Goal: Task Accomplishment & Management: Use online tool/utility

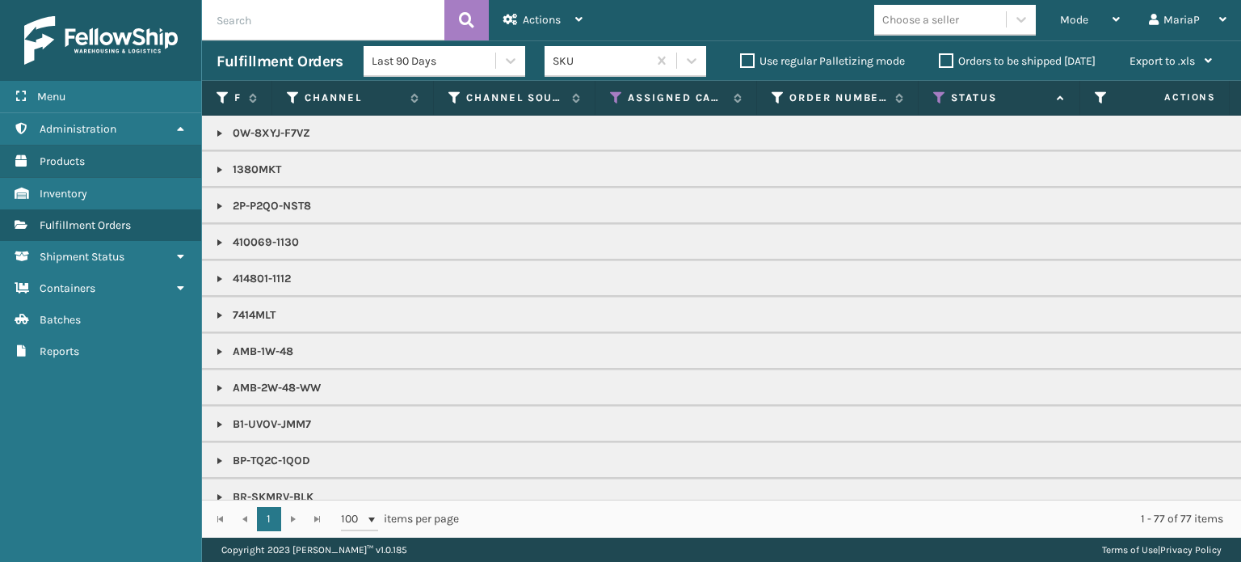
scroll to position [931, 0]
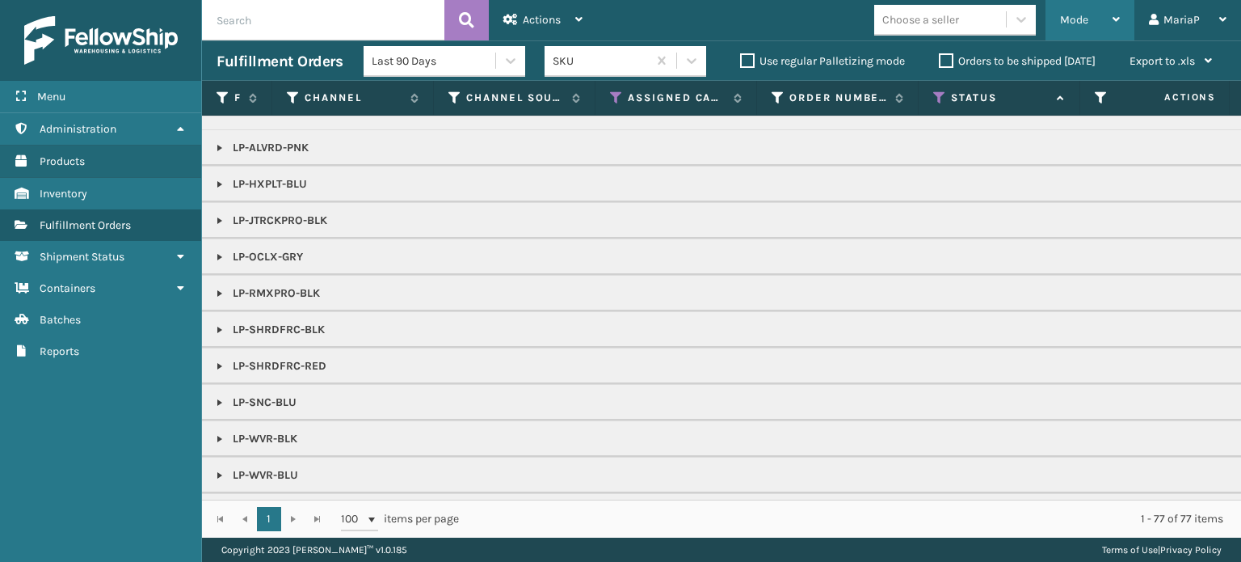
click at [1096, 11] on div "Mode" at bounding box center [1090, 20] width 60 height 40
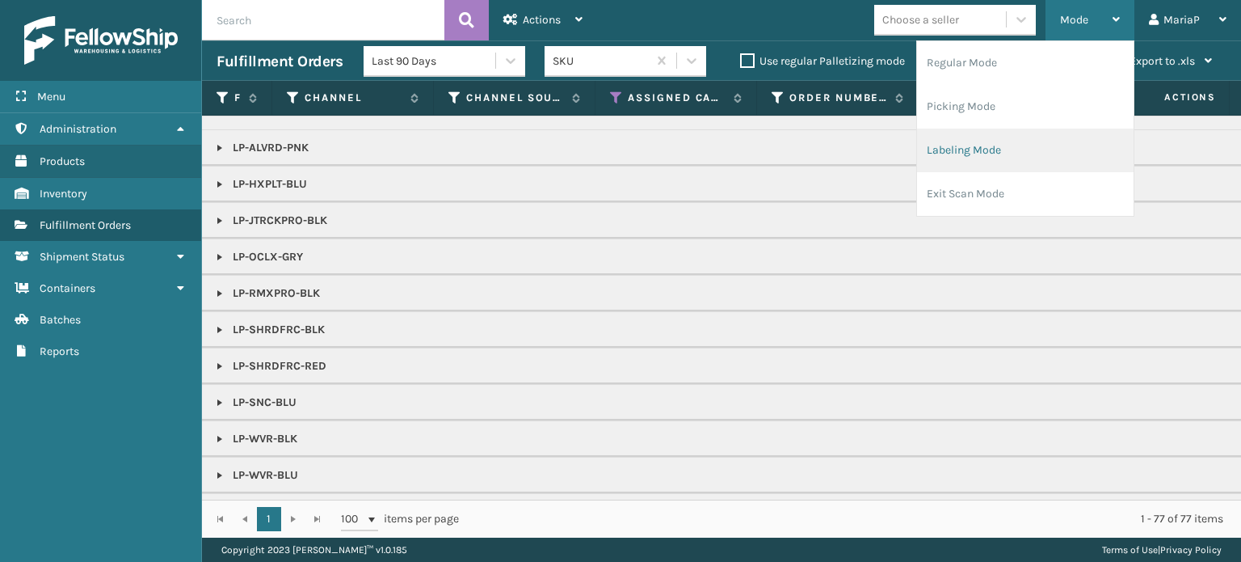
click at [998, 161] on li "Labeling Mode" at bounding box center [1025, 150] width 217 height 44
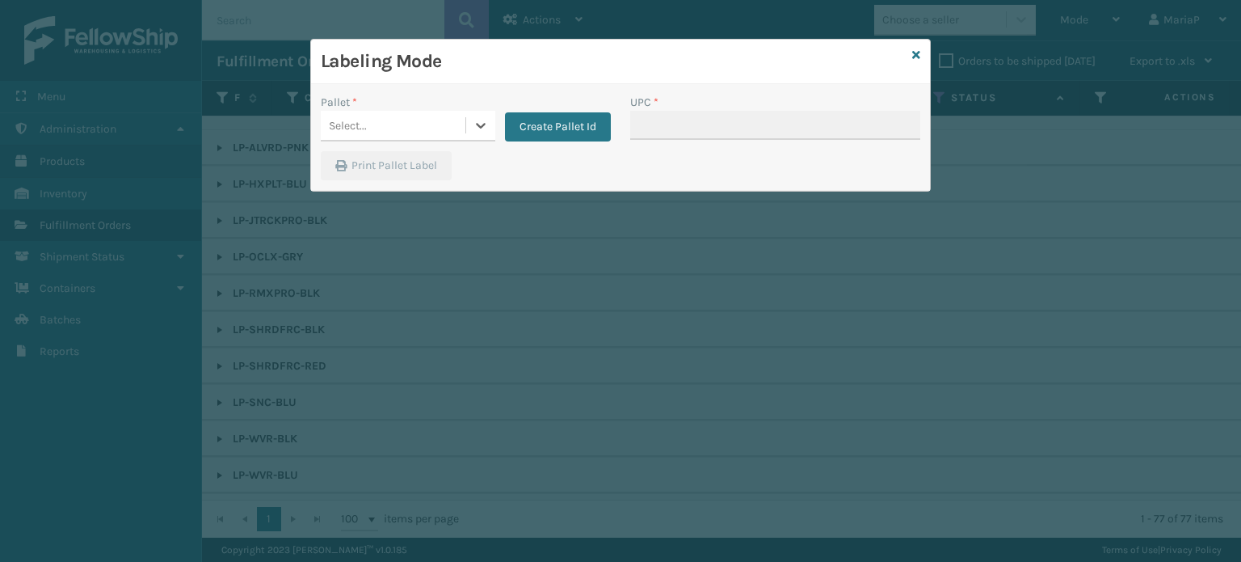
click at [372, 126] on div "Select..." at bounding box center [393, 125] width 145 height 27
click at [477, 121] on icon at bounding box center [481, 125] width 16 height 16
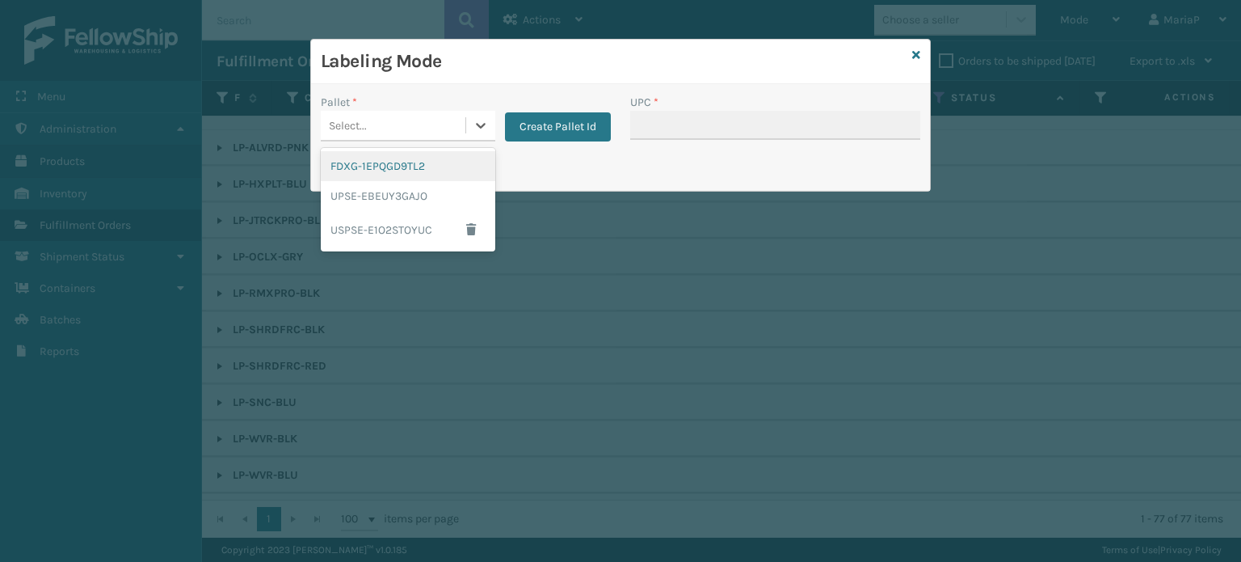
click at [911, 54] on div "Labeling Mode" at bounding box center [620, 62] width 619 height 44
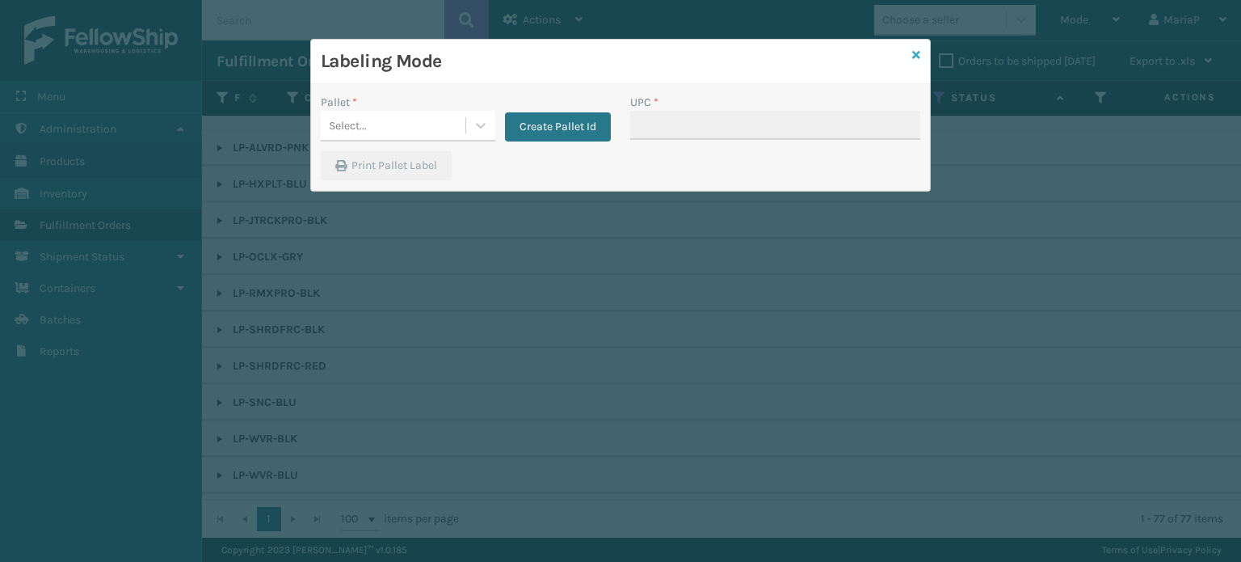
click at [912, 53] on icon at bounding box center [916, 54] width 8 height 11
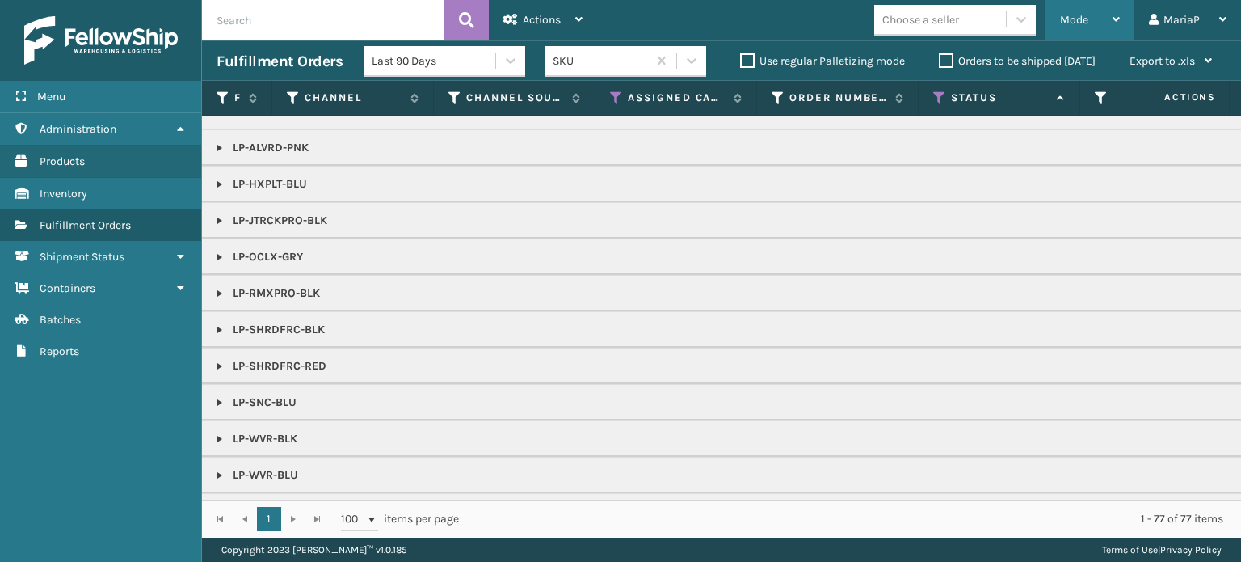
click at [1080, 19] on span "Mode" at bounding box center [1074, 20] width 28 height 14
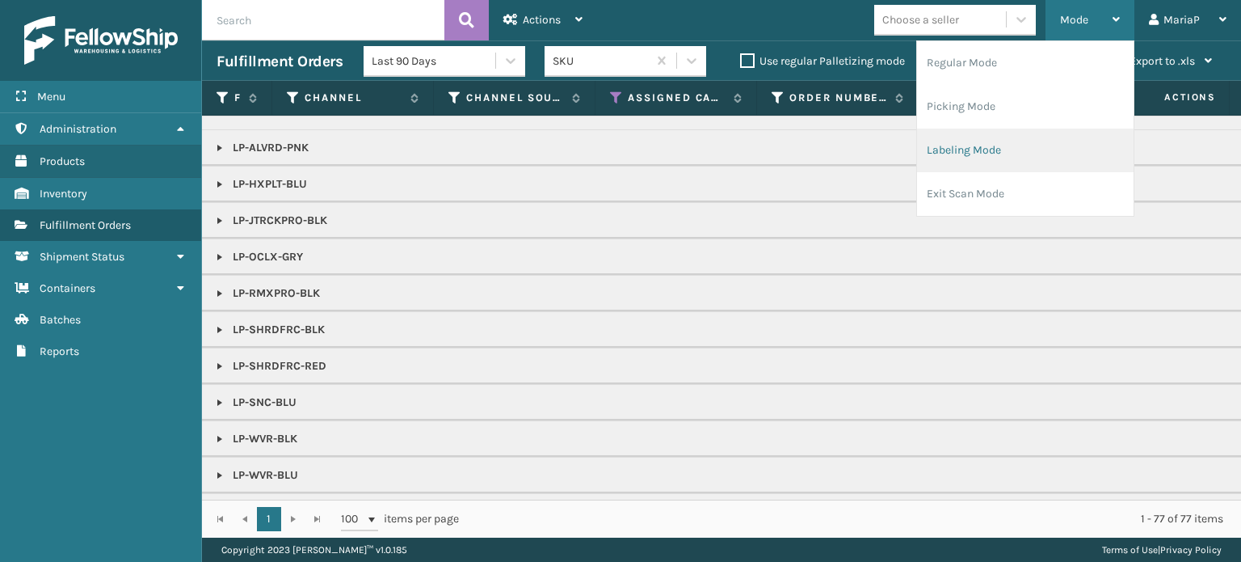
click at [1040, 144] on li "Labeling Mode" at bounding box center [1025, 150] width 217 height 44
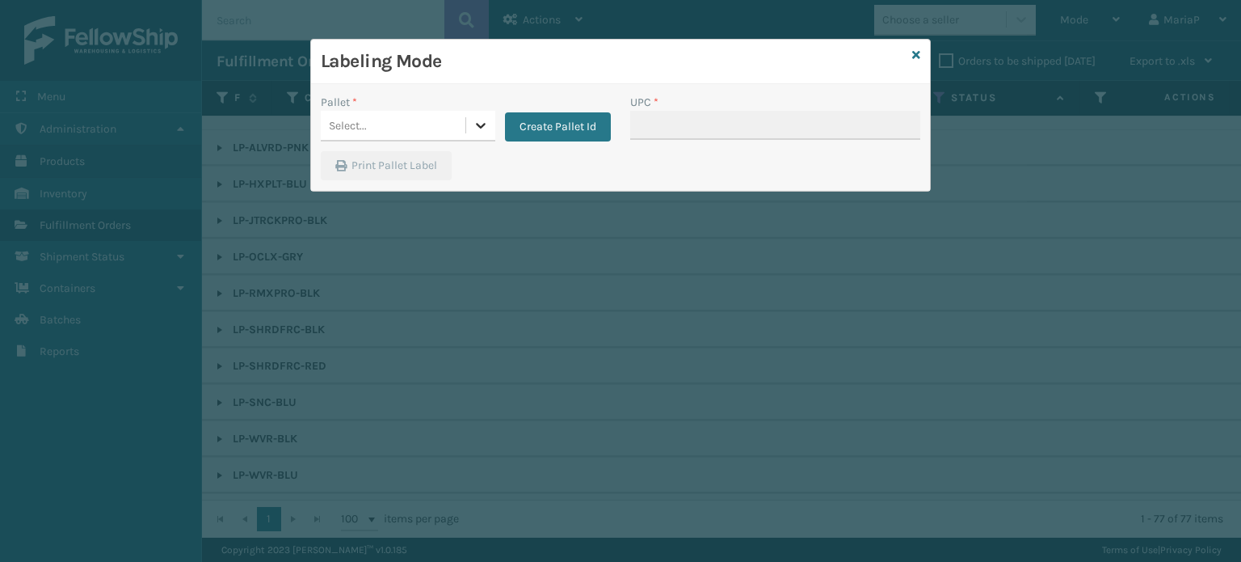
click at [466, 112] on div at bounding box center [480, 125] width 29 height 29
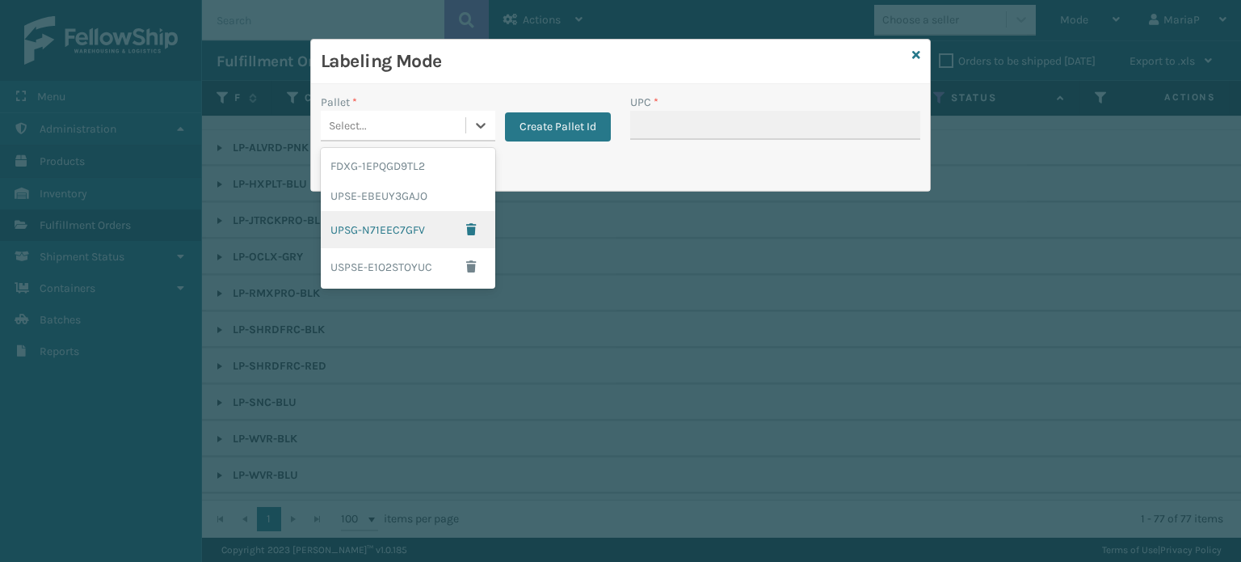
click at [423, 222] on div "UPSG-N71EEC7GFV" at bounding box center [408, 229] width 175 height 37
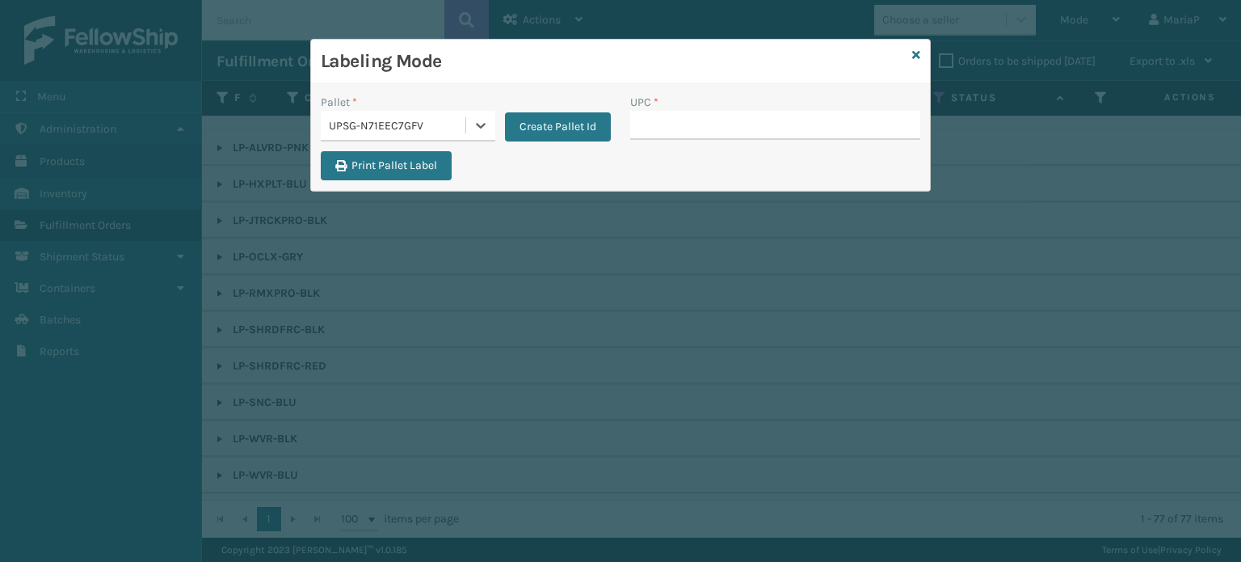
click at [711, 106] on div "UPC *" at bounding box center [775, 102] width 290 height 17
click at [706, 112] on input "UPC *" at bounding box center [775, 125] width 290 height 29
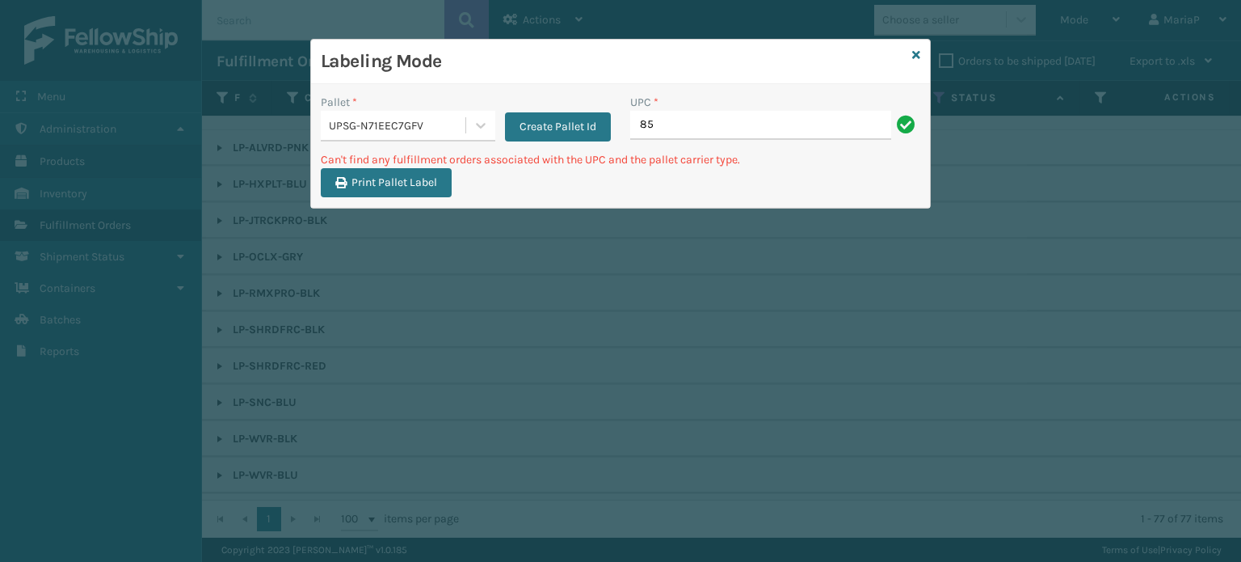
type input "8"
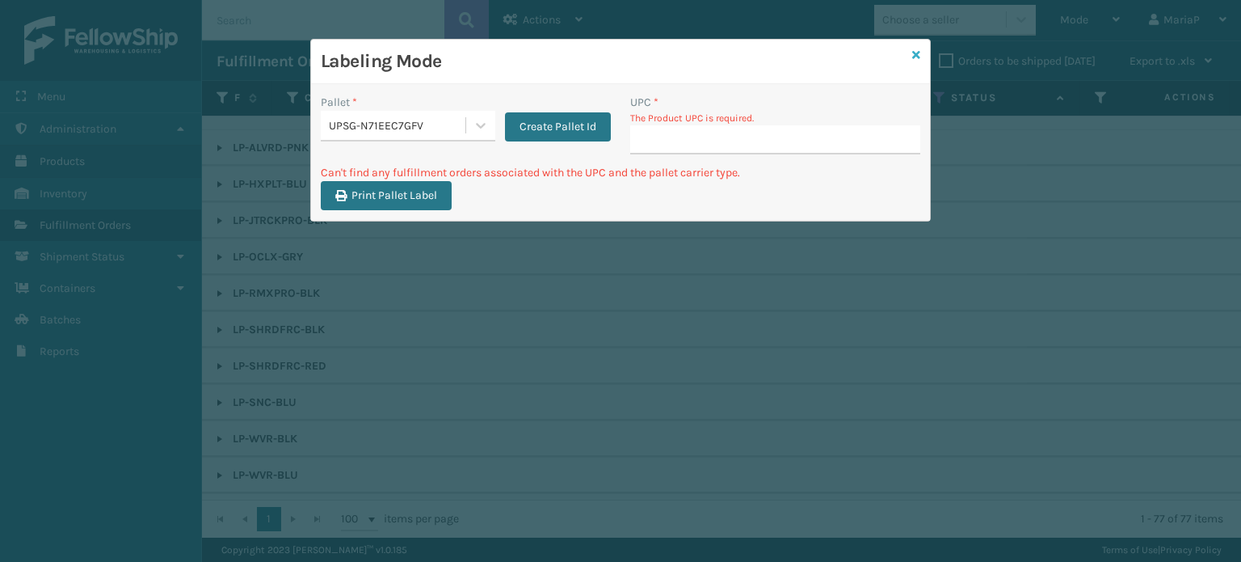
click at [917, 53] on icon at bounding box center [916, 54] width 8 height 11
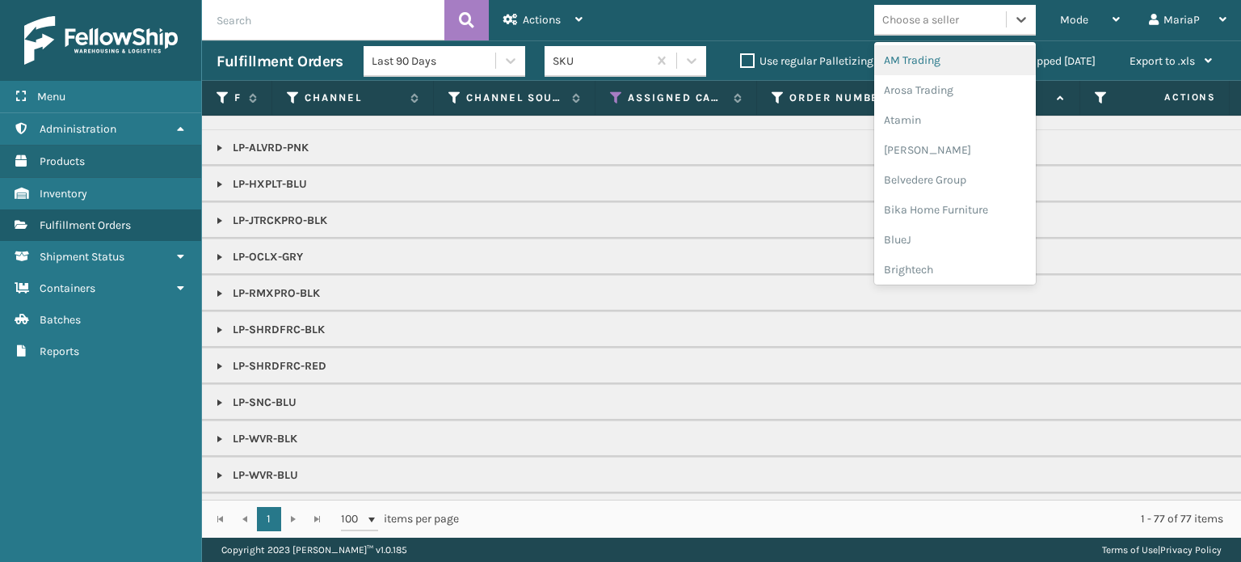
click at [952, 19] on div "Choose a seller" at bounding box center [920, 19] width 77 height 17
click at [983, 17] on div "Choose a seller" at bounding box center [940, 19] width 132 height 27
type input "[PERSON_NAME]"
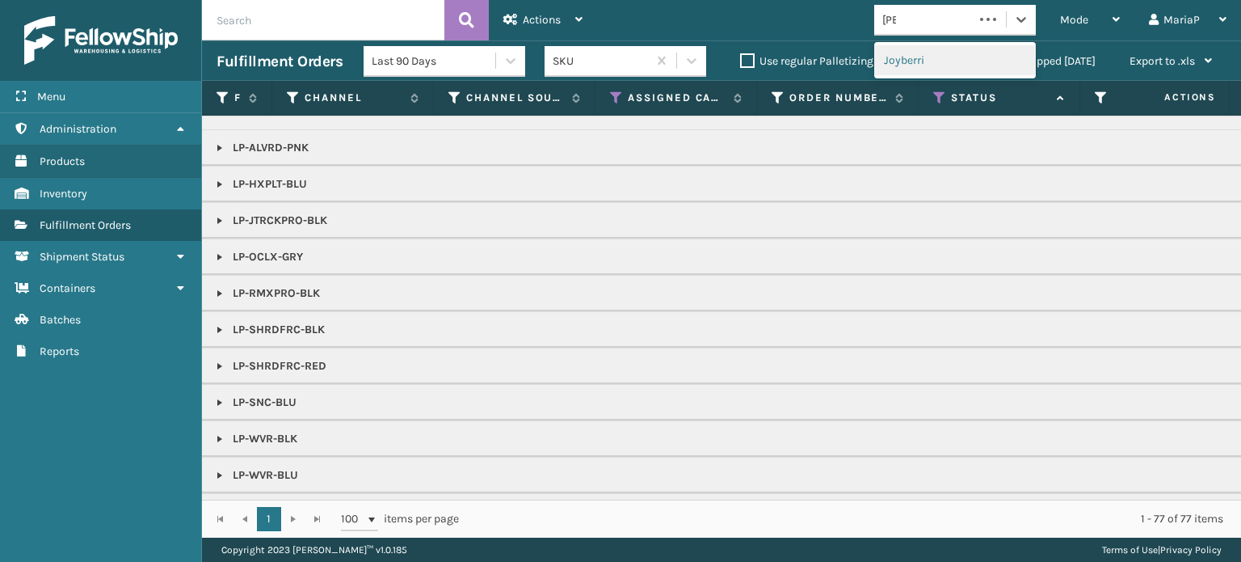
click at [974, 57] on div "Joyberri" at bounding box center [955, 60] width 162 height 30
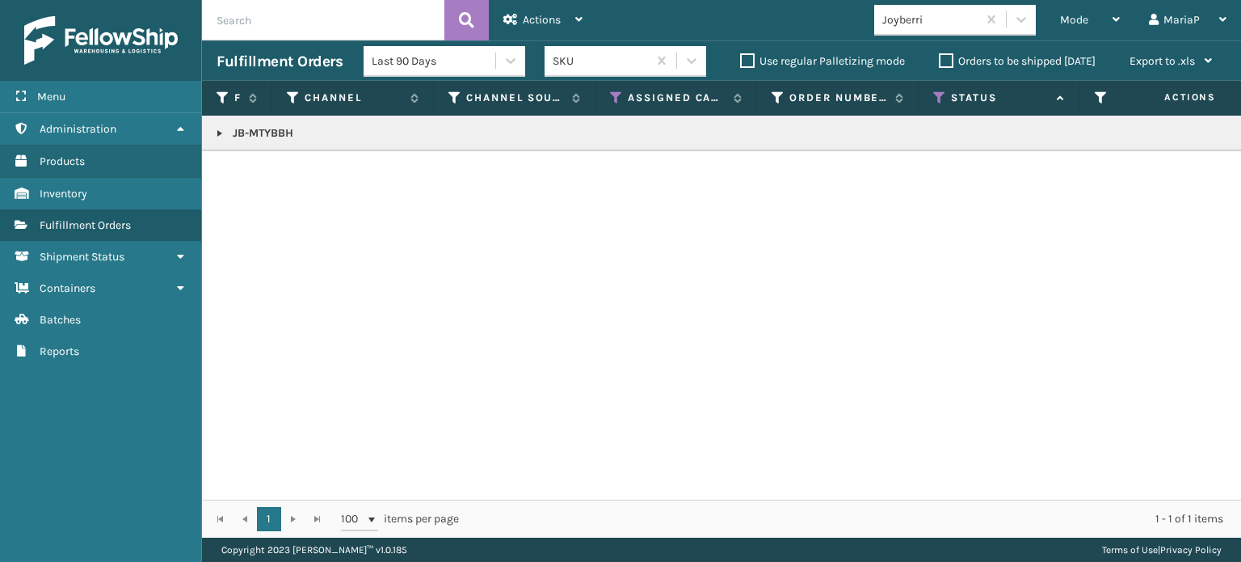
click at [217, 134] on link at bounding box center [219, 133] width 13 height 13
click at [275, 171] on link "2017353" at bounding box center [263, 177] width 42 height 16
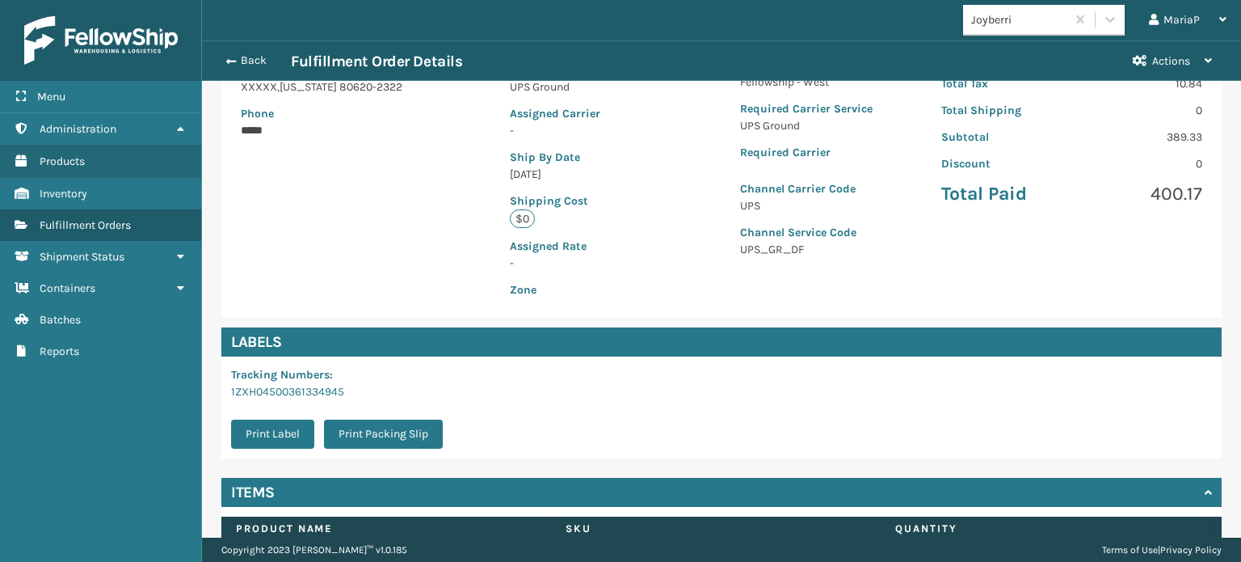
scroll to position [390, 0]
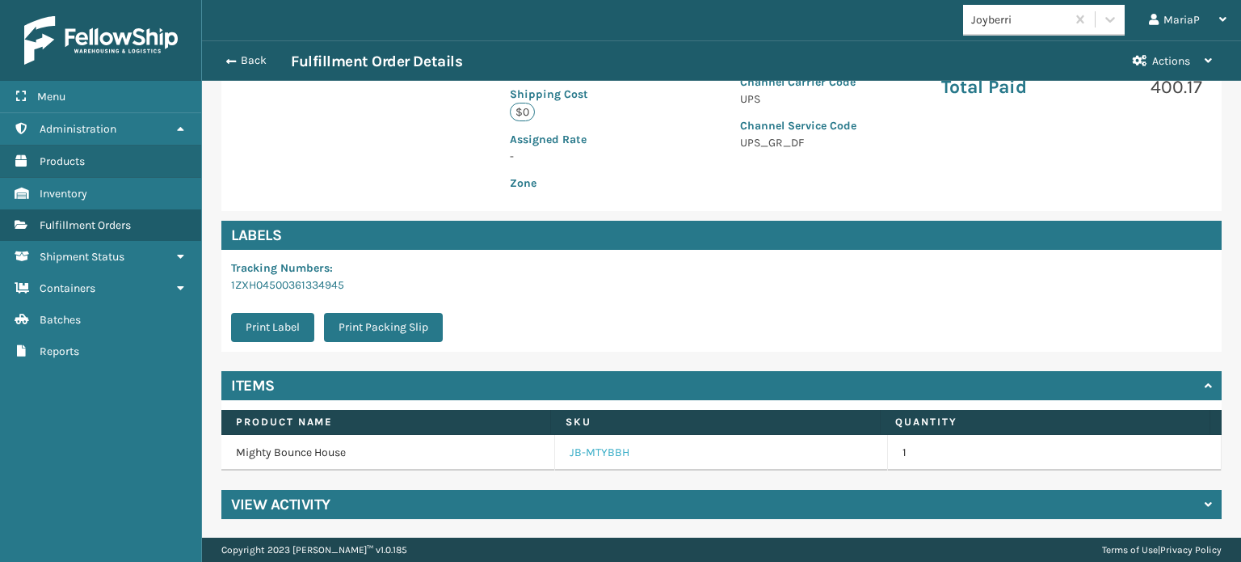
click at [596, 445] on link "JB-MTYBBH" at bounding box center [600, 452] width 60 height 16
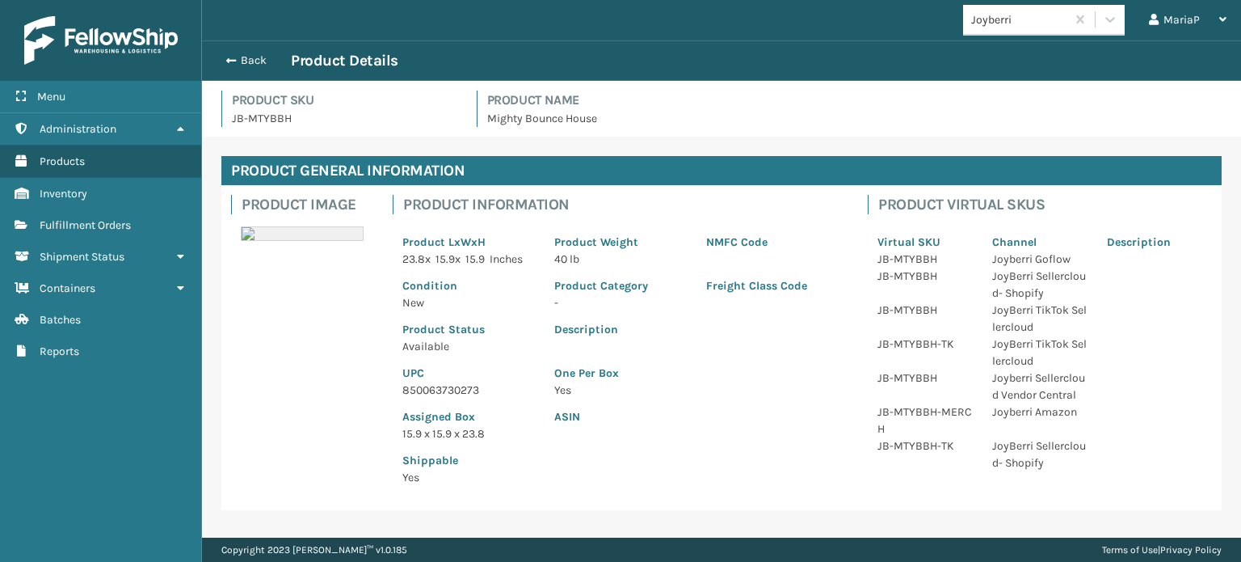
click at [443, 387] on p "850063730273" at bounding box center [468, 389] width 133 height 17
copy p "850063730273"
click at [230, 66] on button "Back" at bounding box center [254, 60] width 74 height 15
click at [231, 60] on span "button" at bounding box center [229, 60] width 10 height 11
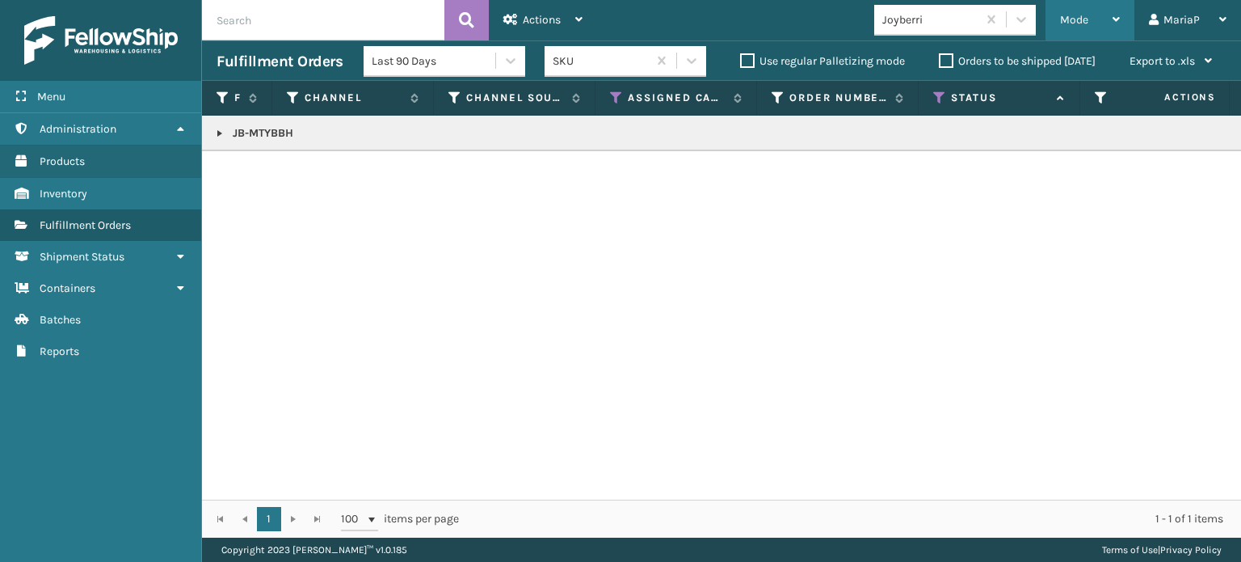
click at [1061, 15] on span "Mode" at bounding box center [1074, 20] width 28 height 14
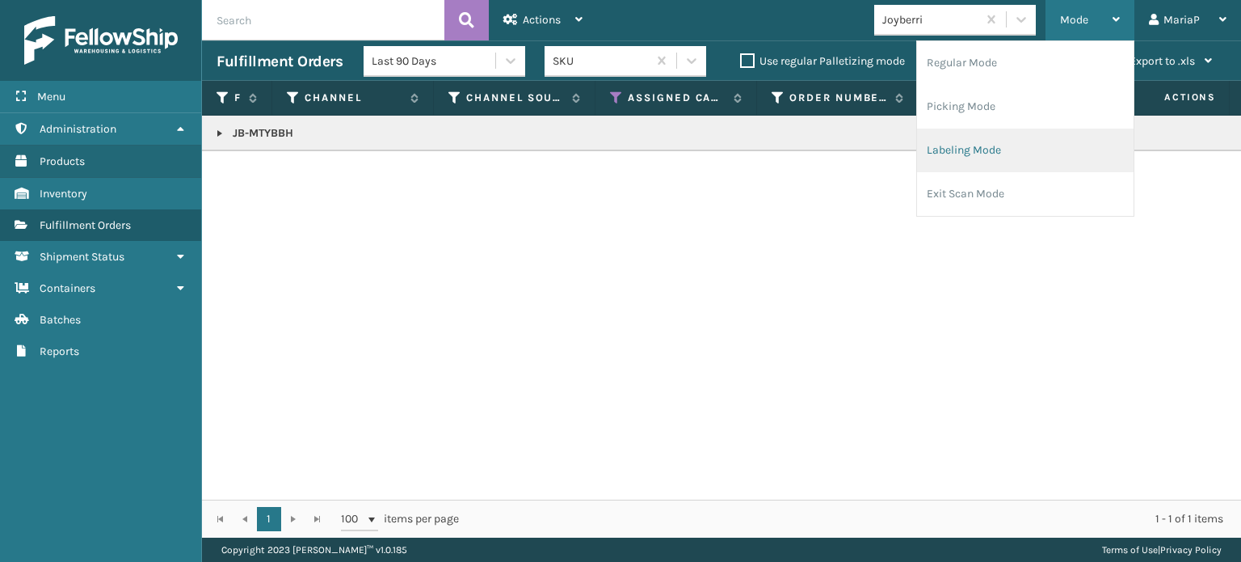
click at [1053, 158] on li "Labeling Mode" at bounding box center [1025, 150] width 217 height 44
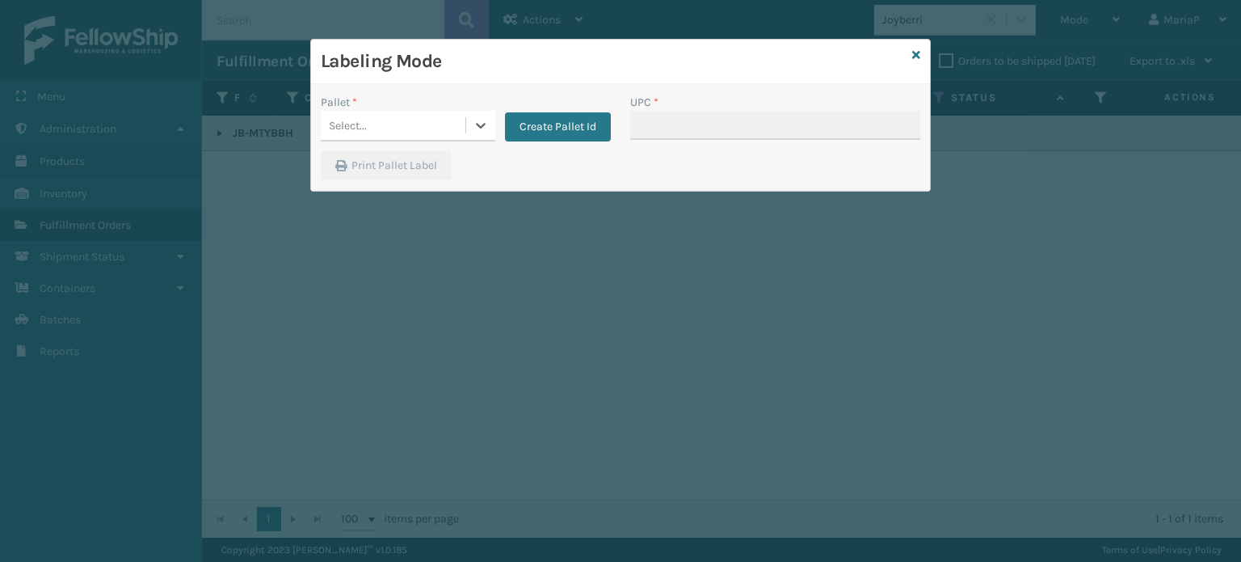
click at [420, 120] on div "Select..." at bounding box center [393, 125] width 145 height 27
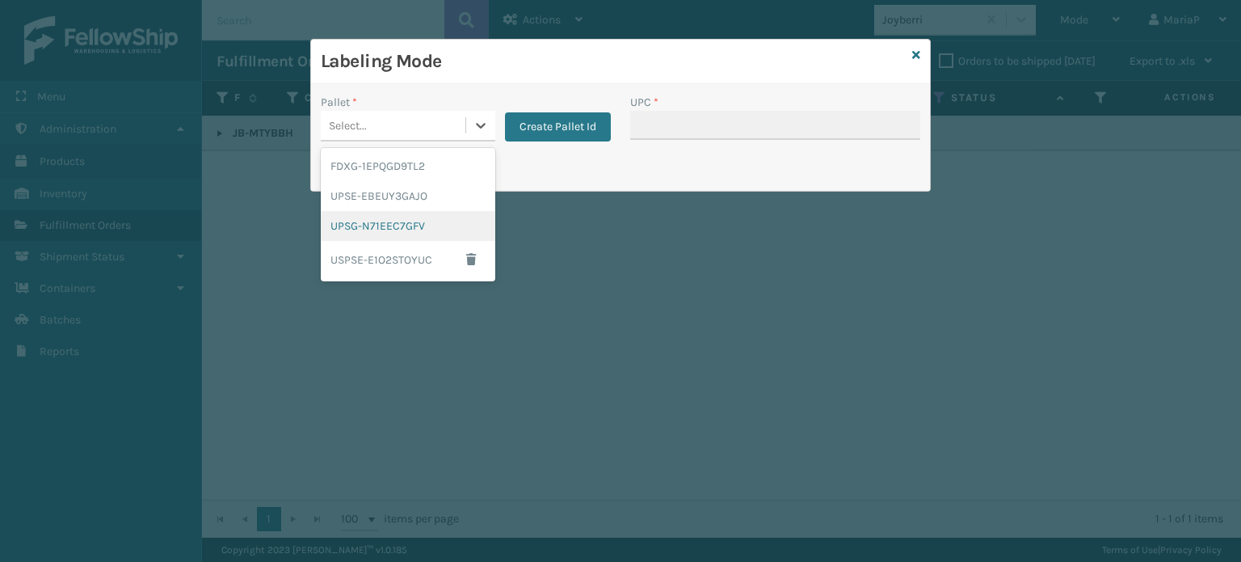
click at [465, 225] on div "UPSG-N71EEC7GFV" at bounding box center [408, 226] width 175 height 30
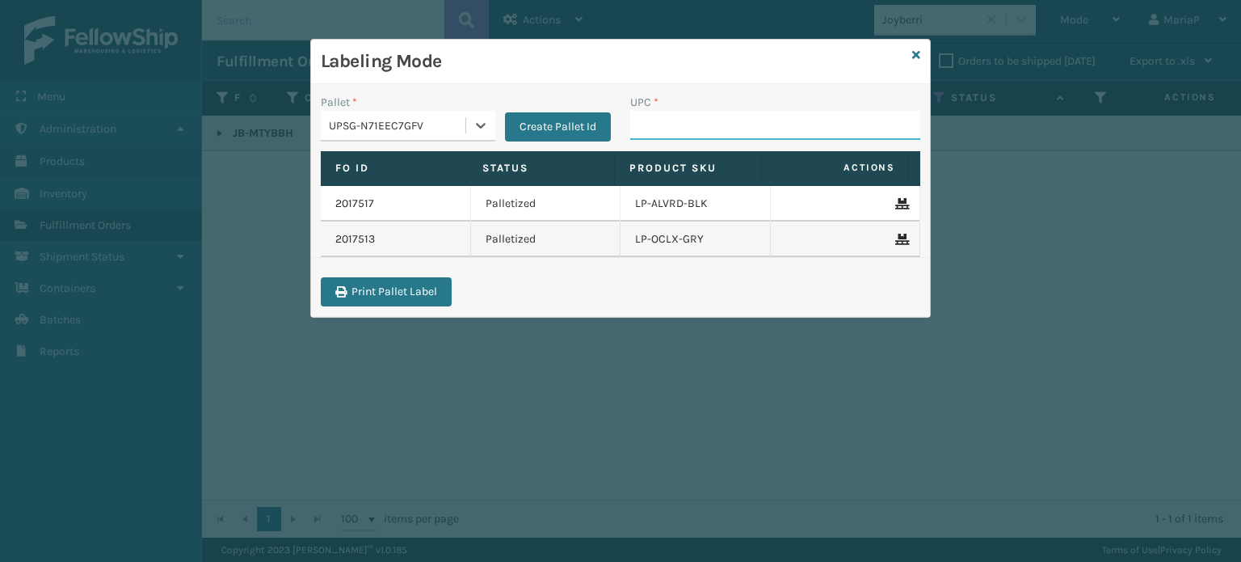
click at [695, 122] on input "UPC *" at bounding box center [775, 125] width 290 height 29
paste input "850063730273"
type input "850063730273"
click at [726, 116] on input "KM-MD-" at bounding box center [760, 125] width 261 height 29
type input "KM-MD-1SS"
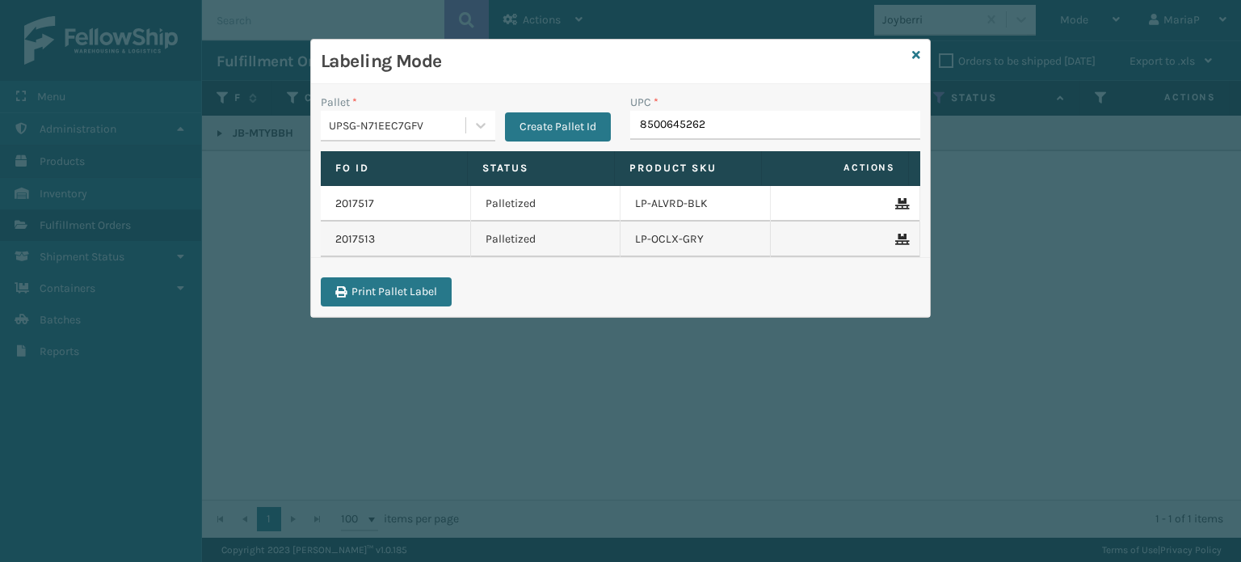
type input "85006452628"
type input "810164"
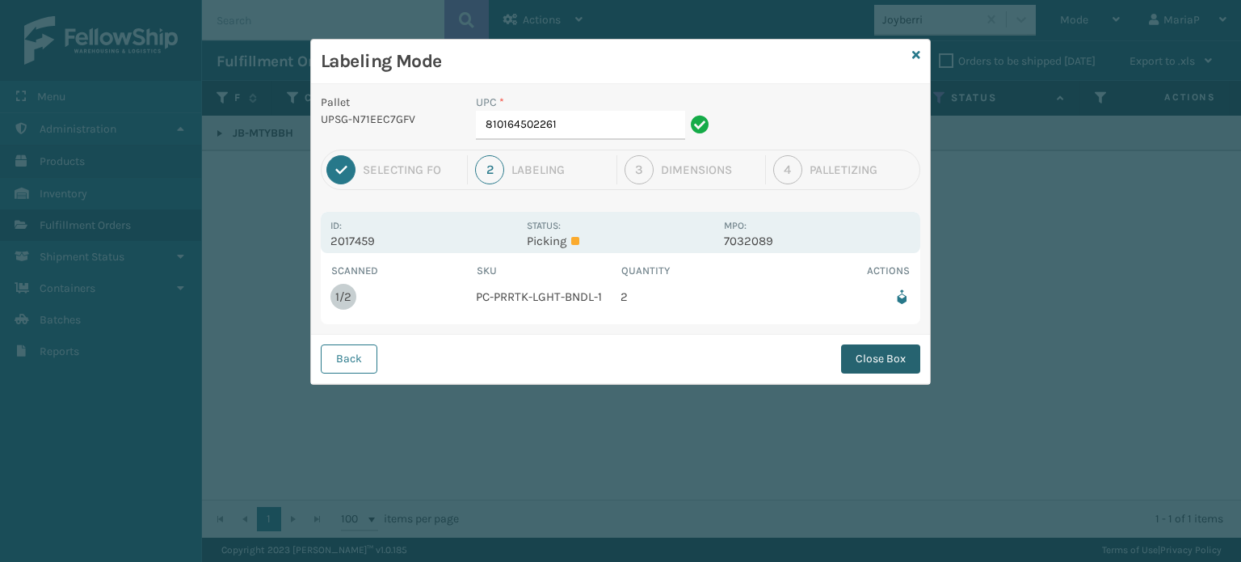
click at [878, 352] on button "Close Box" at bounding box center [880, 358] width 79 height 29
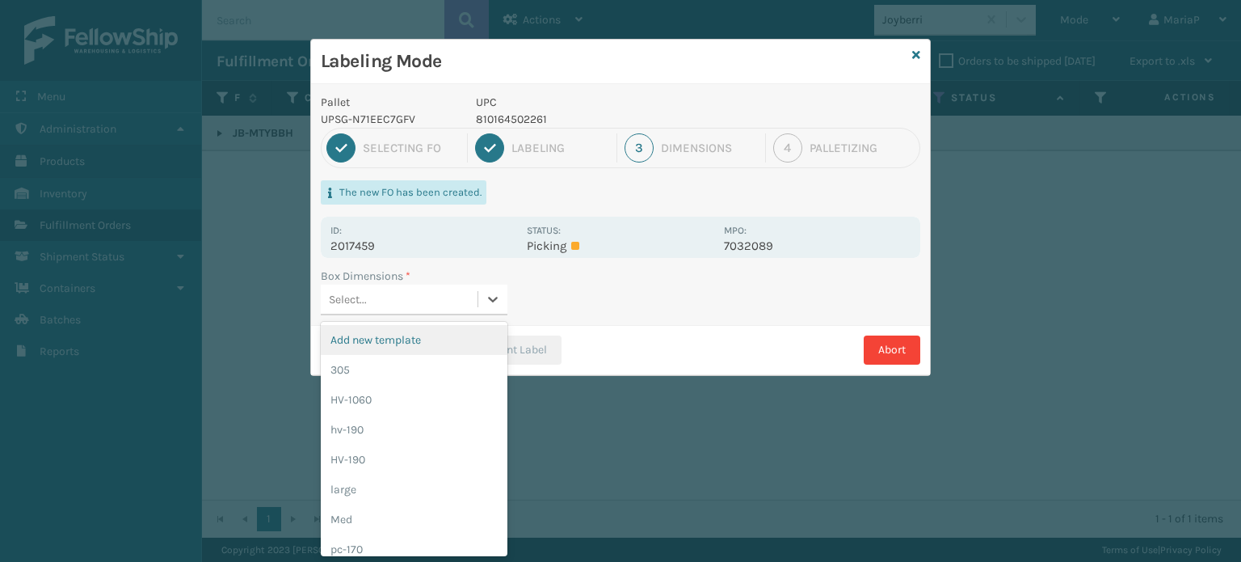
click at [438, 301] on div "Select..." at bounding box center [399, 299] width 157 height 27
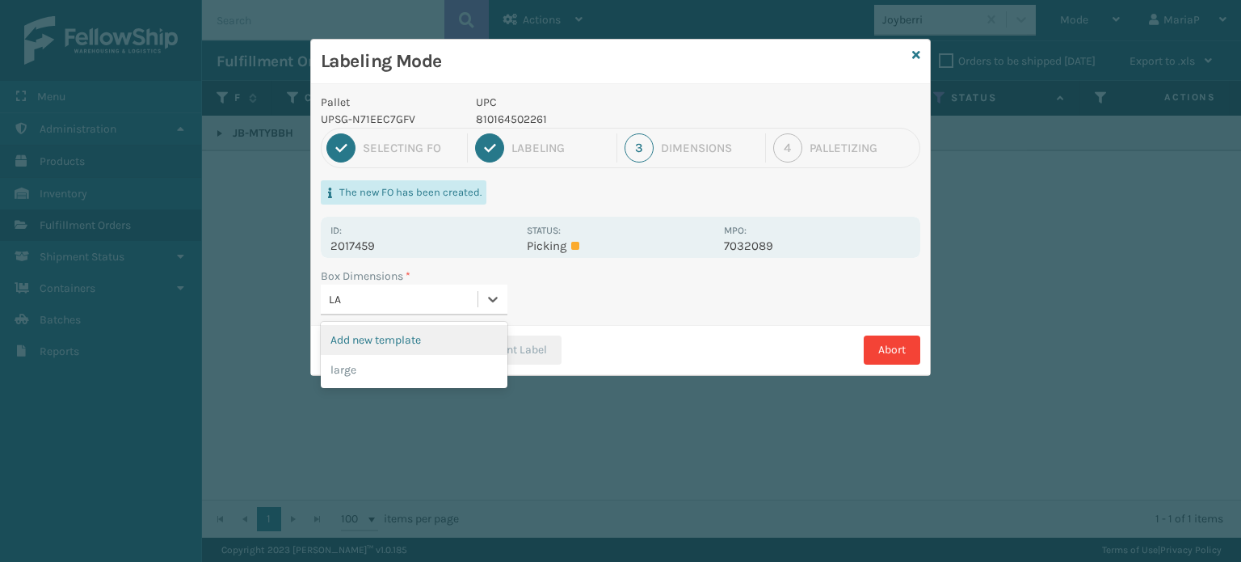
type input "LAR"
click at [451, 335] on div "large" at bounding box center [414, 340] width 187 height 30
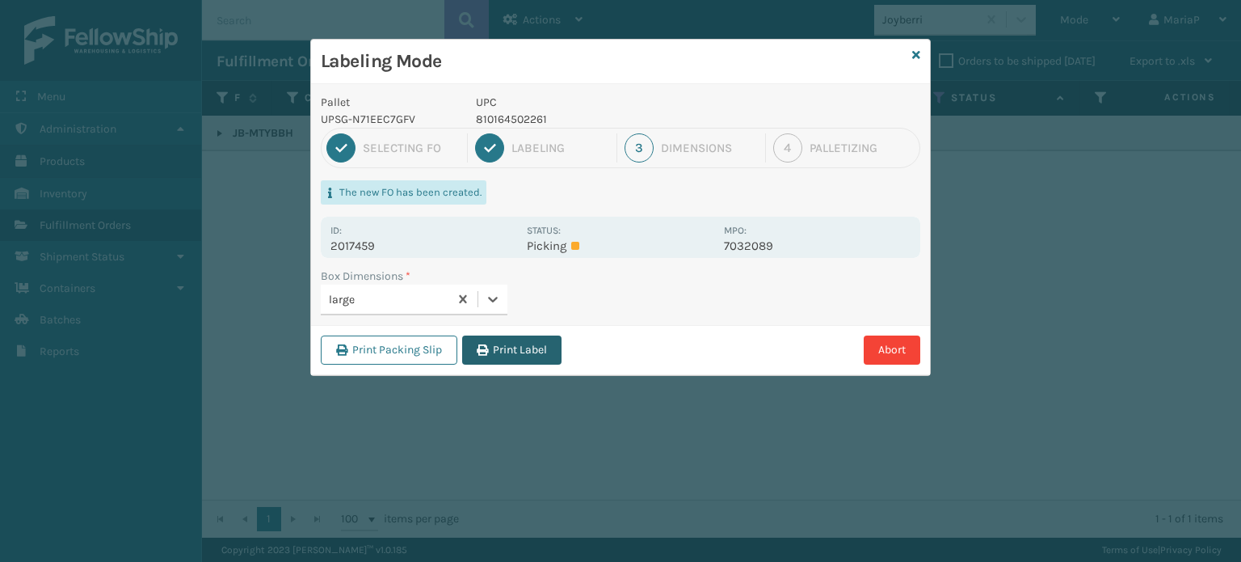
click at [504, 355] on button "Print Label" at bounding box center [511, 349] width 99 height 29
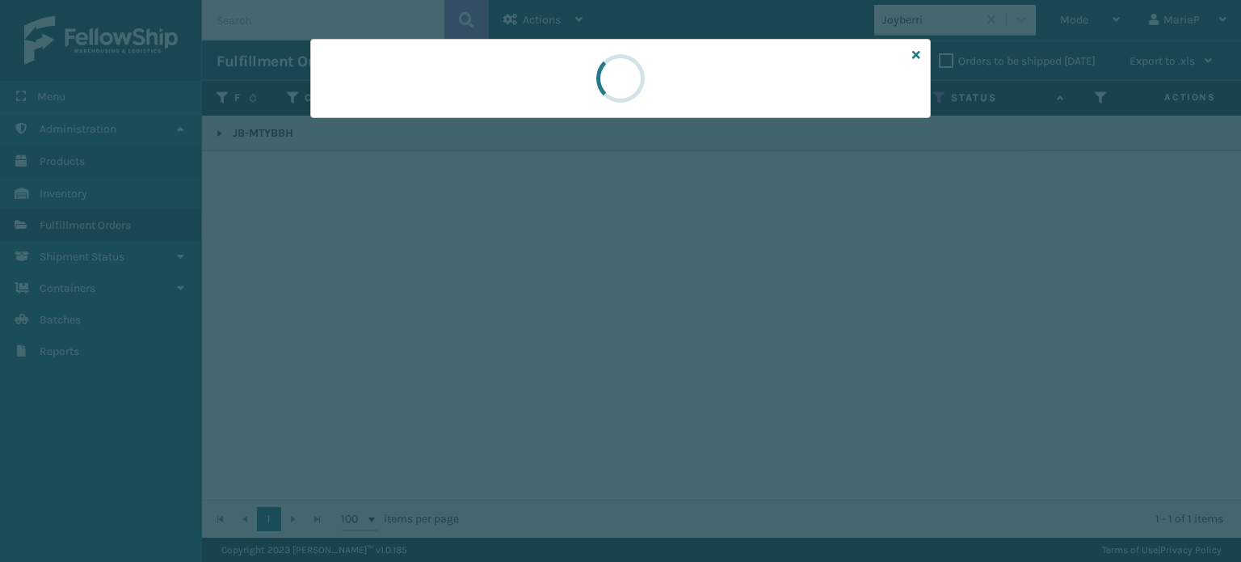
click at [507, 355] on div at bounding box center [620, 281] width 1241 height 562
click at [510, 352] on div at bounding box center [620, 281] width 1241 height 562
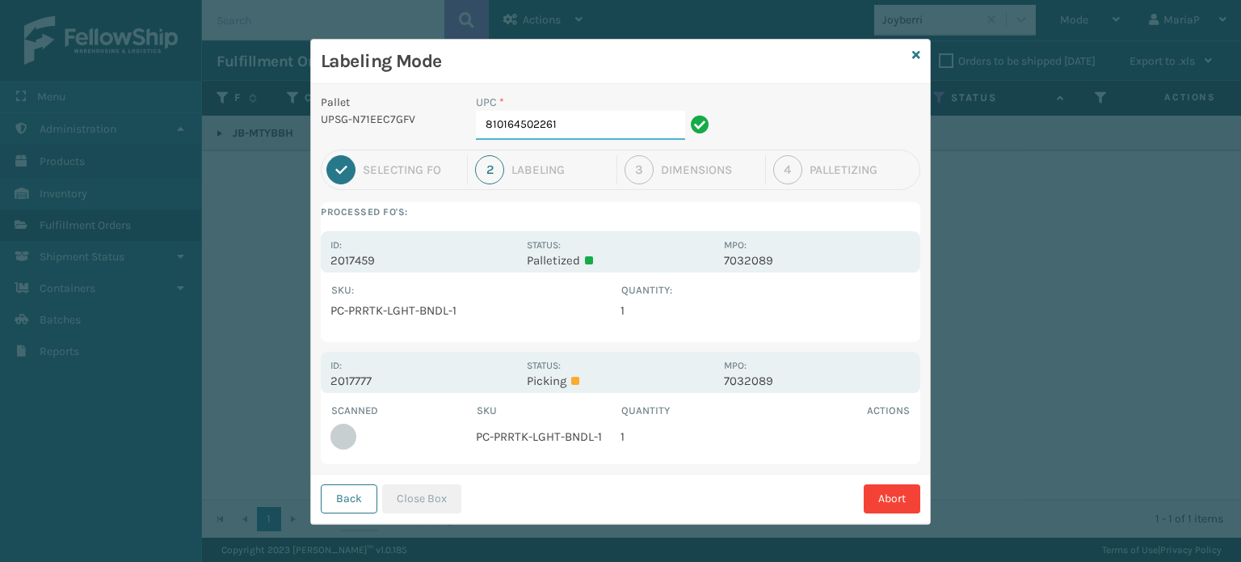
click at [596, 122] on input "810164502261" at bounding box center [580, 125] width 209 height 29
click at [417, 502] on button "Close Box" at bounding box center [421, 498] width 79 height 29
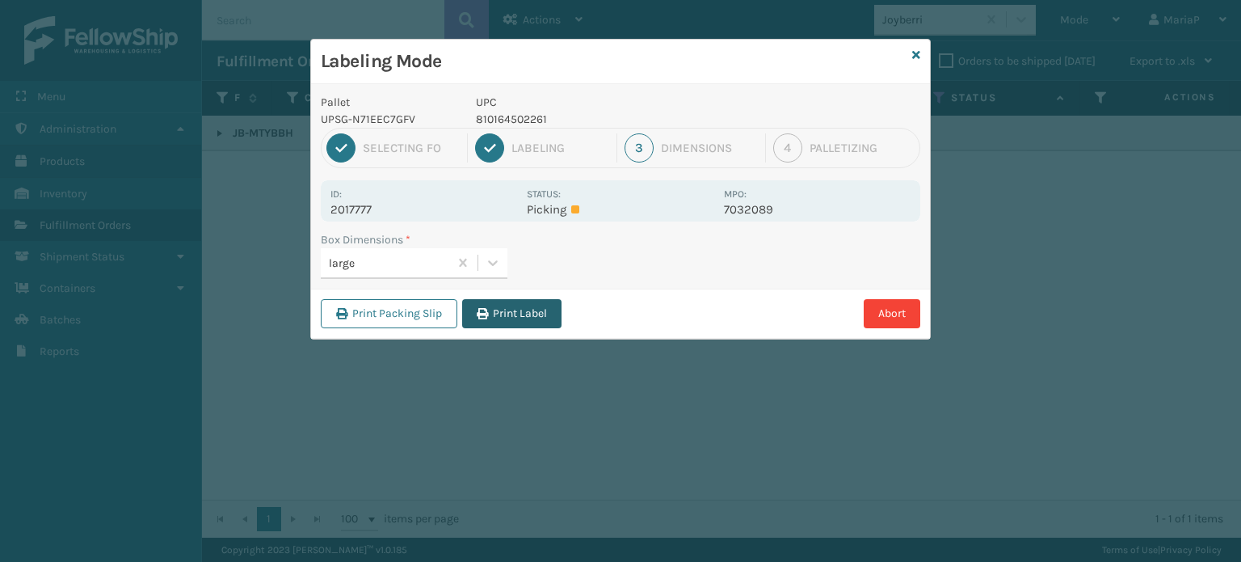
click at [533, 306] on button "Print Label" at bounding box center [511, 313] width 99 height 29
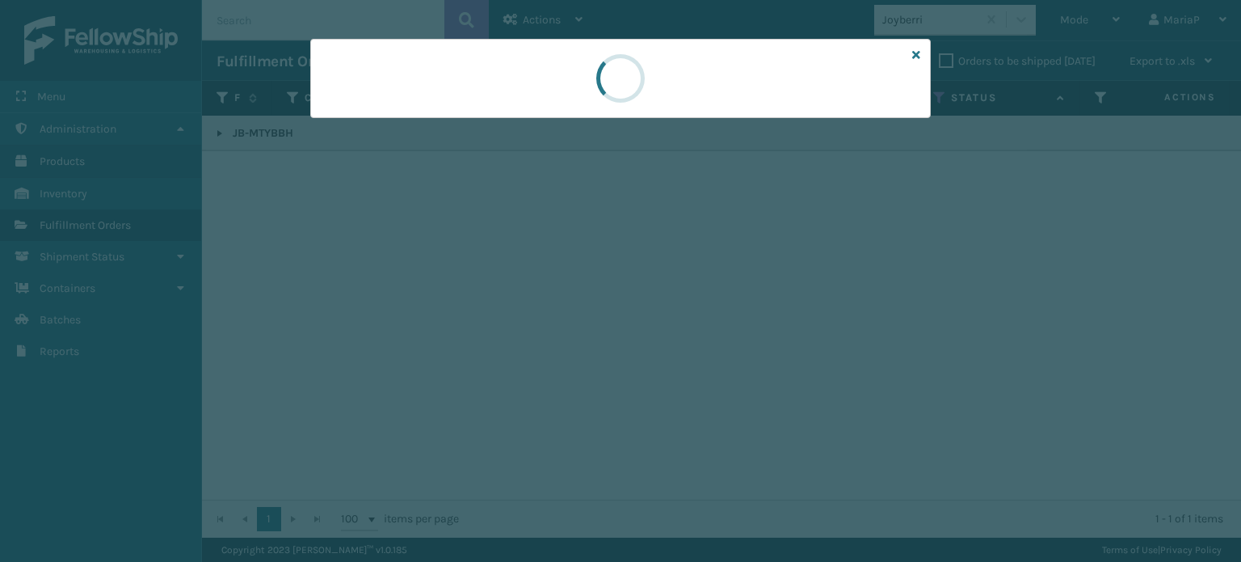
click at [533, 306] on div at bounding box center [620, 281] width 1241 height 562
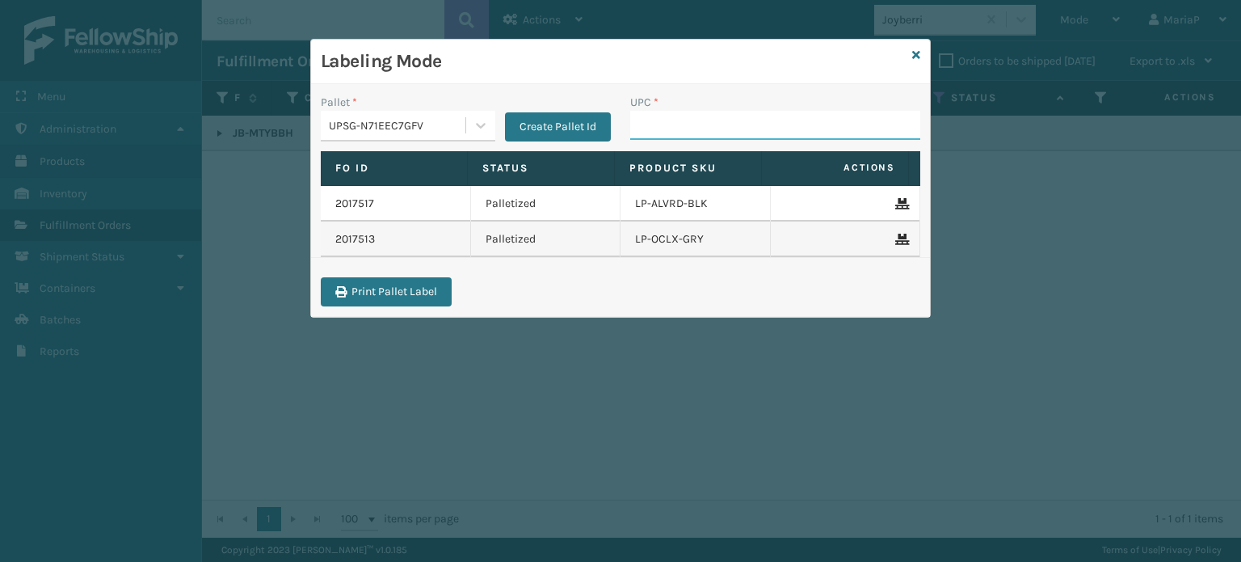
click at [769, 133] on input "UPC *" at bounding box center [775, 125] width 290 height 29
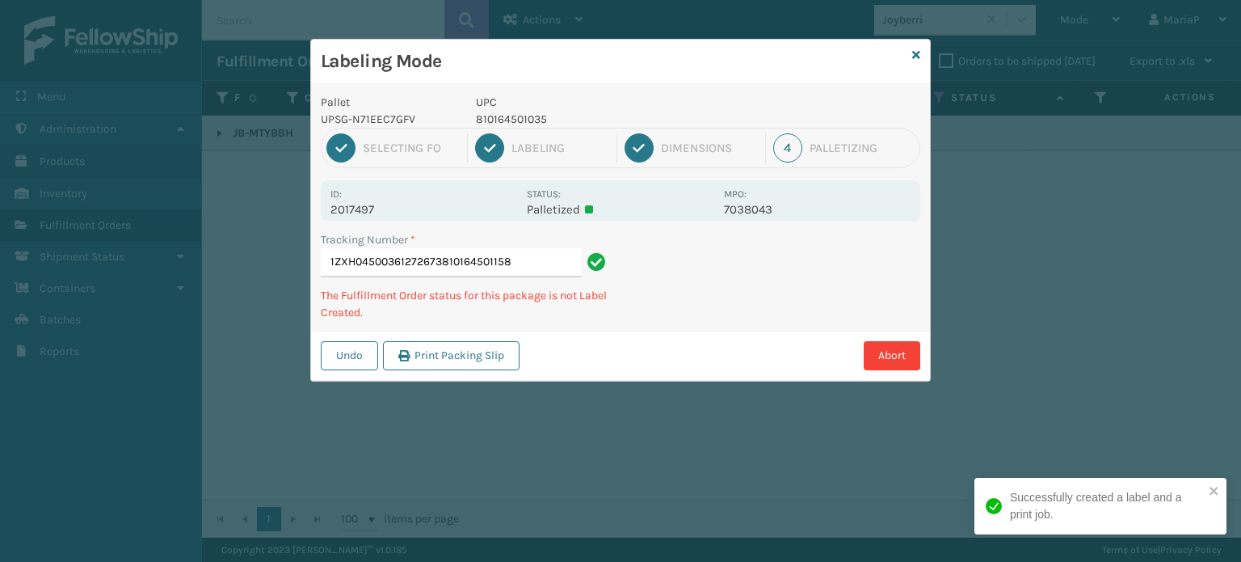
type input "1ZXH04500361272673810164501158"
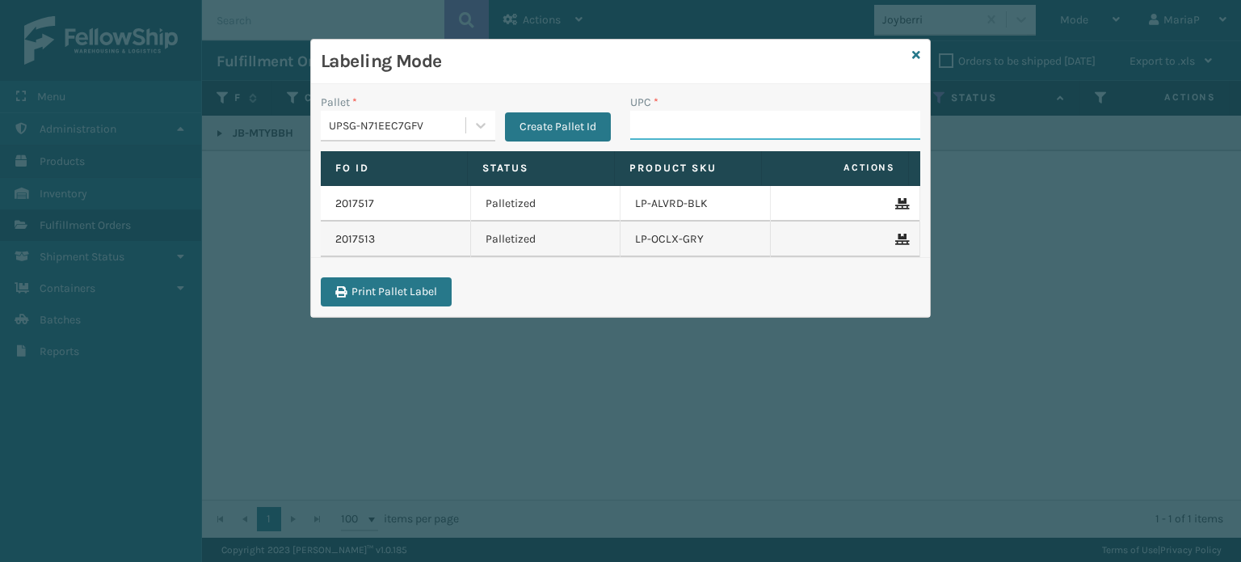
click at [757, 128] on input "UPC *" at bounding box center [775, 125] width 290 height 29
click at [745, 124] on input "UPC *" at bounding box center [775, 125] width 290 height 29
click at [711, 137] on input "UPC *" at bounding box center [775, 125] width 290 height 29
type input "857899006459"
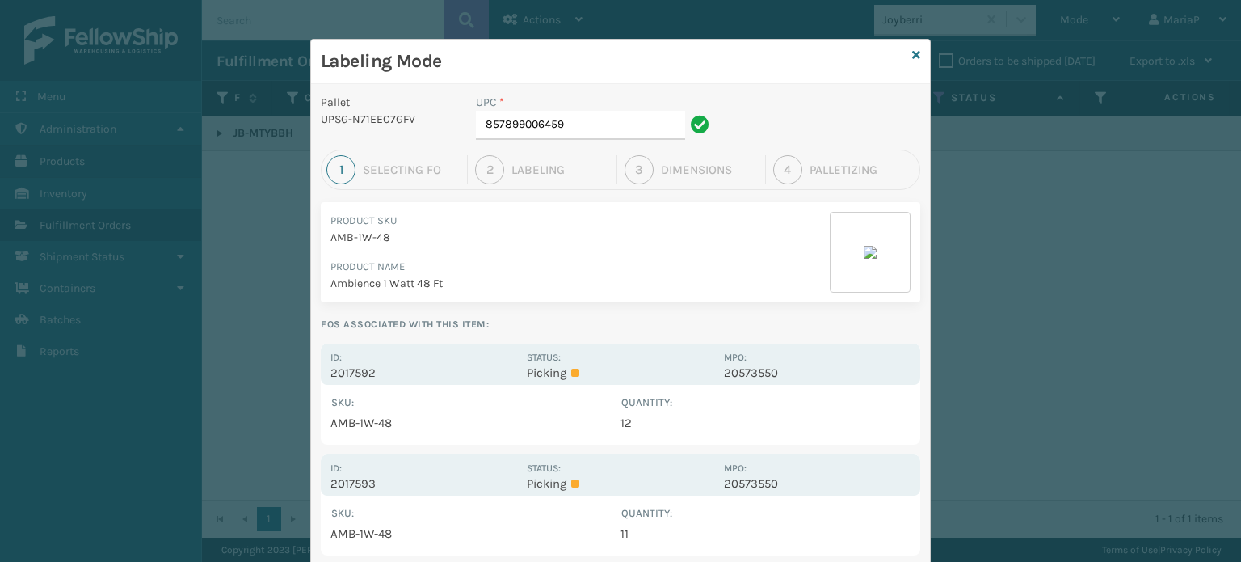
click at [349, 484] on p "2017593" at bounding box center [424, 483] width 187 height 15
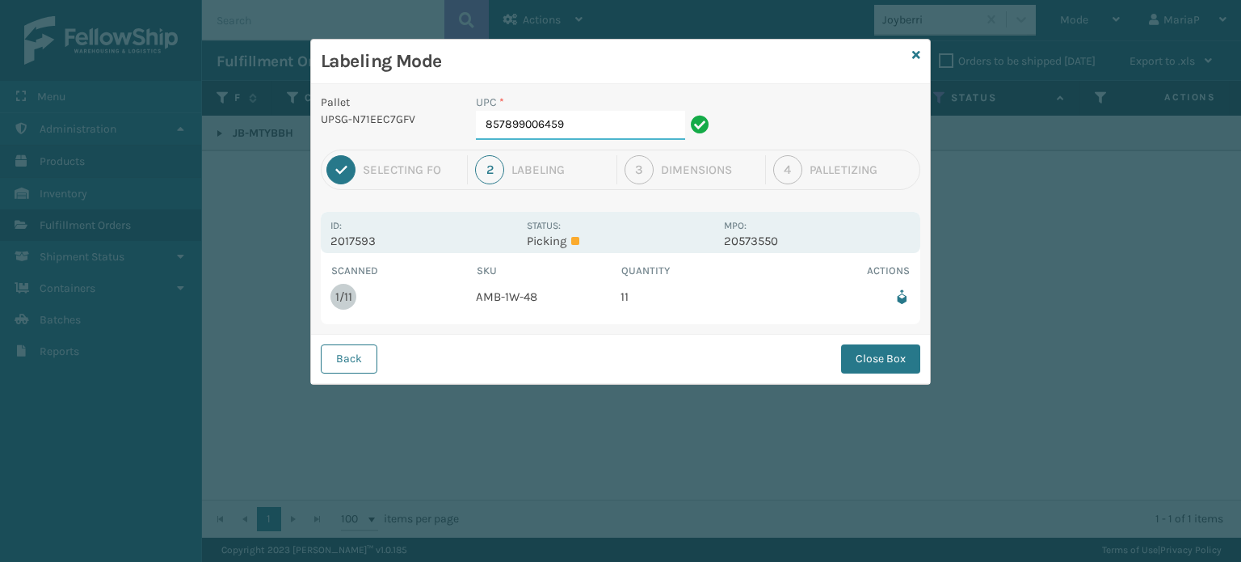
click at [625, 132] on input "857899006459" at bounding box center [580, 125] width 209 height 29
click at [879, 354] on button "Close Box" at bounding box center [880, 358] width 79 height 29
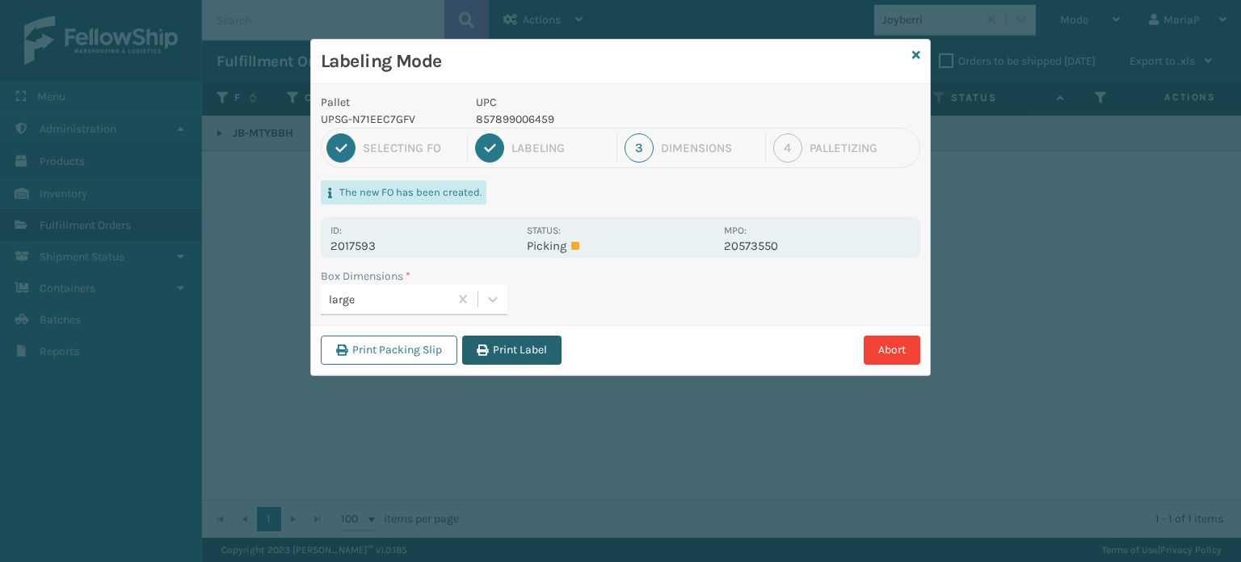
click at [553, 345] on button "Print Label" at bounding box center [511, 349] width 99 height 29
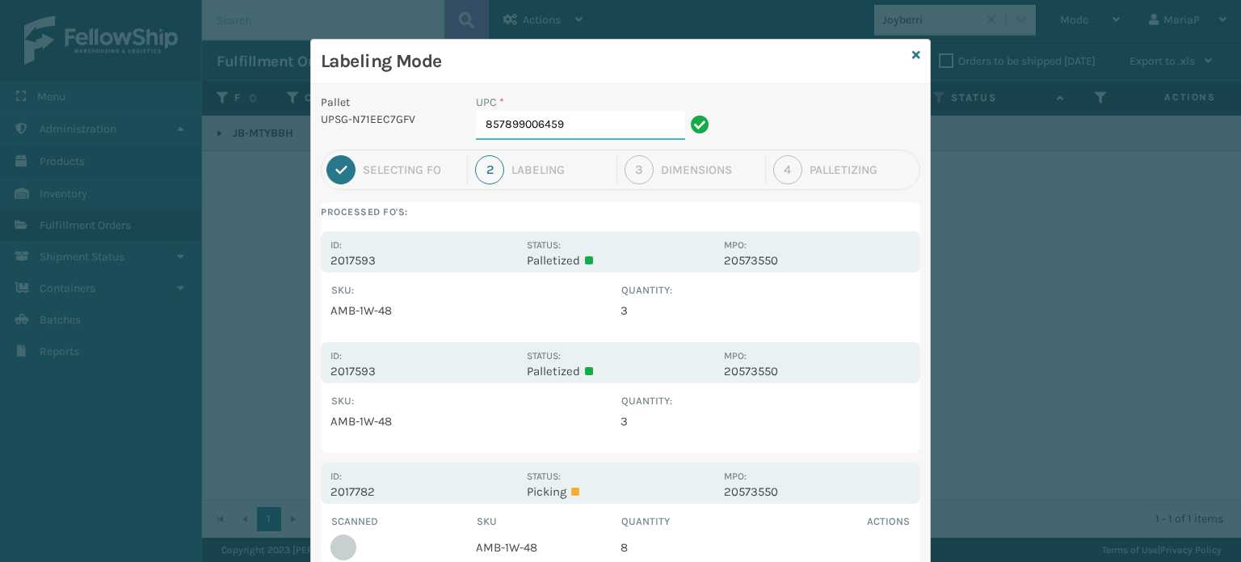
click at [609, 121] on input "857899006459" at bounding box center [580, 125] width 209 height 29
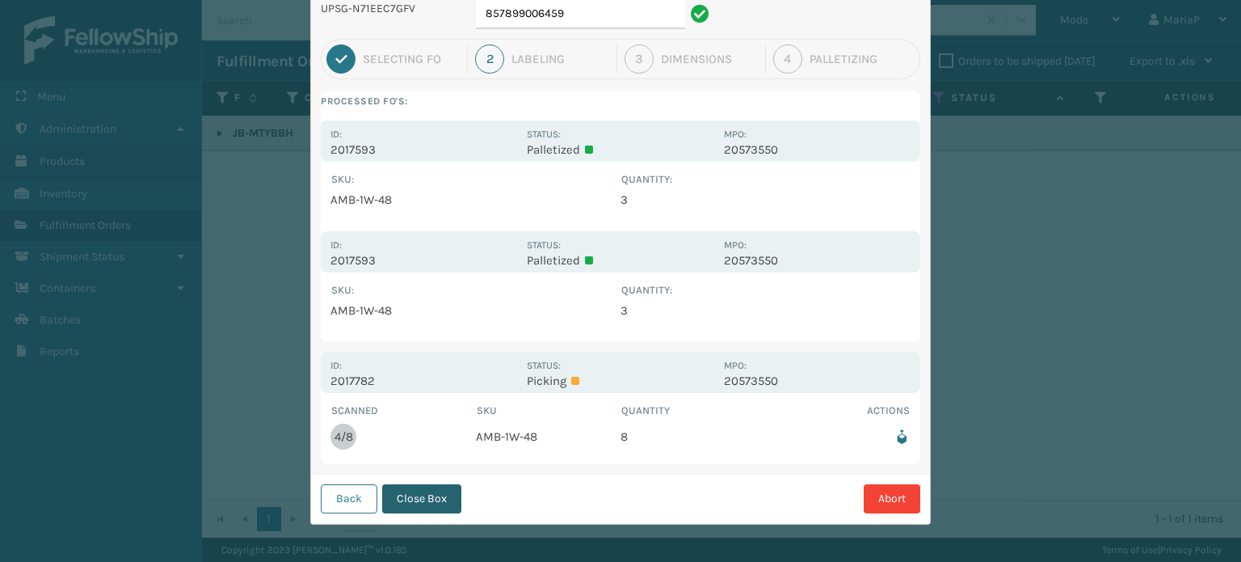
click at [397, 484] on button "Close Box" at bounding box center [421, 498] width 79 height 29
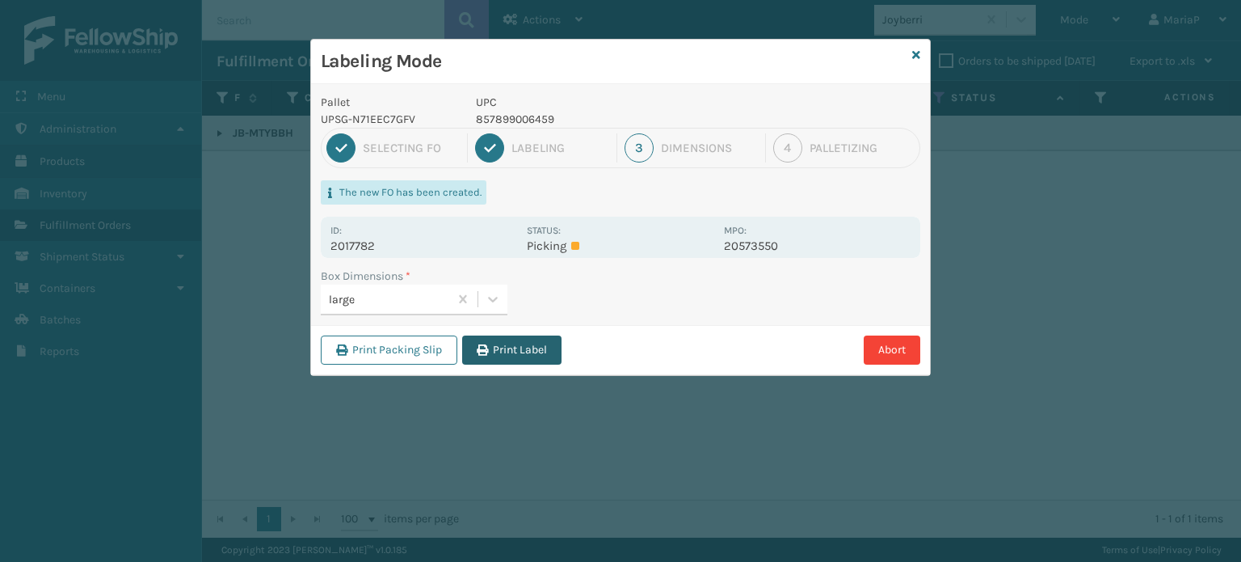
click at [533, 342] on button "Print Label" at bounding box center [511, 349] width 99 height 29
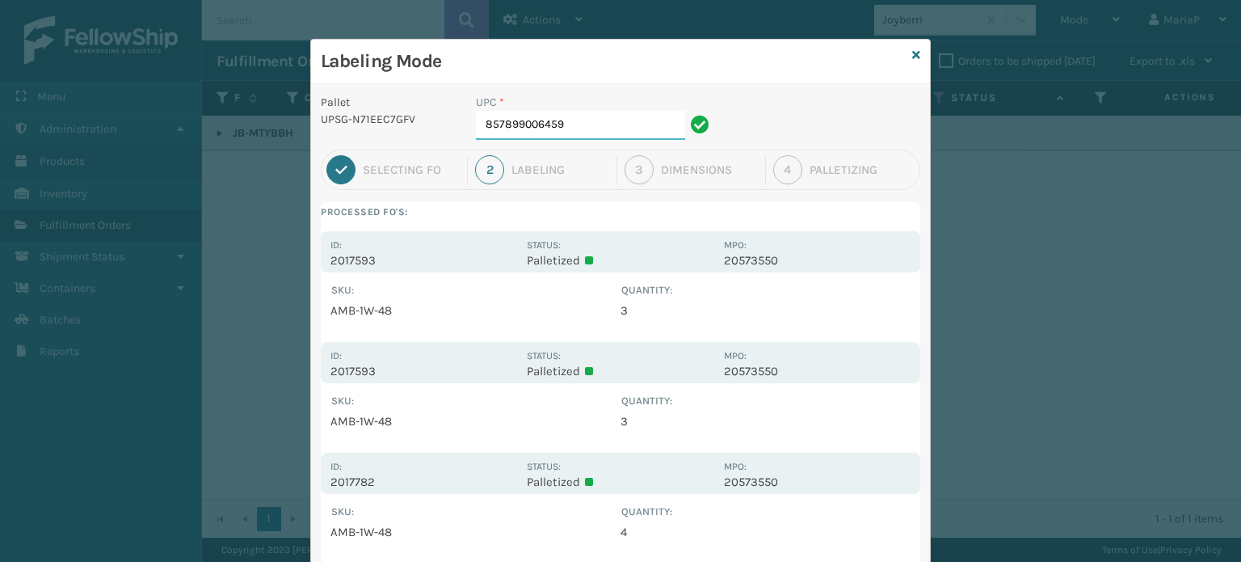
click at [601, 113] on input "857899006459" at bounding box center [580, 125] width 209 height 29
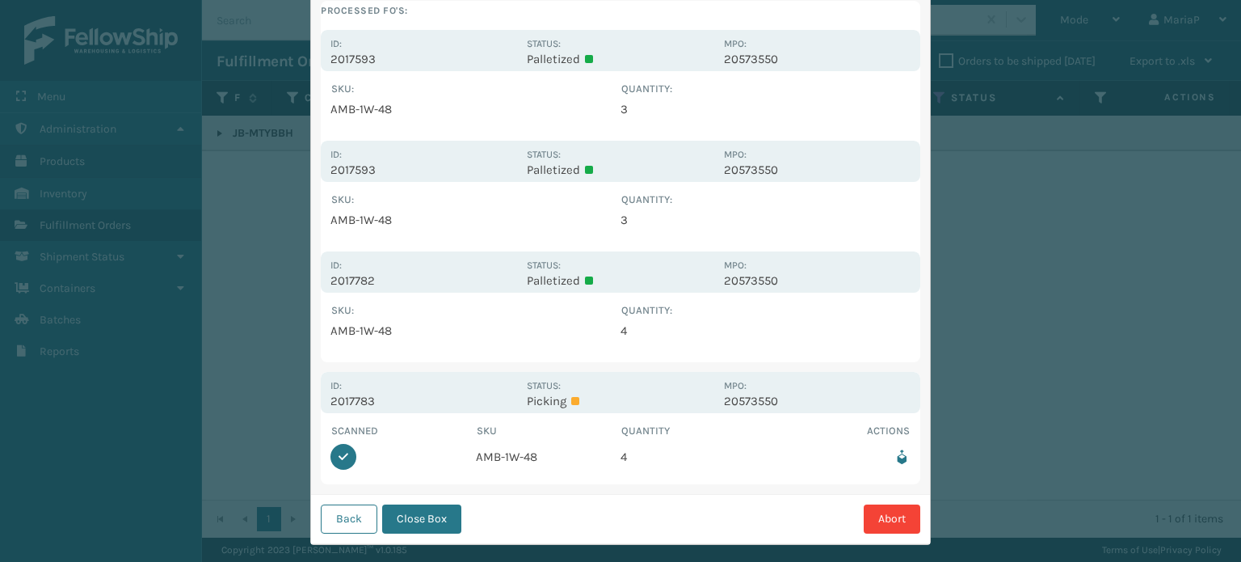
scroll to position [221, 0]
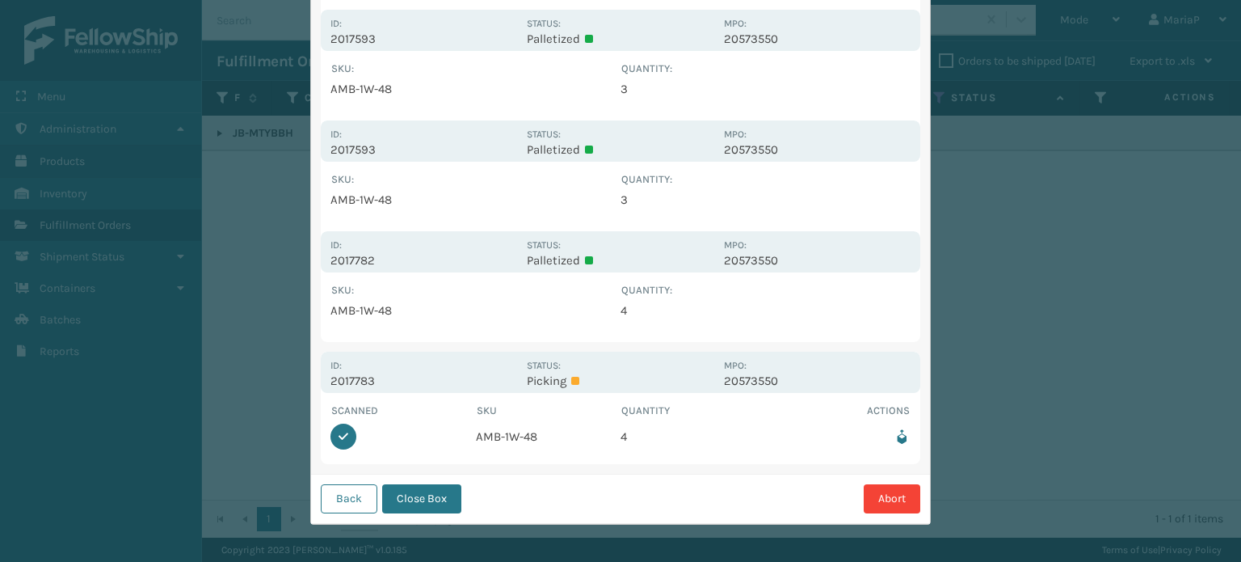
click at [398, 484] on button "Close Box" at bounding box center [421, 498] width 79 height 29
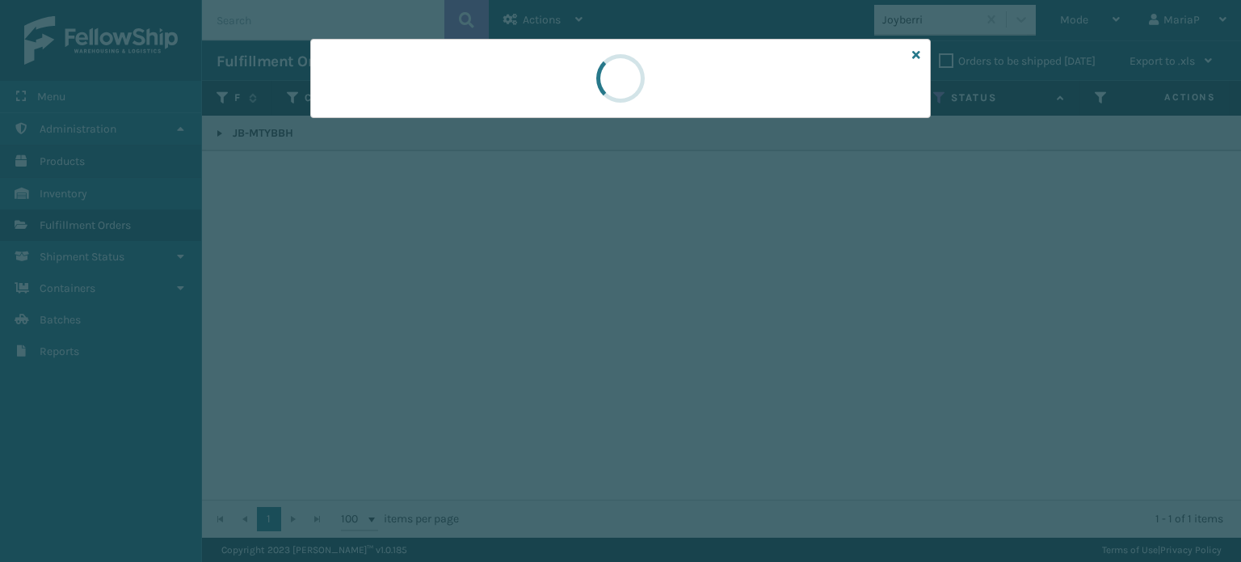
scroll to position [0, 0]
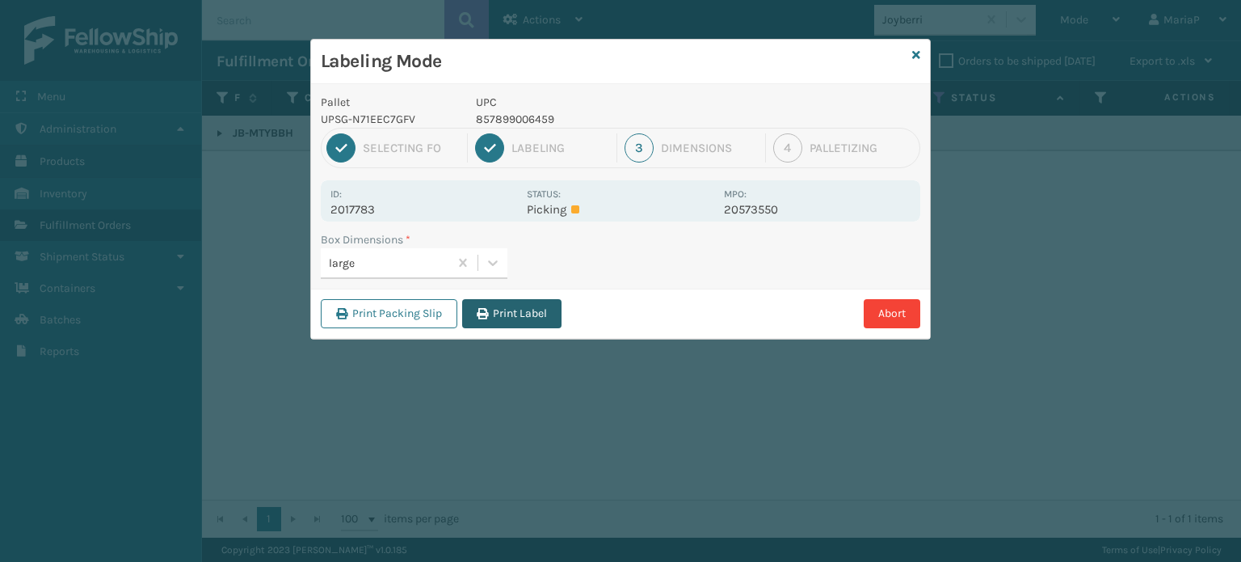
click at [520, 311] on button "Print Label" at bounding box center [511, 313] width 99 height 29
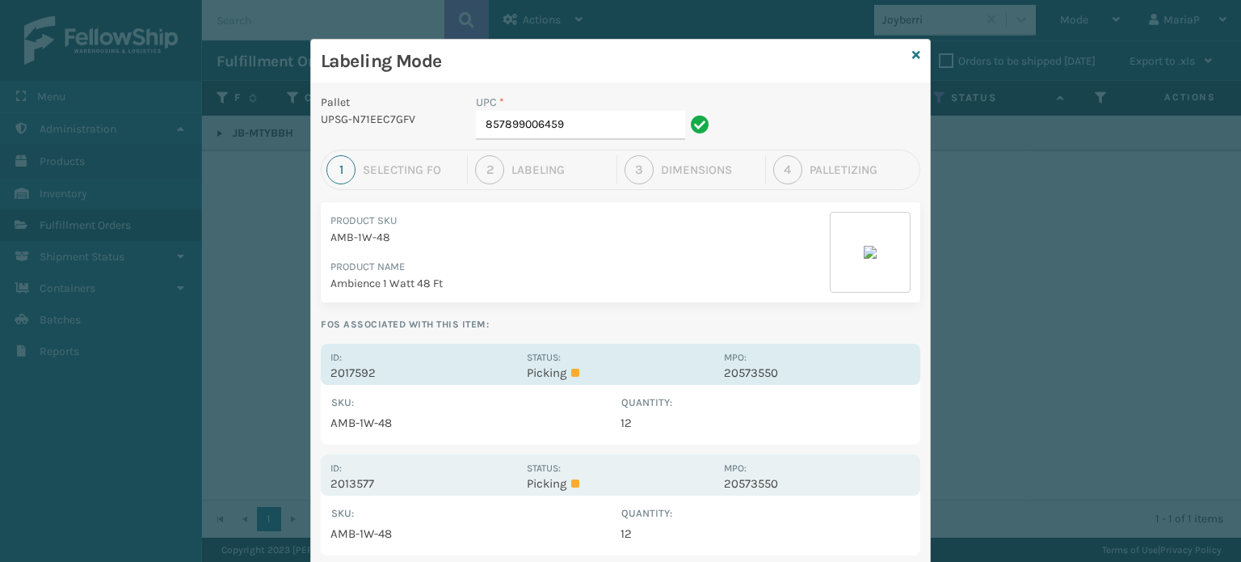
click at [355, 368] on p "2017592" at bounding box center [424, 372] width 187 height 15
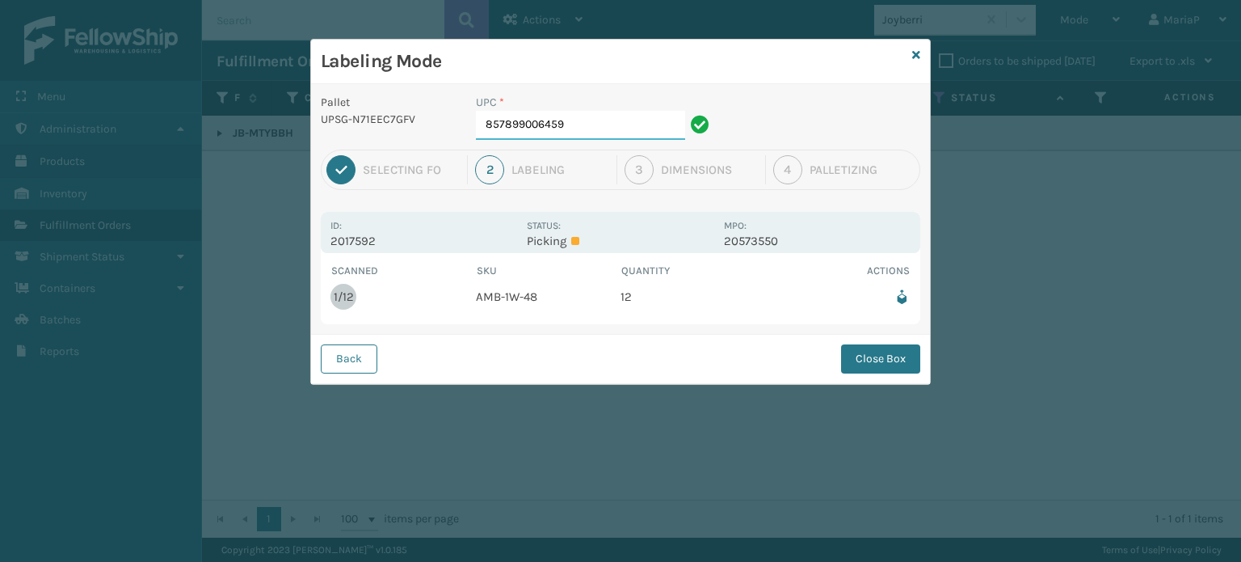
click at [590, 128] on input "857899006459" at bounding box center [580, 125] width 209 height 29
click at [888, 361] on button "Close Box" at bounding box center [880, 358] width 79 height 29
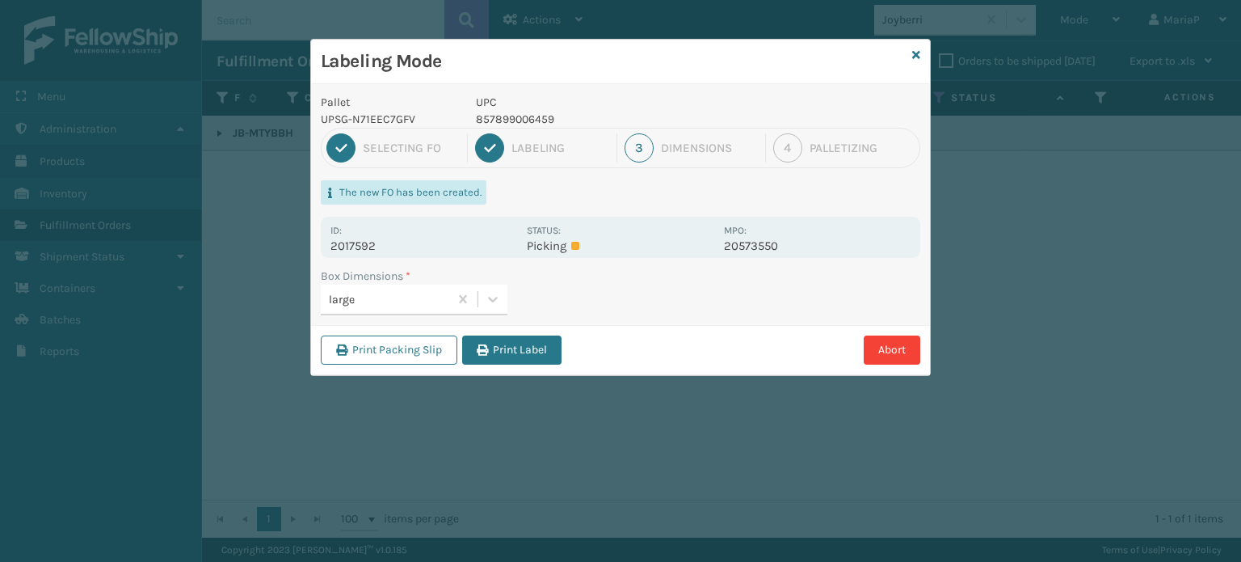
click at [414, 296] on div "large" at bounding box center [389, 299] width 121 height 17
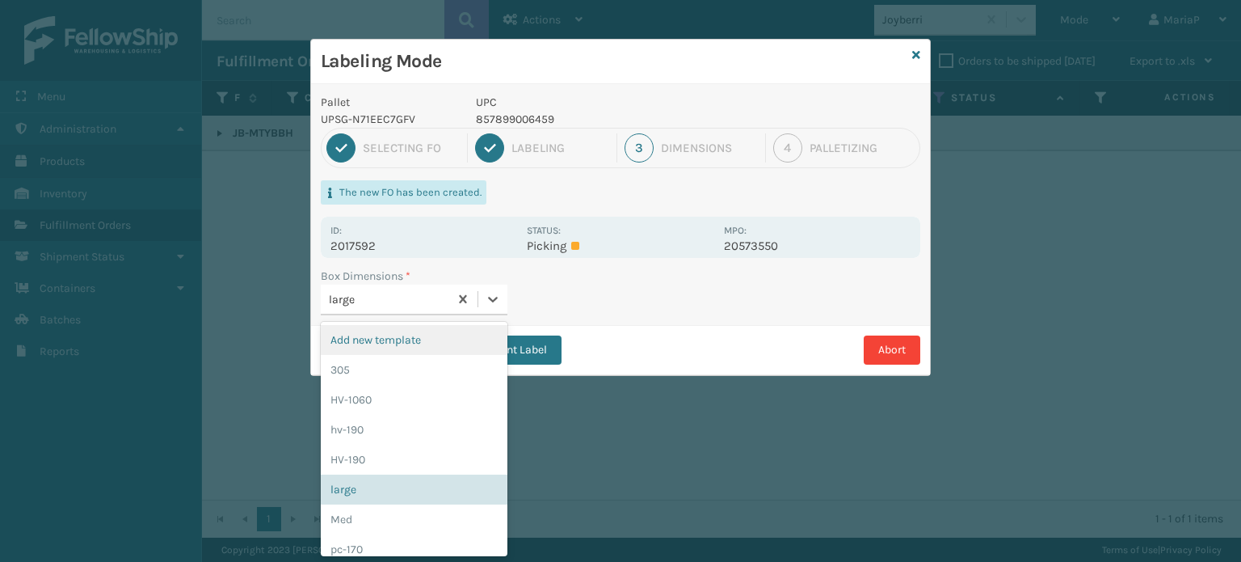
click at [414, 296] on div "large" at bounding box center [389, 299] width 121 height 17
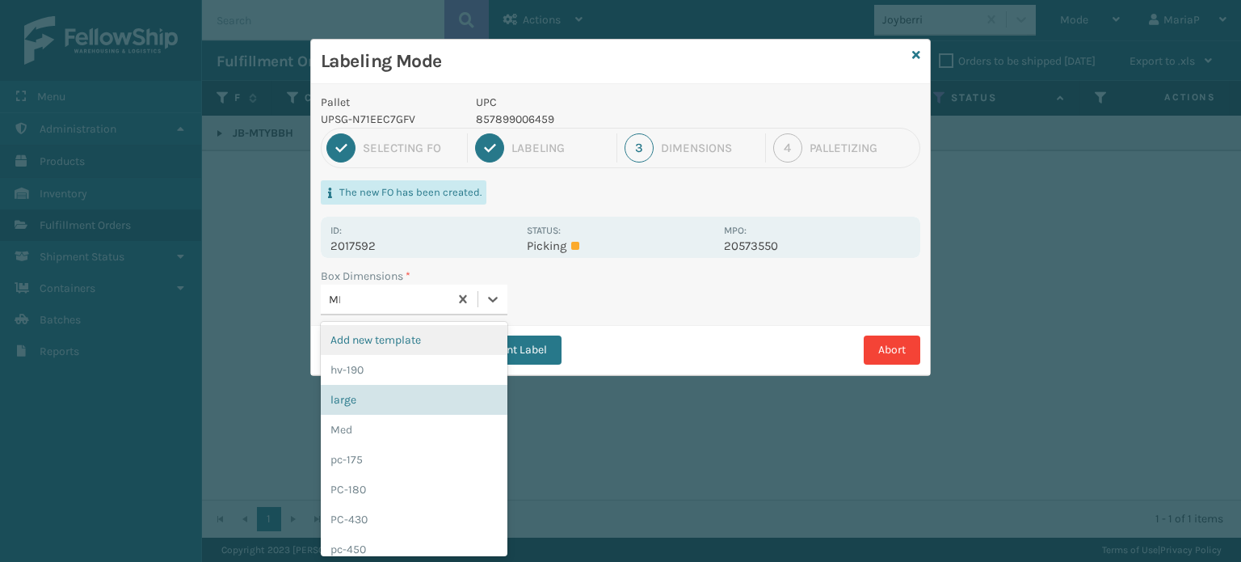
type input "MED"
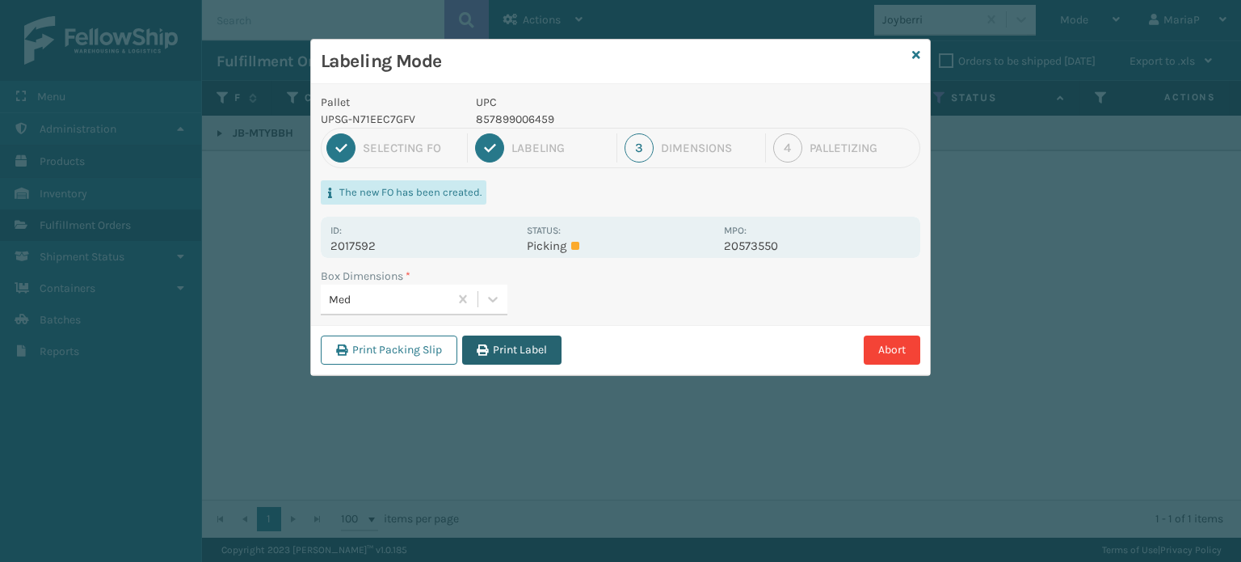
click at [520, 352] on button "Print Label" at bounding box center [511, 349] width 99 height 29
click at [520, 352] on div "Labeling Mode Pallet UPSG-N71EEC7GFV UPC 857899006459 1 Selecting FO 2 Labeling…" at bounding box center [620, 281] width 1241 height 562
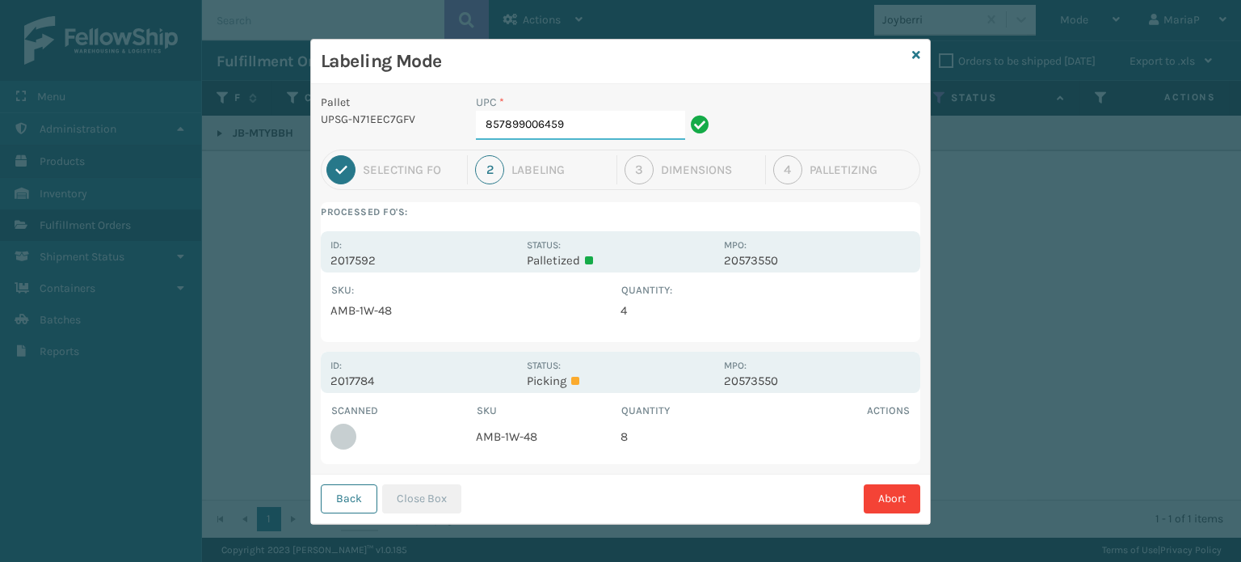
click at [595, 128] on input "857899006459" at bounding box center [580, 125] width 209 height 29
click at [419, 494] on button "Close Box" at bounding box center [421, 498] width 79 height 29
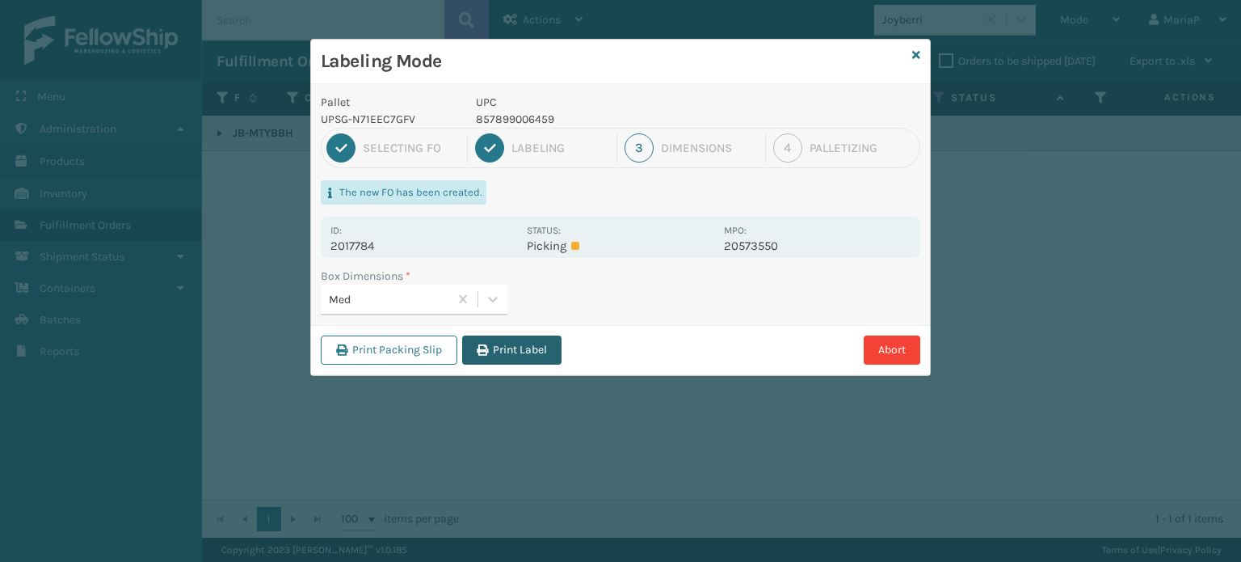
click at [554, 352] on button "Print Label" at bounding box center [511, 349] width 99 height 29
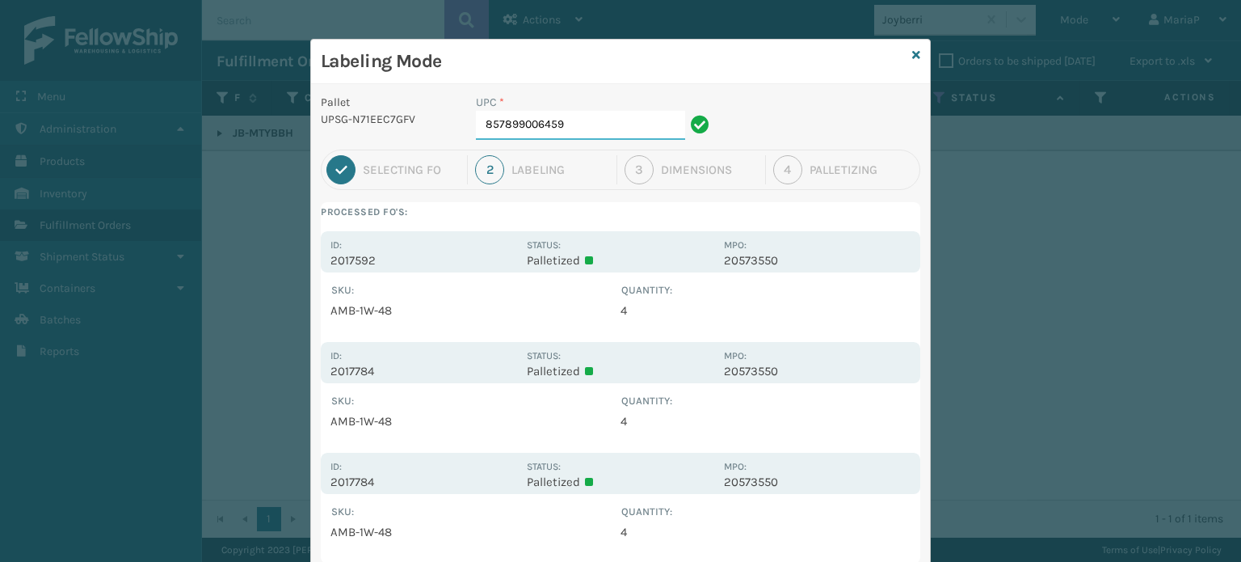
click at [580, 124] on input "857899006459" at bounding box center [580, 125] width 209 height 29
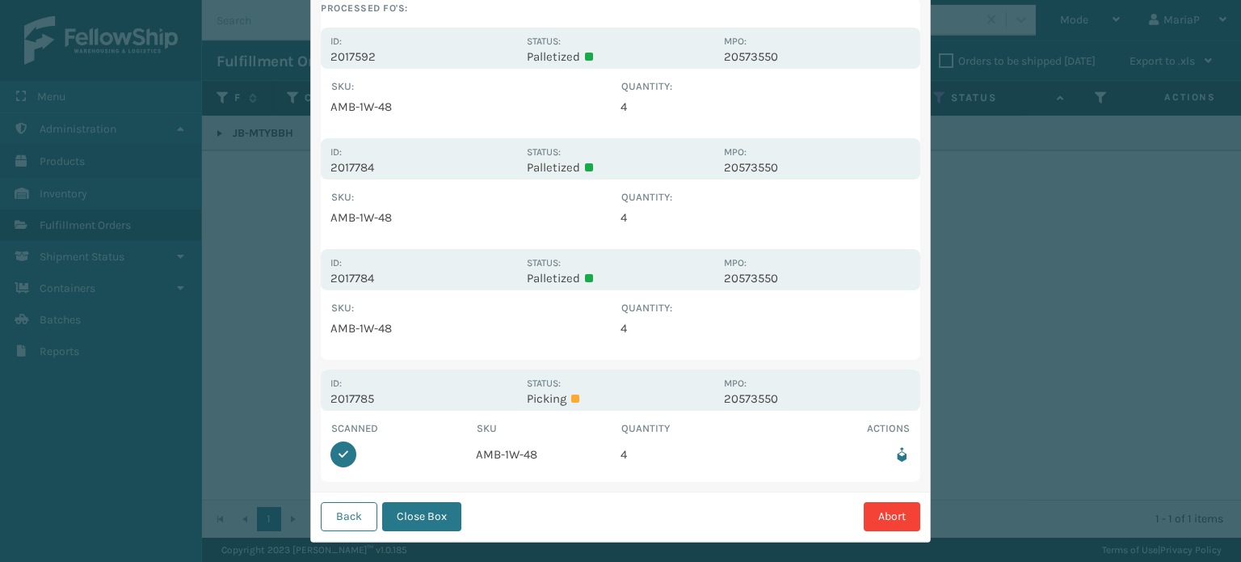
scroll to position [221, 0]
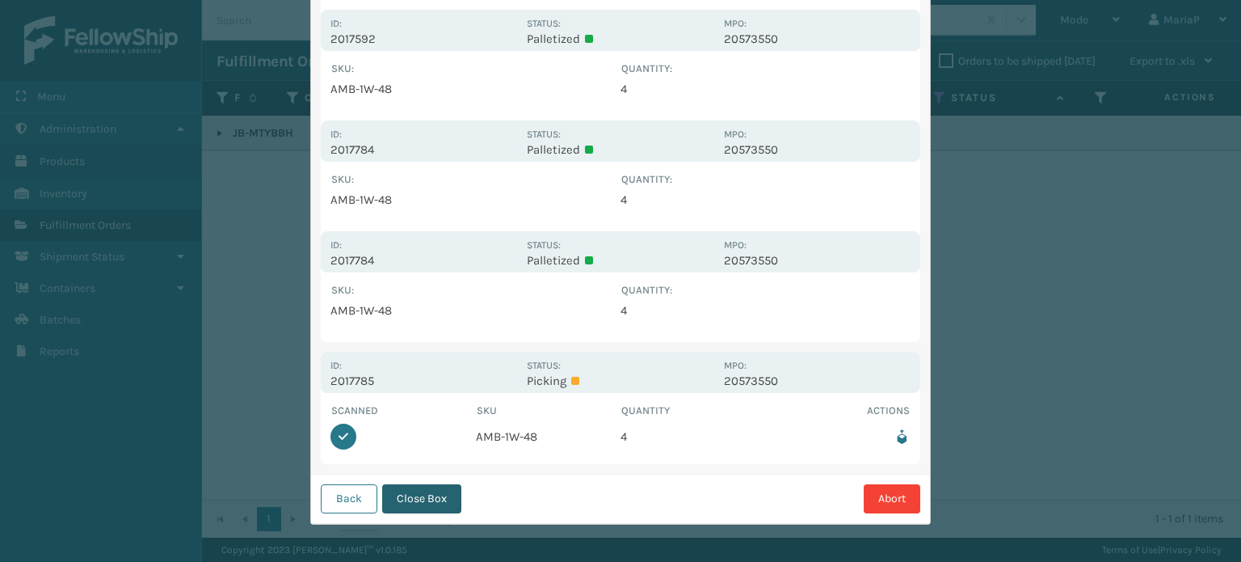
click at [423, 500] on button "Close Box" at bounding box center [421, 498] width 79 height 29
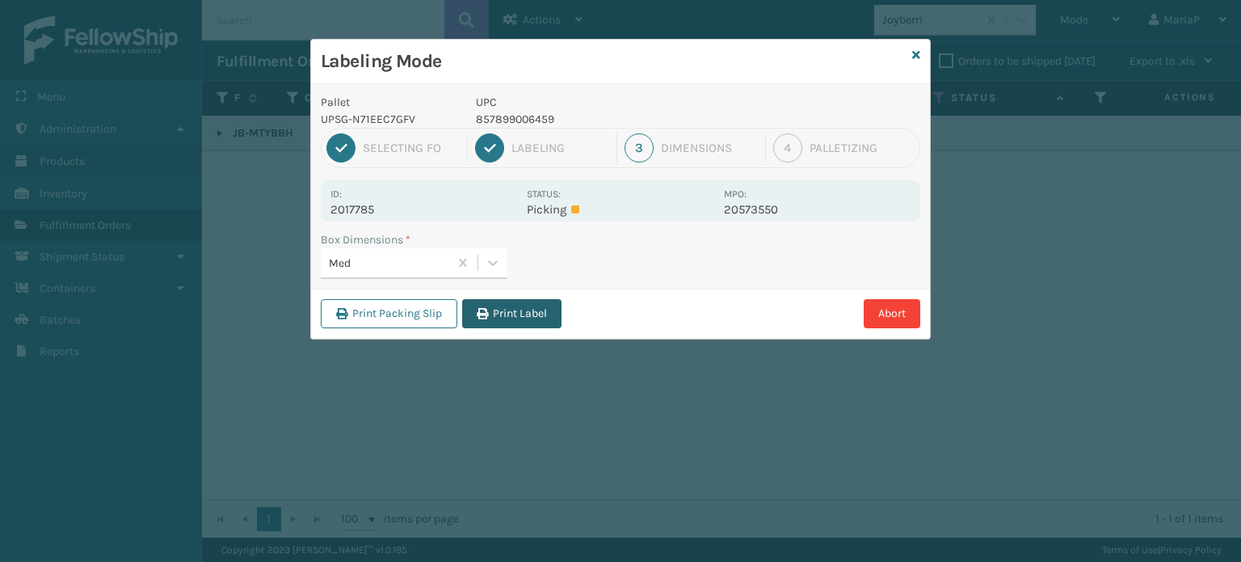
click at [503, 312] on button "Print Label" at bounding box center [511, 313] width 99 height 29
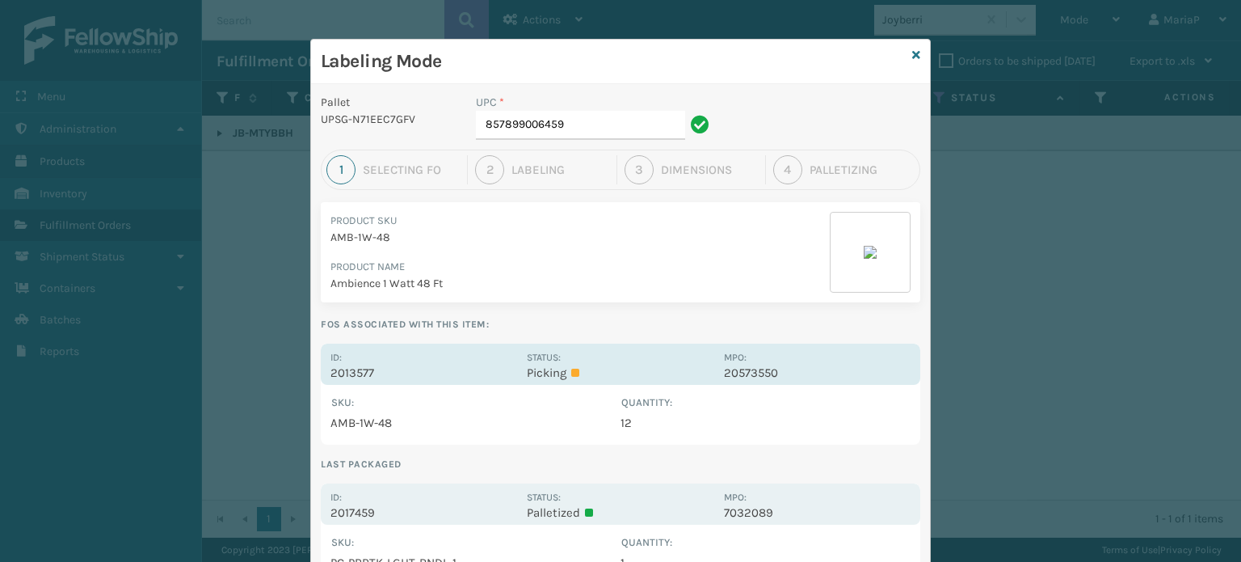
click at [359, 365] on p "2013577" at bounding box center [424, 372] width 187 height 15
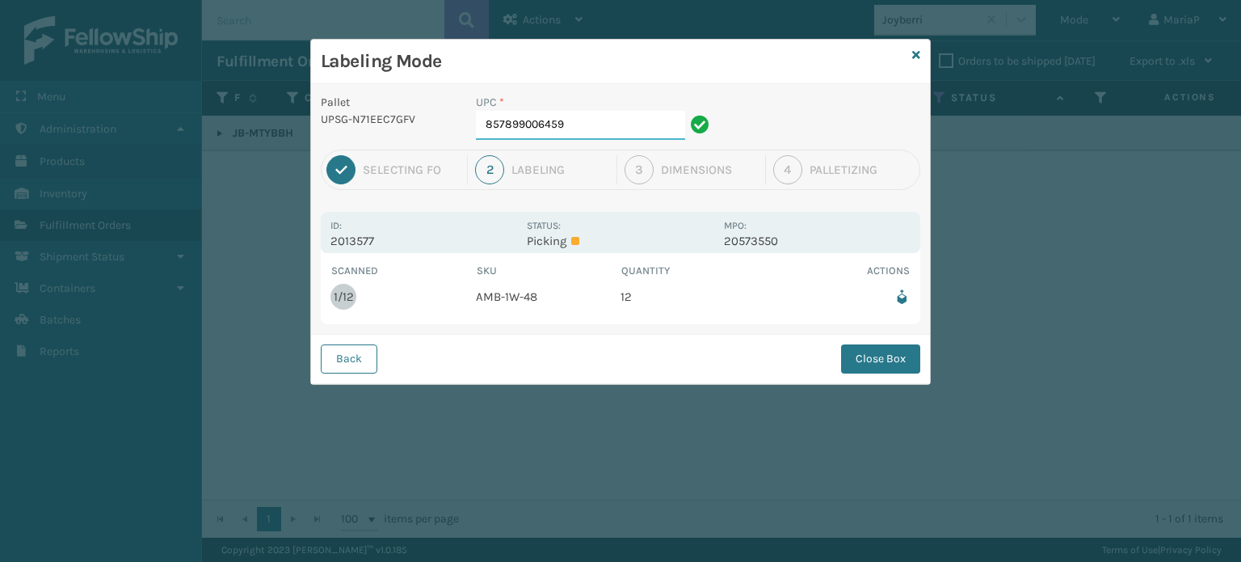
click at [595, 128] on input "857899006459" at bounding box center [580, 125] width 209 height 29
click at [878, 374] on div "Back Close Box" at bounding box center [620, 358] width 619 height 49
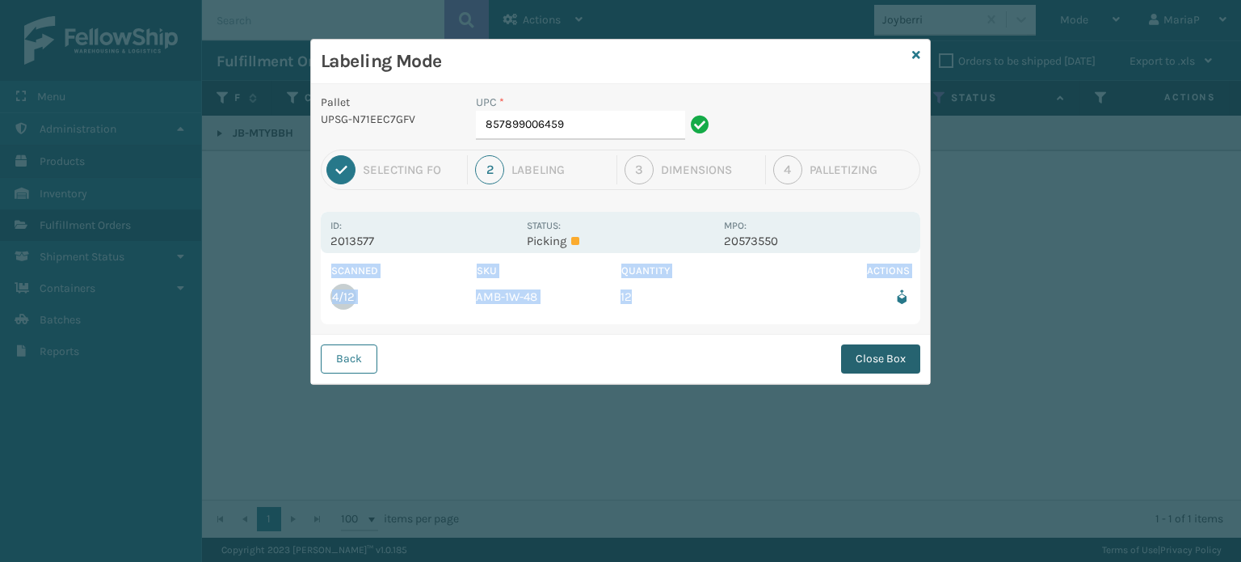
click at [865, 367] on button "Close Box" at bounding box center [880, 358] width 79 height 29
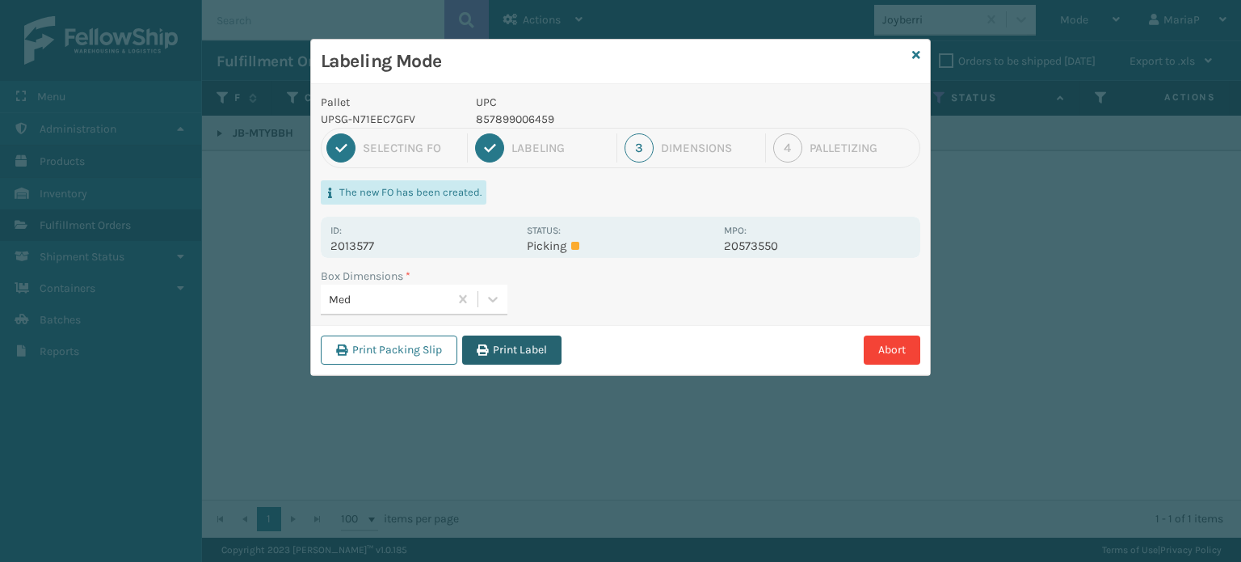
click at [501, 345] on button "Print Label" at bounding box center [511, 349] width 99 height 29
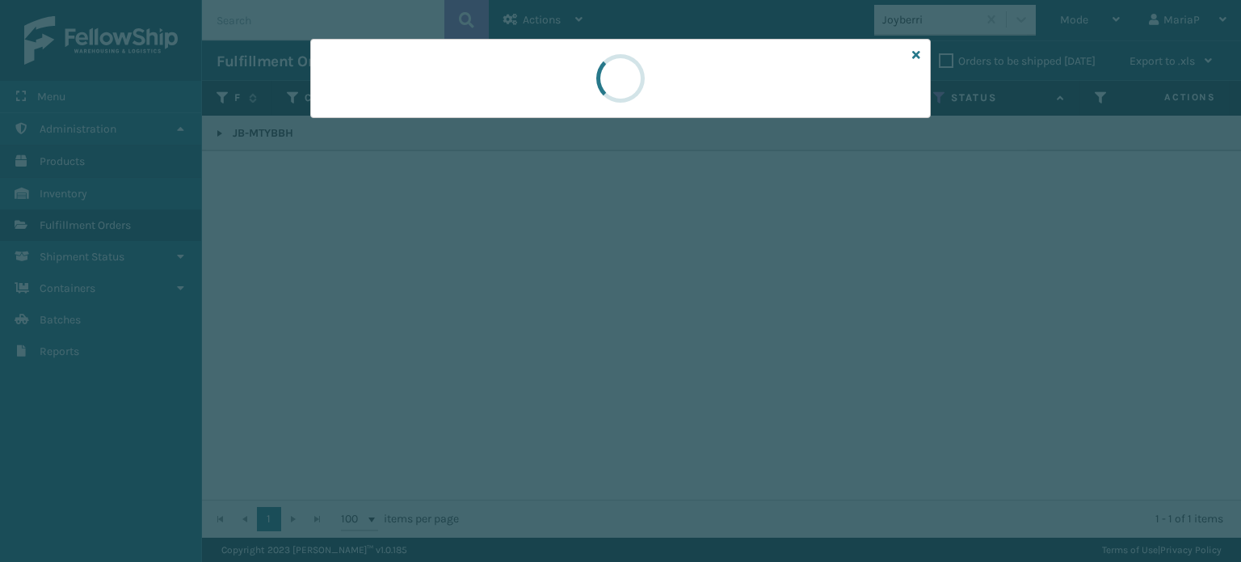
click at [501, 345] on div at bounding box center [620, 281] width 1241 height 562
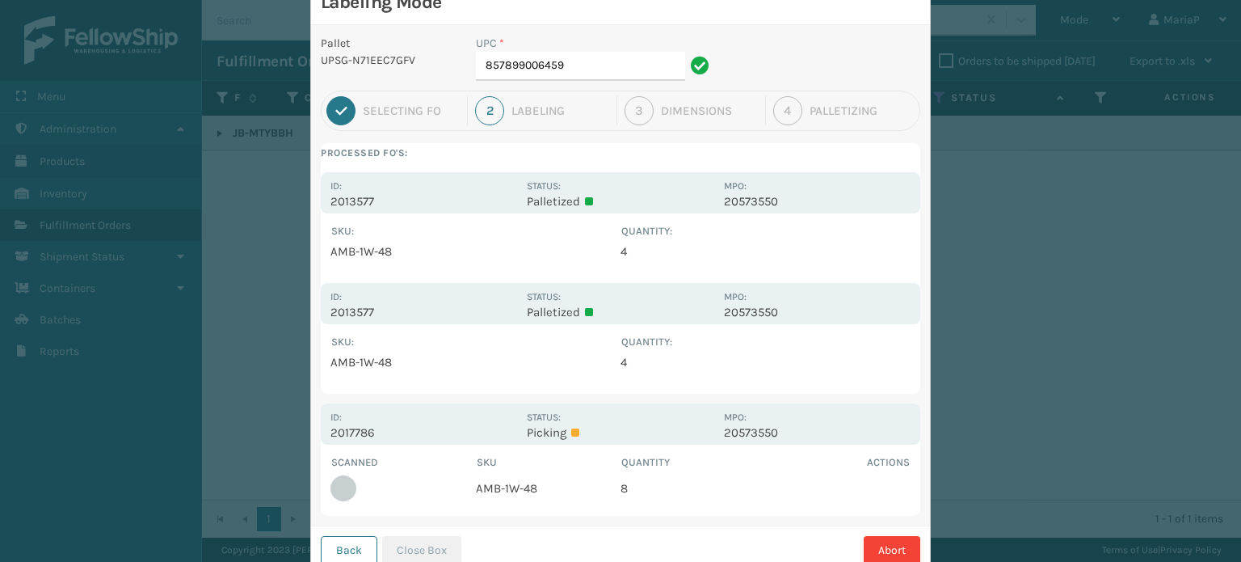
scroll to position [111, 0]
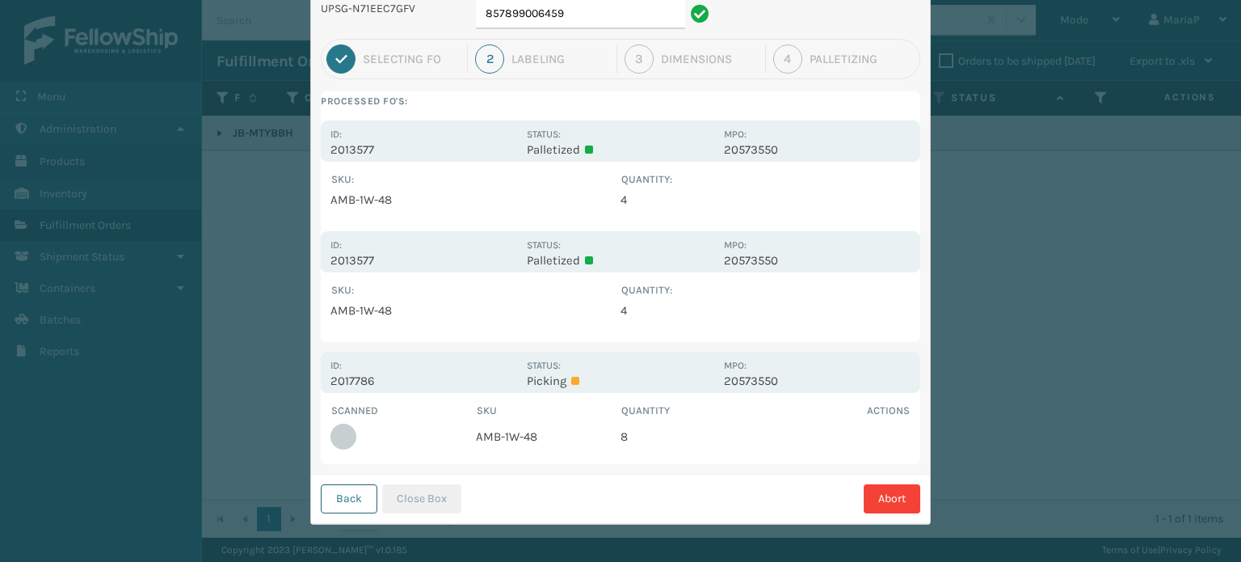
click at [343, 494] on button "Back" at bounding box center [349, 498] width 57 height 29
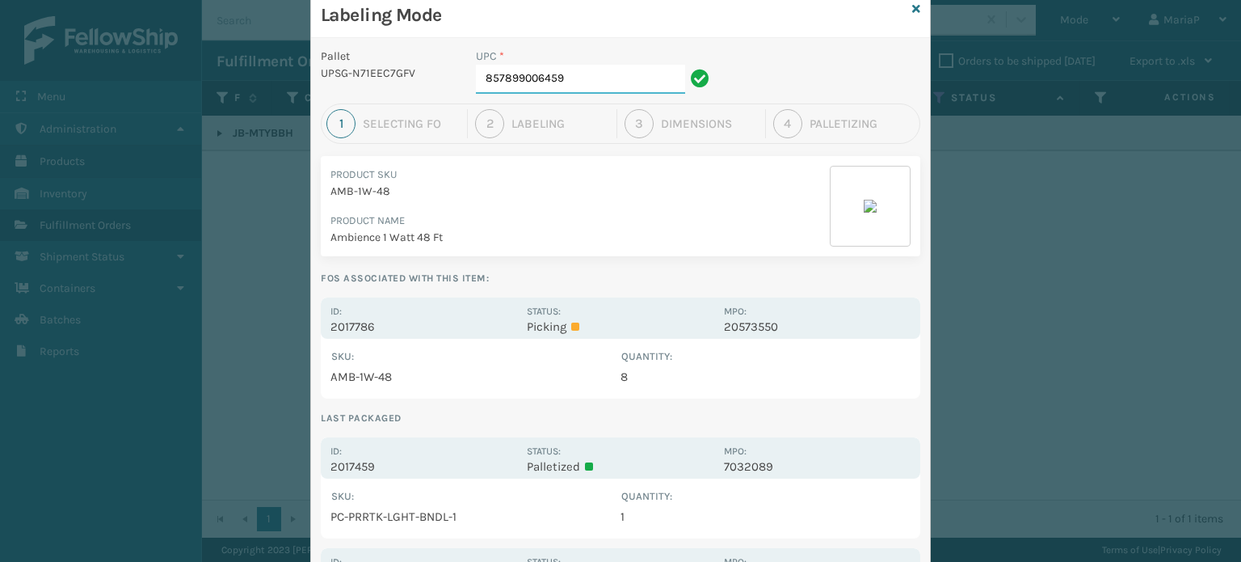
scroll to position [0, 0]
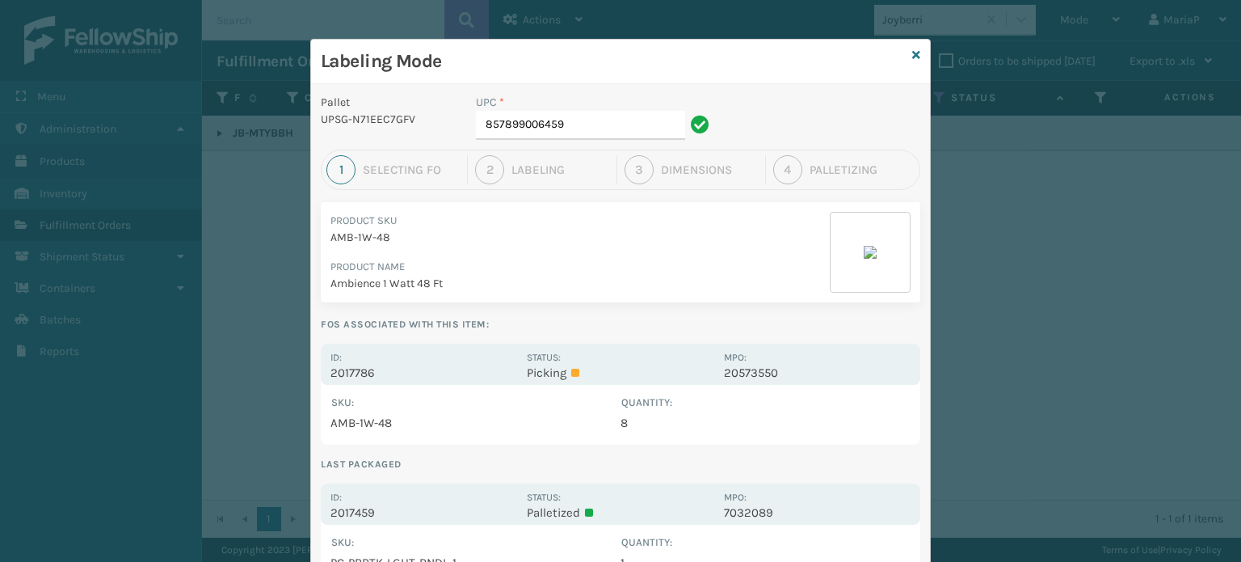
click at [918, 56] on div "Labeling Mode" at bounding box center [620, 62] width 619 height 44
click at [912, 53] on icon at bounding box center [916, 54] width 8 height 11
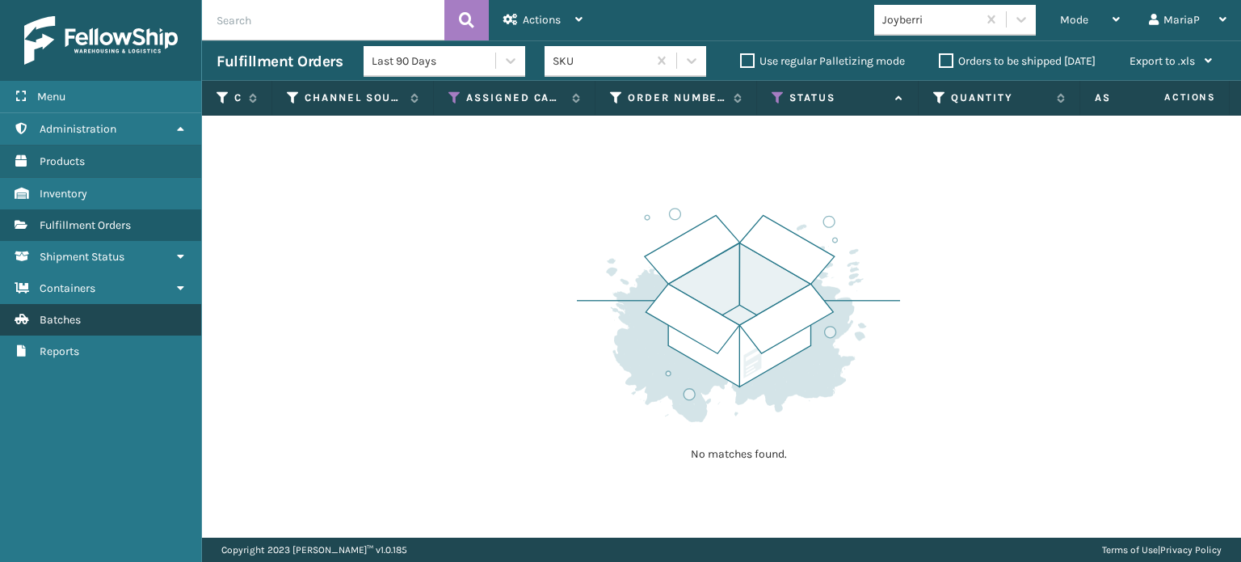
click at [109, 316] on link "Batches" at bounding box center [100, 320] width 201 height 32
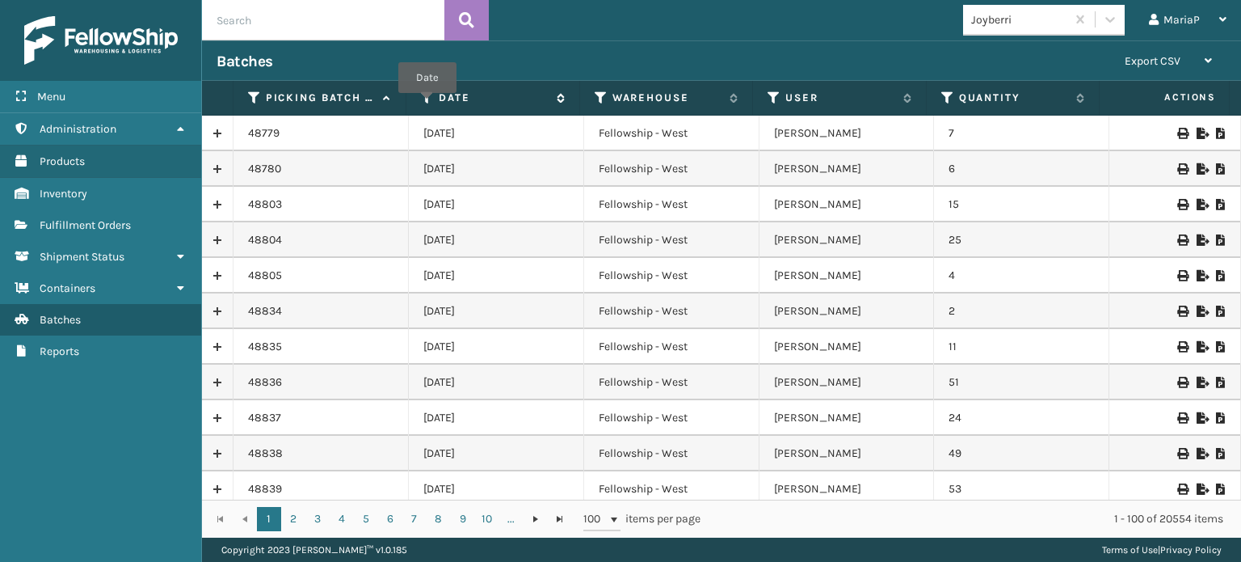
click at [427, 104] on icon at bounding box center [427, 98] width 13 height 15
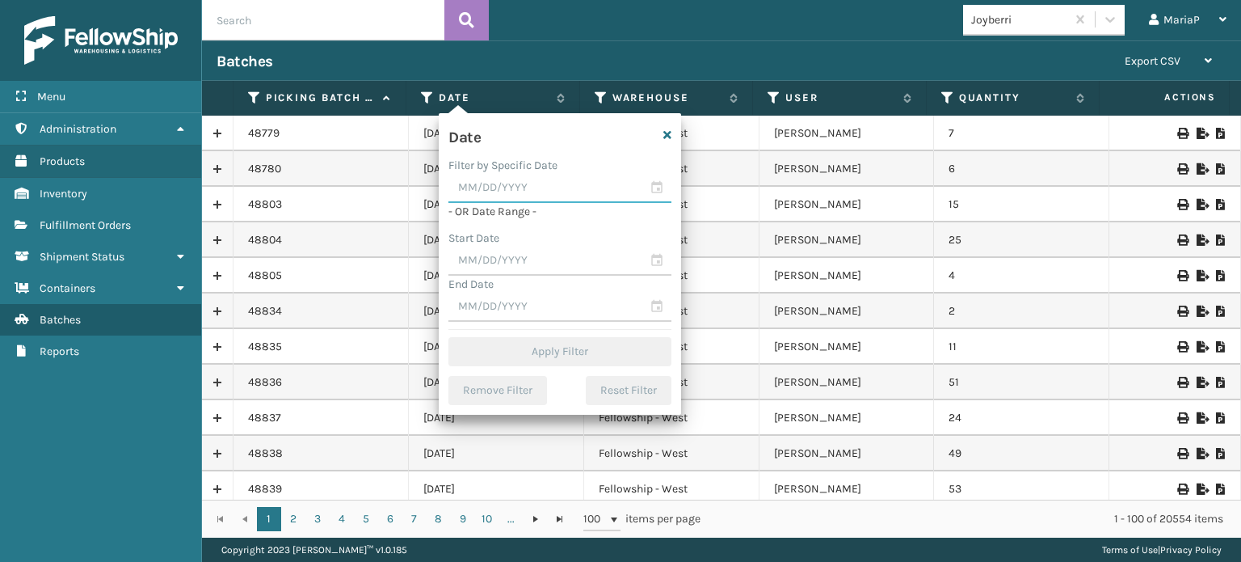
click at [590, 187] on input "text" at bounding box center [559, 188] width 223 height 29
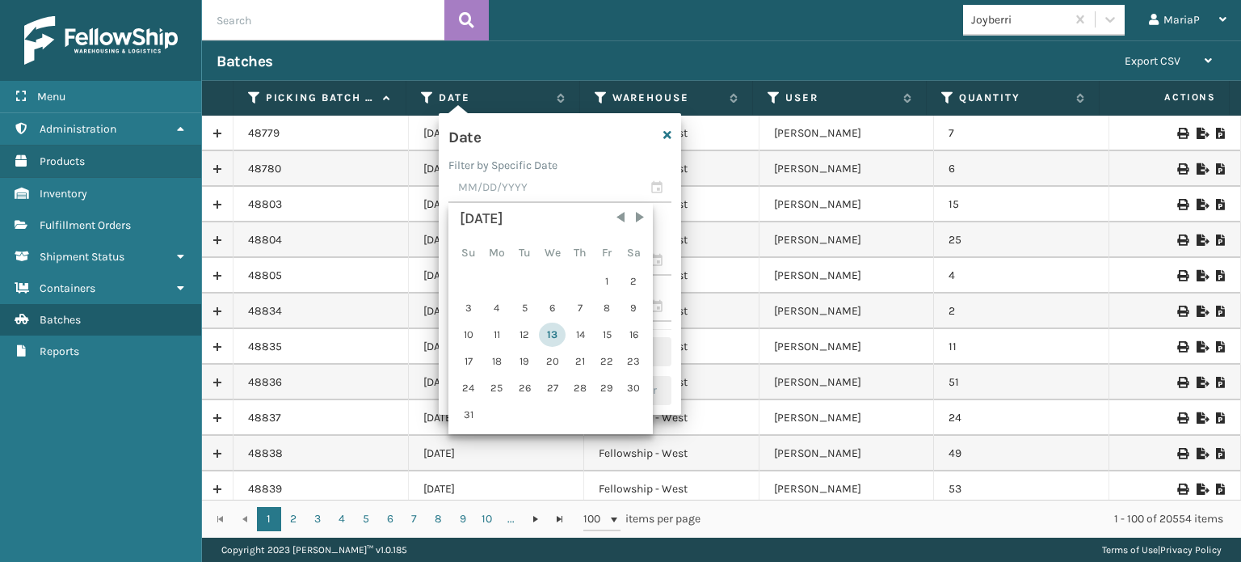
click at [560, 333] on div "13" at bounding box center [552, 334] width 27 height 24
type input "[DATE]"
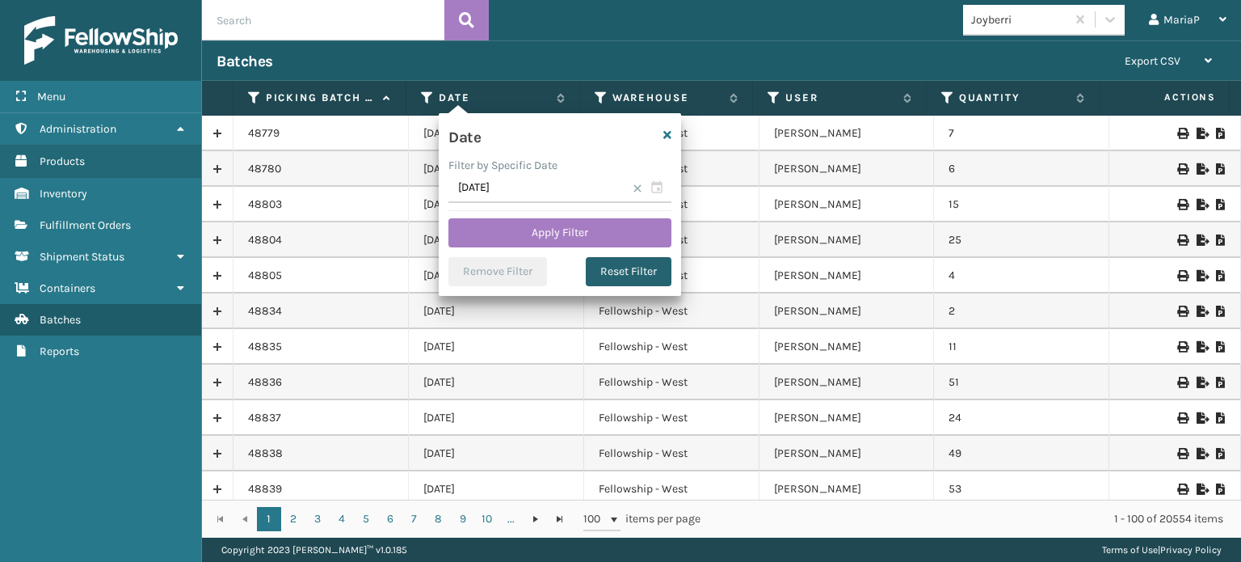
click at [617, 276] on button "Reset Filter" at bounding box center [629, 271] width 86 height 29
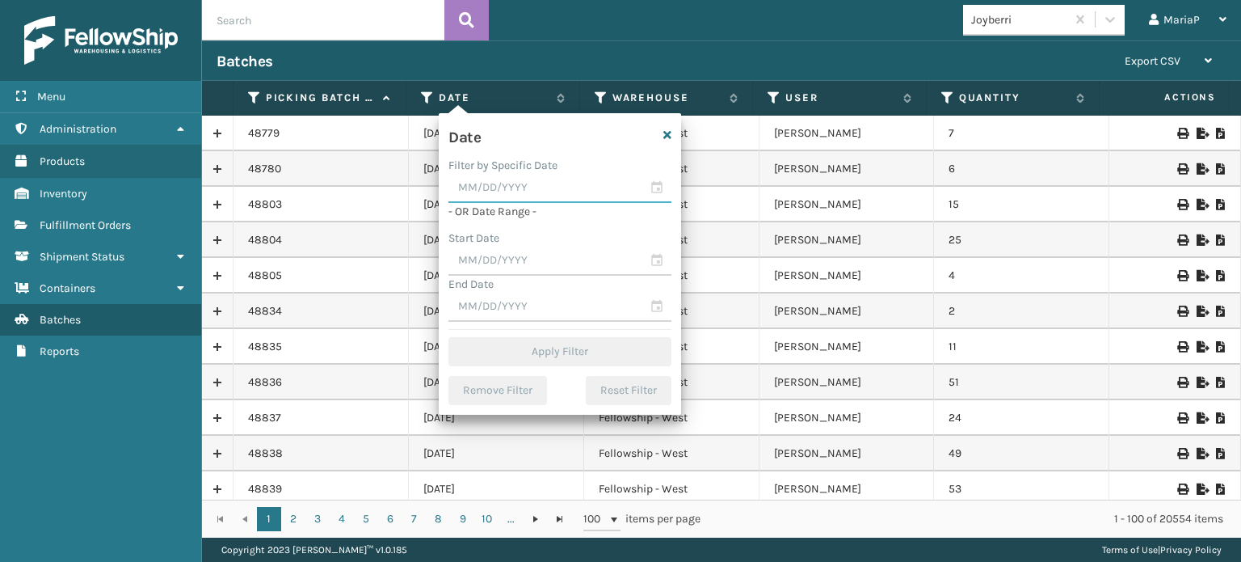
click at [546, 183] on input "text" at bounding box center [559, 188] width 223 height 29
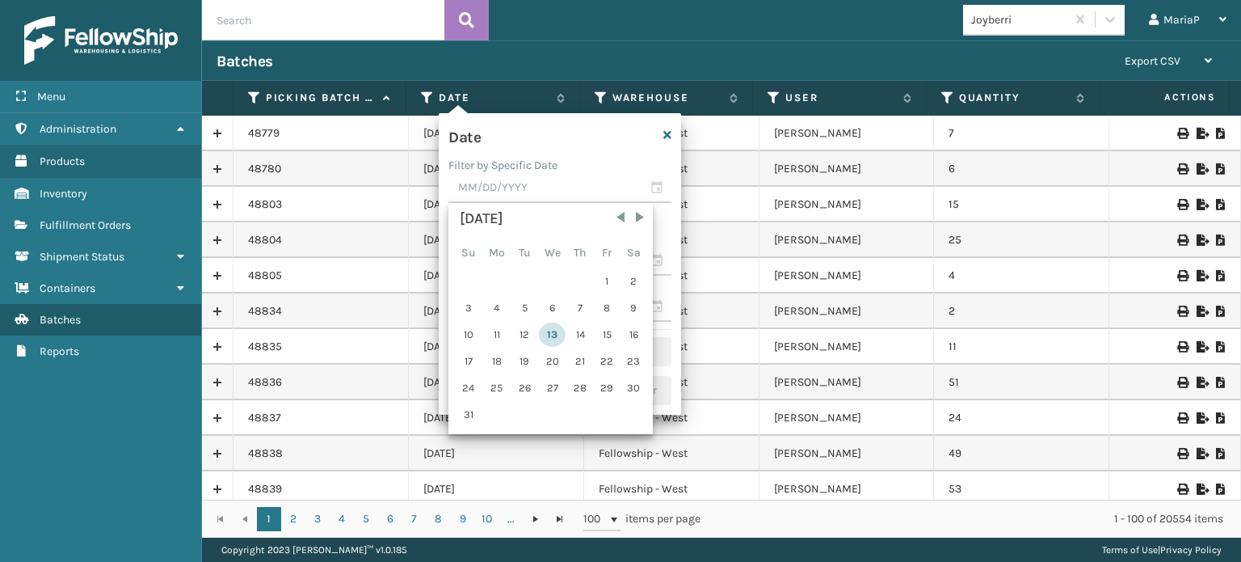
click at [552, 329] on div "13" at bounding box center [552, 334] width 27 height 24
type input "[DATE]"
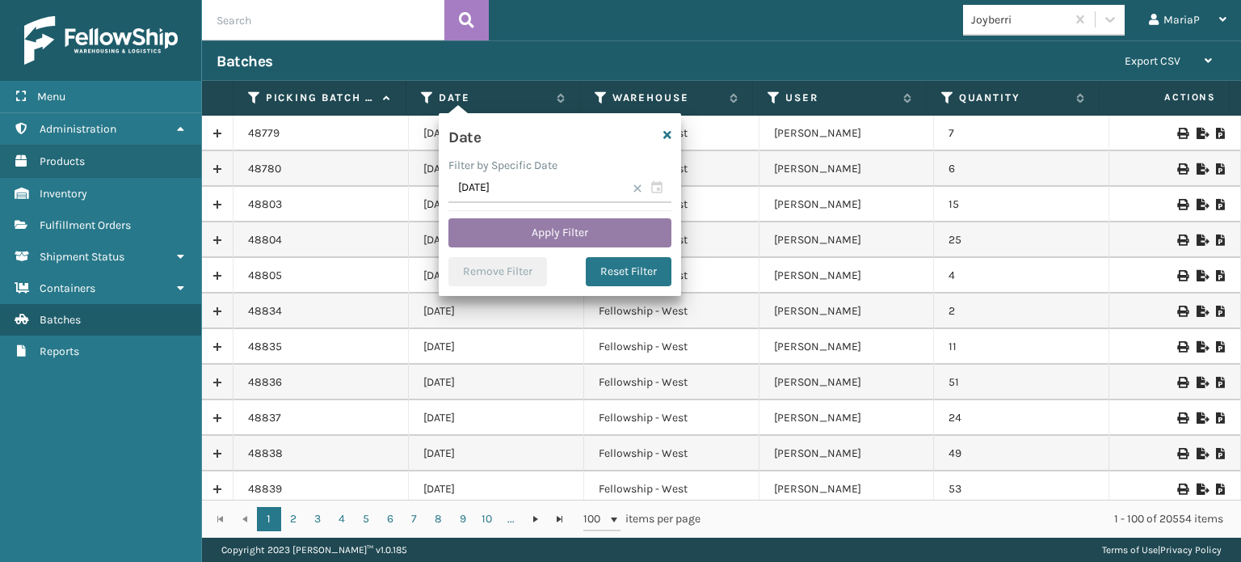
click at [627, 242] on button "Apply Filter" at bounding box center [559, 232] width 223 height 29
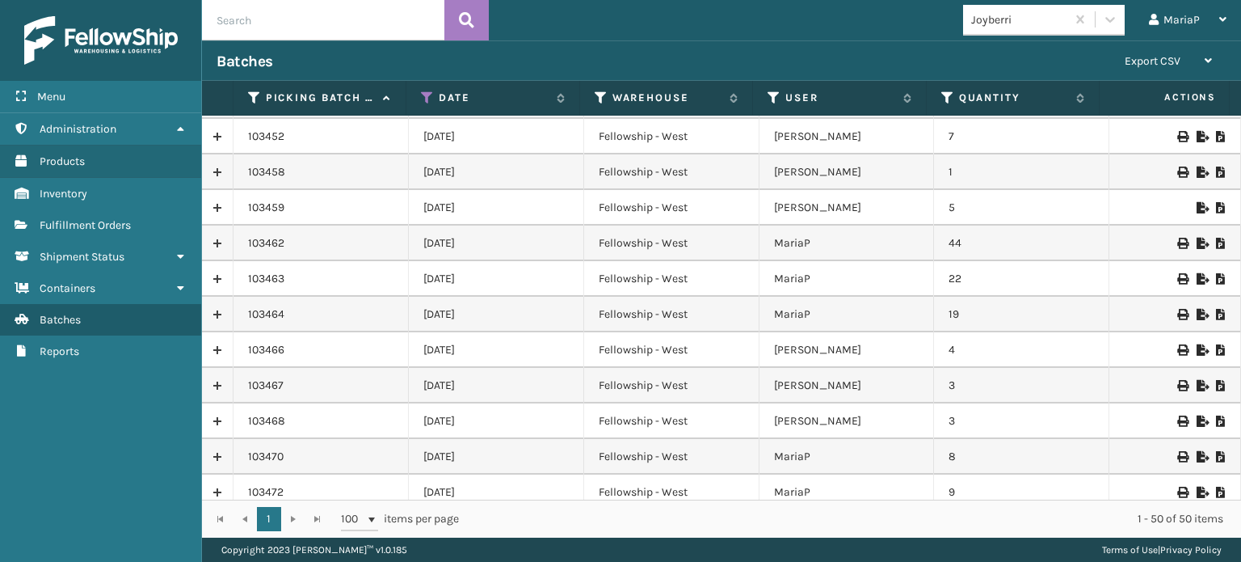
scroll to position [1312, 0]
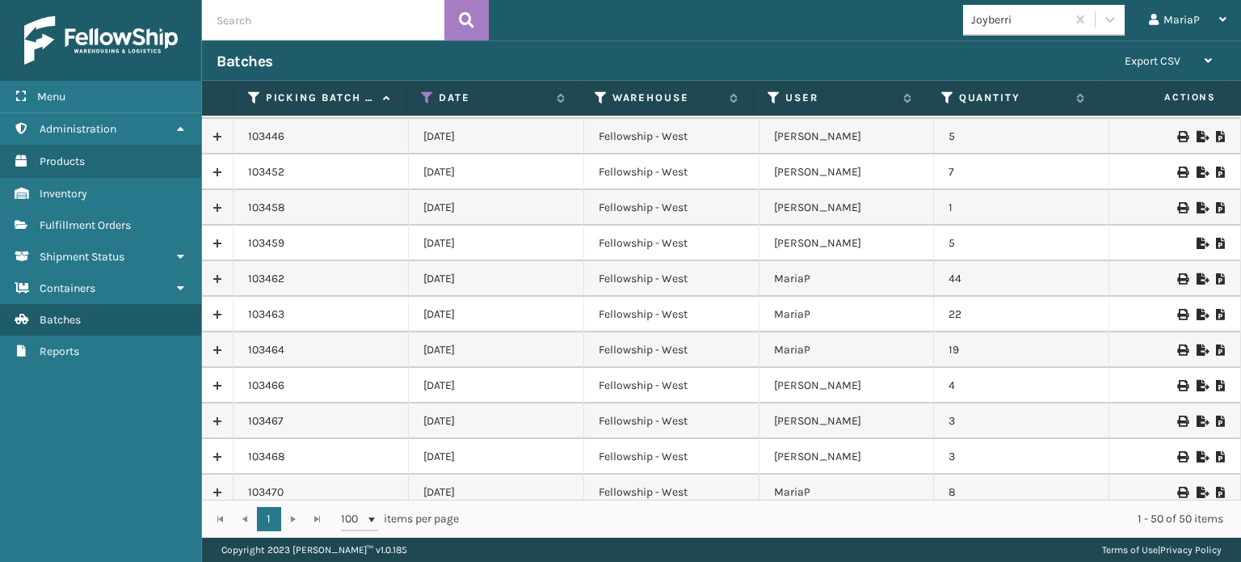
click at [1216, 281] on icon at bounding box center [1221, 278] width 10 height 11
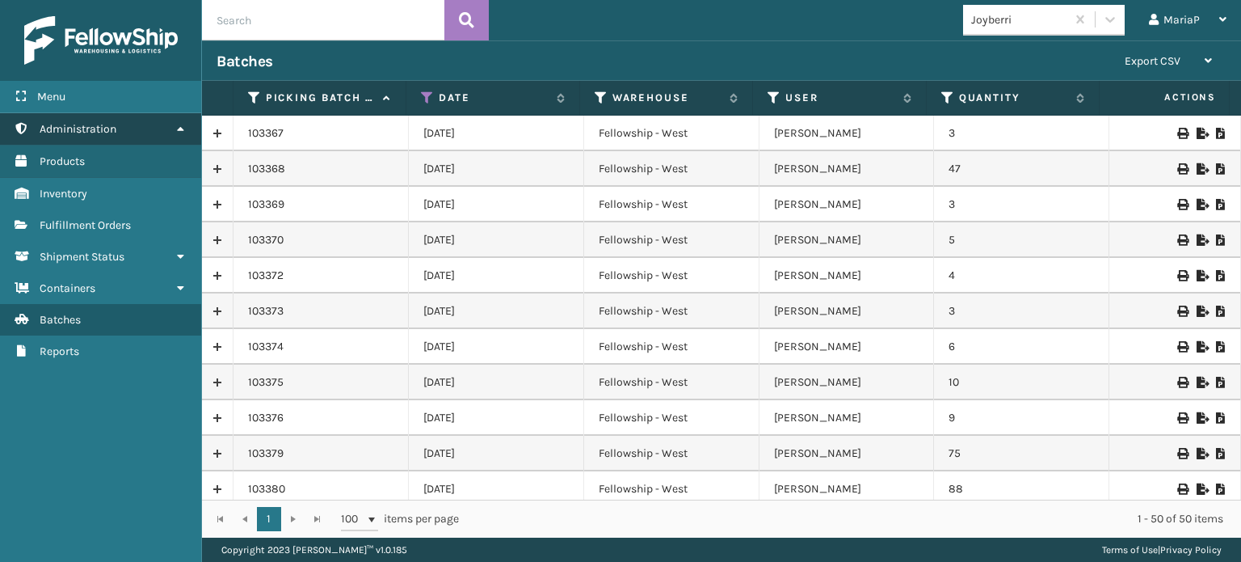
click at [94, 129] on span "Administration" at bounding box center [78, 129] width 77 height 14
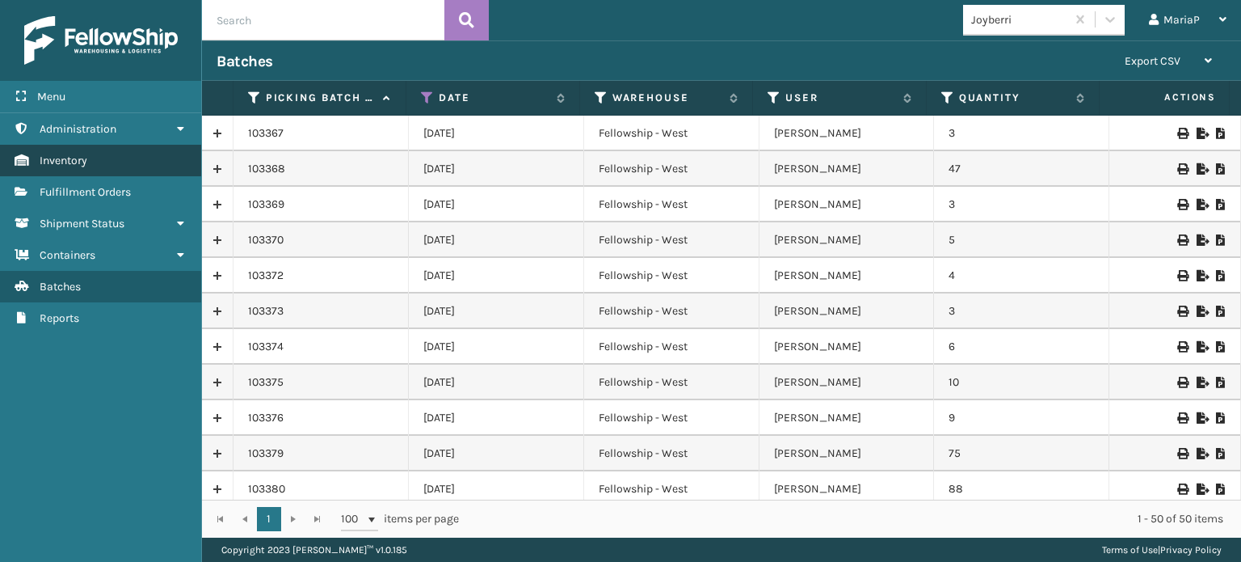
click at [79, 158] on span "Inventory" at bounding box center [64, 161] width 48 height 14
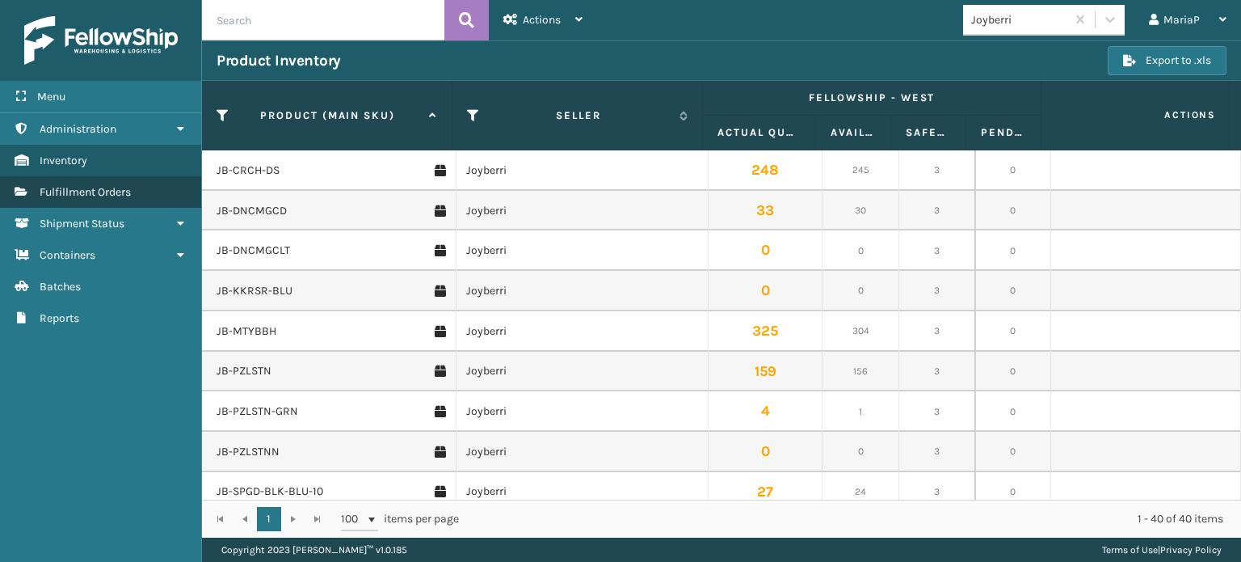
click at [149, 189] on link "Administration Fulfillment Orders" at bounding box center [100, 192] width 201 height 32
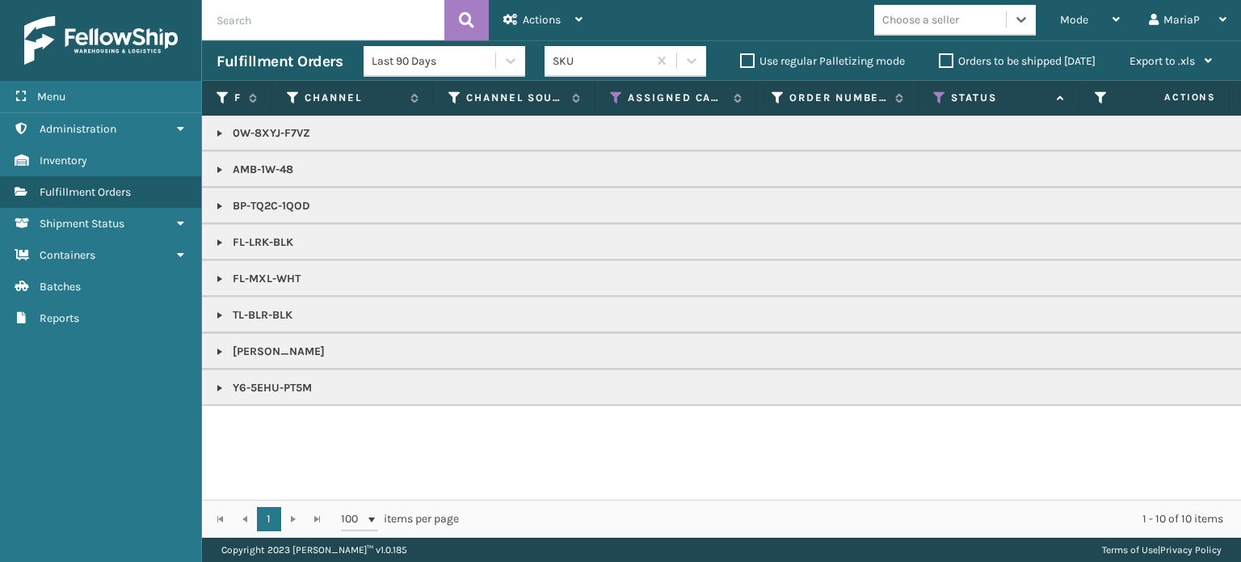
click at [217, 164] on link at bounding box center [219, 169] width 13 height 13
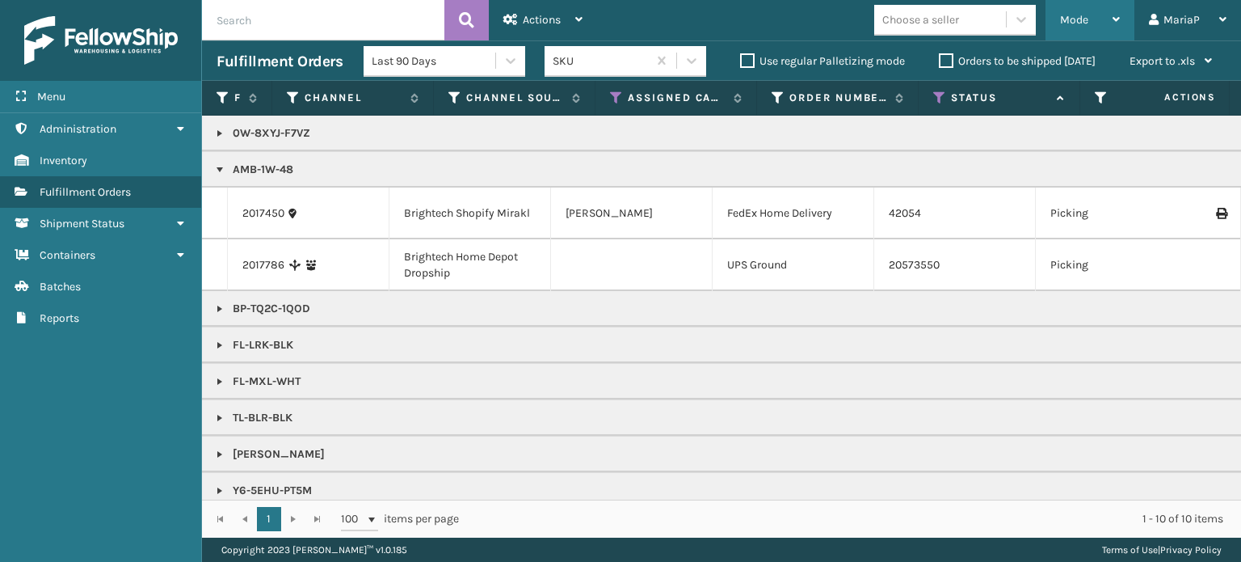
click at [1089, 18] on div "Mode" at bounding box center [1090, 20] width 60 height 40
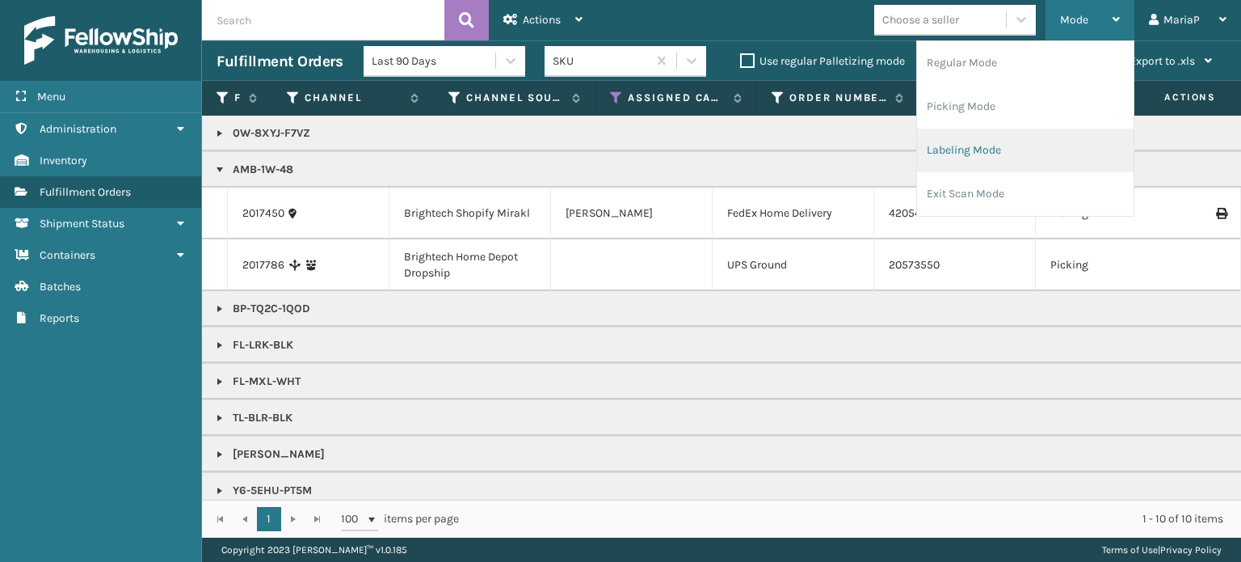
click at [963, 154] on li "Labeling Mode" at bounding box center [1025, 150] width 217 height 44
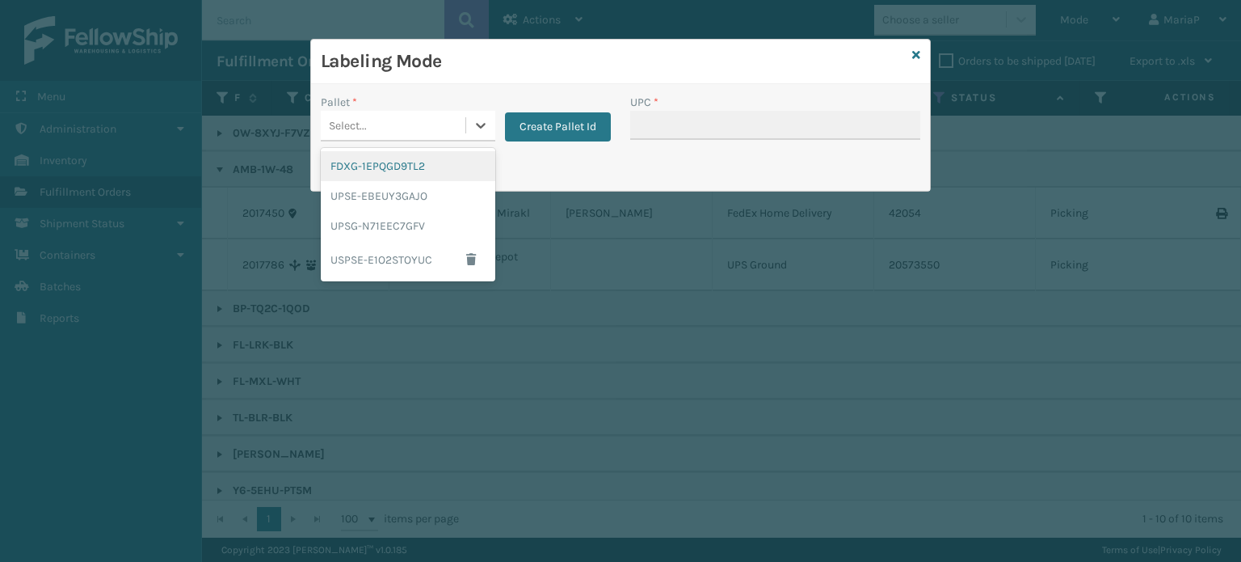
click at [376, 117] on div "Select..." at bounding box center [393, 125] width 145 height 27
click at [402, 158] on div "FDXG-1EPQGD9TL2" at bounding box center [408, 166] width 175 height 30
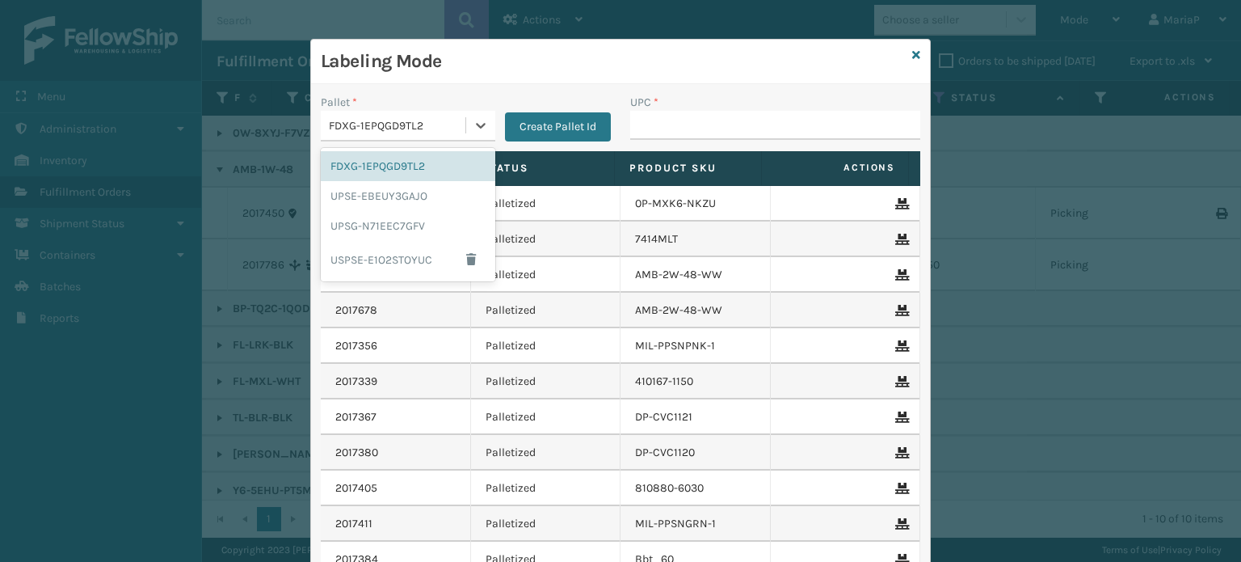
click at [427, 120] on div "FDXG-1EPQGD9TL2" at bounding box center [398, 125] width 138 height 17
click at [394, 217] on div "UPSG-N71EEC7GFV" at bounding box center [408, 226] width 175 height 30
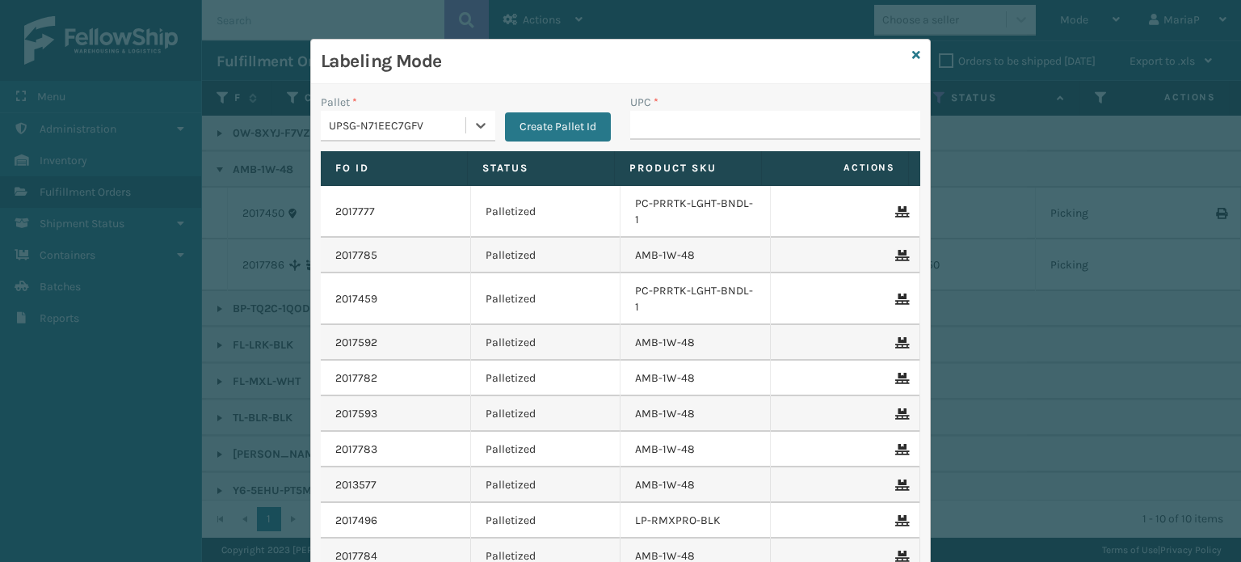
click at [404, 128] on div "UPSG-N71EEC7GFV" at bounding box center [398, 125] width 138 height 17
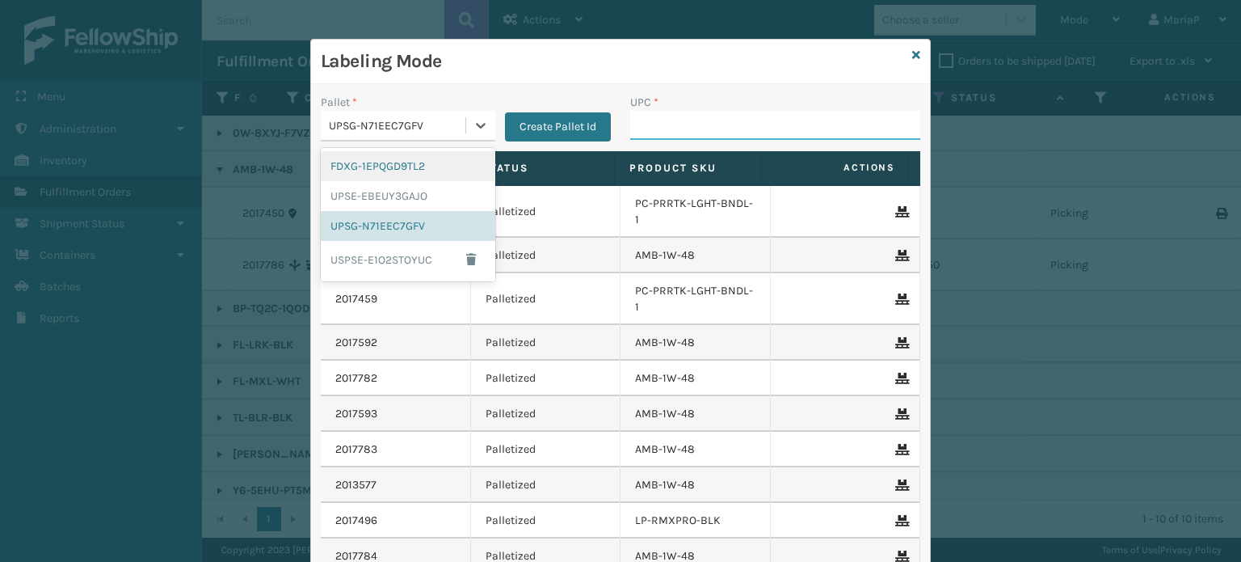
click at [653, 131] on input "UPC *" at bounding box center [775, 125] width 290 height 29
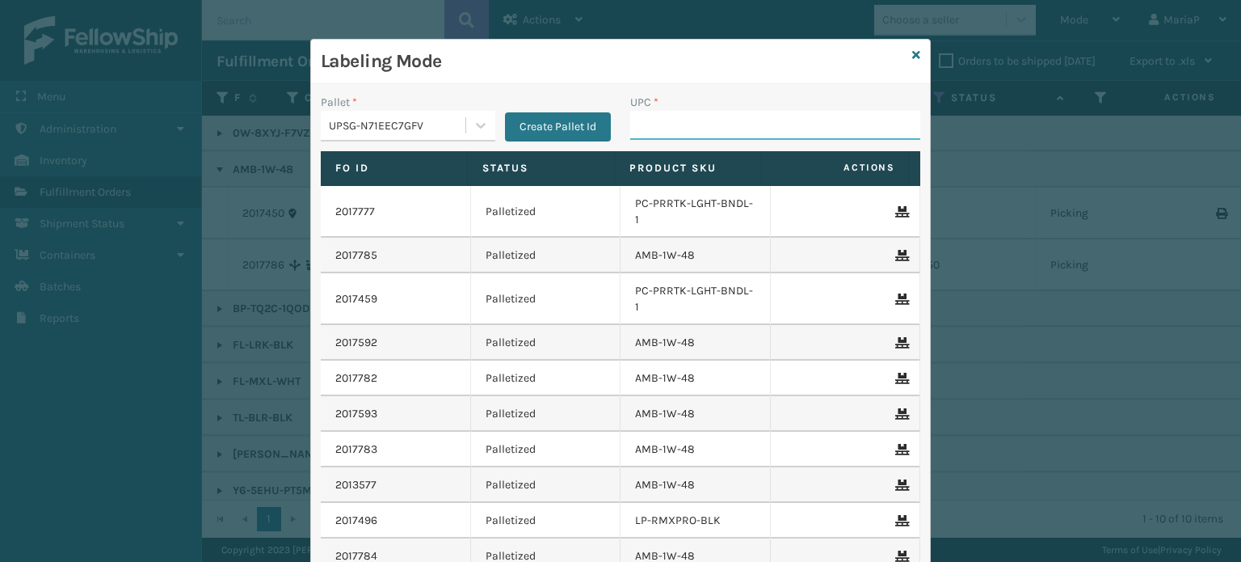
click at [655, 128] on input "UPC *" at bounding box center [775, 125] width 290 height 29
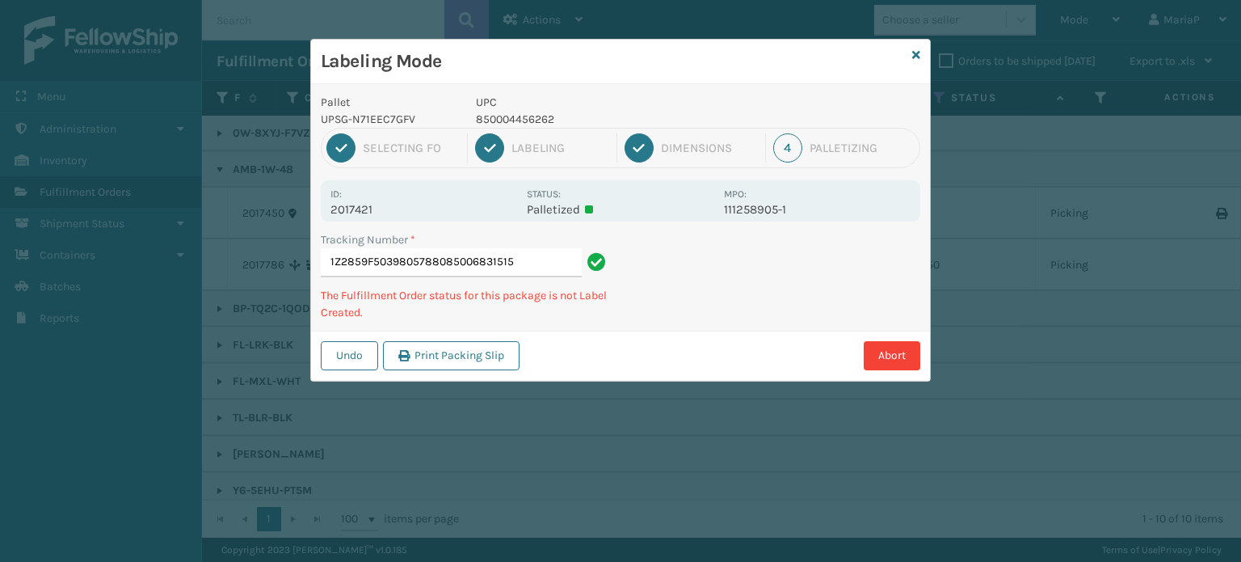
type input "1Z2859F50398057880850068315154"
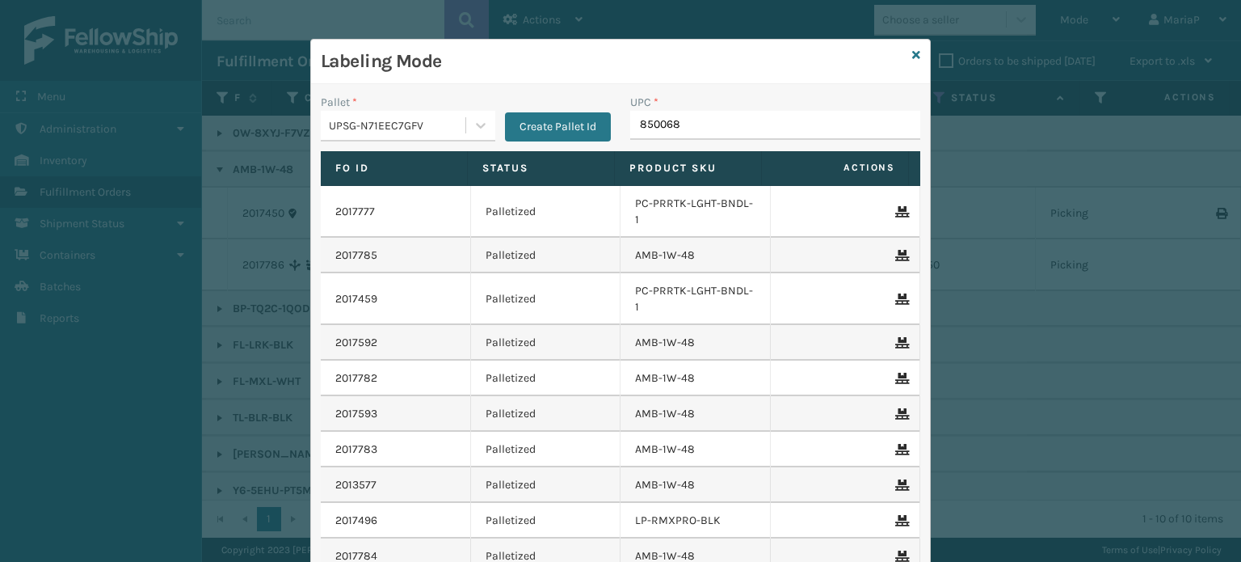
type input "8500683"
type input "850040667639"
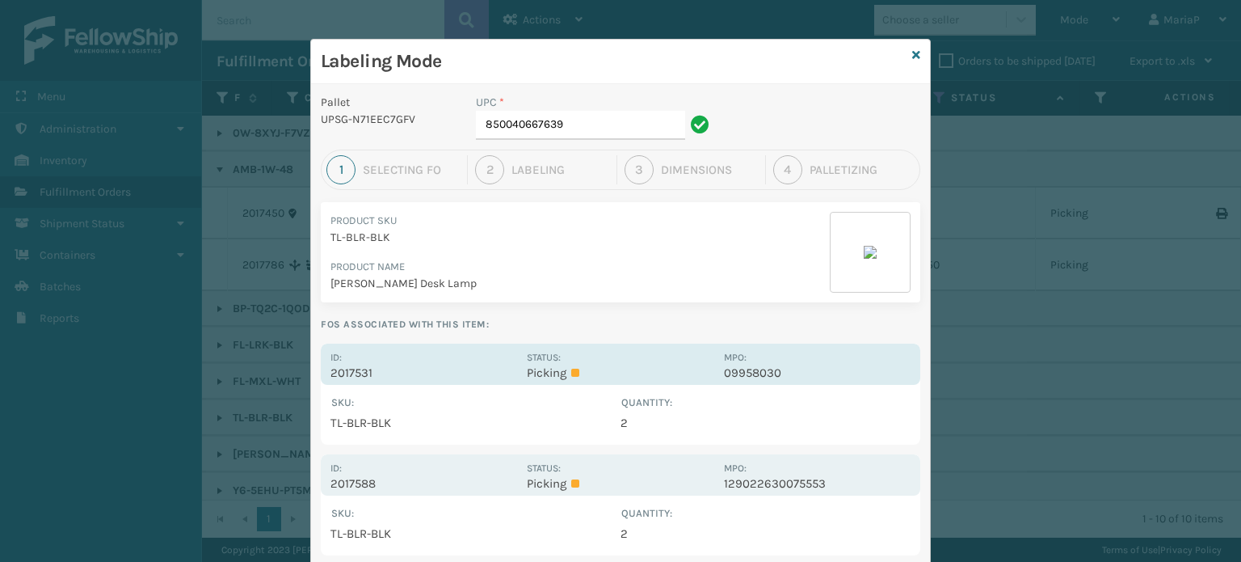
click at [333, 365] on p "2017531" at bounding box center [424, 372] width 187 height 15
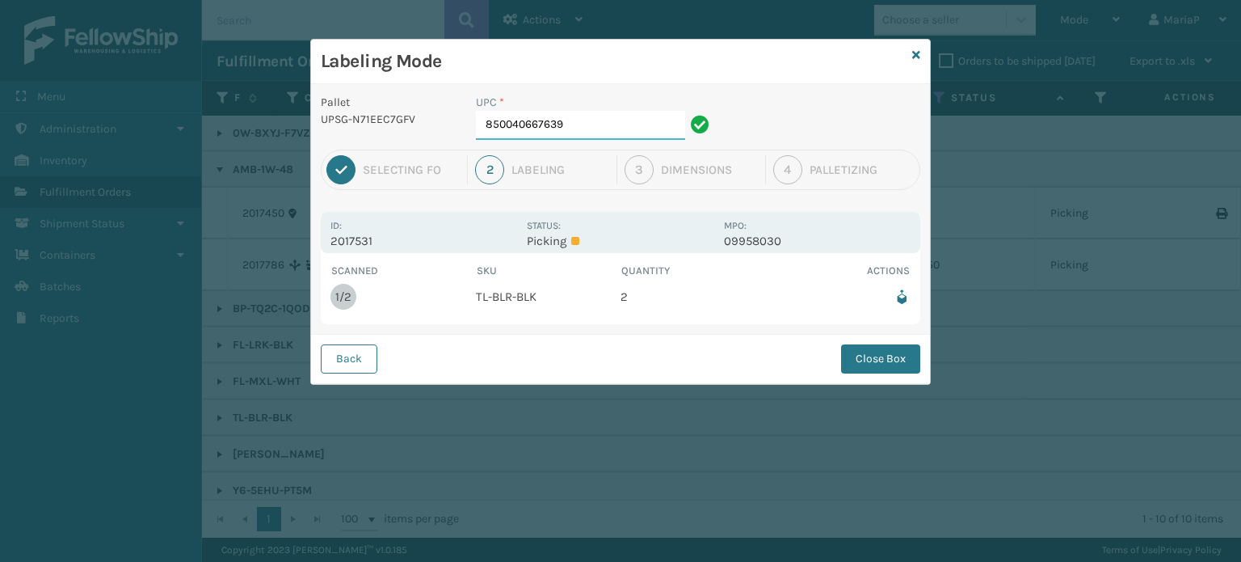
click at [562, 128] on input "850040667639" at bounding box center [580, 125] width 209 height 29
click at [868, 344] on button "Close Box" at bounding box center [880, 358] width 79 height 29
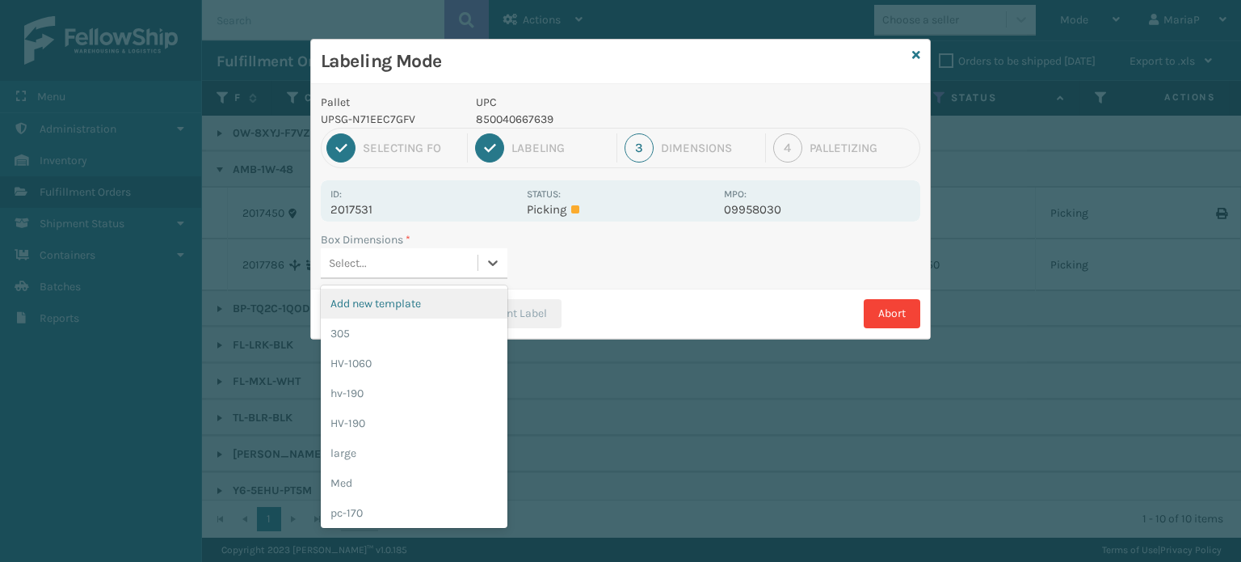
click at [432, 271] on div "Select..." at bounding box center [399, 263] width 157 height 27
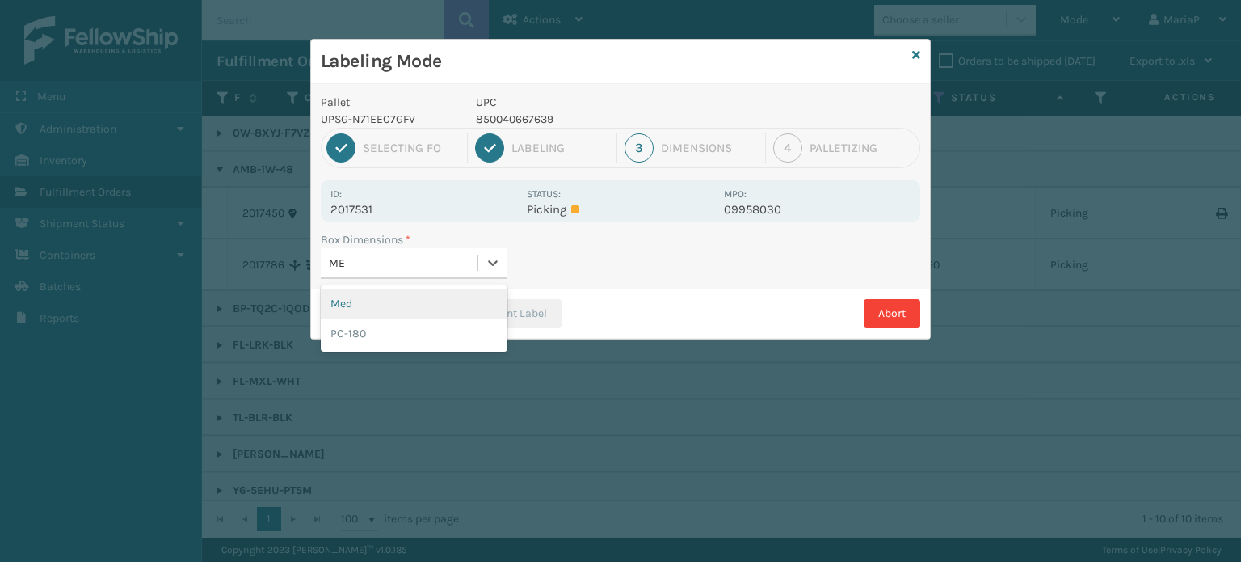
type input "MED"
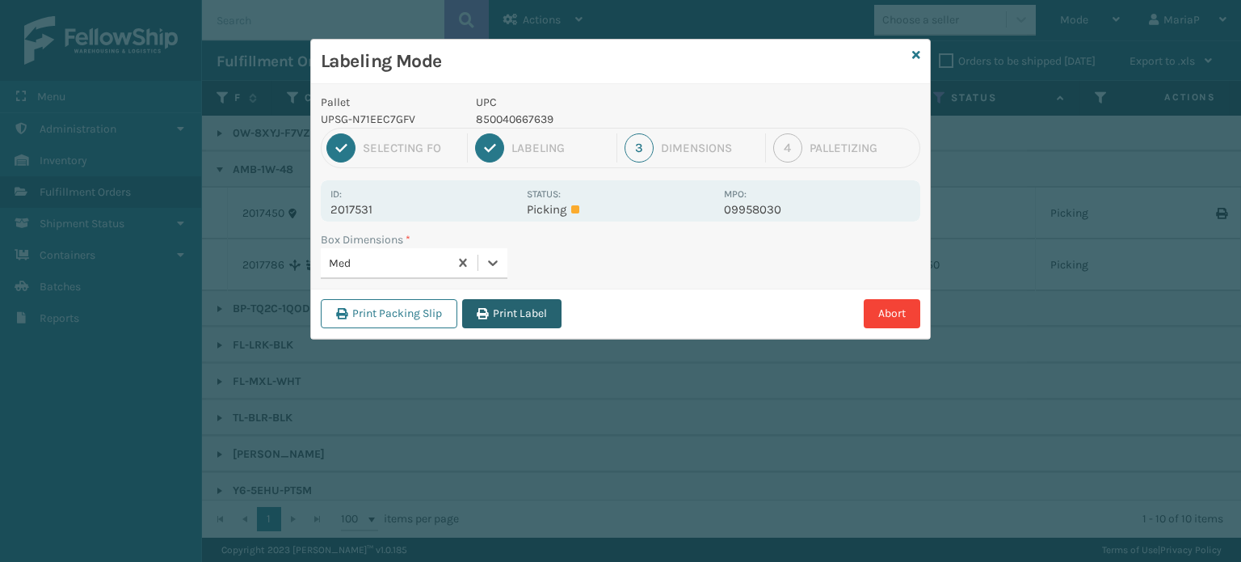
click at [524, 314] on button "Print Label" at bounding box center [511, 313] width 99 height 29
click at [524, 314] on div "Labeling Mode Pallet UPSG-N71EEC7GFV UPC 850040667639 1 Selecting FO 2 Labeling…" at bounding box center [620, 281] width 1241 height 562
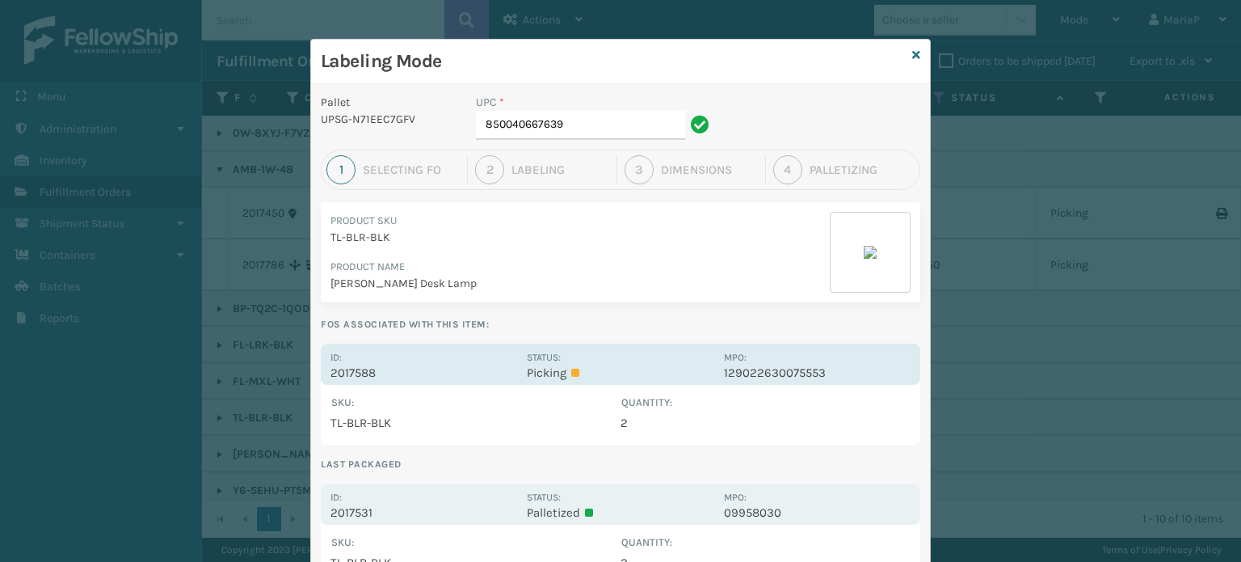
click at [355, 372] on p "2017588" at bounding box center [424, 372] width 187 height 15
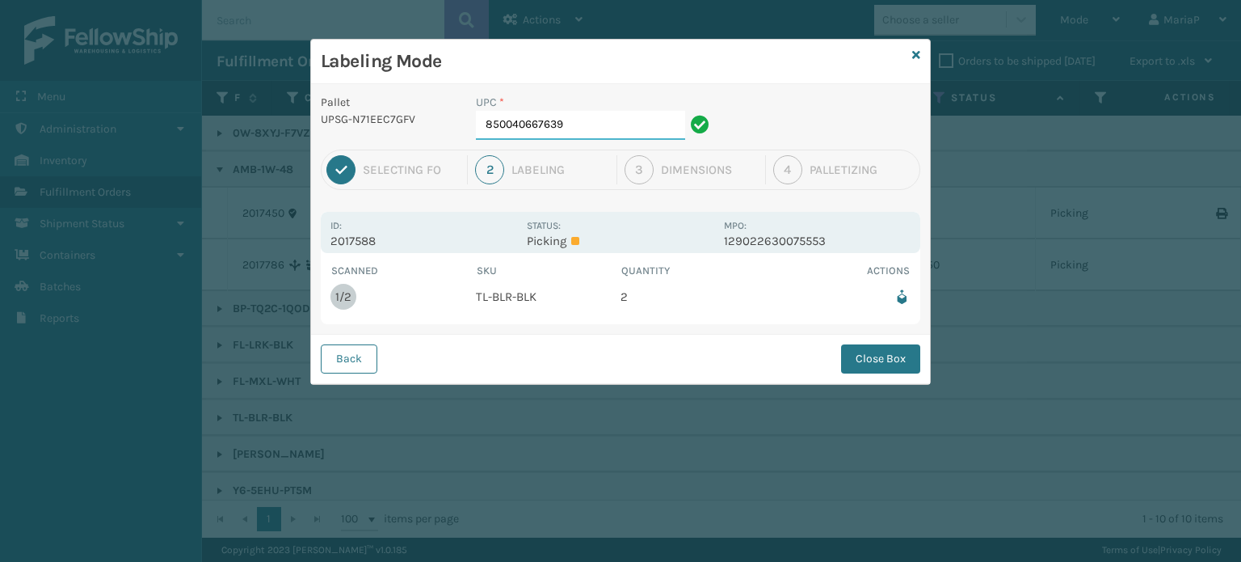
click at [575, 133] on input "850040667639" at bounding box center [580, 125] width 209 height 29
click at [890, 355] on button "Close Box" at bounding box center [880, 358] width 79 height 29
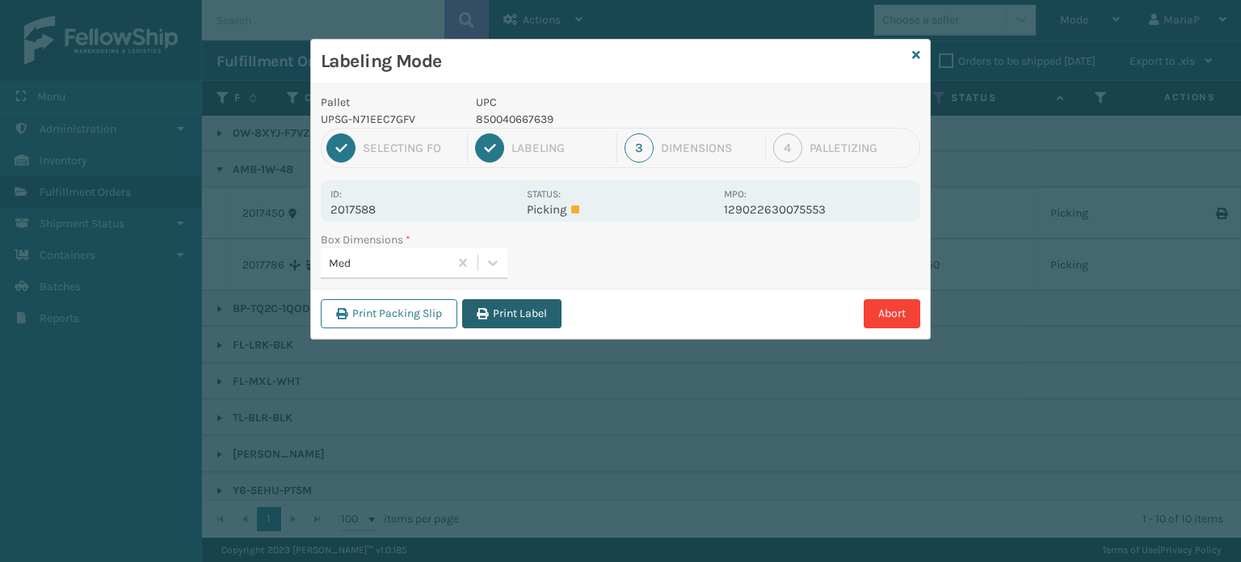
click at [506, 320] on button "Print Label" at bounding box center [511, 313] width 99 height 29
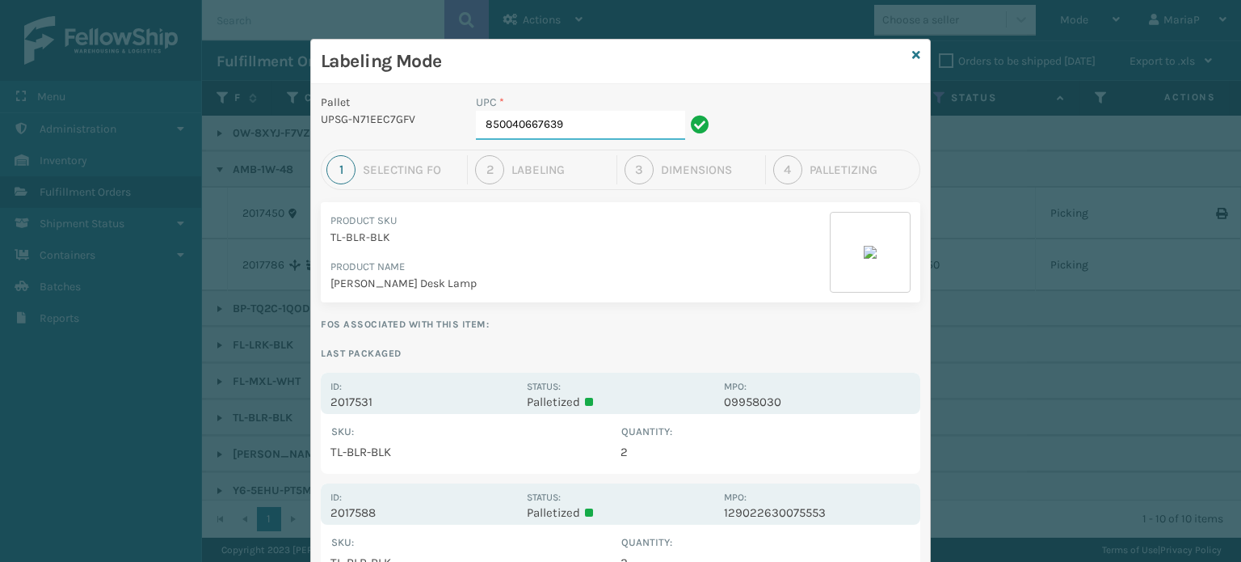
click at [600, 117] on input "850040667639" at bounding box center [580, 125] width 209 height 29
type input "85789900656"
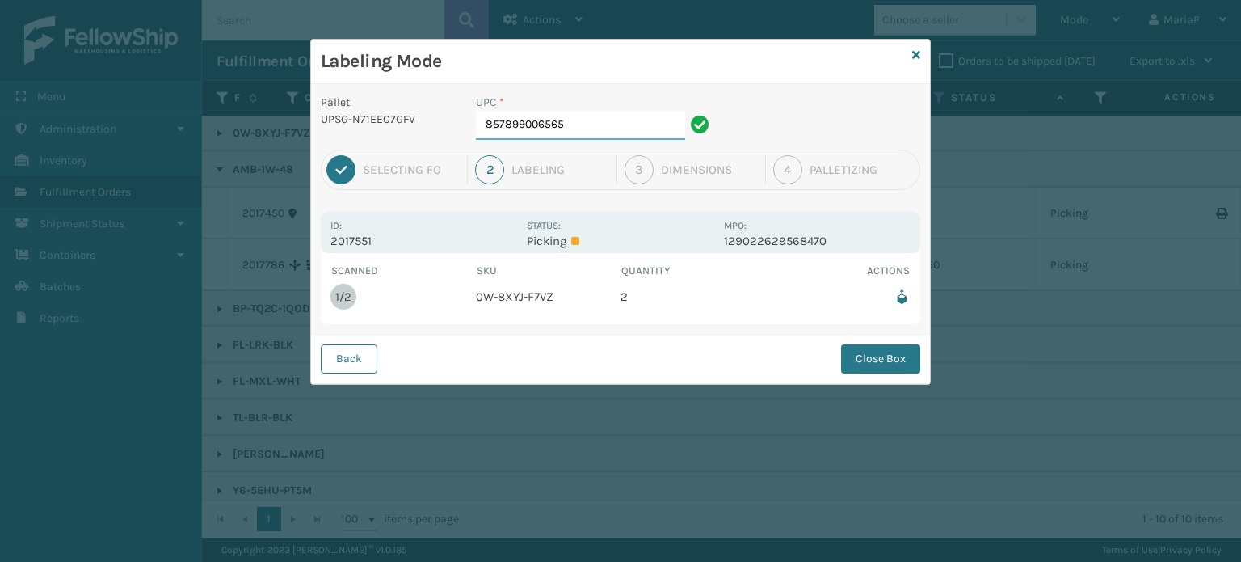
click at [568, 125] on input "857899006565" at bounding box center [580, 125] width 209 height 29
click at [891, 366] on button "Close Box" at bounding box center [880, 358] width 79 height 29
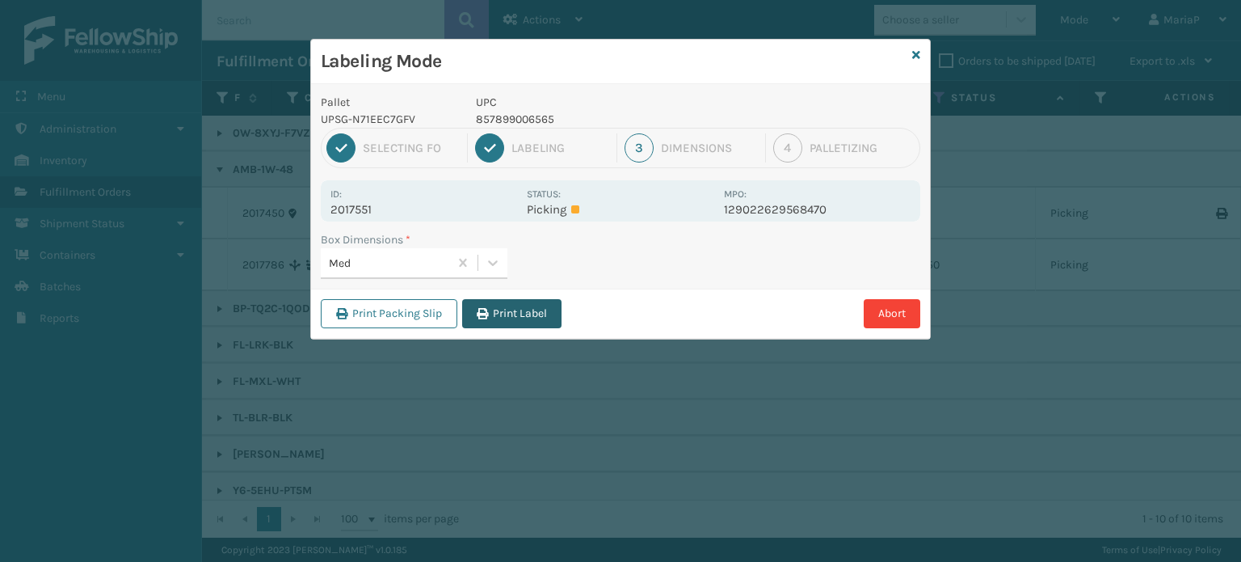
click at [562, 306] on button "Print Label" at bounding box center [511, 313] width 99 height 29
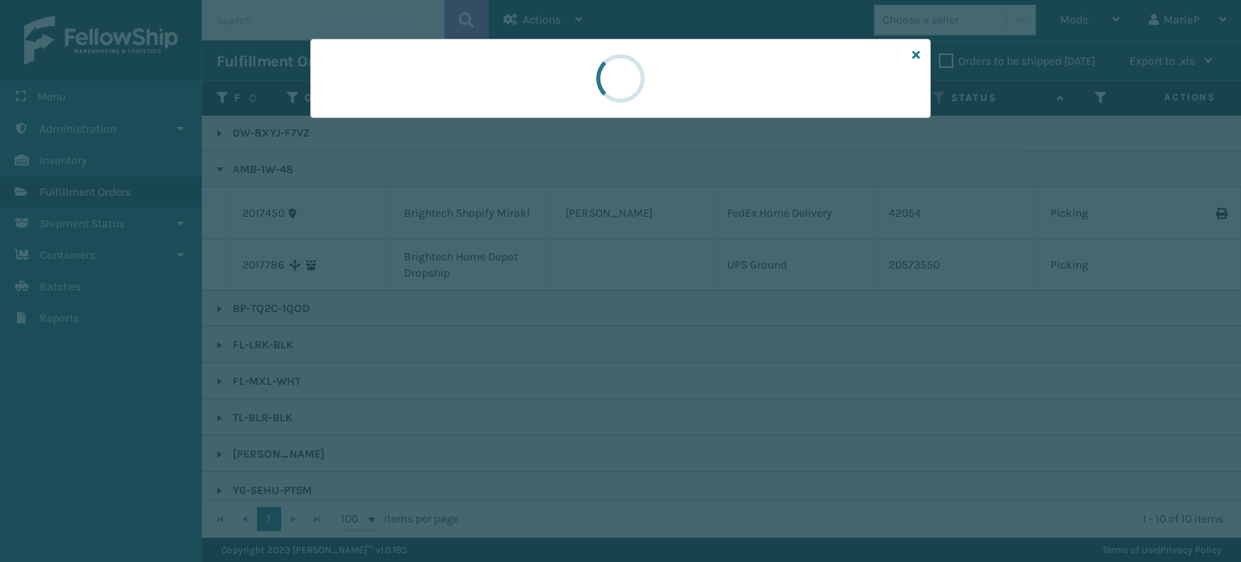
click at [562, 306] on div at bounding box center [620, 281] width 1241 height 562
click at [565, 306] on div at bounding box center [620, 281] width 1241 height 562
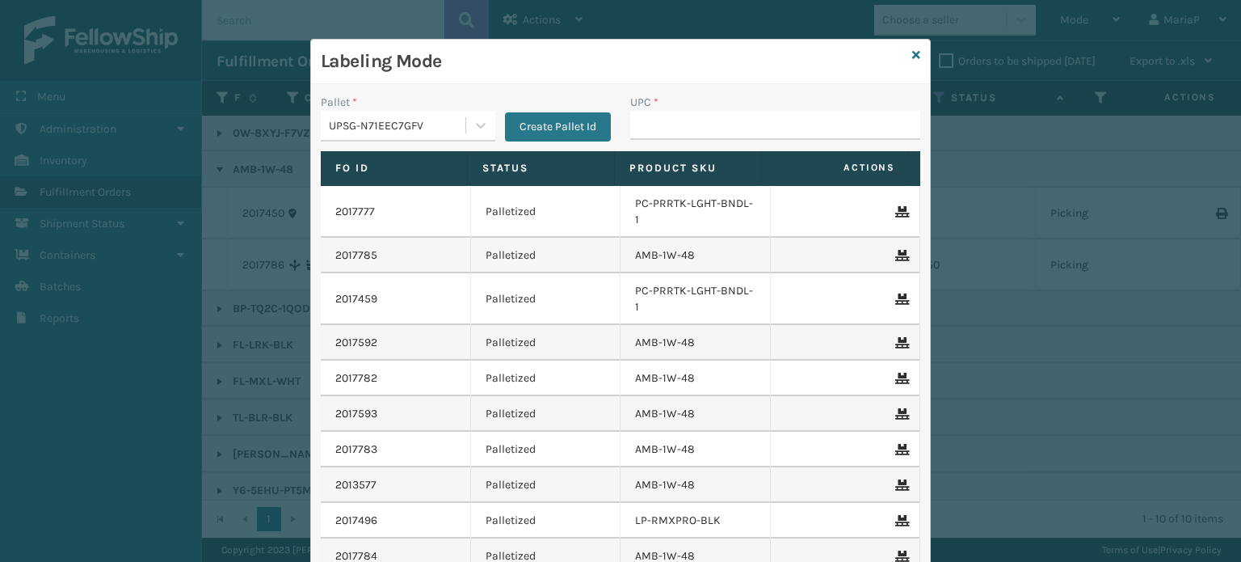
click at [392, 133] on div "UPSG-N71EEC7GFV" at bounding box center [393, 125] width 145 height 27
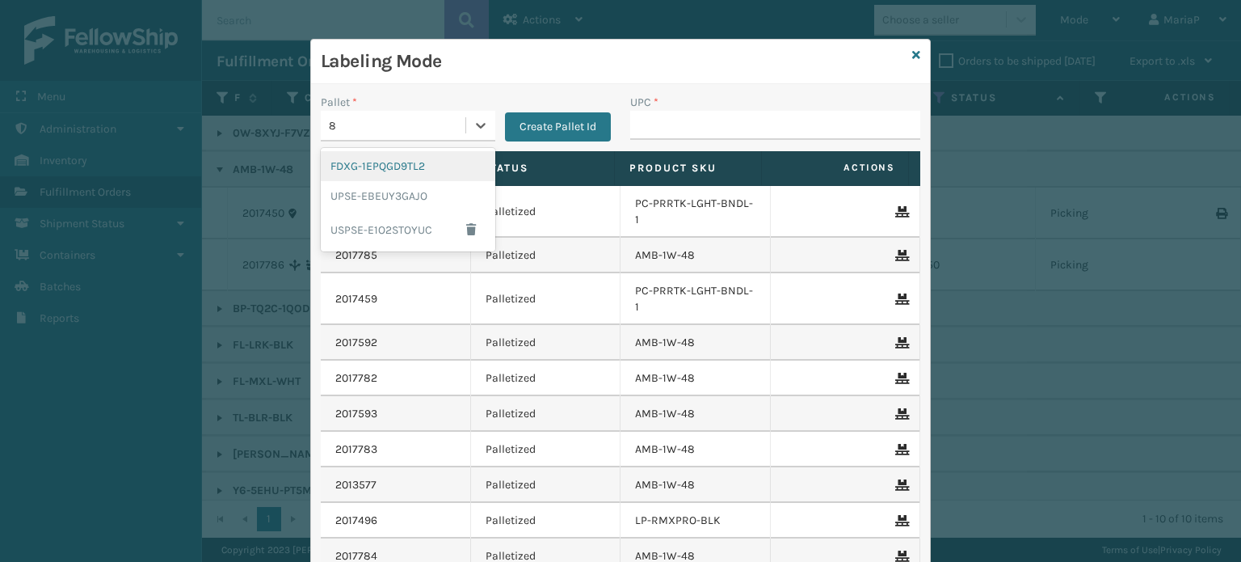
type input "8"
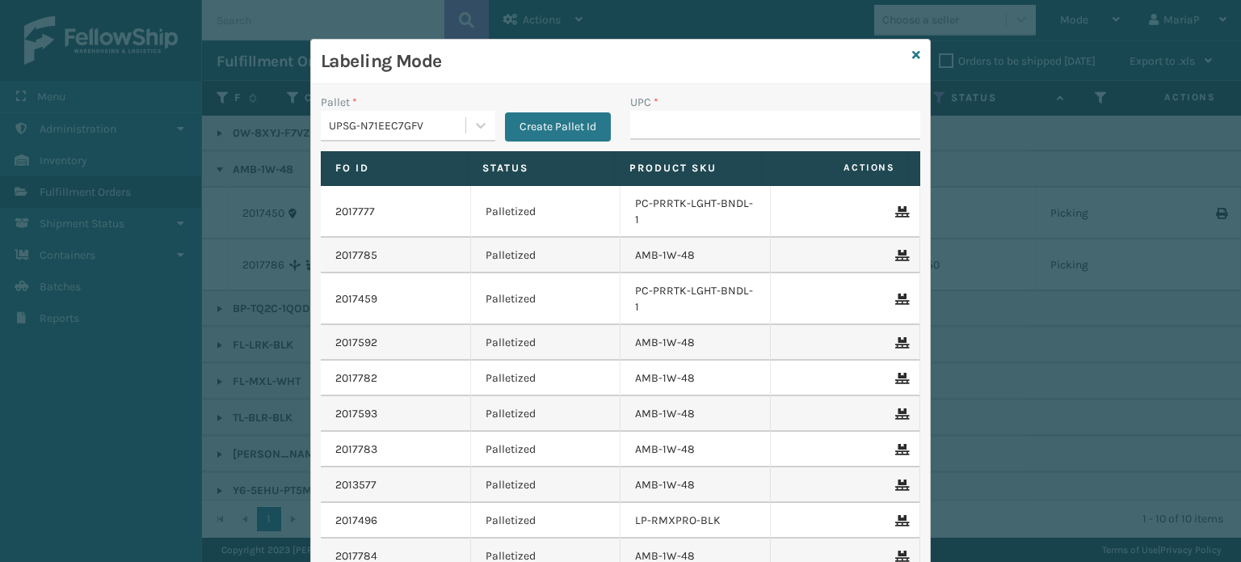
drag, startPoint x: 693, startPoint y: 142, endPoint x: 688, endPoint y: 133, distance: 10.8
click at [693, 141] on div "UPC *" at bounding box center [776, 122] width 310 height 57
click at [684, 122] on input "UPC *" at bounding box center [775, 125] width 290 height 29
type input "857899006459"
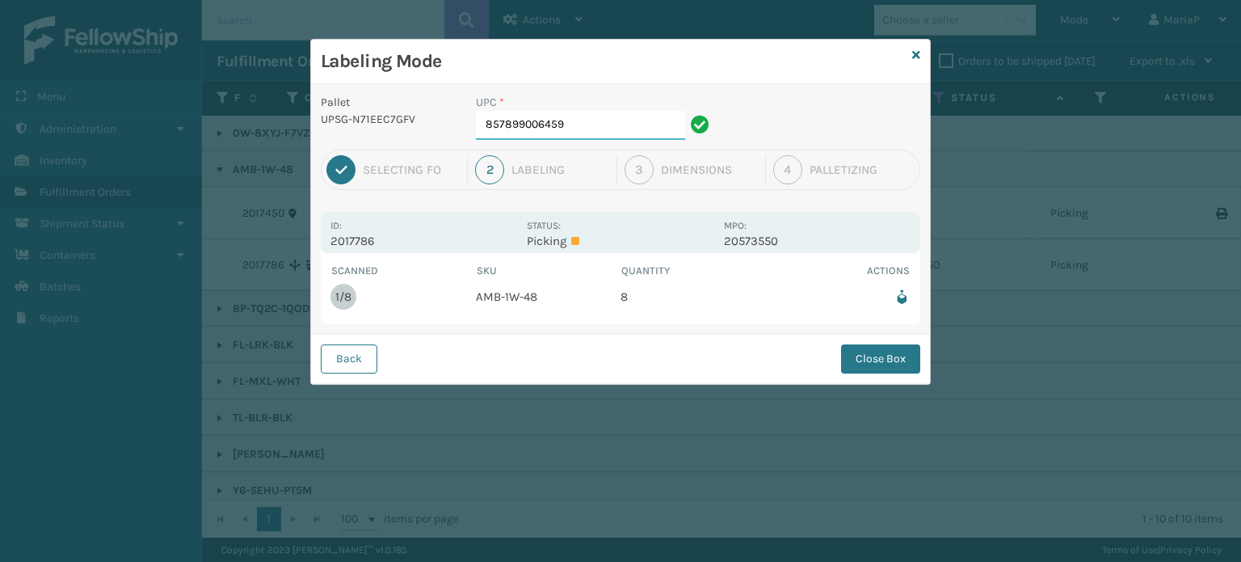
click at [624, 133] on input "857899006459" at bounding box center [580, 125] width 209 height 29
click at [894, 363] on button "Close Box" at bounding box center [880, 358] width 79 height 29
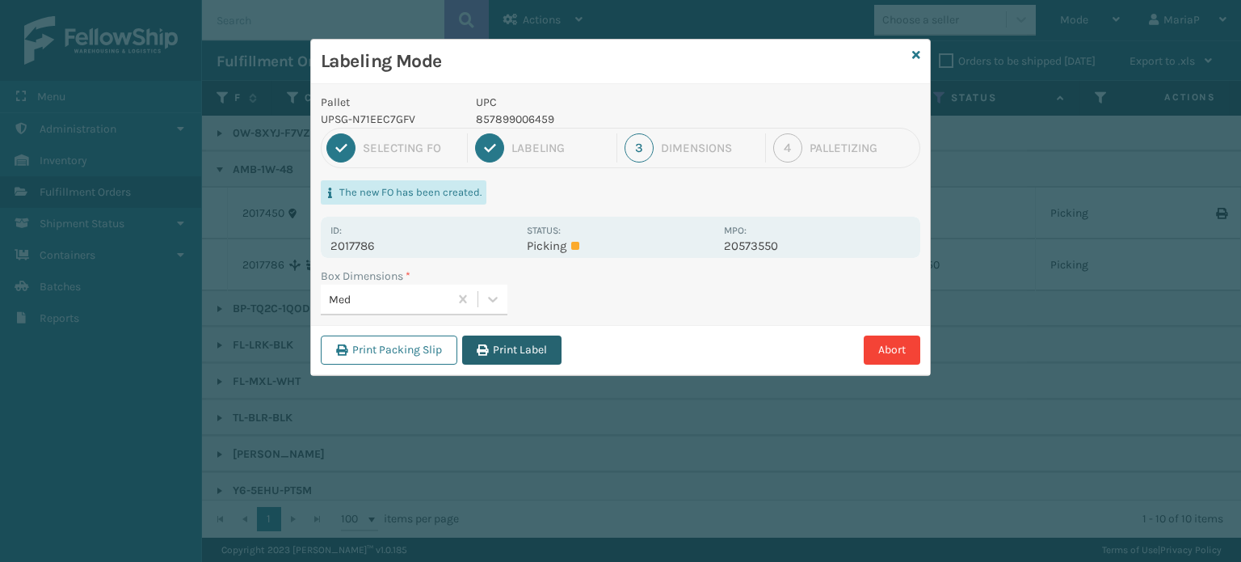
click at [550, 354] on button "Print Label" at bounding box center [511, 349] width 99 height 29
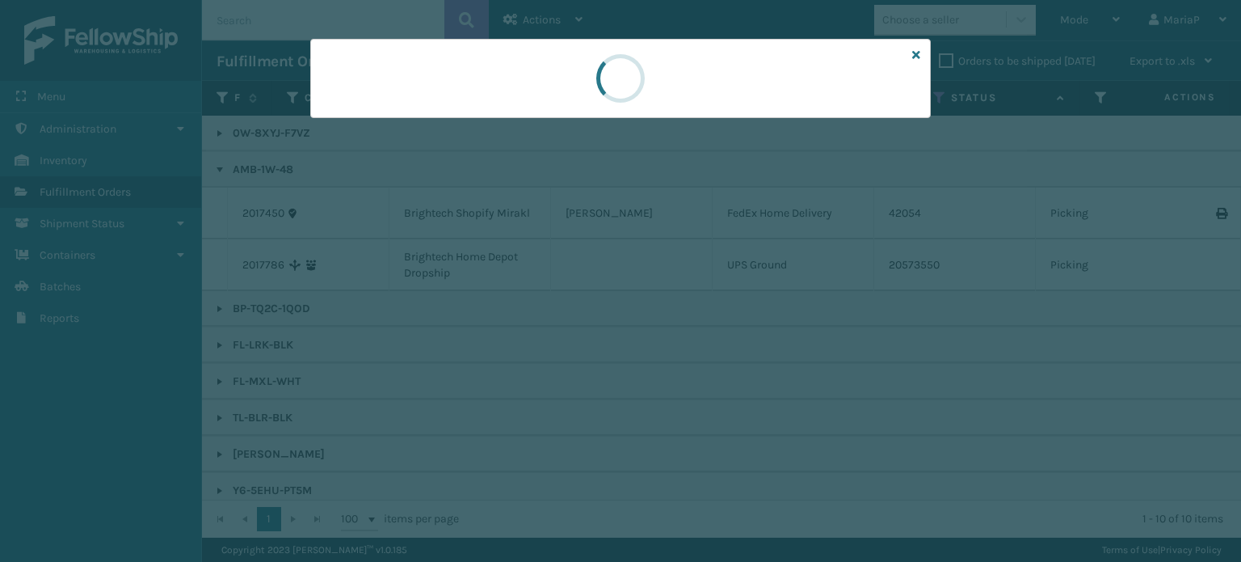
click at [550, 354] on div at bounding box center [620, 281] width 1241 height 562
click at [545, 353] on div at bounding box center [620, 281] width 1241 height 562
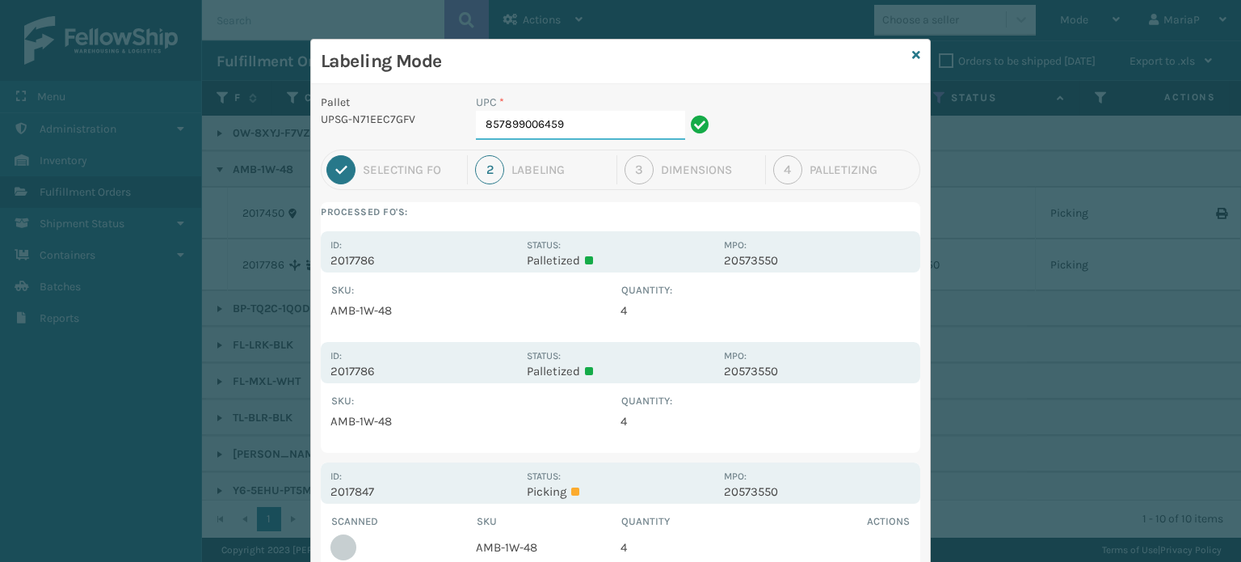
click at [611, 128] on input "857899006459" at bounding box center [580, 125] width 209 height 29
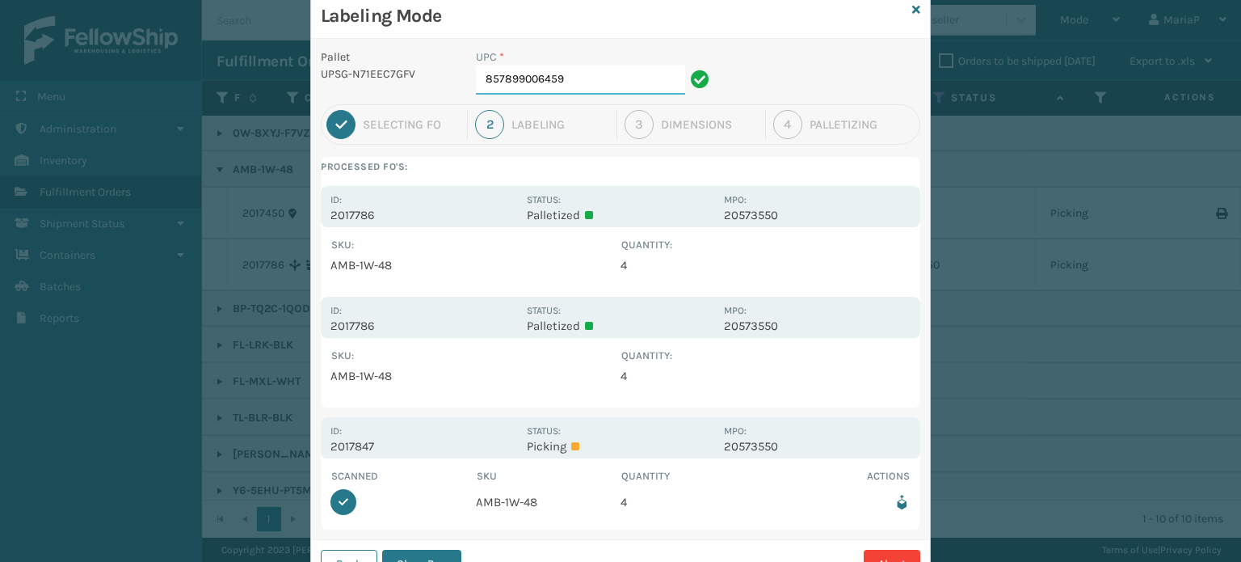
scroll to position [111, 0]
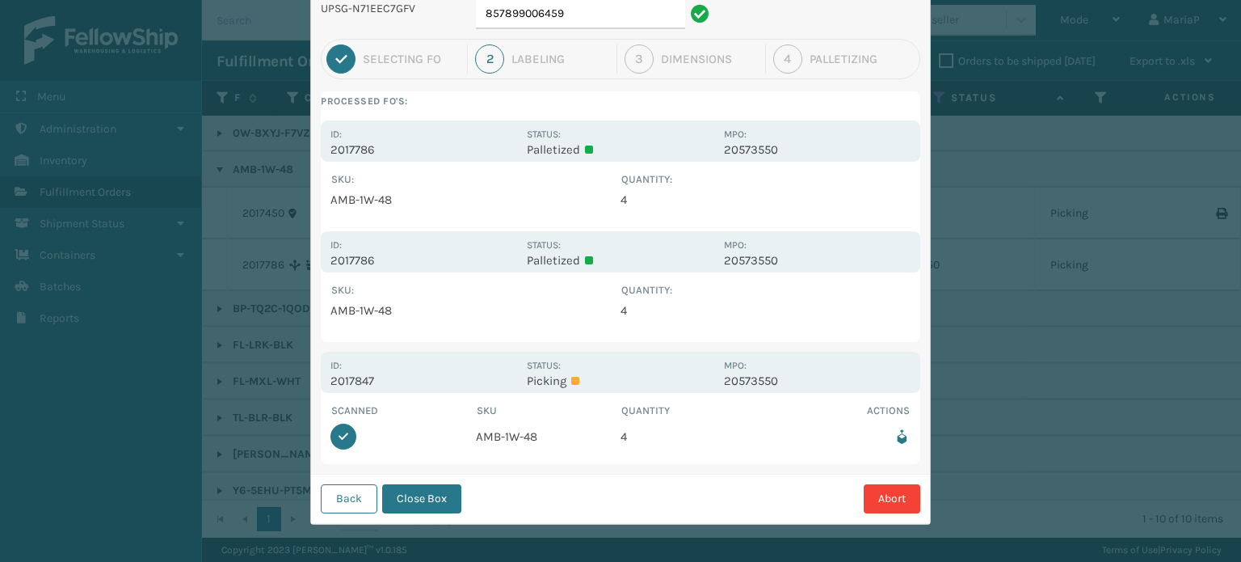
click at [407, 478] on div "Back Close Box Abort" at bounding box center [620, 498] width 619 height 49
click at [409, 488] on button "Close Box" at bounding box center [421, 498] width 79 height 29
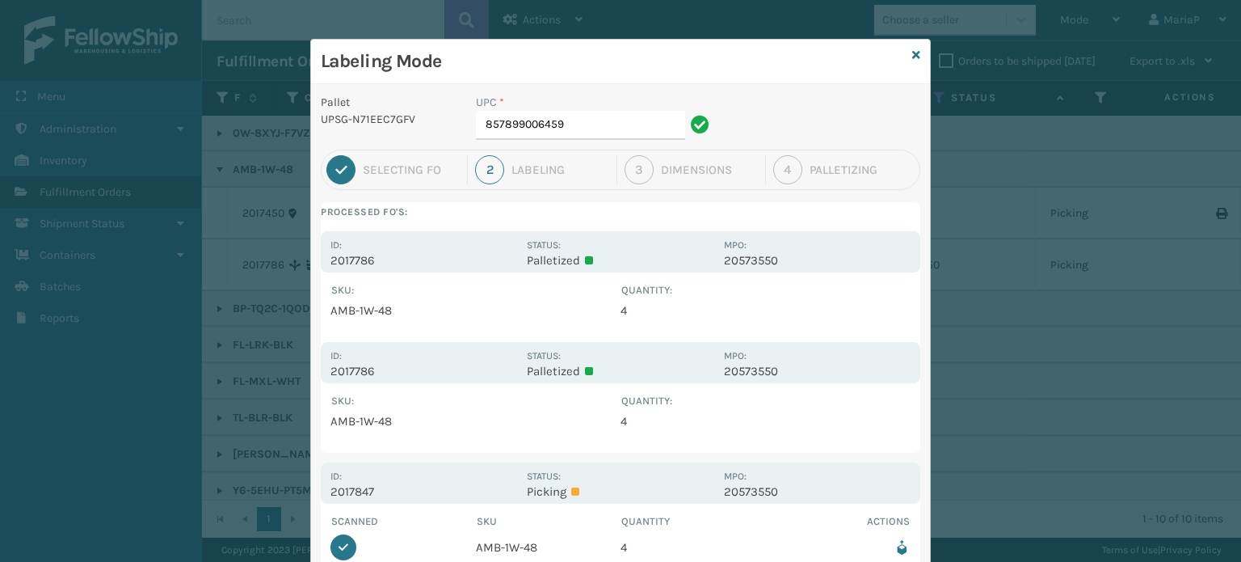
click at [414, 486] on div "Labeling Mode Pallet UPSG-N71EEC7GFV UPC * 857899006459 1 Selecting FO 2 Labeli…" at bounding box center [620, 281] width 1241 height 562
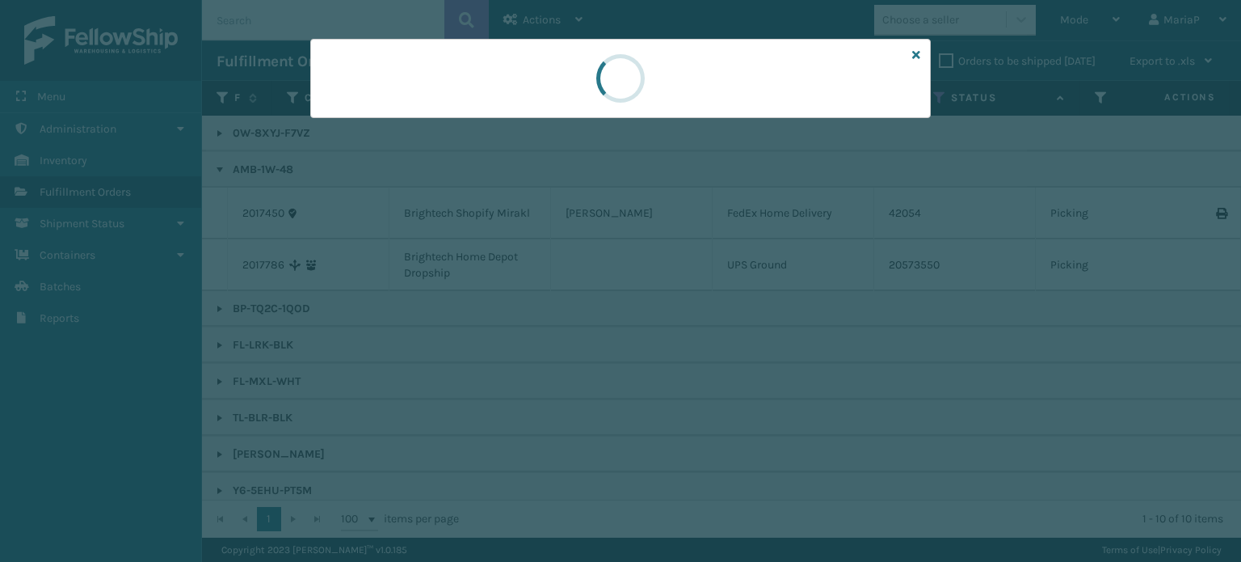
click at [411, 485] on div at bounding box center [620, 281] width 1241 height 562
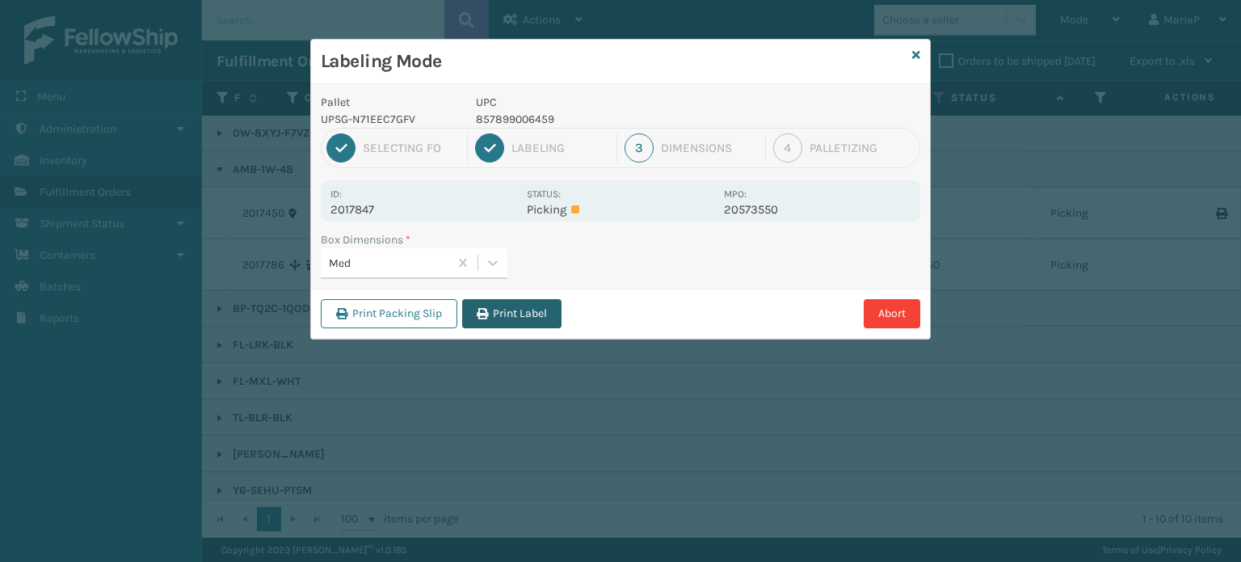
click at [541, 308] on button "Print Label" at bounding box center [511, 313] width 99 height 29
click at [541, 308] on div "Labeling Mode Pallet UPSG-N71EEC7GFV UPC 857899006459 1 Selecting FO 2 Labeling…" at bounding box center [620, 281] width 1241 height 562
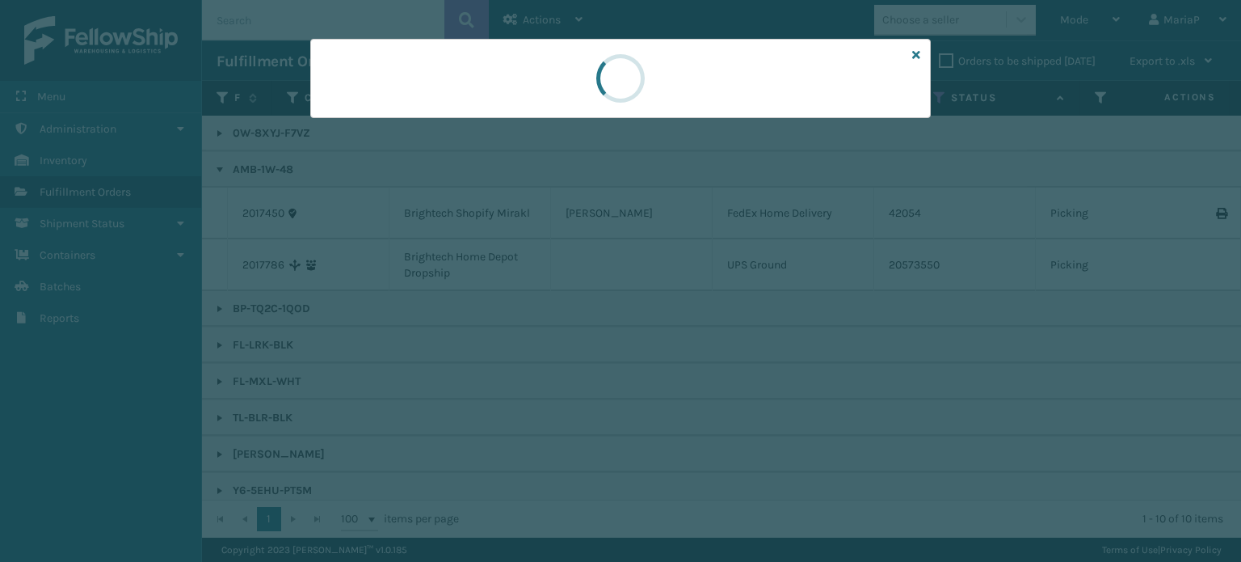
click at [543, 310] on div at bounding box center [620, 281] width 1241 height 562
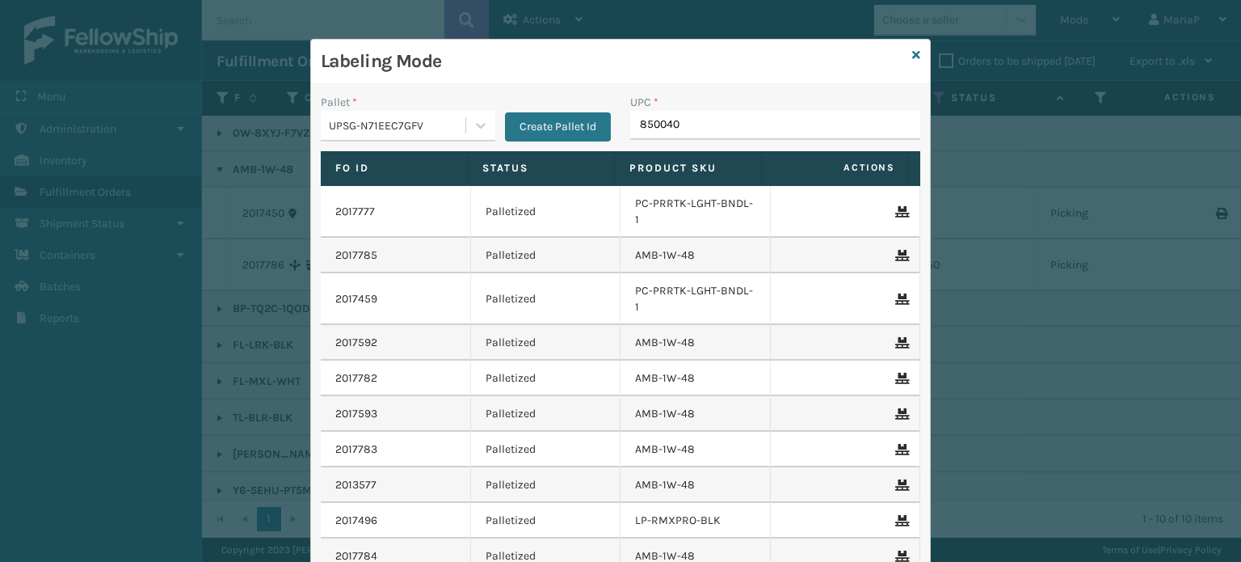
type input "8500406"
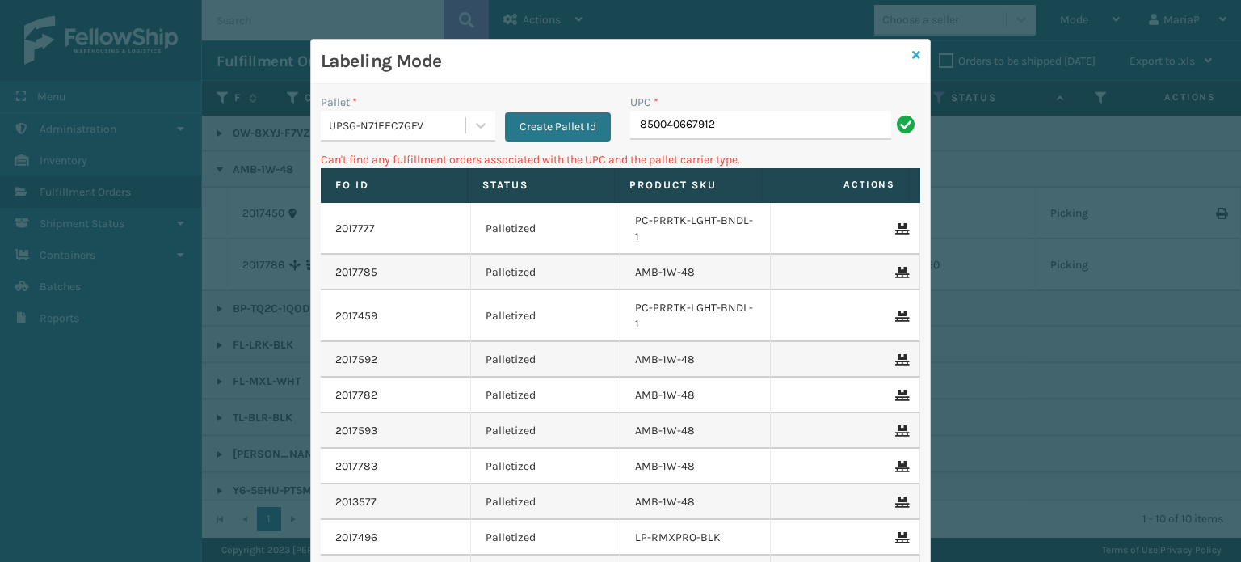
click at [912, 49] on icon at bounding box center [916, 54] width 8 height 11
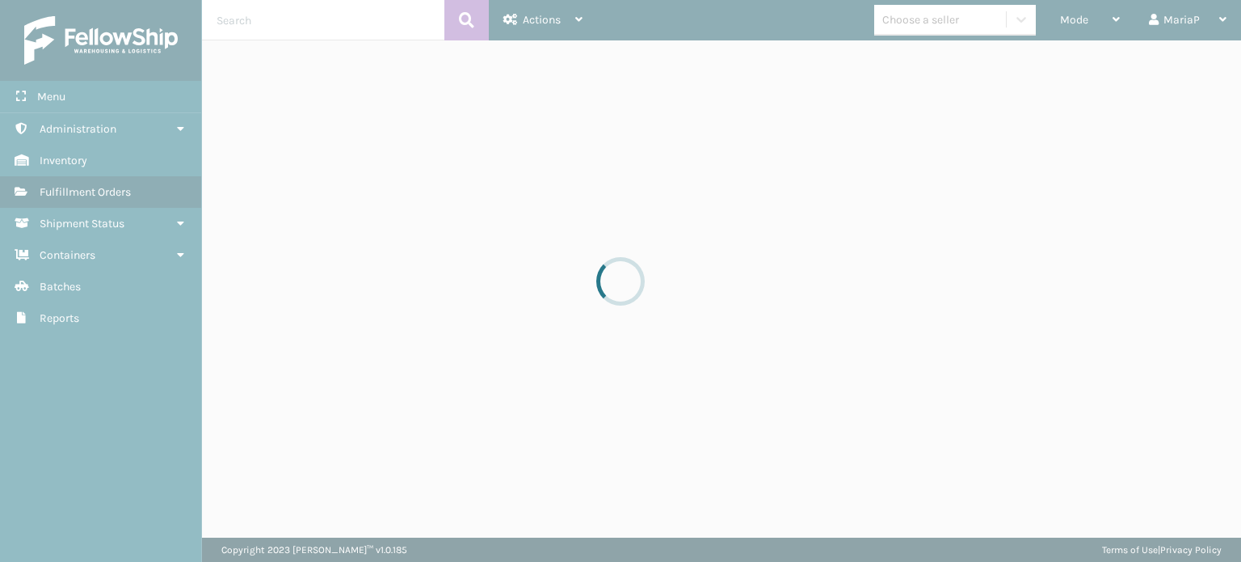
click at [912, 32] on div "Choose a seller" at bounding box center [940, 19] width 132 height 27
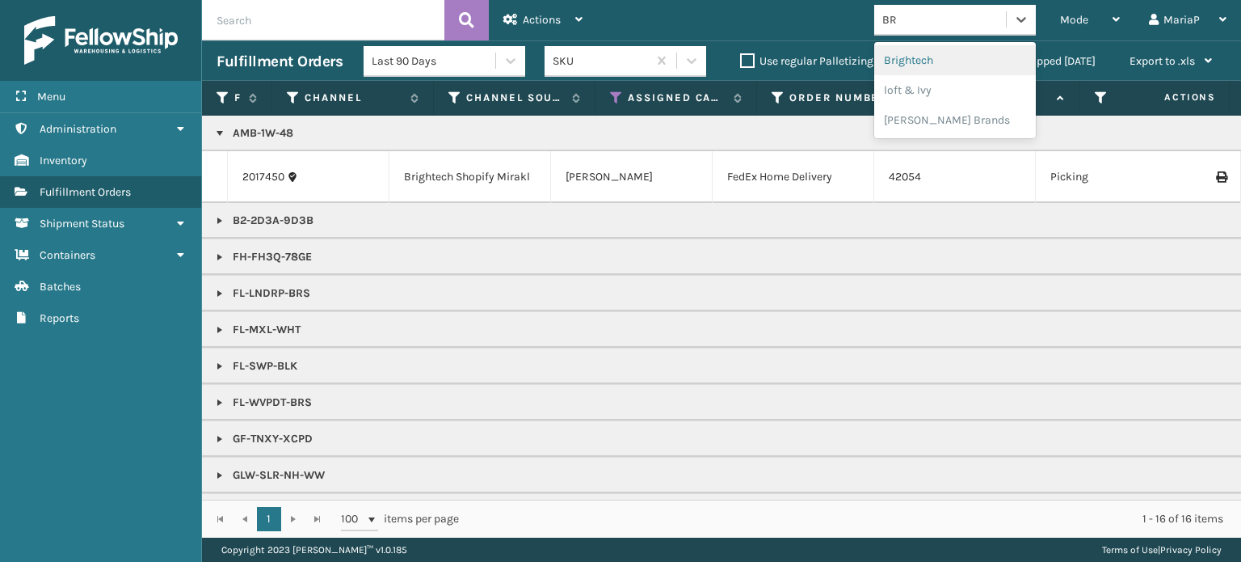
type input "BRI"
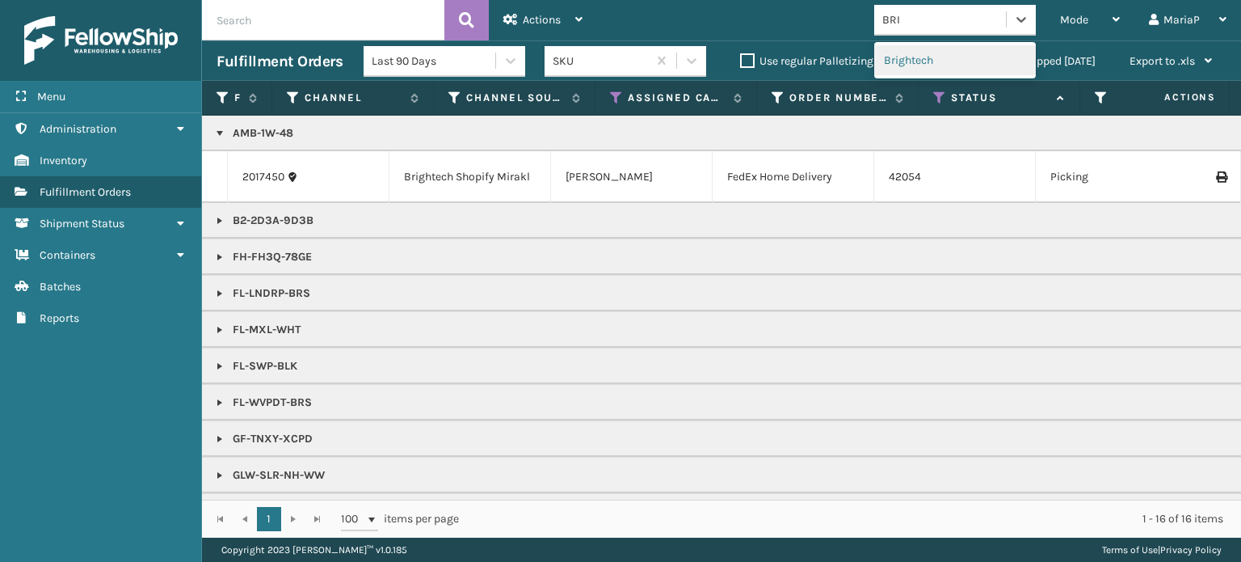
click at [903, 57] on div "Brightech" at bounding box center [955, 60] width 162 height 30
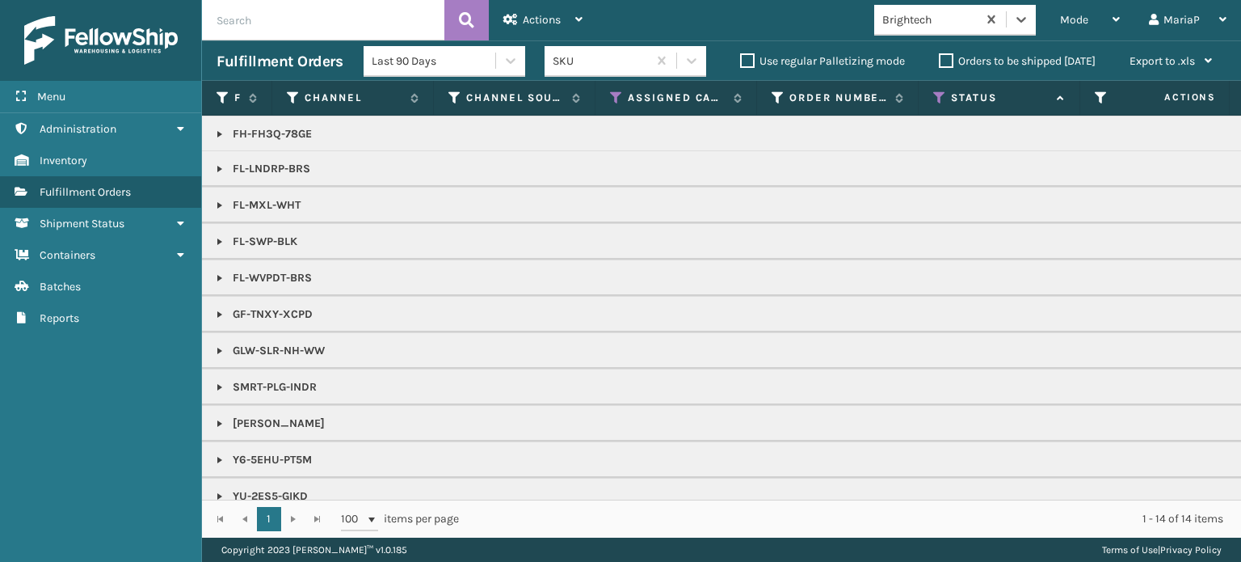
scroll to position [149, 0]
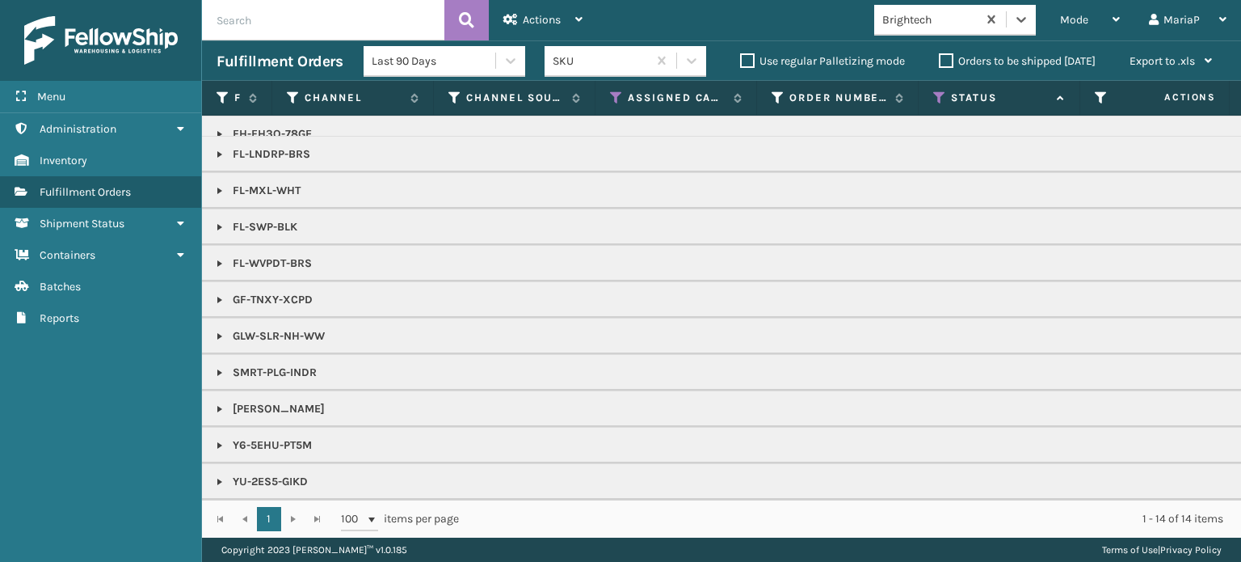
click at [221, 402] on link at bounding box center [219, 408] width 13 height 13
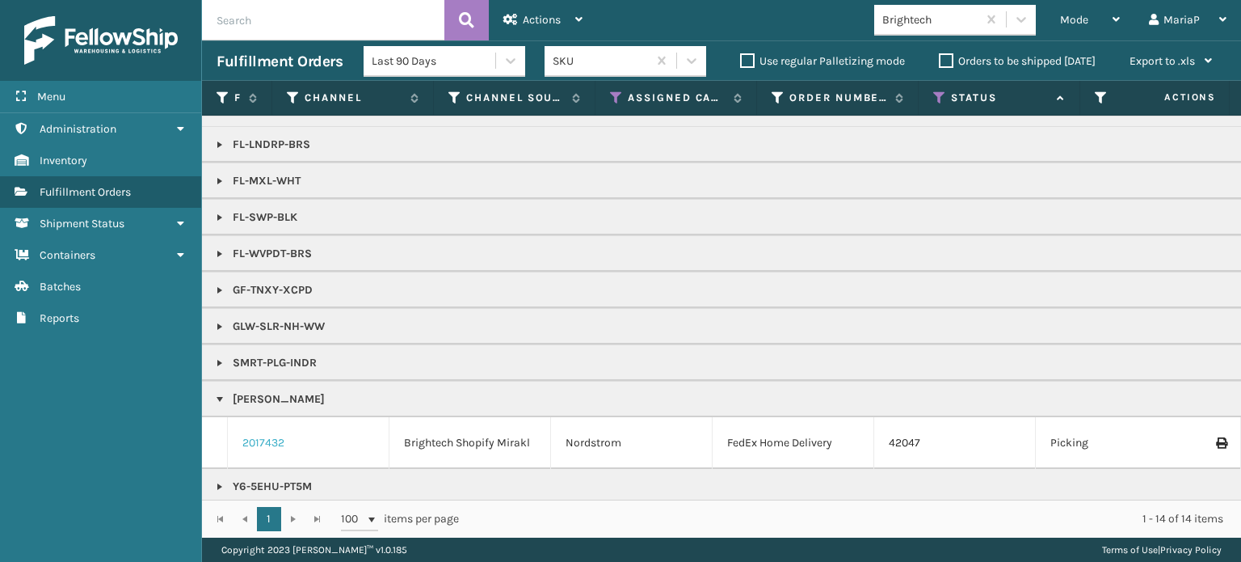
click at [268, 443] on link "2017432" at bounding box center [263, 443] width 42 height 16
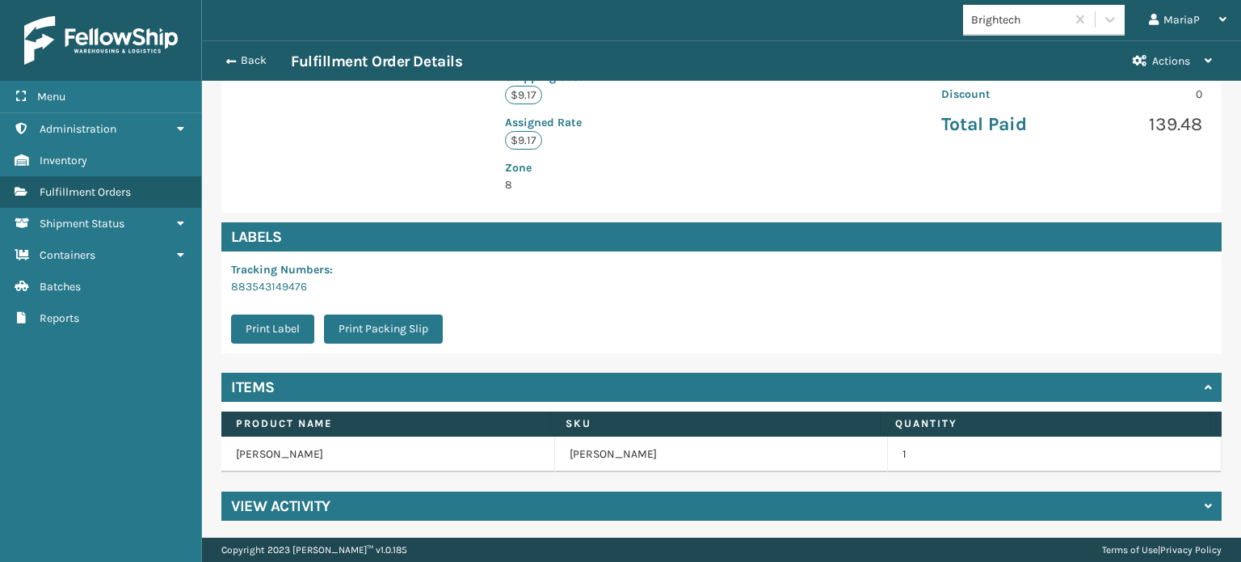
scroll to position [409, 0]
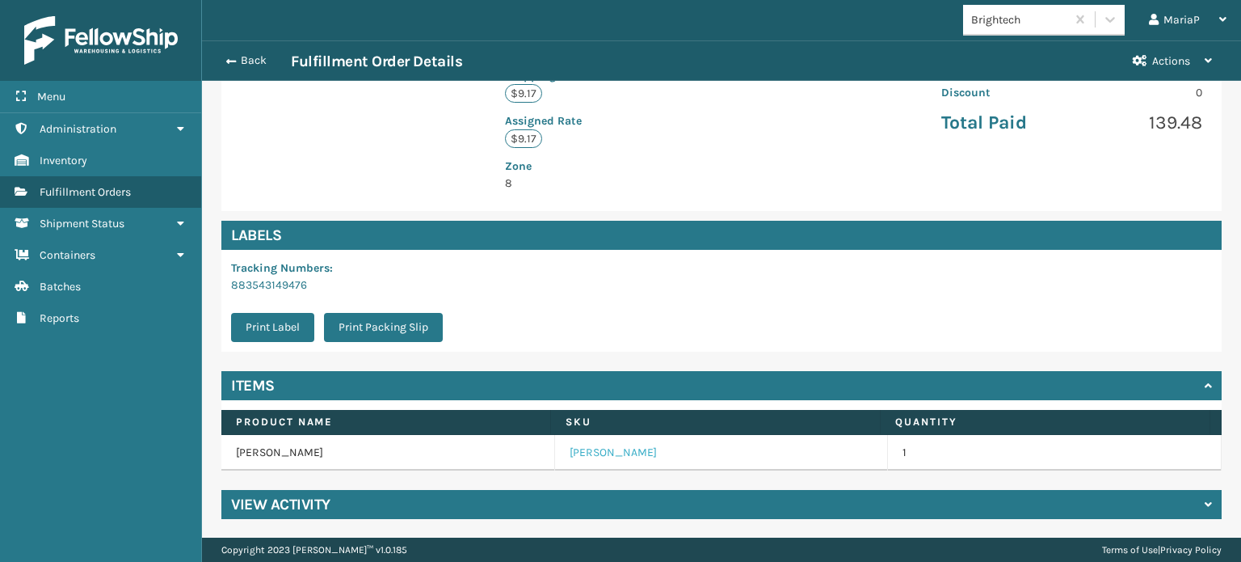
click at [593, 458] on link "[PERSON_NAME]" at bounding box center [613, 452] width 87 height 16
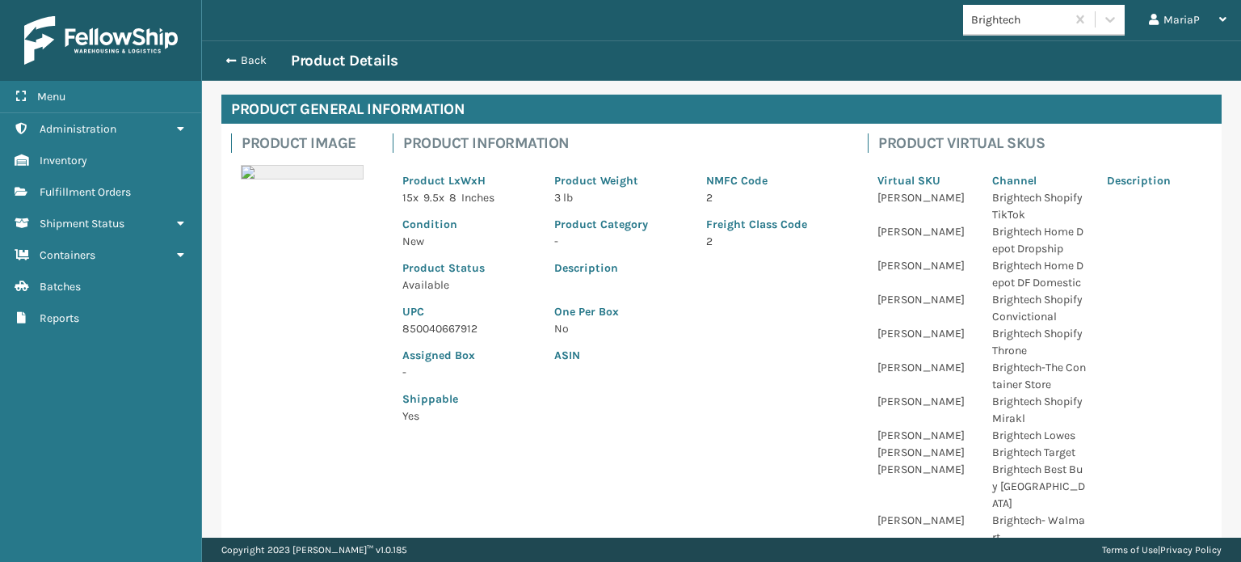
scroll to position [162, 0]
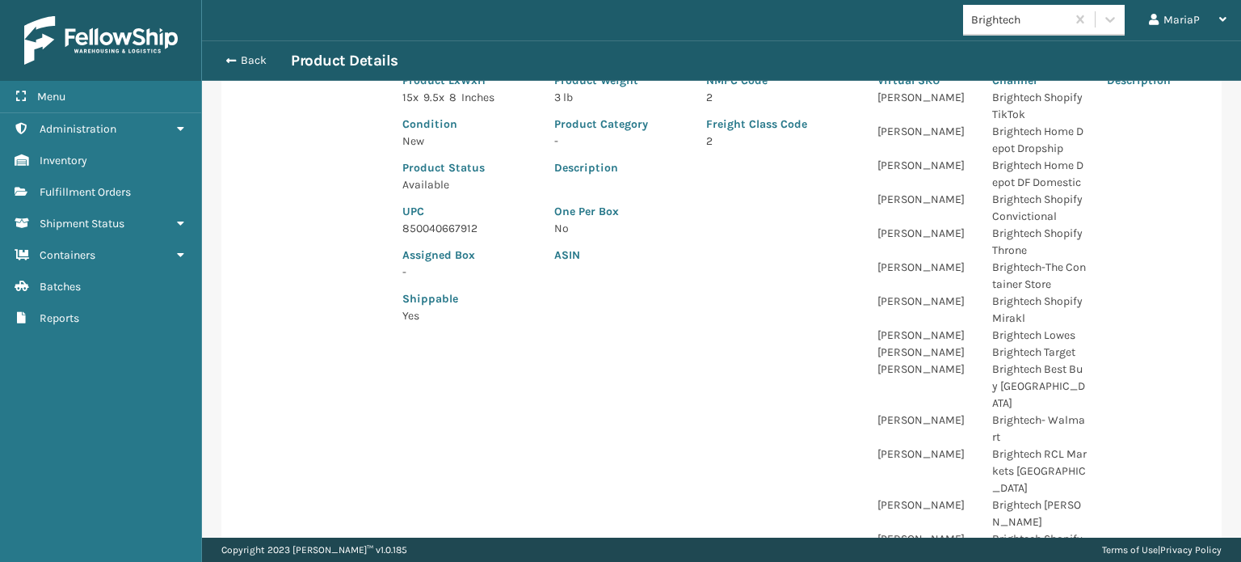
click at [454, 232] on p "850040667912" at bounding box center [468, 228] width 133 height 17
copy p "850040667912"
click at [232, 55] on span "button" at bounding box center [229, 60] width 10 height 11
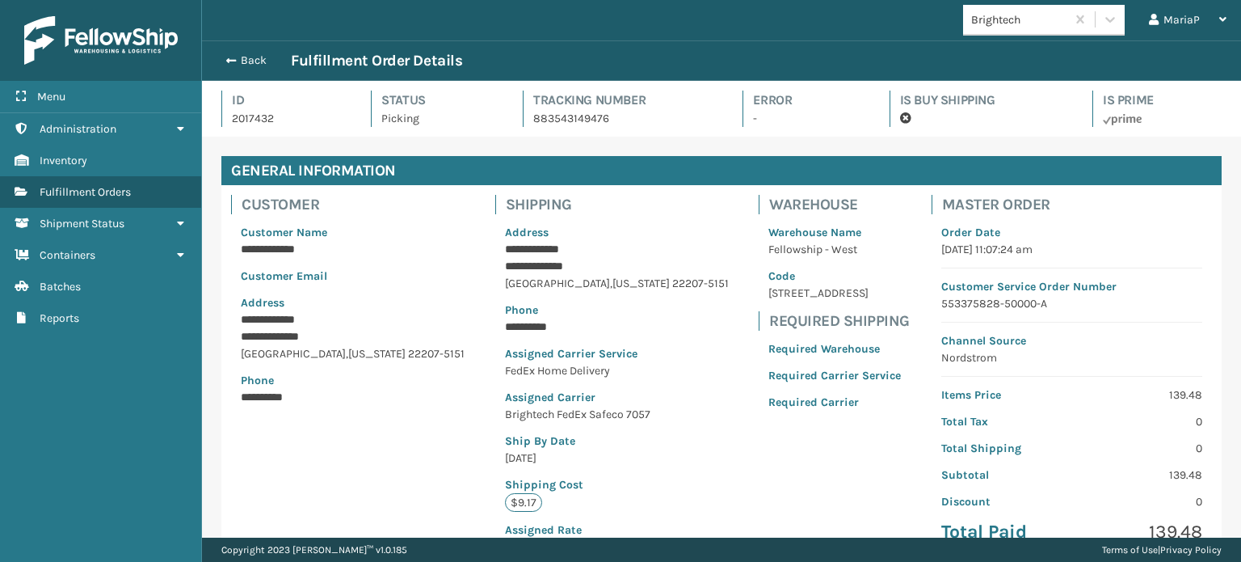
scroll to position [39, 1038]
click at [231, 56] on span "button" at bounding box center [229, 61] width 10 height 11
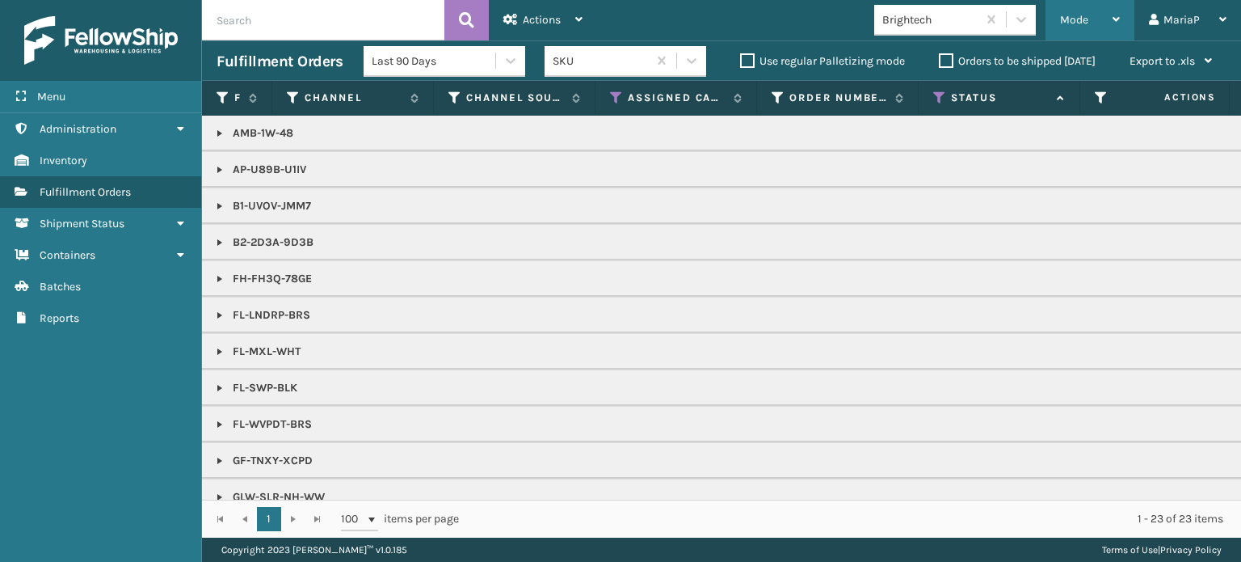
click at [1094, 10] on div "Mode" at bounding box center [1090, 20] width 60 height 40
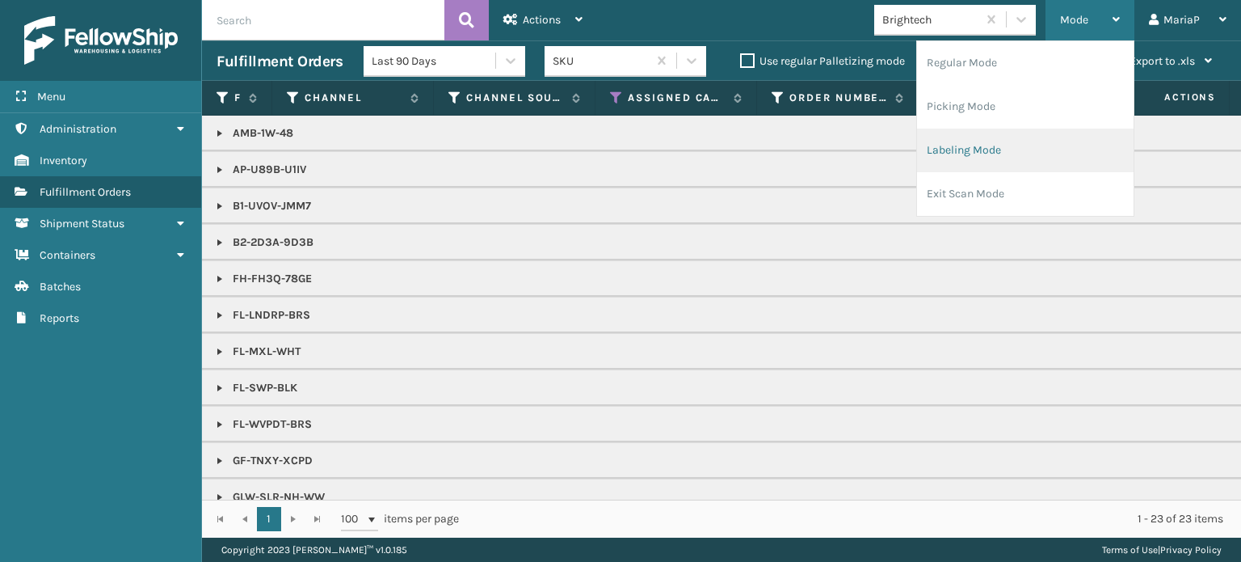
click at [973, 135] on li "Labeling Mode" at bounding box center [1025, 150] width 217 height 44
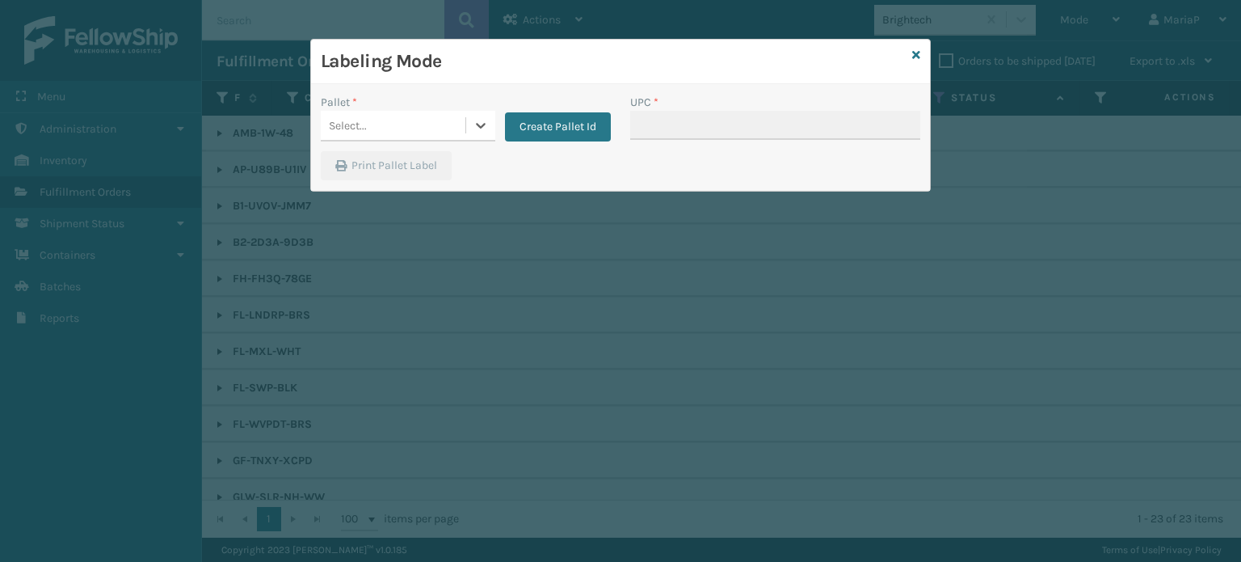
click at [460, 128] on div "Select..." at bounding box center [393, 125] width 145 height 27
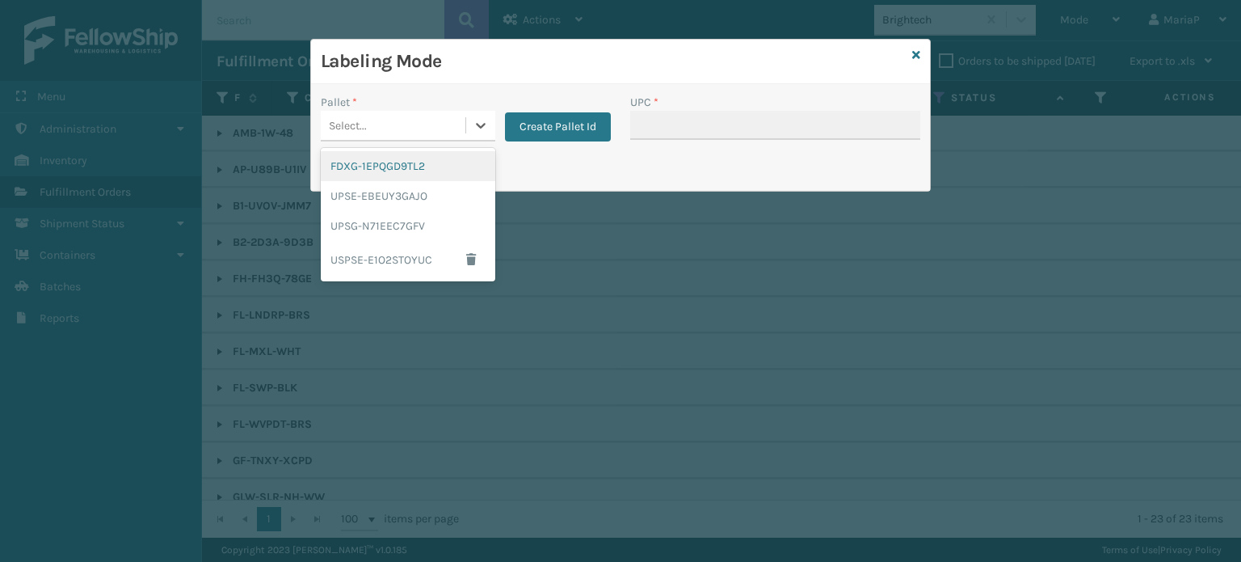
click at [413, 164] on div "FDXG-1EPQGD9TL2" at bounding box center [408, 166] width 175 height 30
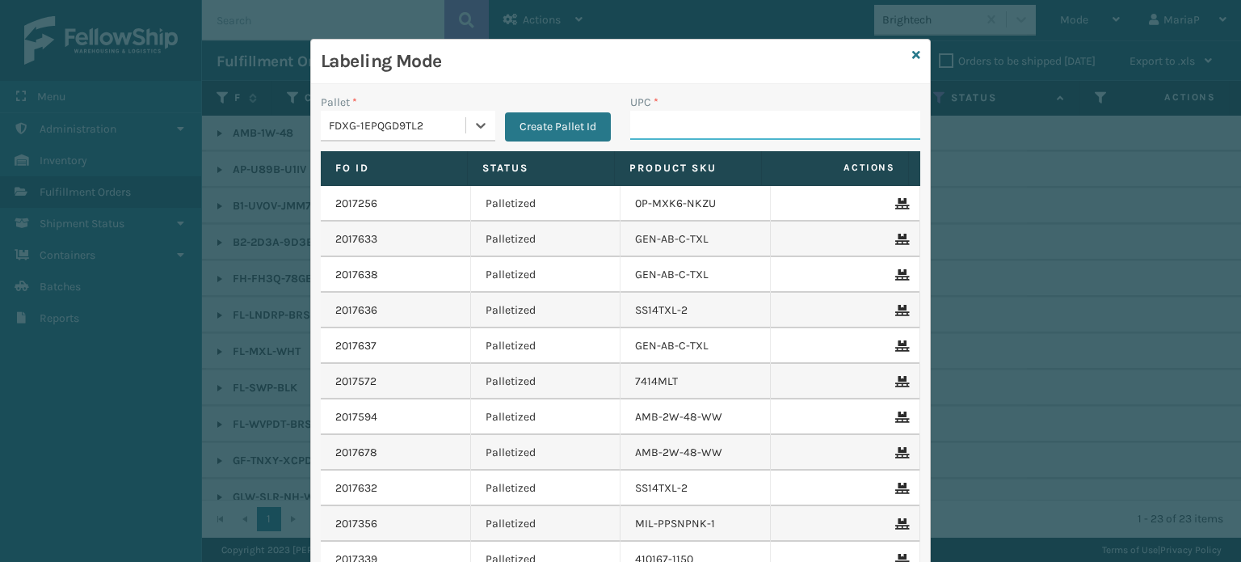
click at [640, 119] on input "UPC *" at bounding box center [775, 125] width 290 height 29
paste input "850040667912"
type input "850040667912"
click at [775, 128] on input "853912008" at bounding box center [760, 125] width 261 height 29
type input "853912008119"
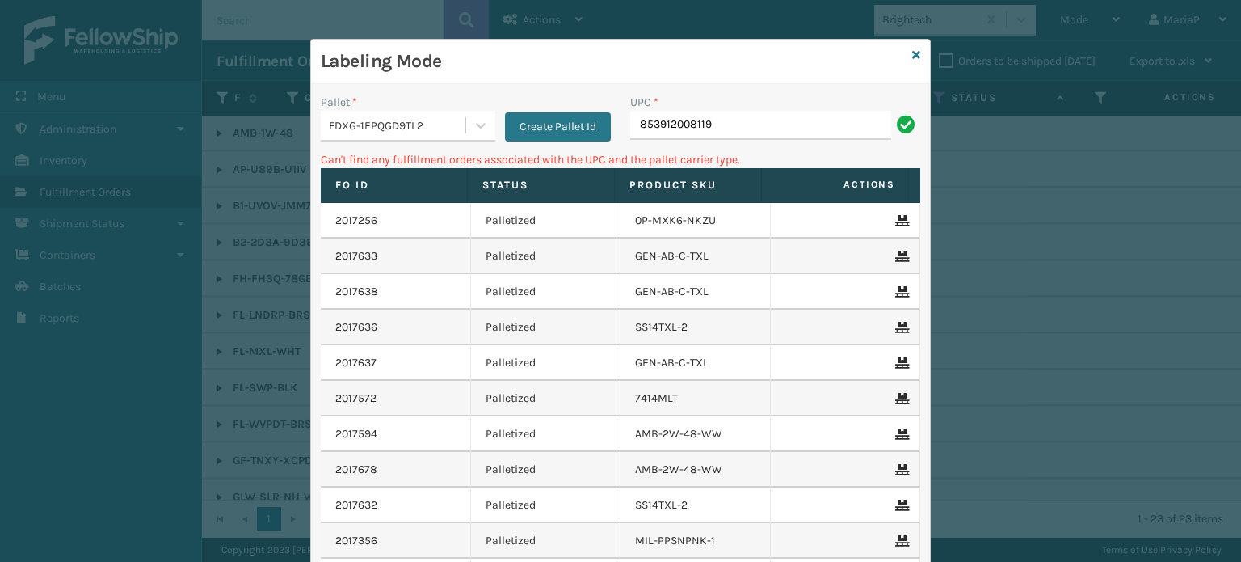
click at [671, 122] on input "853912008119" at bounding box center [760, 125] width 261 height 29
click at [740, 105] on div "UPC *" at bounding box center [775, 102] width 290 height 17
click at [670, 130] on input "853912008119" at bounding box center [760, 125] width 261 height 29
type input "853913008119"
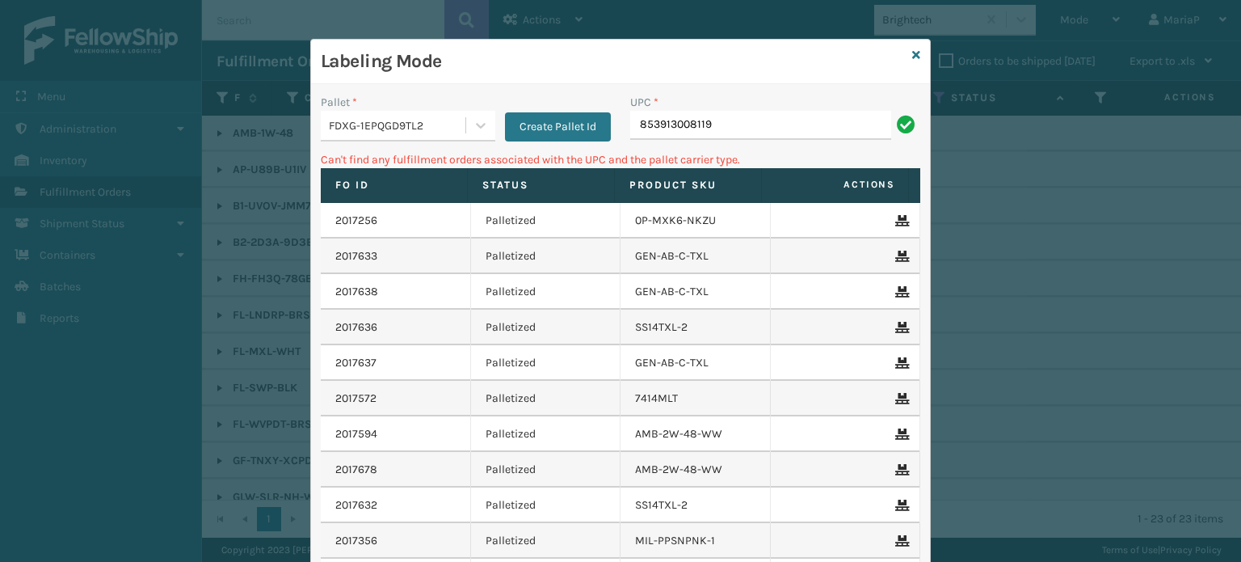
click at [427, 124] on div "FDXG-1EPQGD9TL2" at bounding box center [398, 125] width 138 height 17
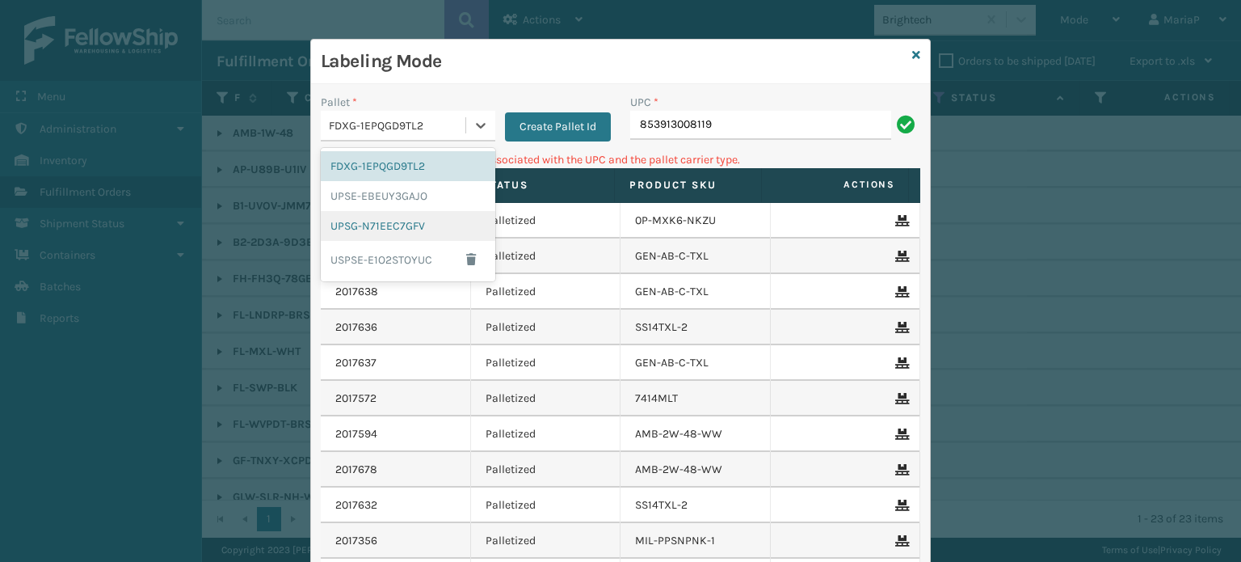
click at [398, 233] on div "UPSG-N71EEC7GFV" at bounding box center [408, 226] width 175 height 30
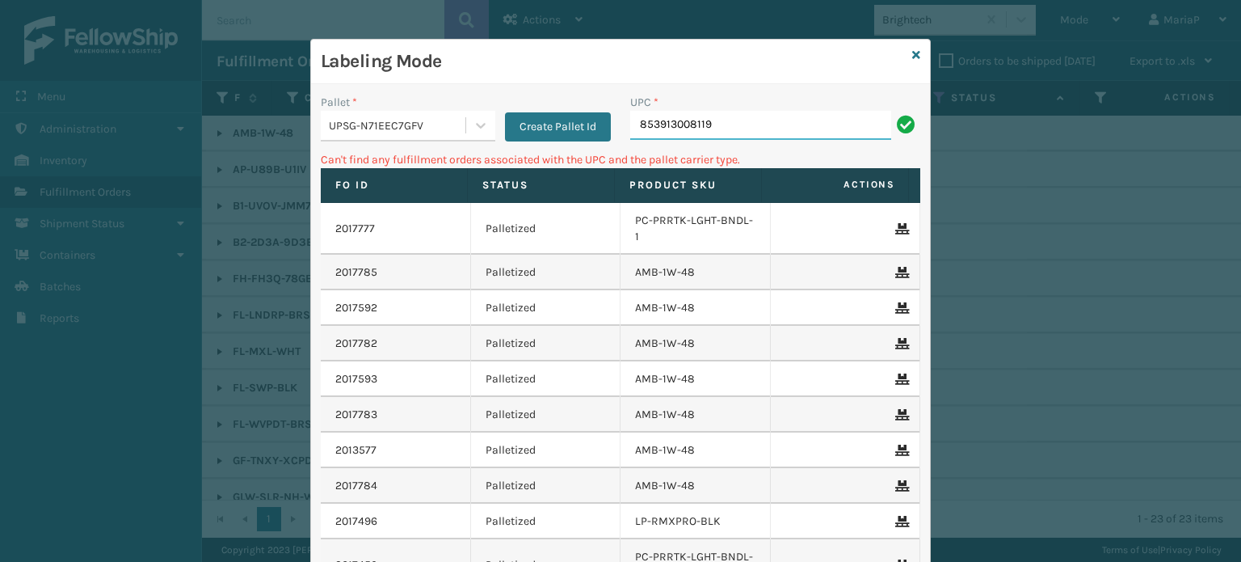
click at [739, 128] on input "853913008119" at bounding box center [760, 125] width 261 height 29
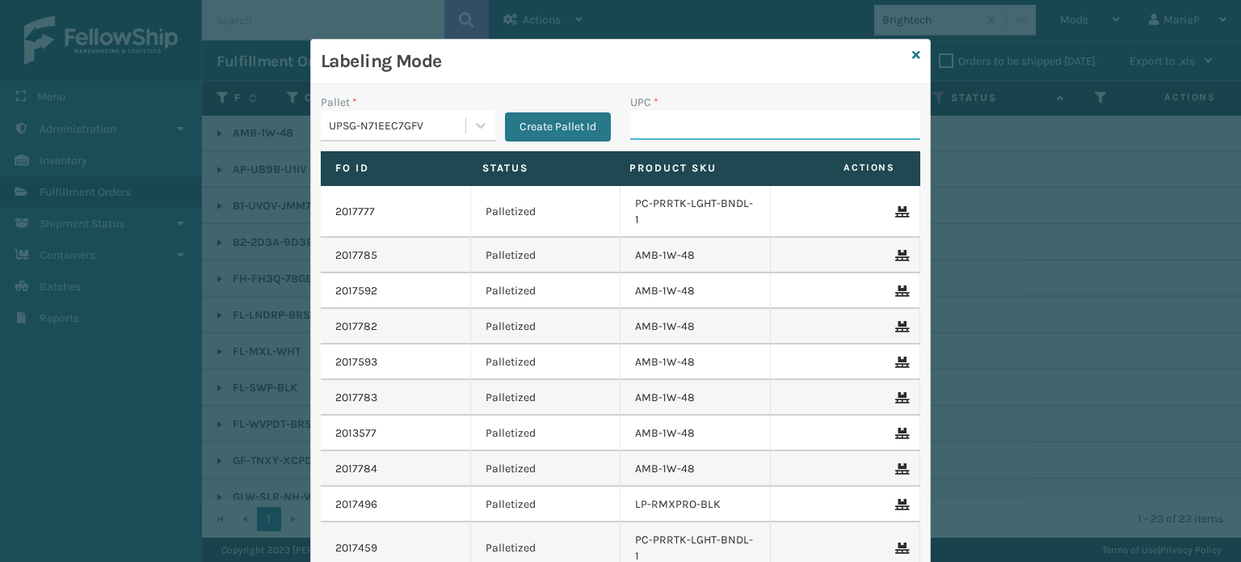
click at [663, 117] on input "UPC *" at bounding box center [775, 125] width 290 height 29
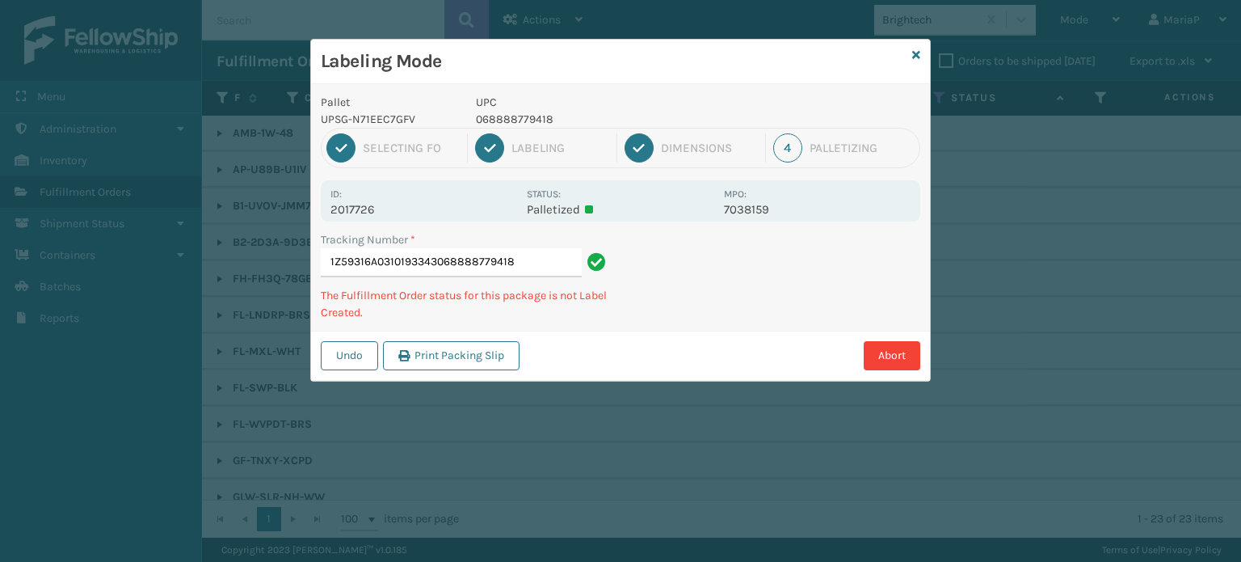
type input "1Z59316A0310193343068888779418"
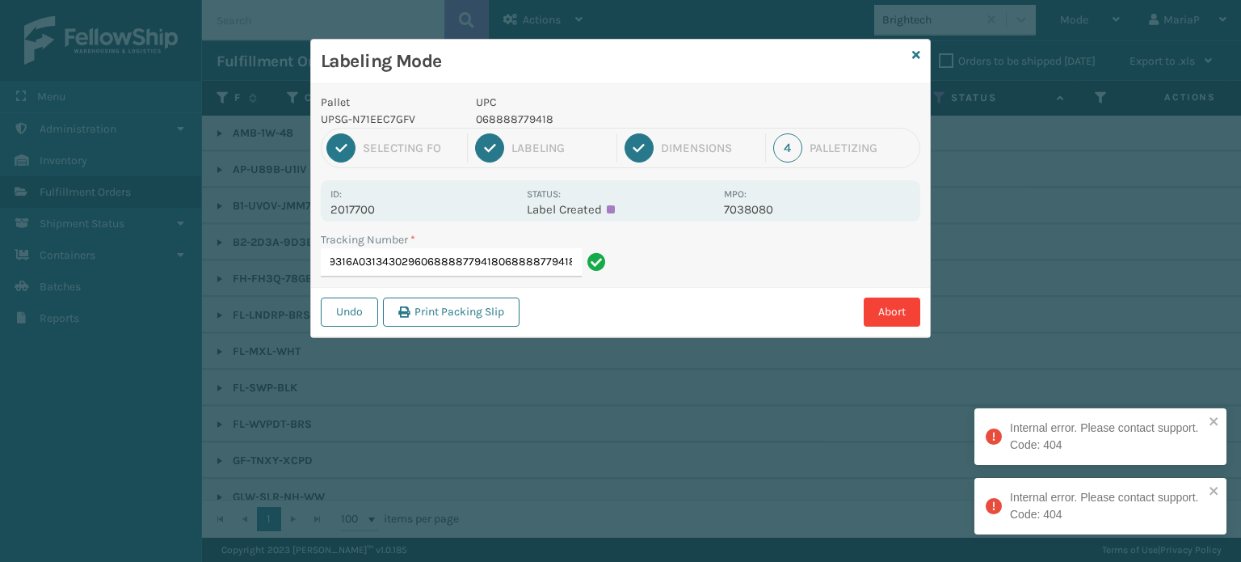
scroll to position [0, 94]
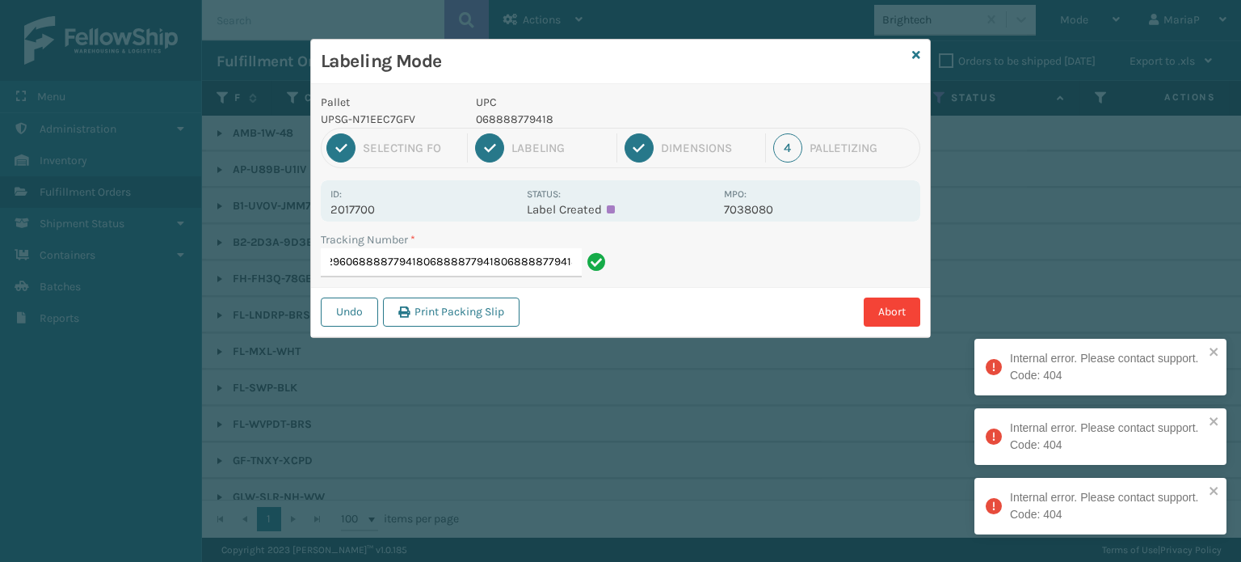
click at [465, 267] on input "1Z59316A0313430296068888779418068888779418068888779418" at bounding box center [451, 262] width 261 height 29
click at [465, 266] on input "1Z59316A0313430296068888779418068888779418068888779418" at bounding box center [451, 262] width 261 height 29
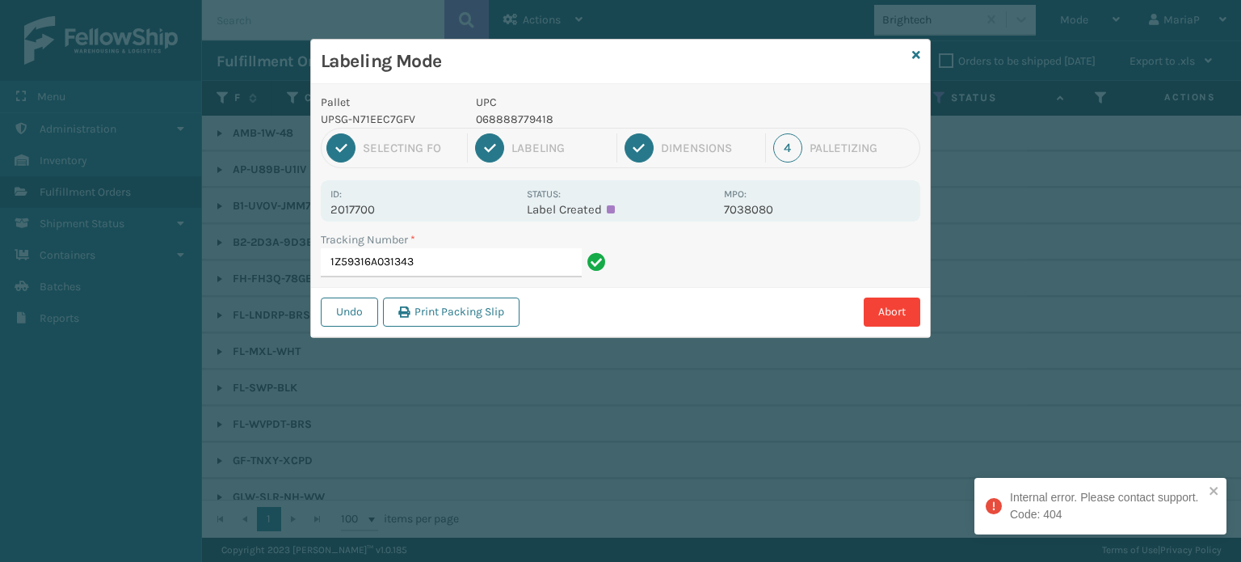
scroll to position [0, 0]
type input "1Z59316A0313430296"
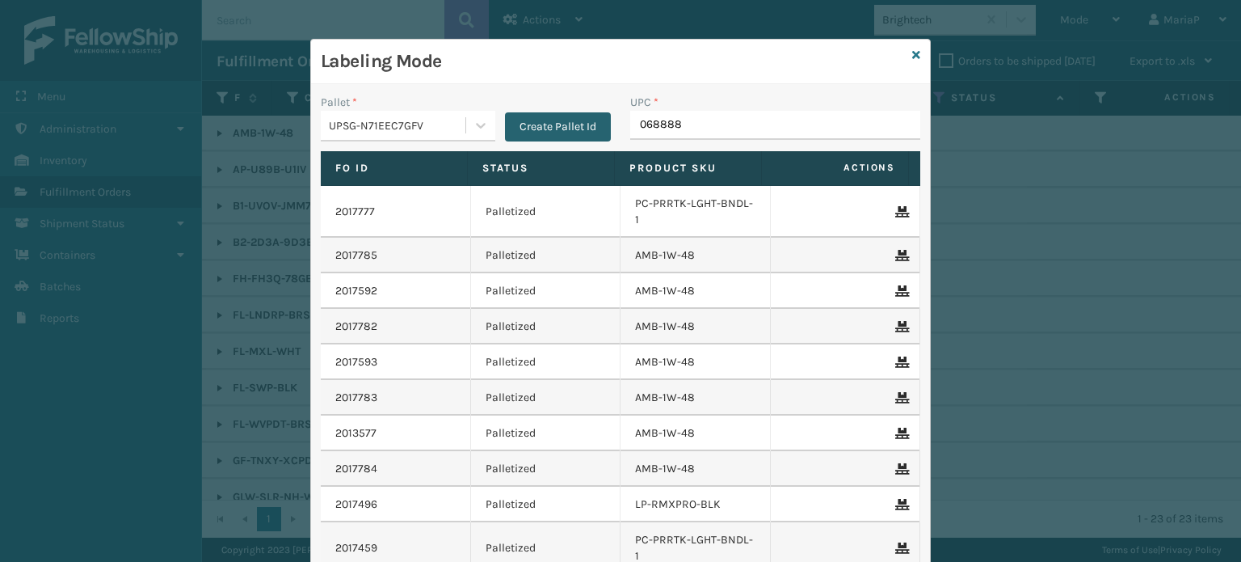
type input "0688887"
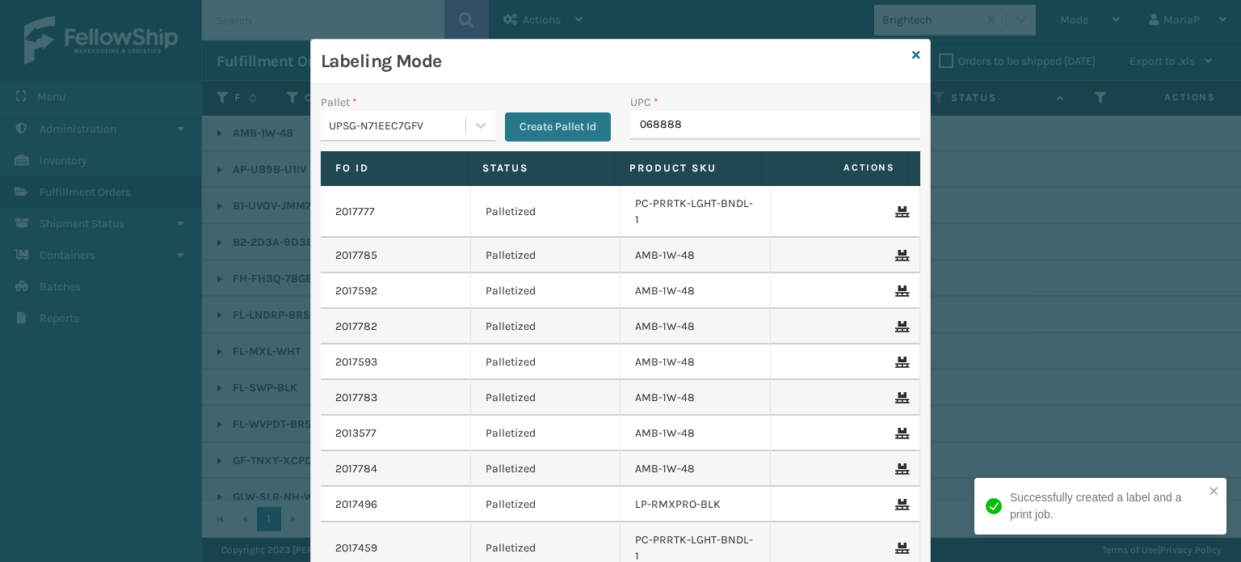
type input "0688887"
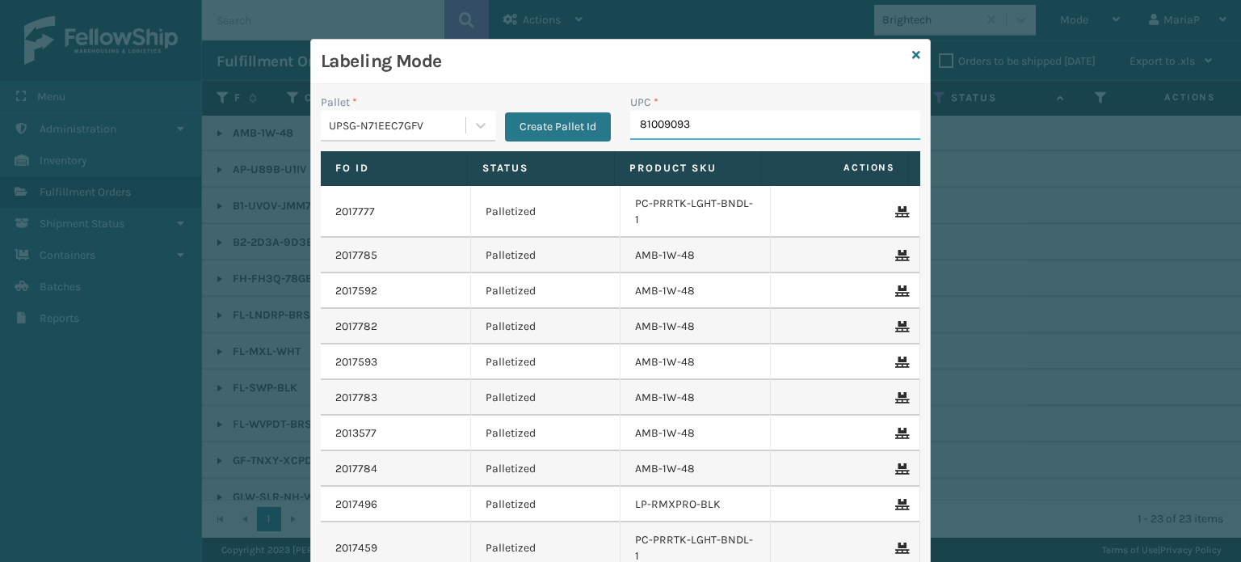
type input "810090930"
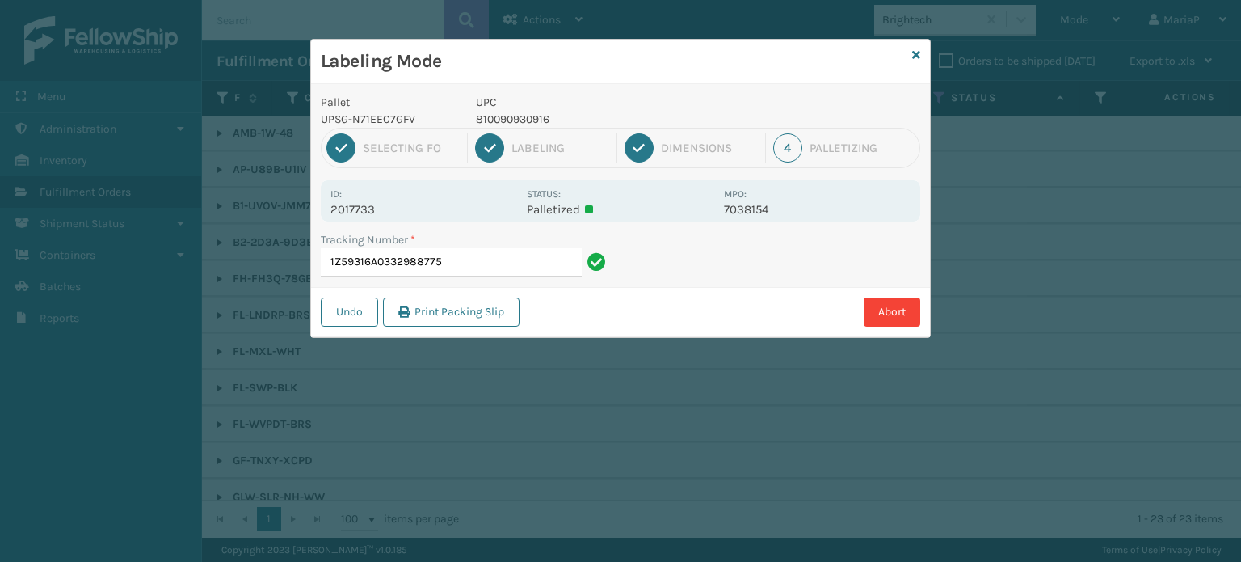
click at [511, 121] on p "810090930916" at bounding box center [595, 119] width 238 height 17
copy p "810090930916"
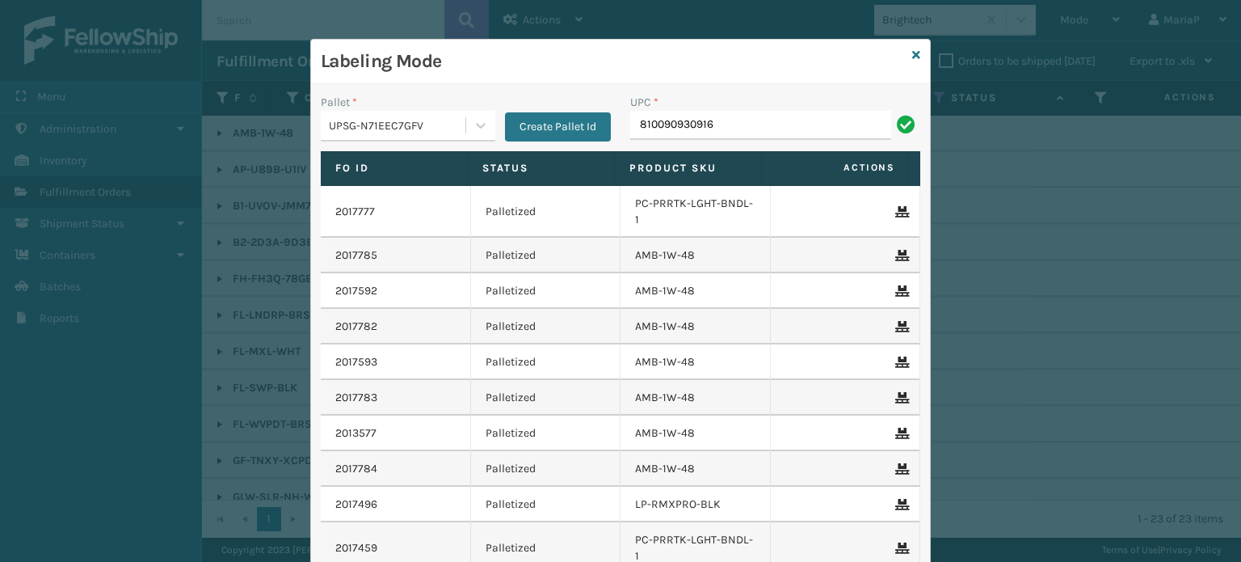
type input "810090930916"
click at [770, 133] on input "810090930916" at bounding box center [760, 125] width 261 height 29
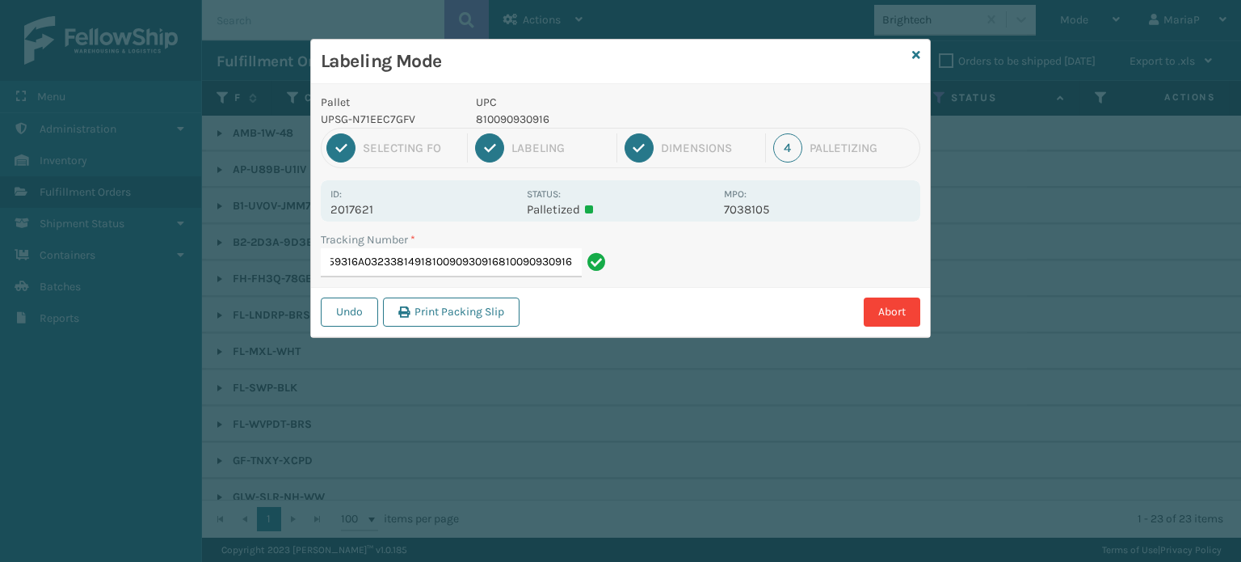
type input "1Z59316A0323381491810090930916810090930916810090930916"
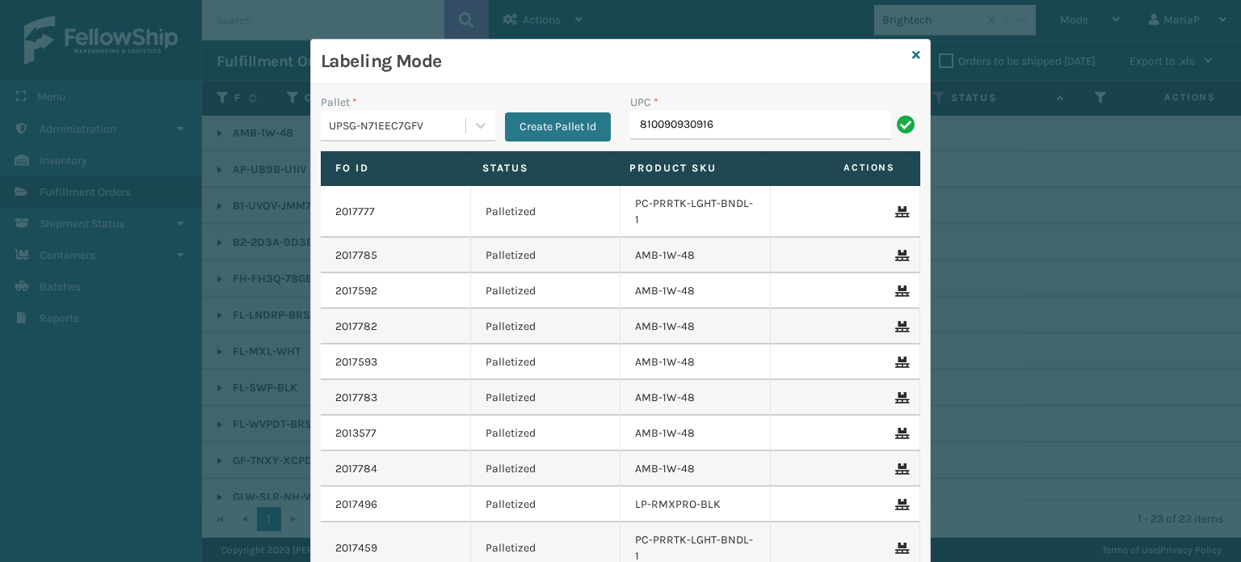
type input "810090930916"
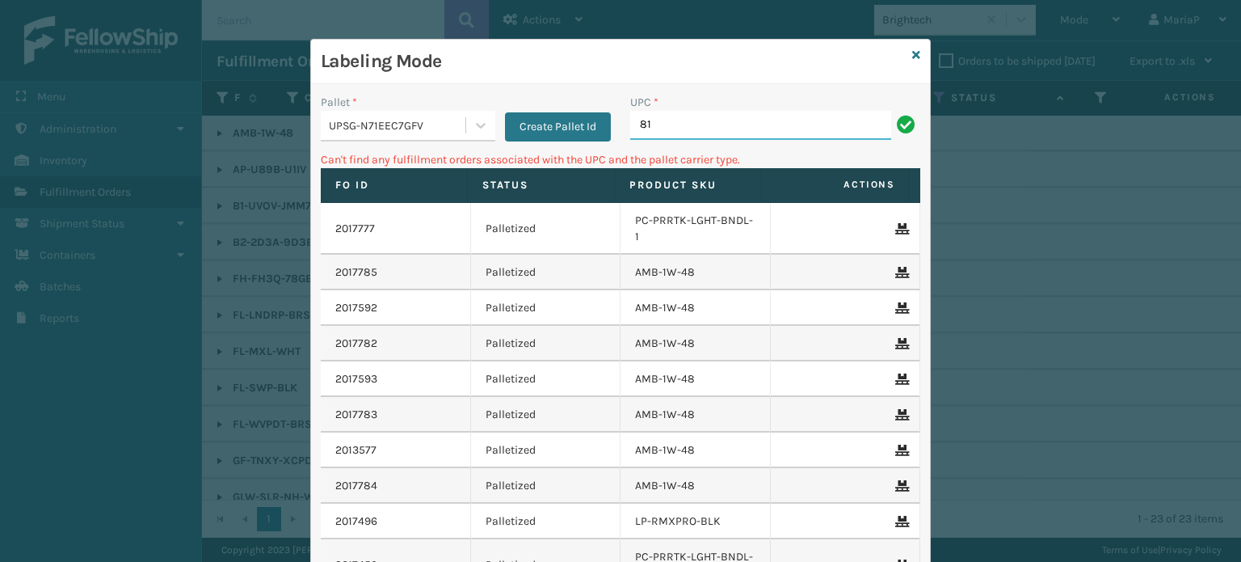
type input "8"
type input "LP-T"
click at [714, 116] on input "LP-T" at bounding box center [760, 125] width 261 height 29
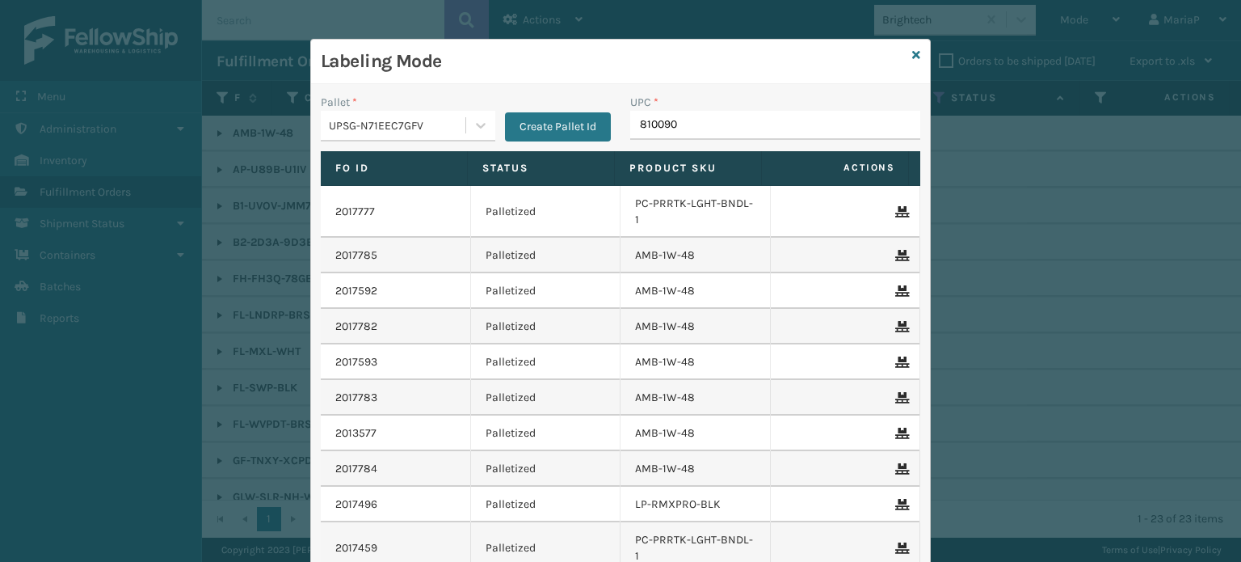
type input "8100909"
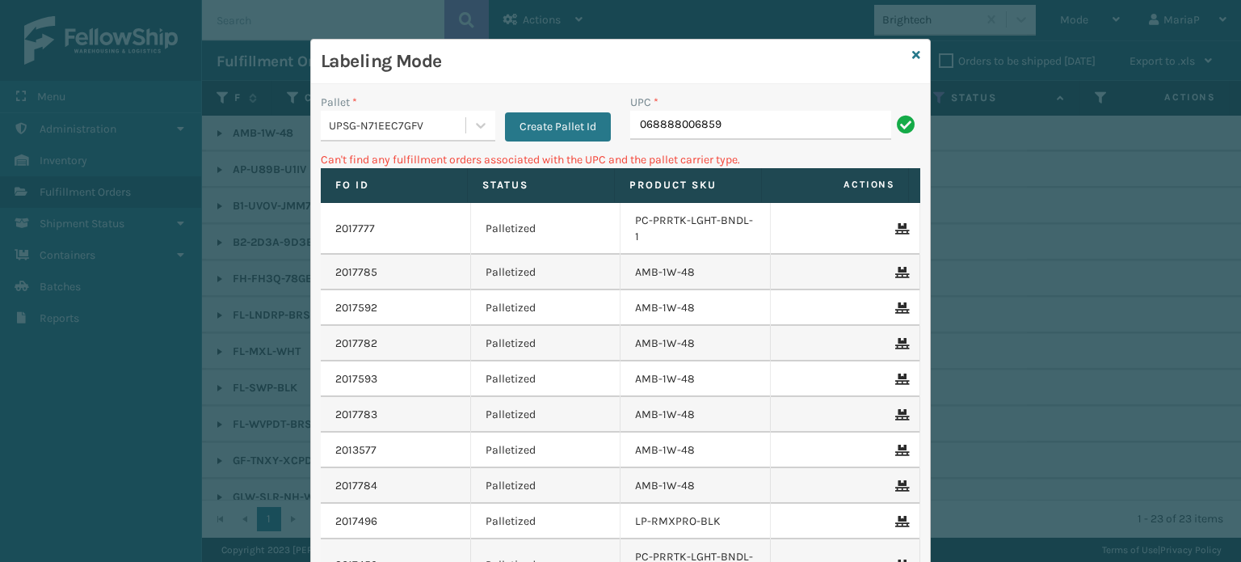
click at [641, 128] on input "068888006859" at bounding box center [760, 125] width 261 height 29
type input "68888006859"
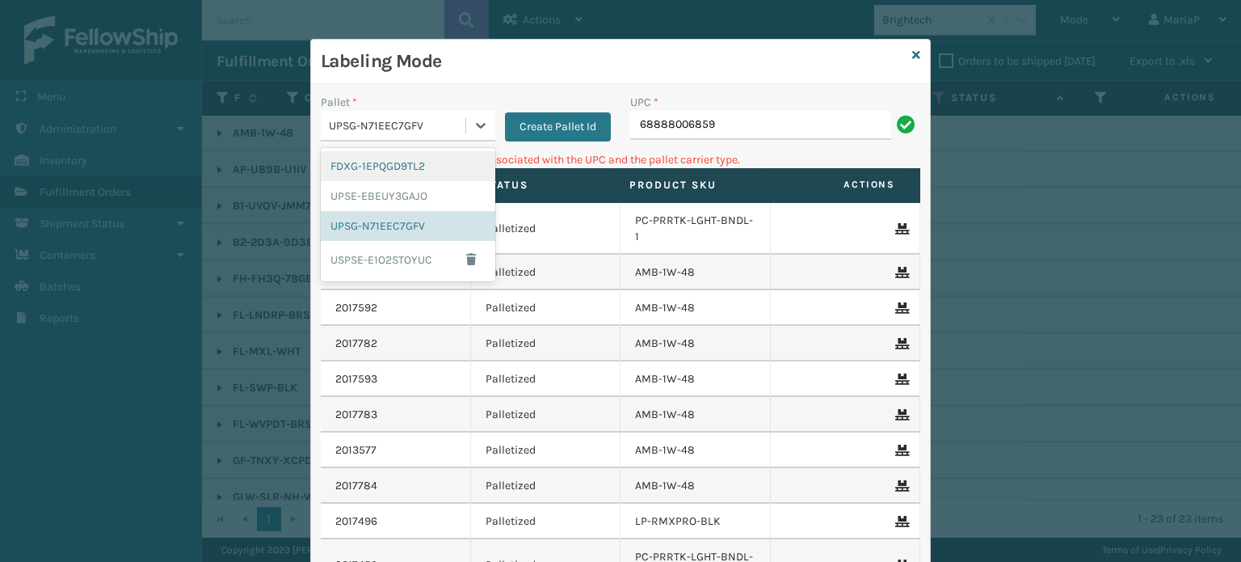
drag, startPoint x: 339, startPoint y: 126, endPoint x: 349, endPoint y: 137, distance: 14.3
click at [343, 125] on div "UPSG-N71EEC7GFV" at bounding box center [398, 125] width 138 height 17
click at [391, 204] on div "UPSE-EBEUY3GAJO" at bounding box center [408, 196] width 175 height 30
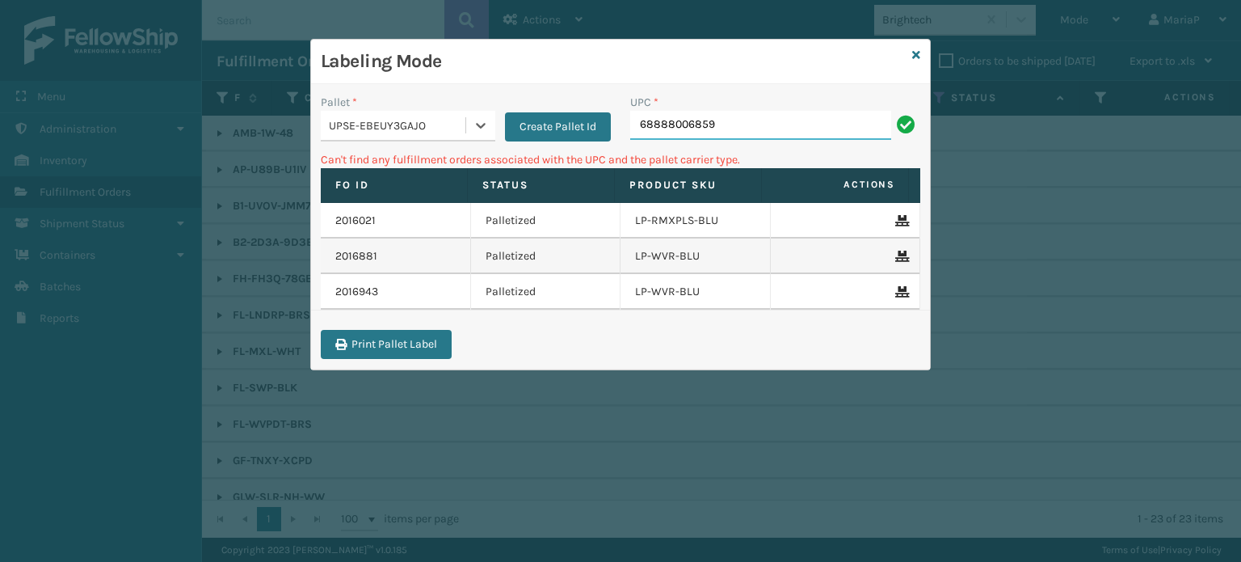
click at [735, 128] on input "68888006859" at bounding box center [760, 125] width 261 height 29
drag, startPoint x: 642, startPoint y: 126, endPoint x: 631, endPoint y: 158, distance: 33.2
click at [641, 125] on input "68888006859" at bounding box center [760, 125] width 261 height 29
type input "068888006859"
click at [920, 48] on link at bounding box center [916, 55] width 8 height 17
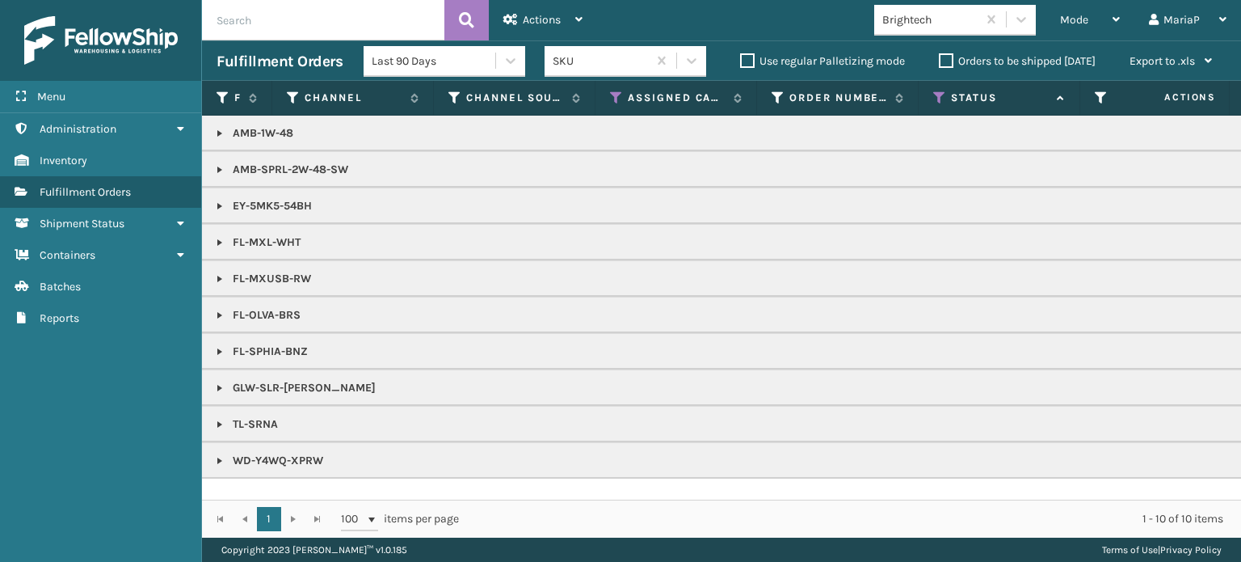
click at [920, 39] on div "Mode Regular Mode Picking Mode Labeling Mode Exit Scan Mode Brightech MariaP Lo…" at bounding box center [919, 20] width 644 height 40
click at [920, 26] on div "Brightech" at bounding box center [930, 19] width 96 height 17
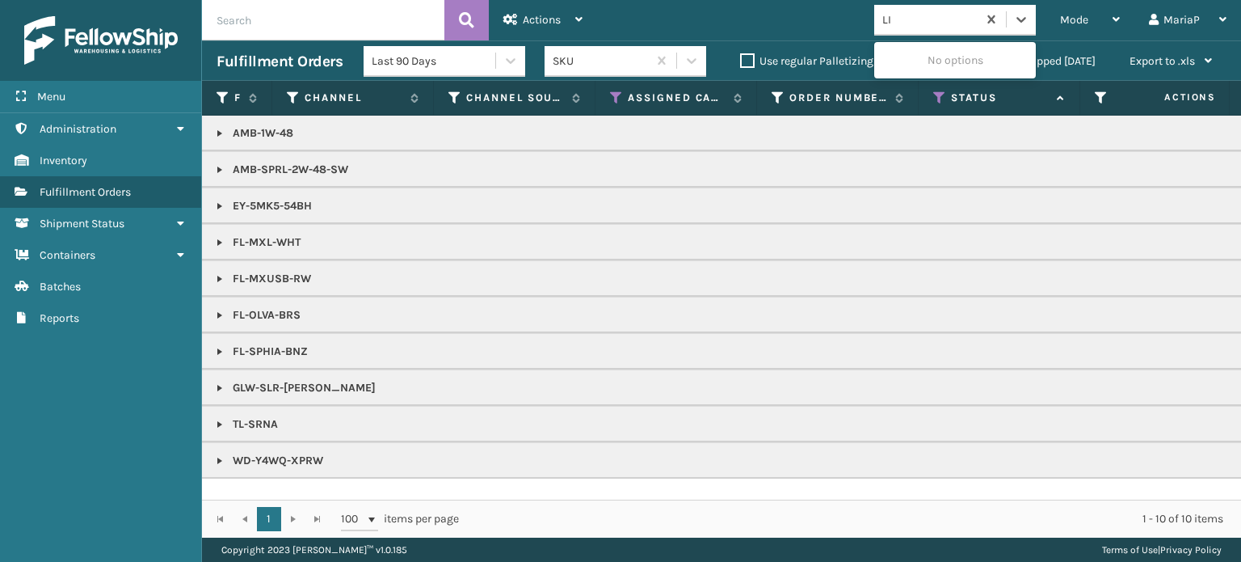
type input "LIF"
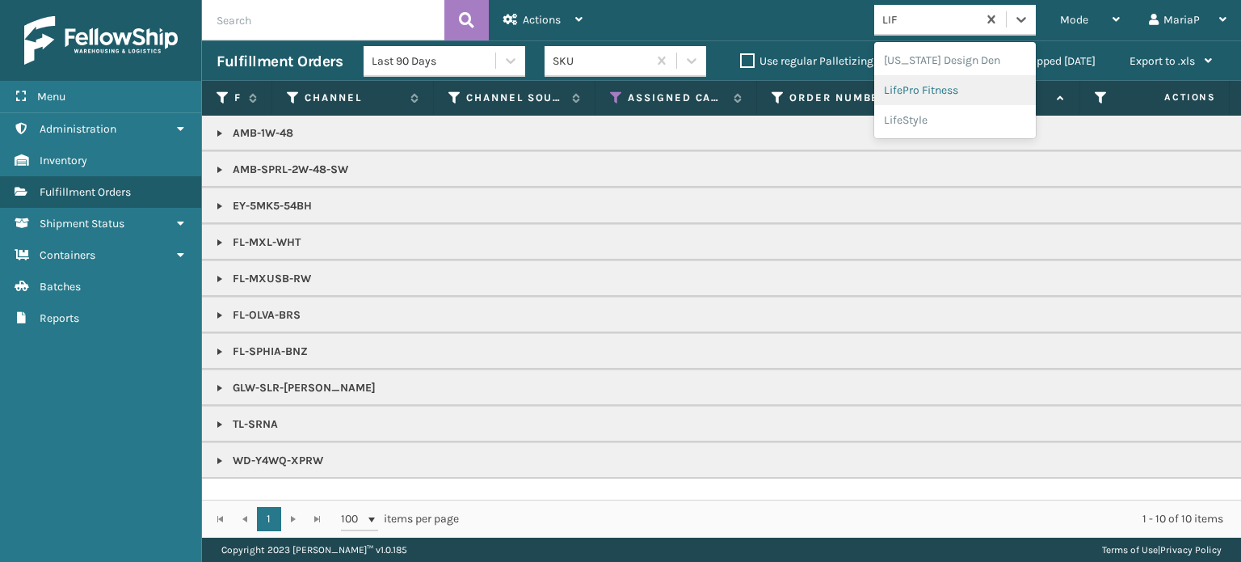
click at [951, 80] on div "LifePro Fitness" at bounding box center [955, 90] width 162 height 30
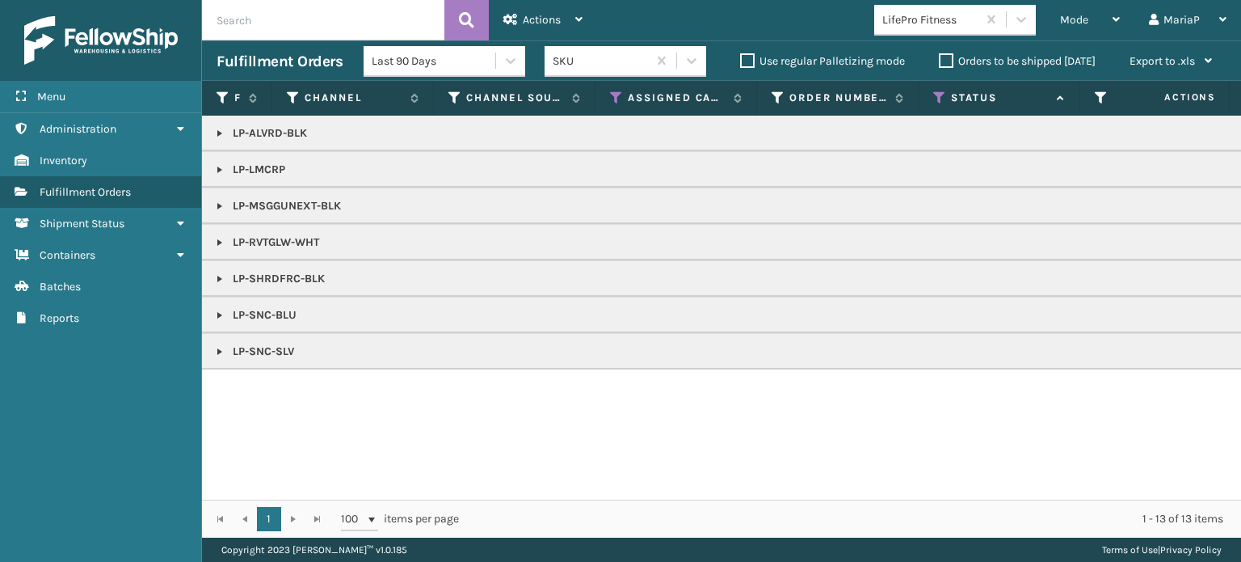
click at [222, 352] on link at bounding box center [219, 351] width 13 height 13
click at [262, 384] on link "2017689" at bounding box center [263, 387] width 43 height 16
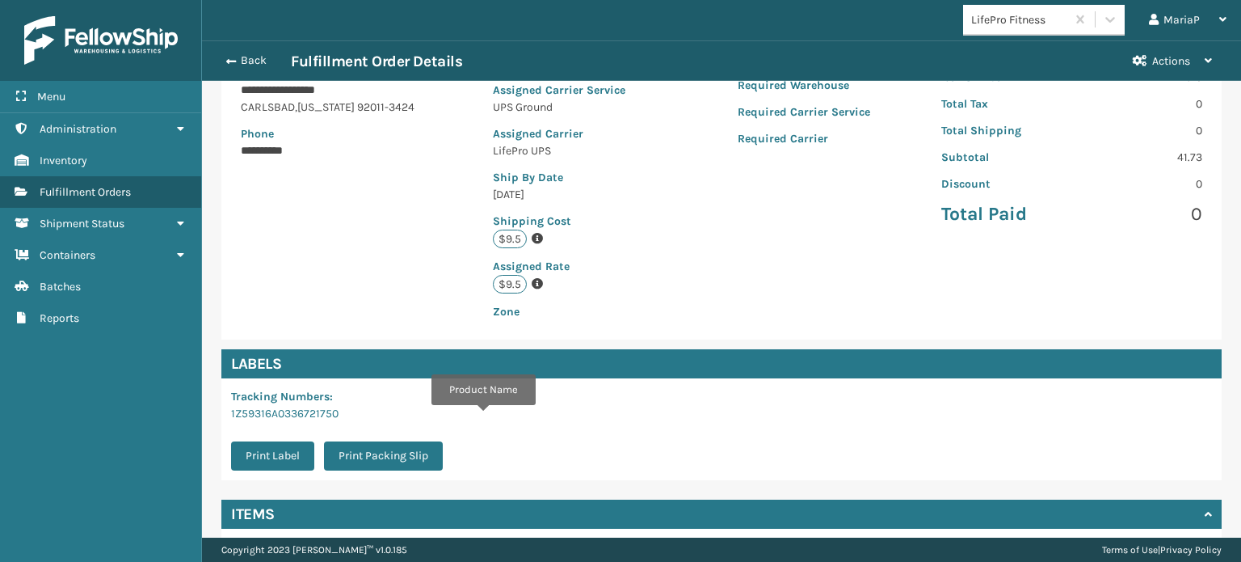
scroll to position [391, 0]
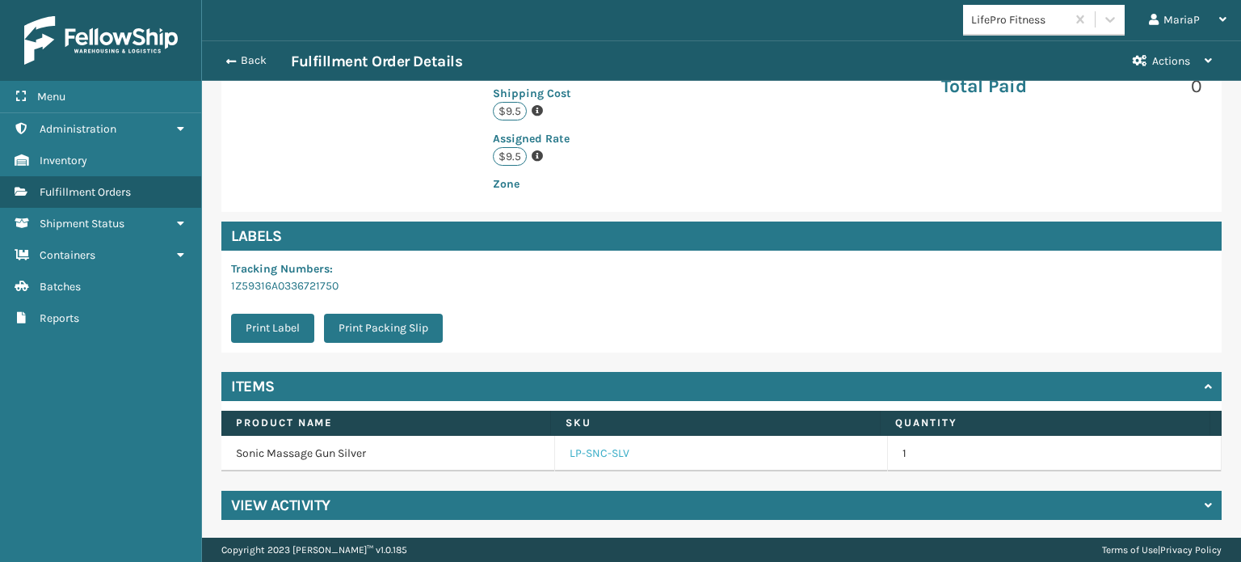
click at [598, 460] on link "LP-SNC-SLV" at bounding box center [600, 453] width 60 height 16
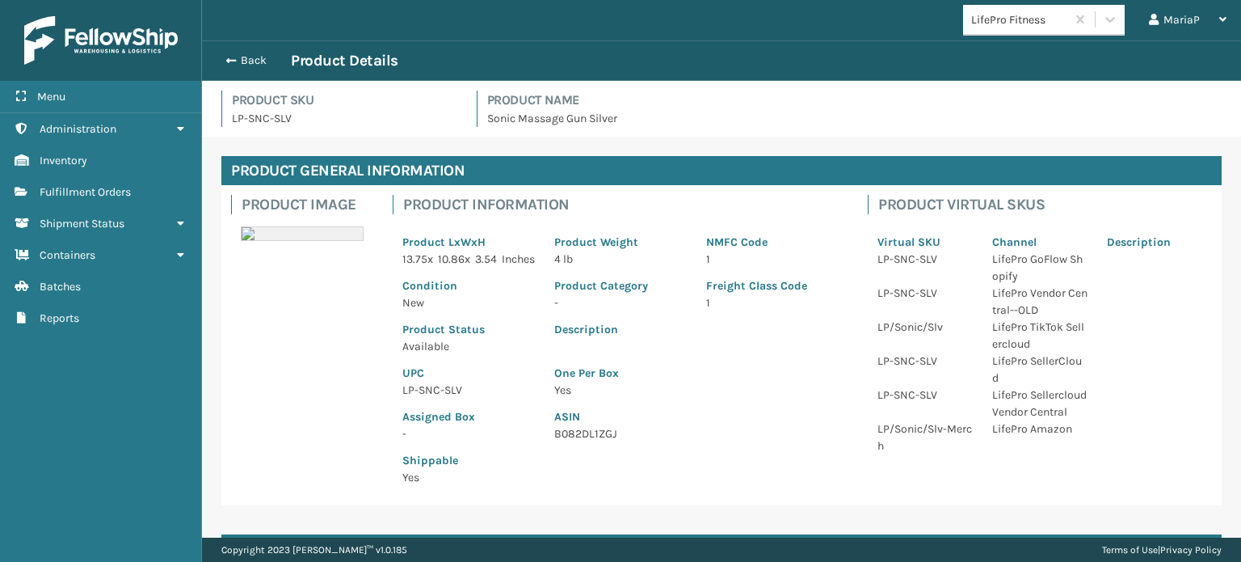
click at [446, 398] on p "LP-SNC-SLV" at bounding box center [468, 389] width 133 height 17
copy p "LP-SNC-SLV"
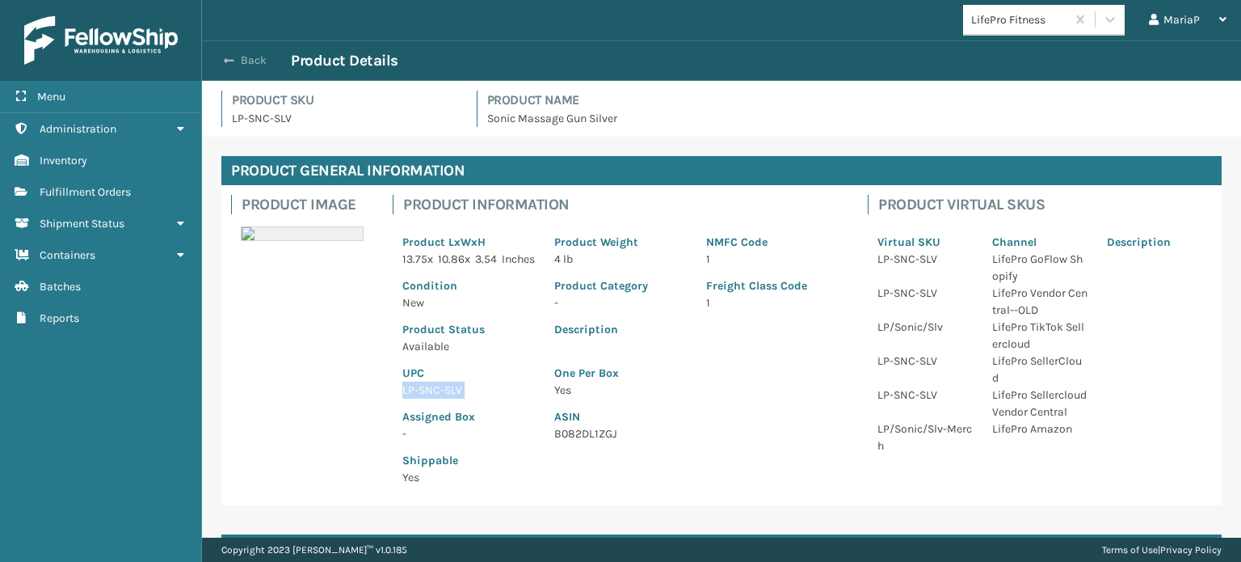
click at [260, 57] on button "Back" at bounding box center [254, 60] width 74 height 15
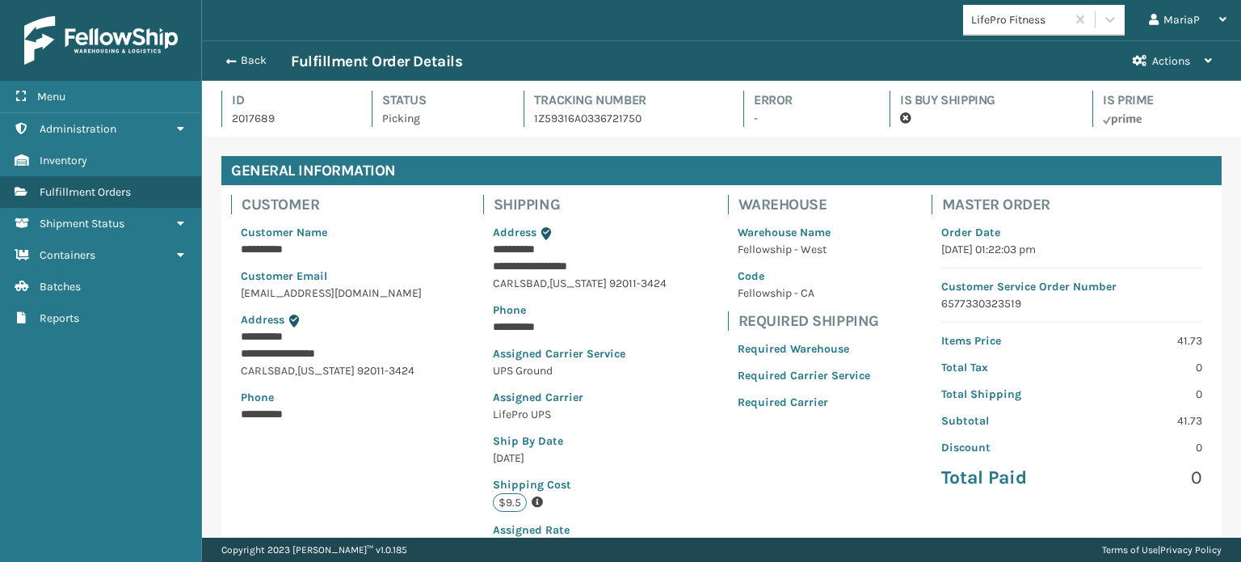
scroll to position [39, 1038]
click at [263, 67] on button "Back" at bounding box center [254, 60] width 74 height 15
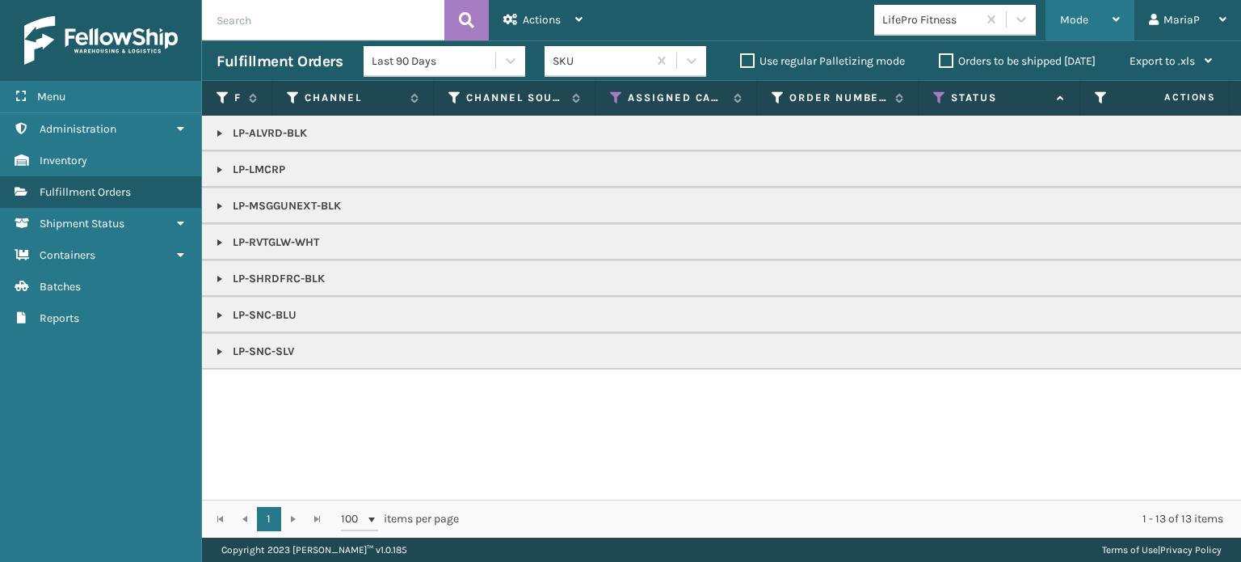
drag, startPoint x: 1076, startPoint y: 12, endPoint x: 1085, endPoint y: 37, distance: 26.9
click at [1076, 11] on div "Mode" at bounding box center [1090, 20] width 60 height 40
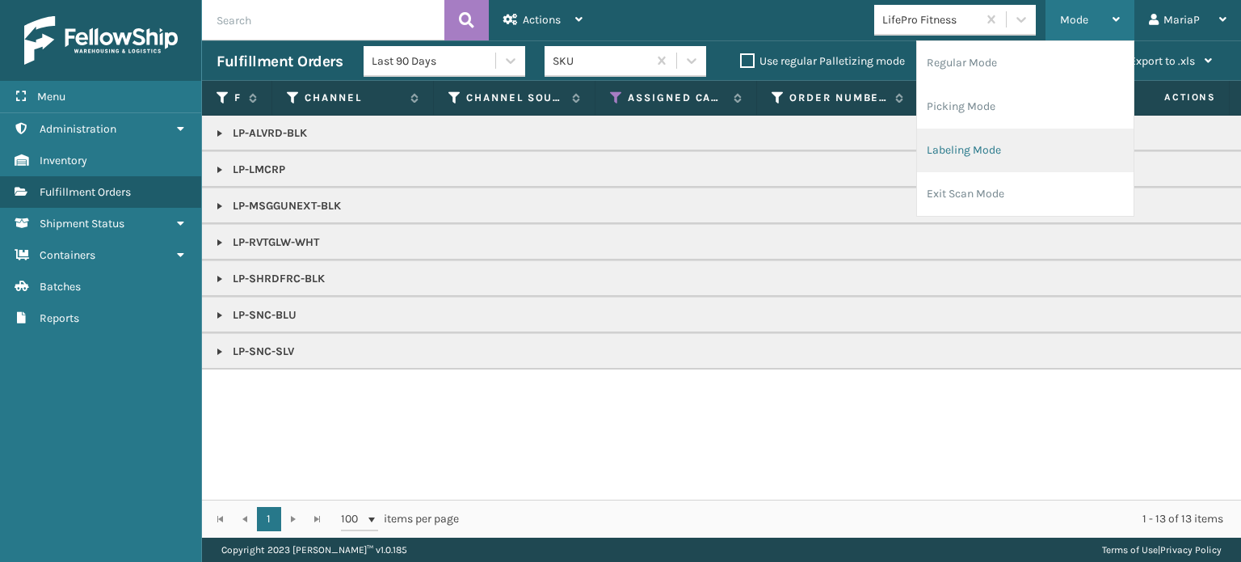
click at [986, 145] on li "Labeling Mode" at bounding box center [1025, 150] width 217 height 44
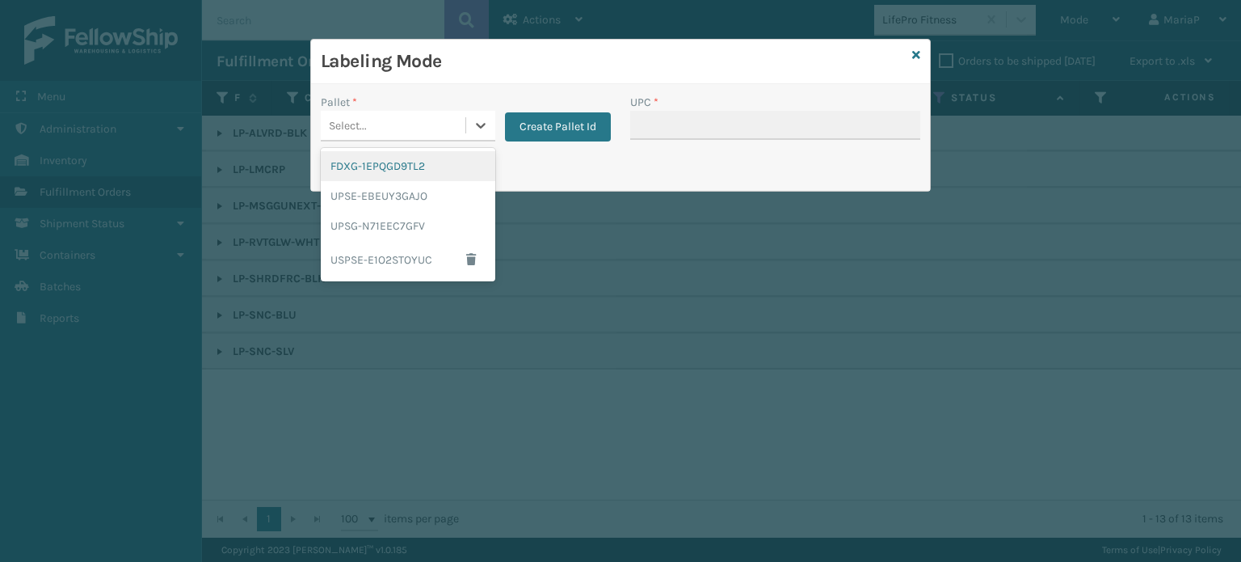
drag, startPoint x: 427, startPoint y: 117, endPoint x: 419, endPoint y: 139, distance: 23.3
click at [428, 117] on div "Select..." at bounding box center [393, 125] width 145 height 27
click at [394, 221] on div "UPSG-N71EEC7GFV" at bounding box center [408, 226] width 175 height 30
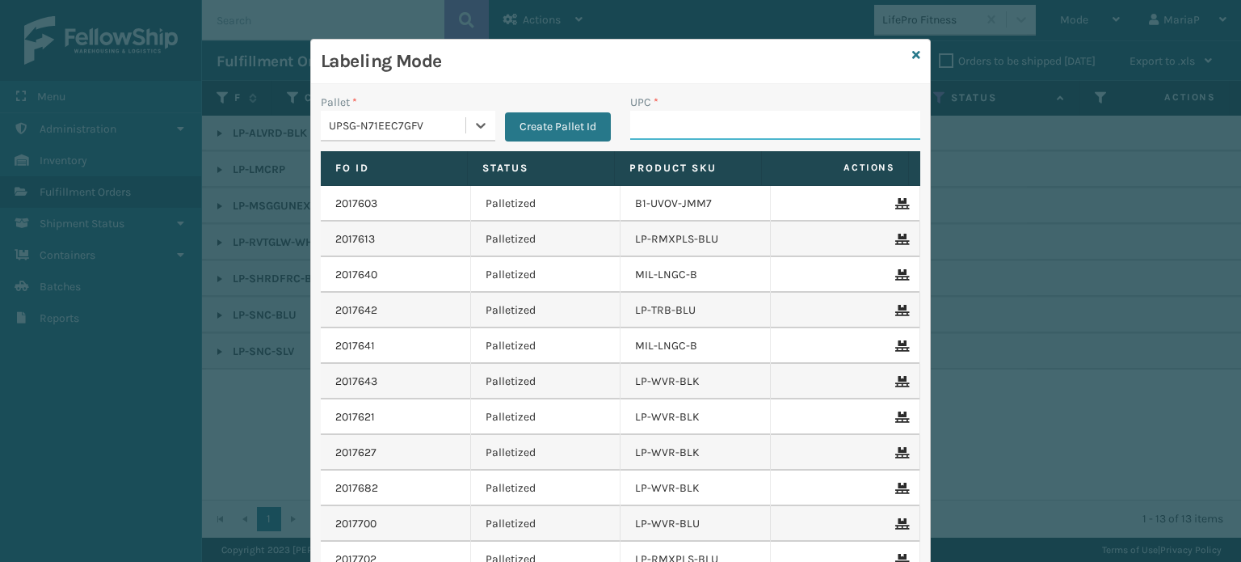
drag, startPoint x: 722, startPoint y: 131, endPoint x: 708, endPoint y: 126, distance: 14.6
click at [722, 131] on input "UPC *" at bounding box center [775, 125] width 290 height 29
paste input "LP-SNC-SLV"
type input "LP-SNC-SLV"
type input "8100909"
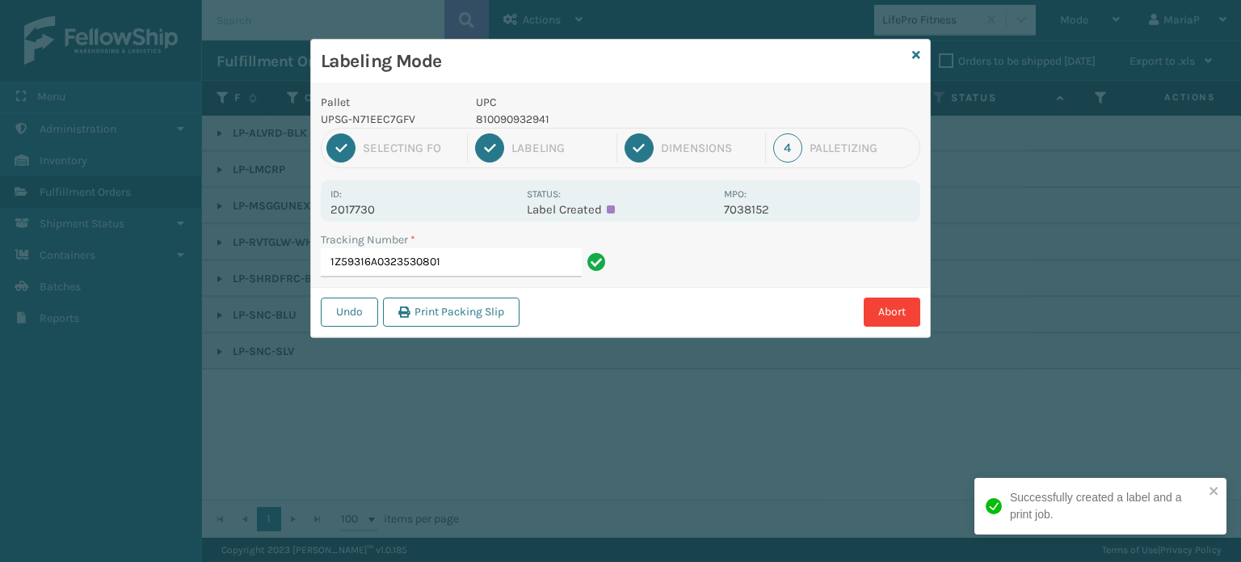
click at [536, 119] on p "810090932941" at bounding box center [595, 119] width 238 height 17
copy p "810090932941"
click at [483, 256] on input "1Z59316A0323530801" at bounding box center [451, 262] width 261 height 29
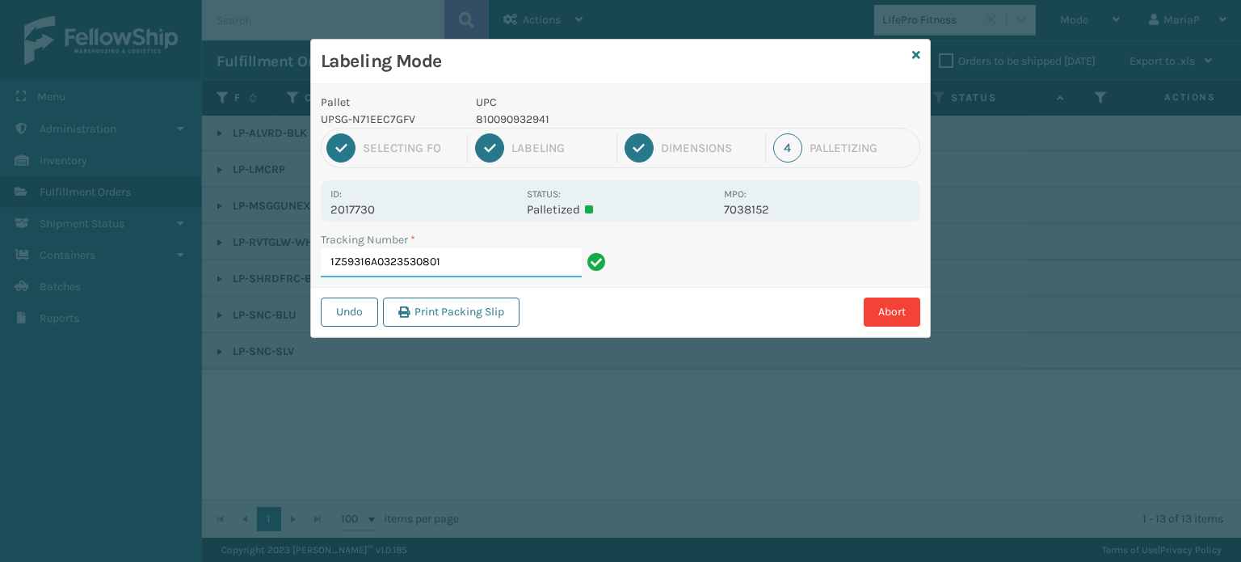
click at [483, 267] on input "1Z59316A0323530801" at bounding box center [451, 262] width 261 height 29
paste input "810090932941"
type input "1Z59316A0323530801810090932941"
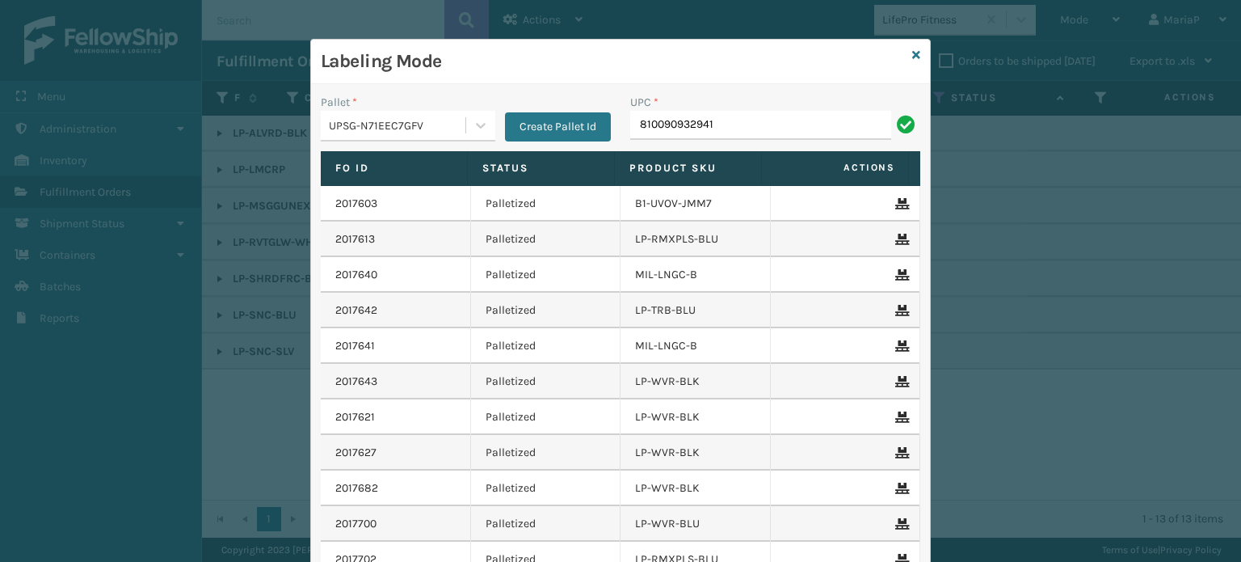
type input "810090932941"
type input "8100909"
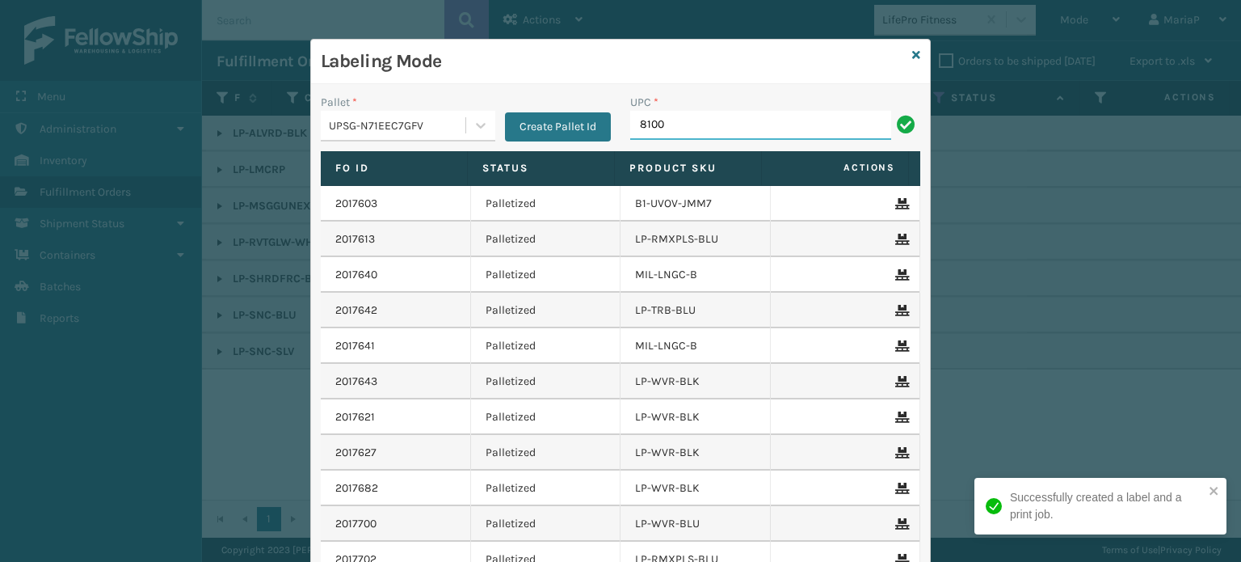
type input "81009"
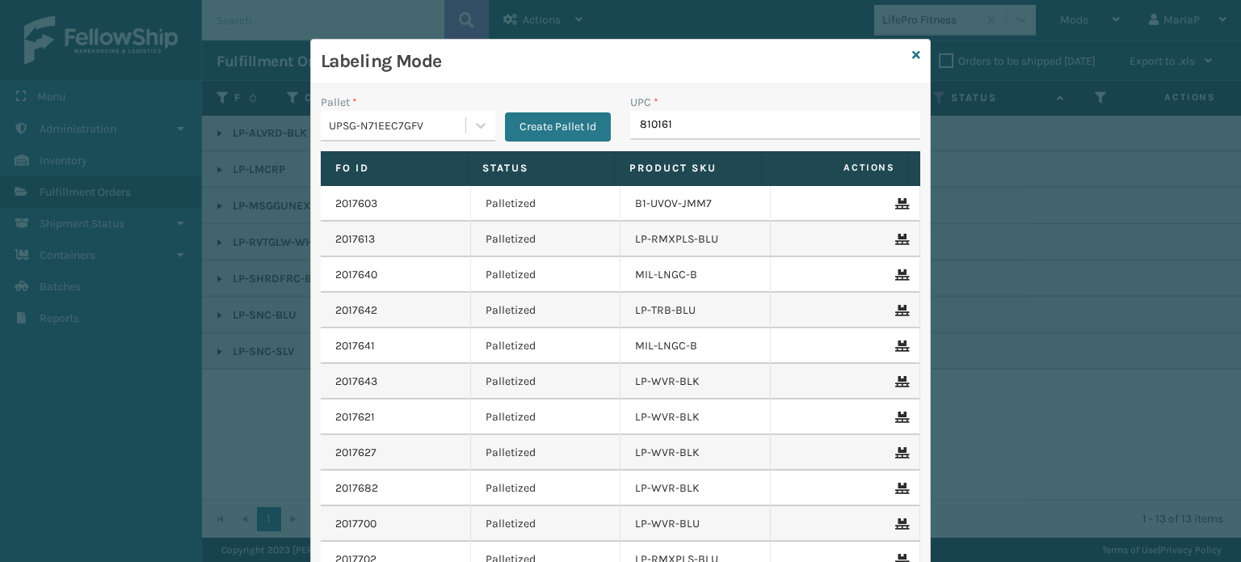
type input "8101613"
type input "810090931"
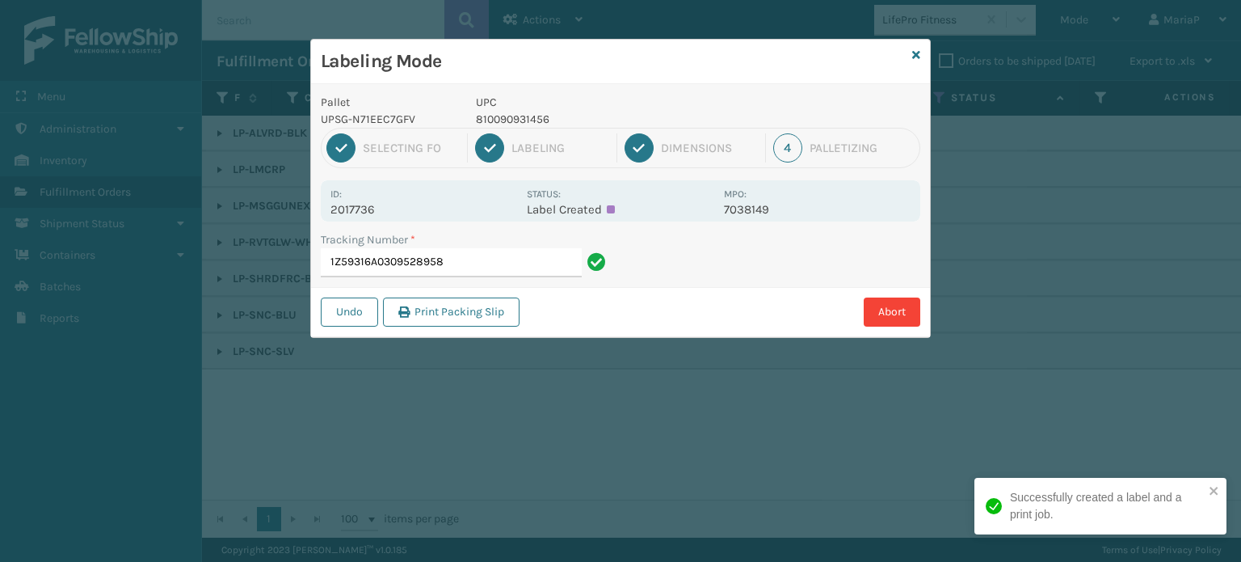
click at [541, 117] on p "810090931456" at bounding box center [595, 119] width 238 height 17
copy p "810090931456"
click at [451, 270] on input "1Z59316A0309528958" at bounding box center [451, 262] width 261 height 29
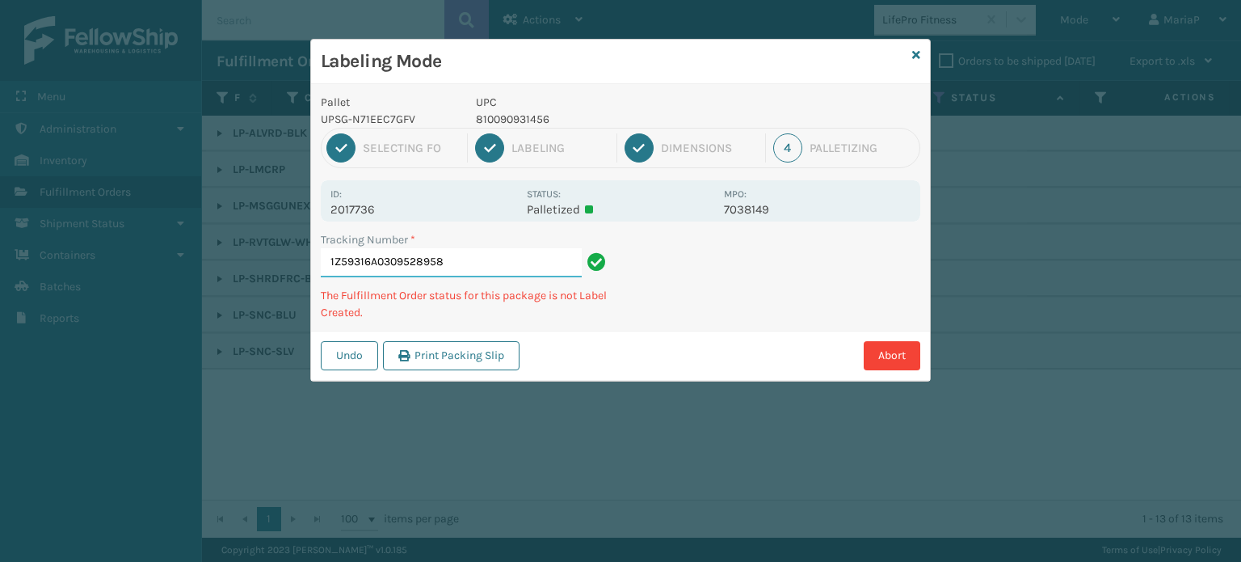
paste input "810090931456"
type input "1Z59316A0309528958810090931456"
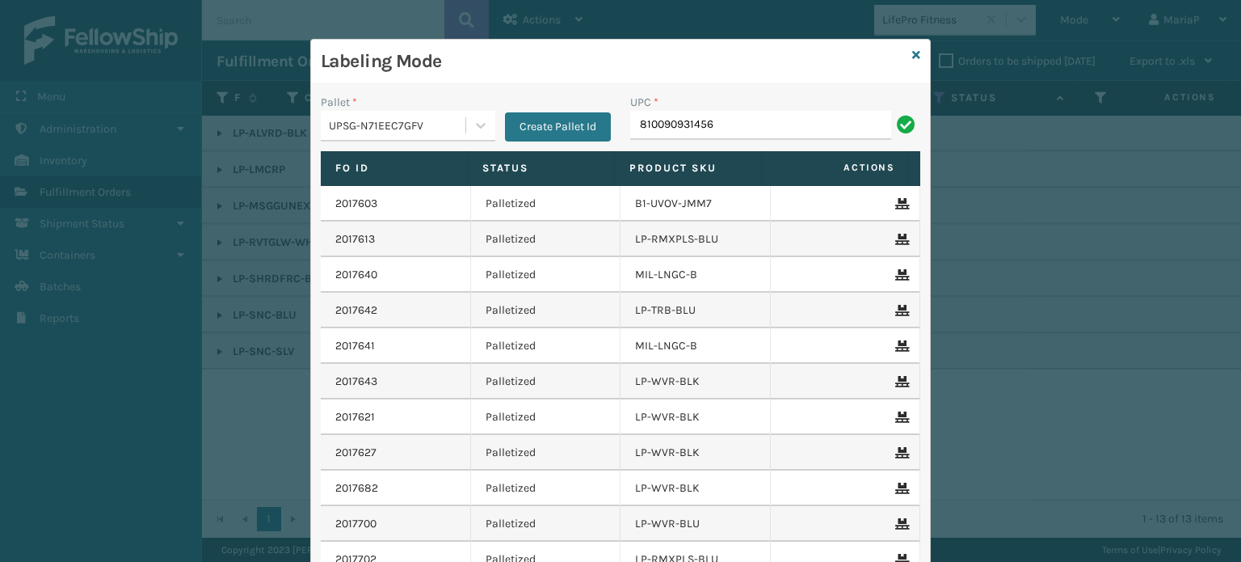
type input "810090931456"
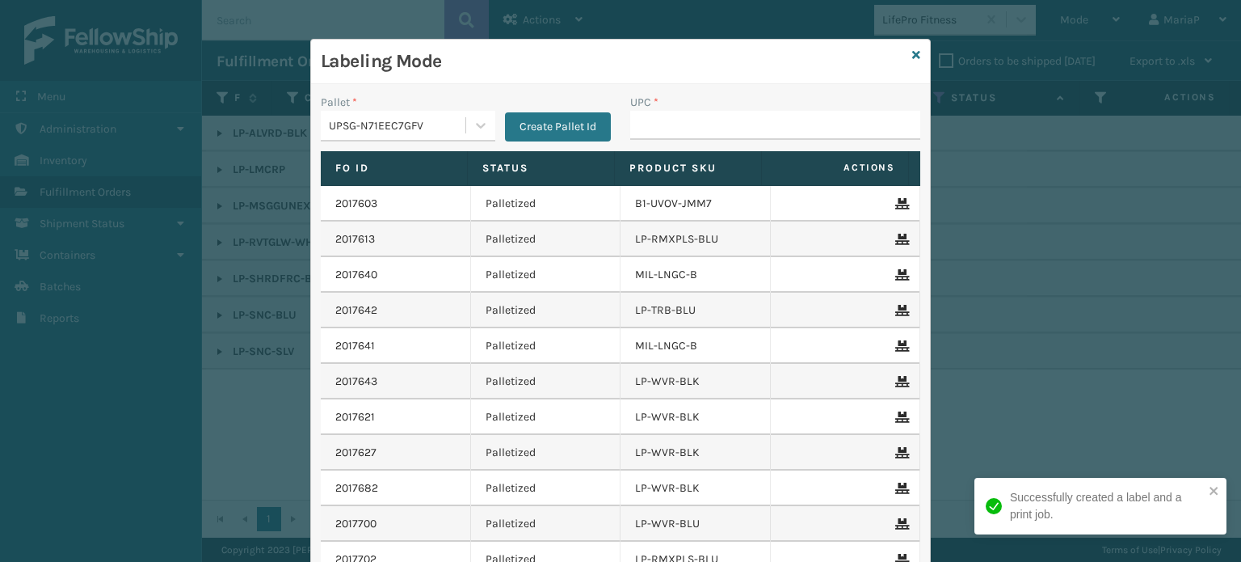
type input "810090931456"
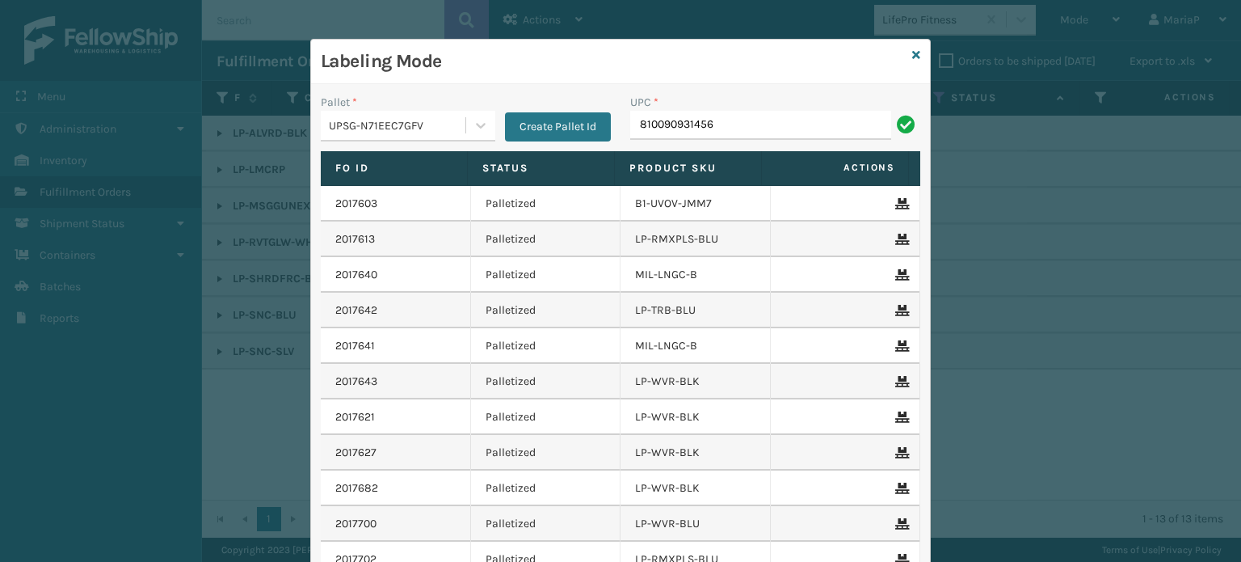
type input "810090931456"
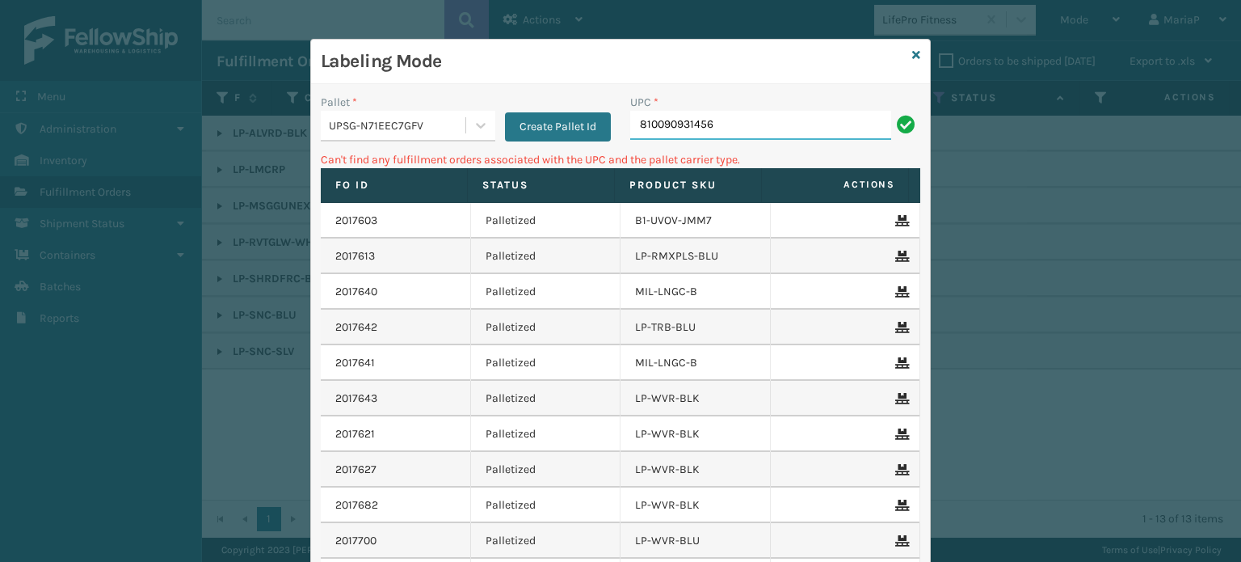
click at [753, 123] on input "810090931456" at bounding box center [760, 125] width 261 height 29
type input "8499"
click at [433, 119] on div "UPSG-N71EEC7GFV" at bounding box center [398, 125] width 138 height 17
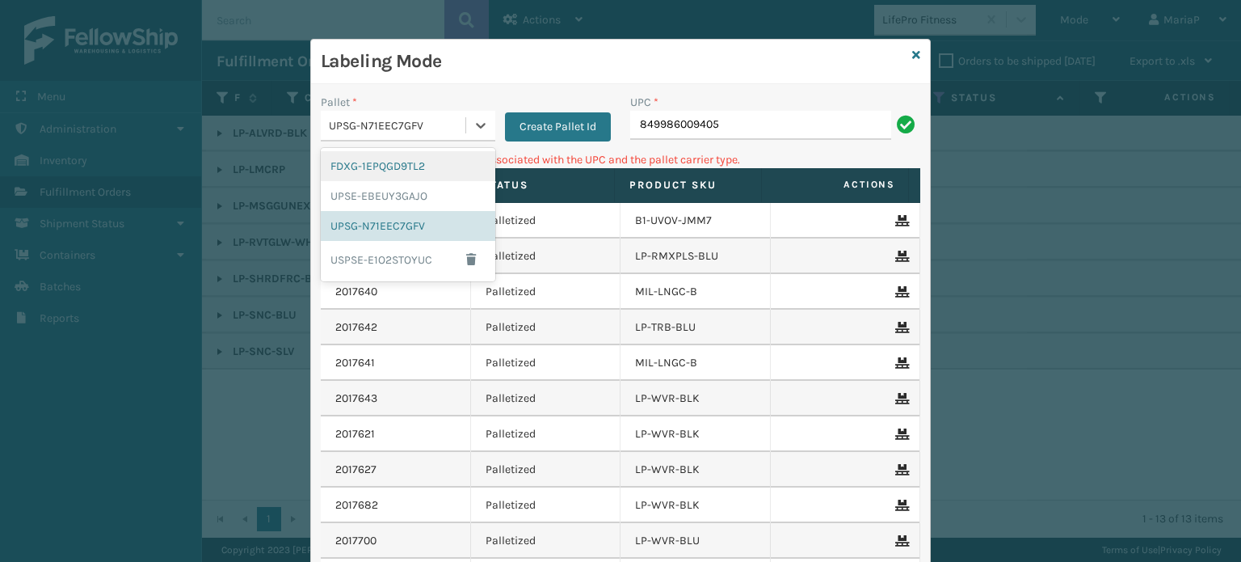
click at [405, 167] on div "FDXG-1EPQGD9TL2" at bounding box center [408, 166] width 175 height 30
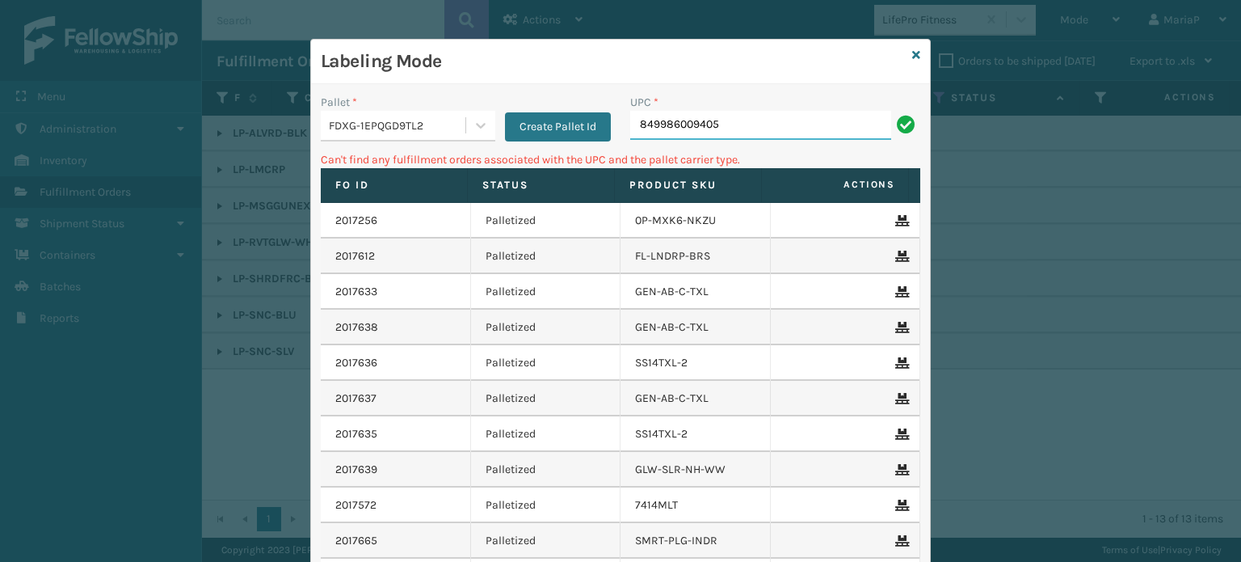
click at [740, 122] on input "849986009405" at bounding box center [760, 125] width 261 height 29
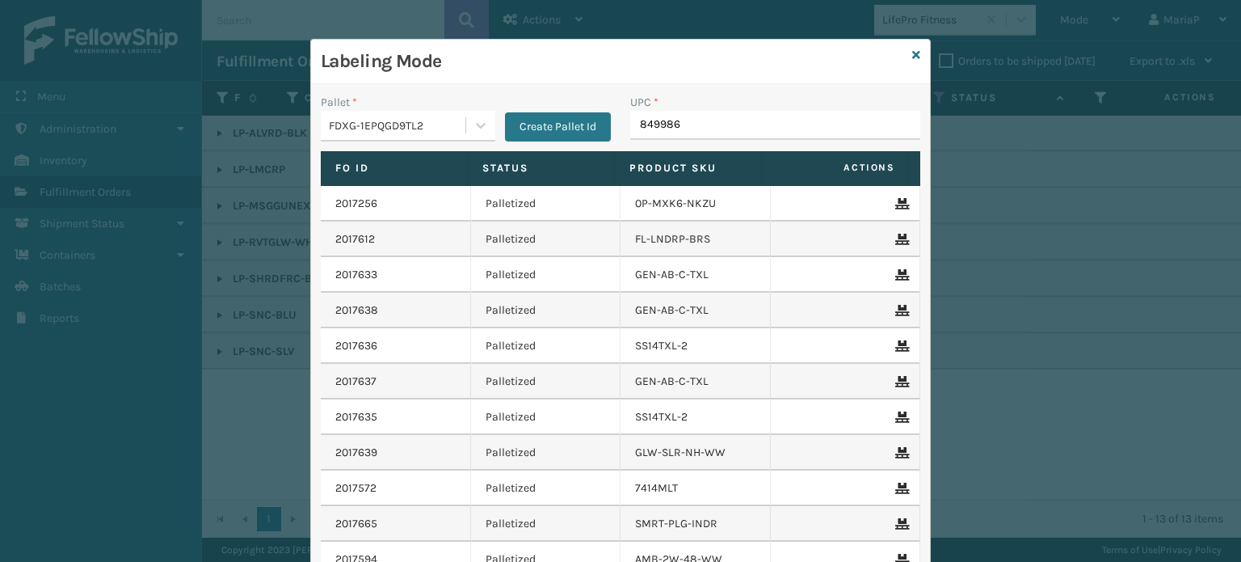
type input "8499860"
type input "810"
drag, startPoint x: 683, startPoint y: 120, endPoint x: 679, endPoint y: 130, distance: 11.3
click at [683, 120] on input "UPC *" at bounding box center [775, 125] width 290 height 29
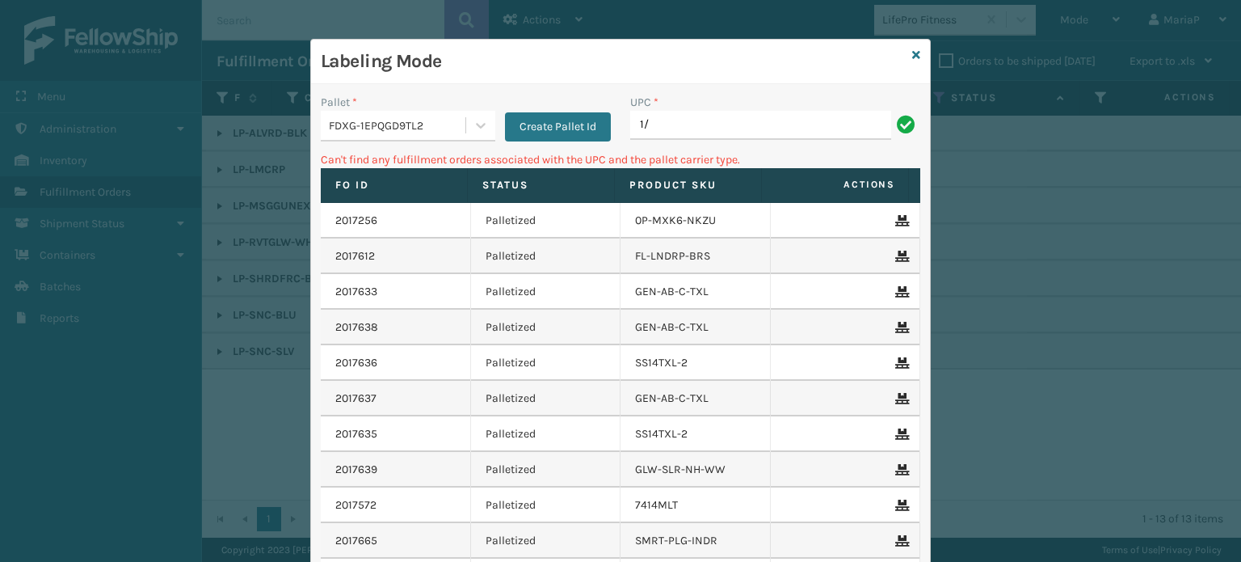
type input "1"
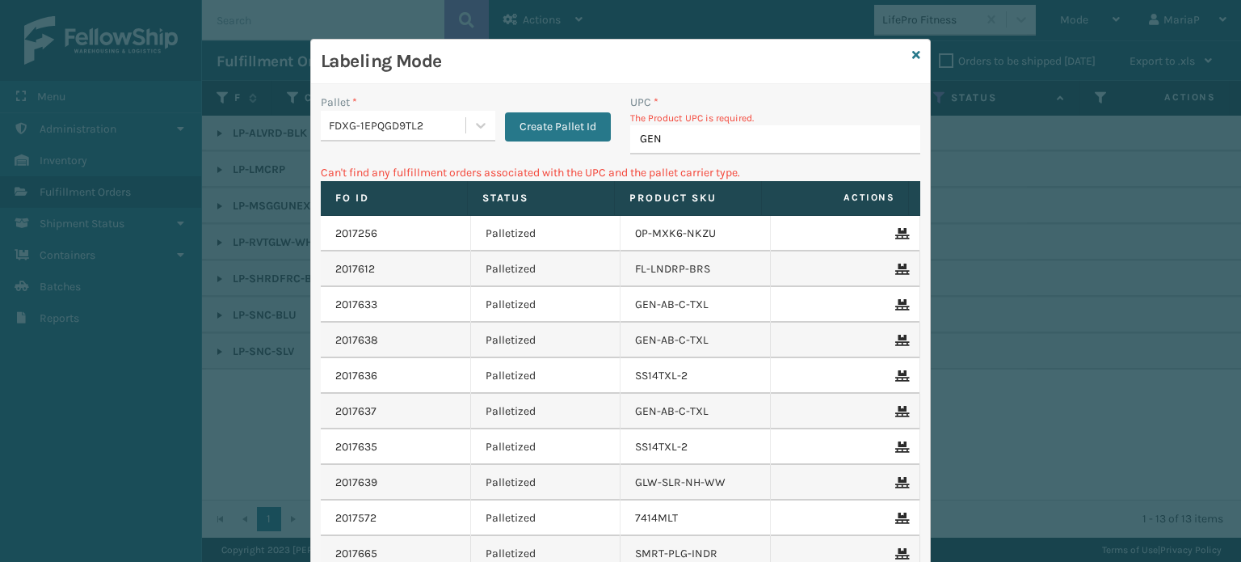
type input "GEN-"
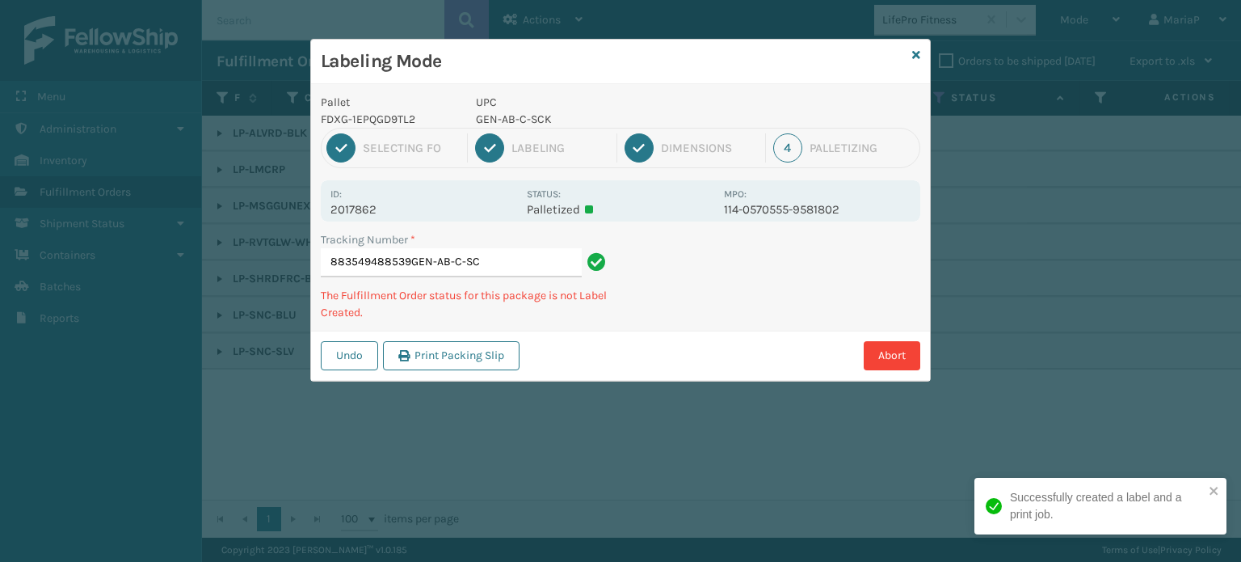
type input "883549488539GEN-AB-C-SCK"
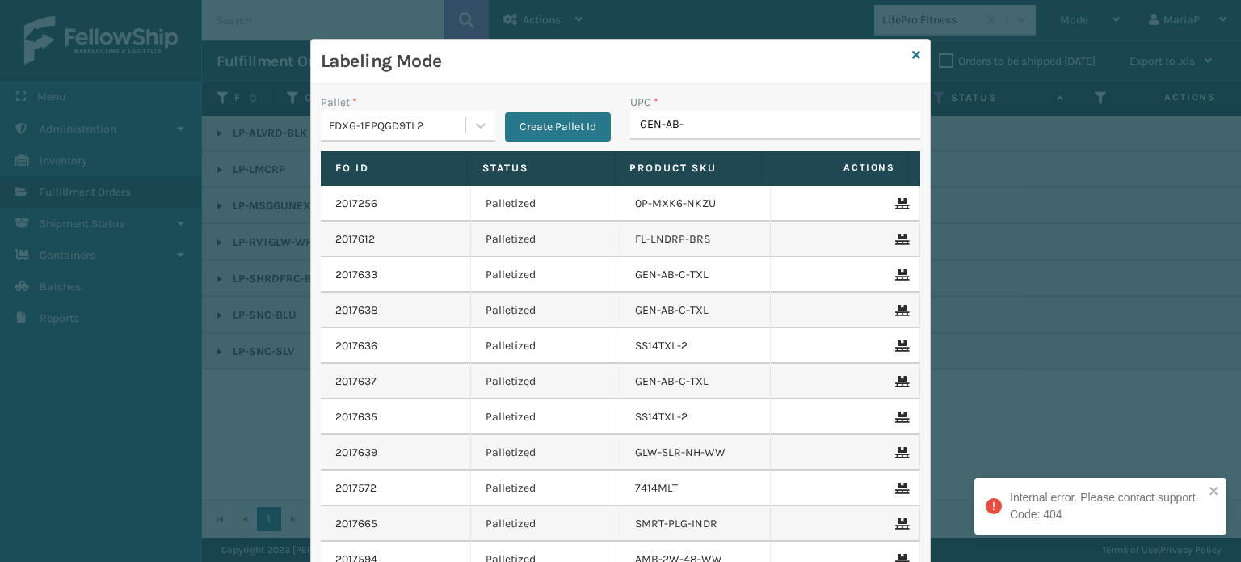
type input "GEN-AB-C"
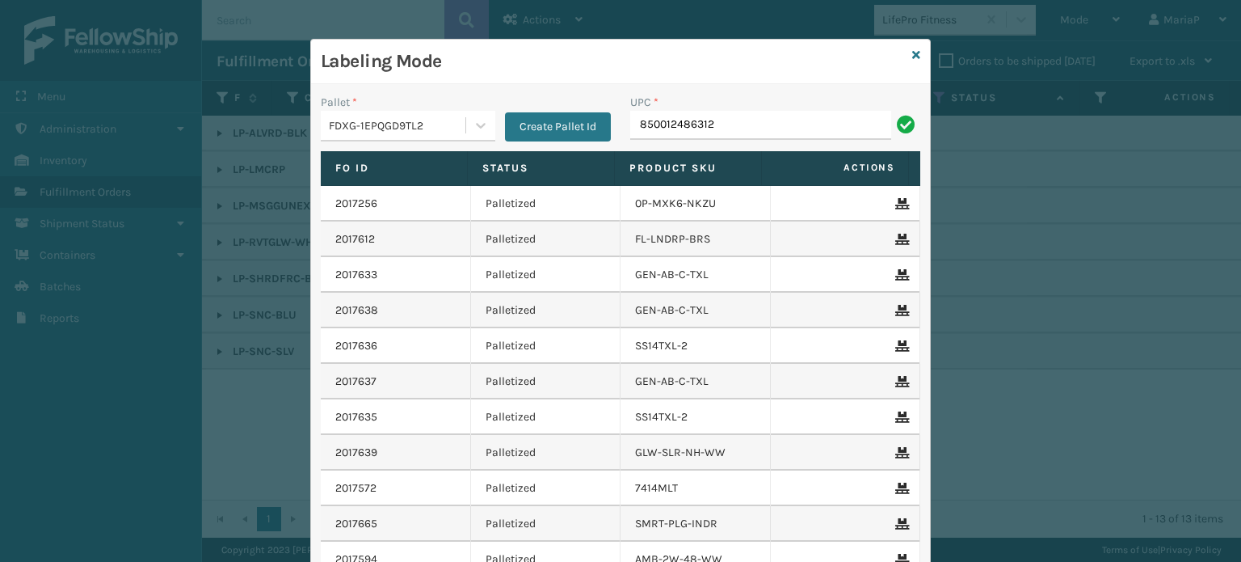
type input "850012486312"
type input "8578990"
type input "8500121486138"
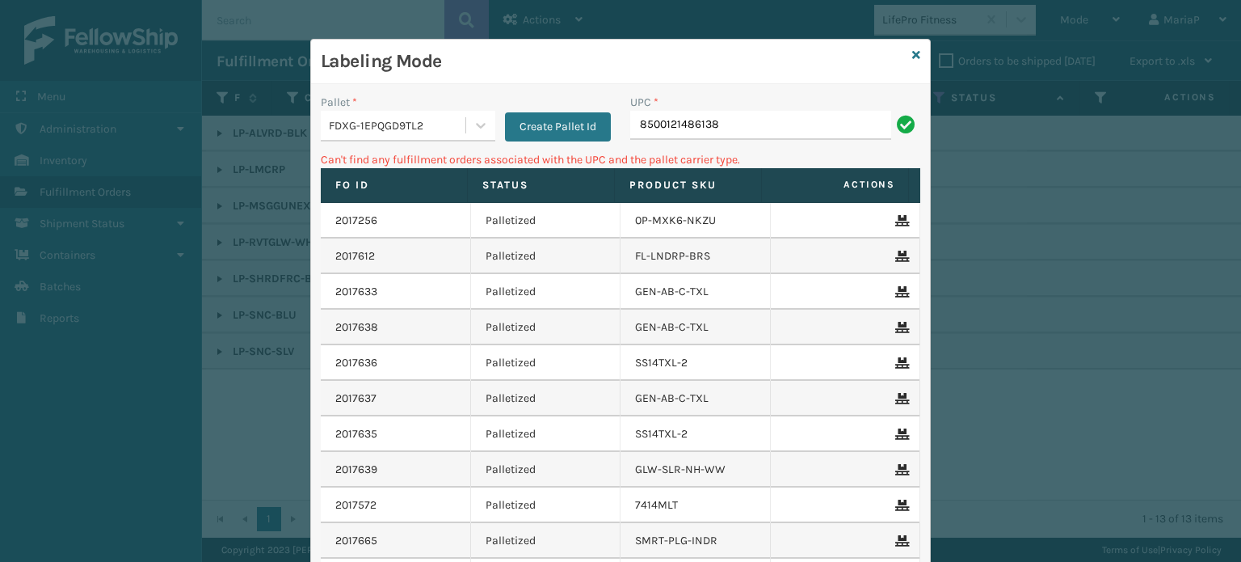
click at [673, 123] on input "8500121486138" at bounding box center [760, 125] width 261 height 29
type input "850012486138"
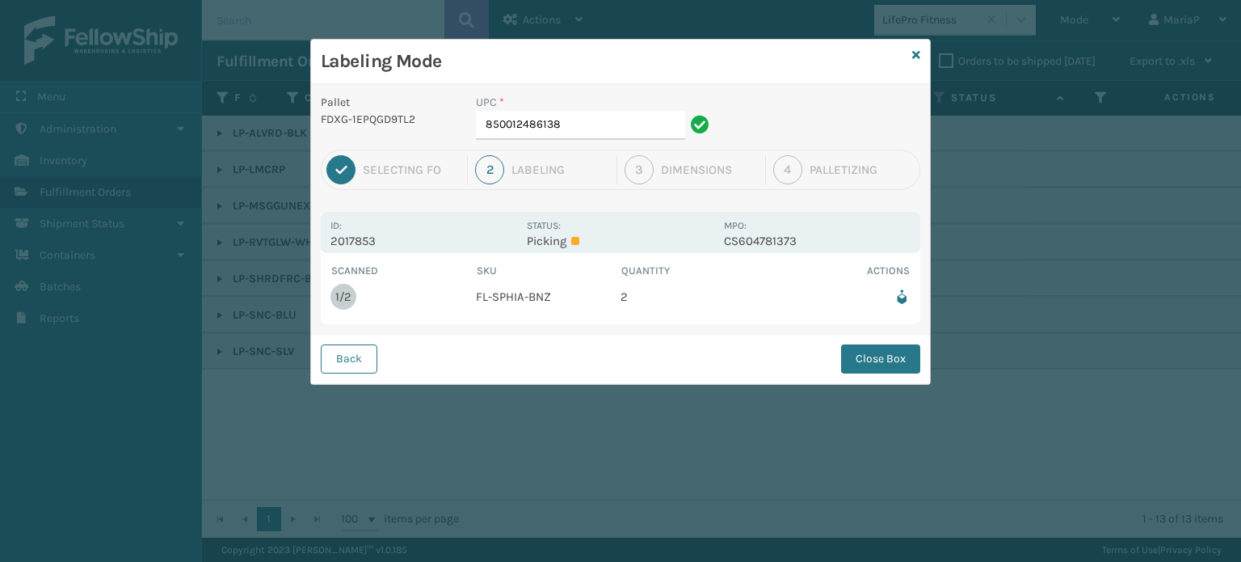
drag, startPoint x: 572, startPoint y: 107, endPoint x: 577, endPoint y: 116, distance: 9.4
click at [573, 107] on div "UPC *" at bounding box center [595, 102] width 238 height 17
click at [579, 117] on input "850012486138" at bounding box center [580, 125] width 209 height 29
click at [906, 352] on button "Close Box" at bounding box center [880, 358] width 79 height 29
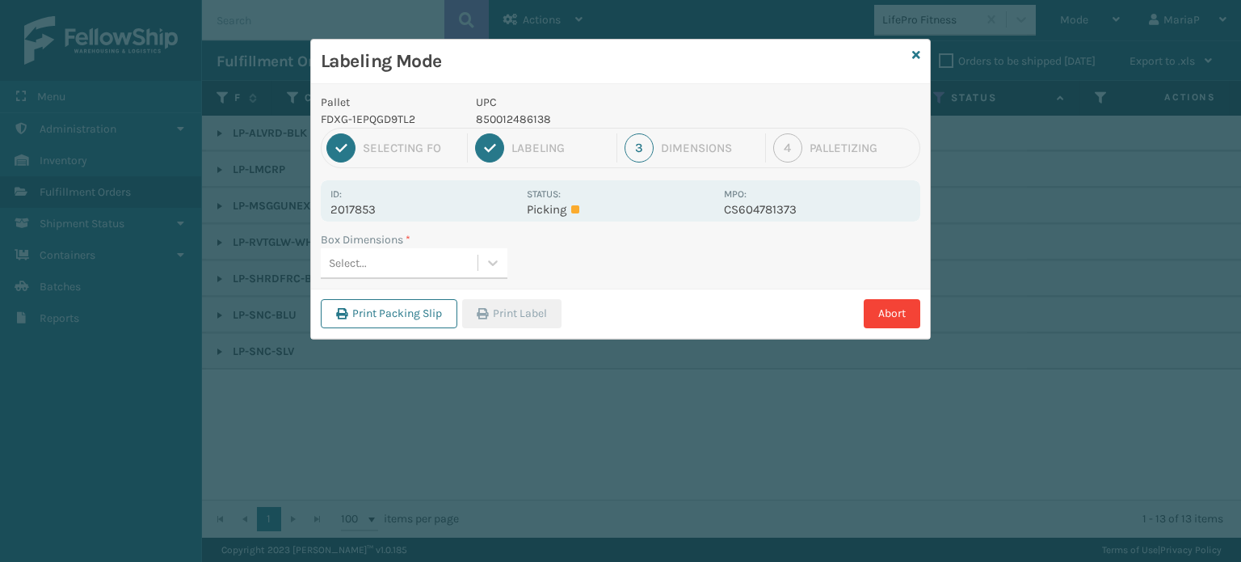
click at [466, 267] on div "Select..." at bounding box center [399, 263] width 157 height 27
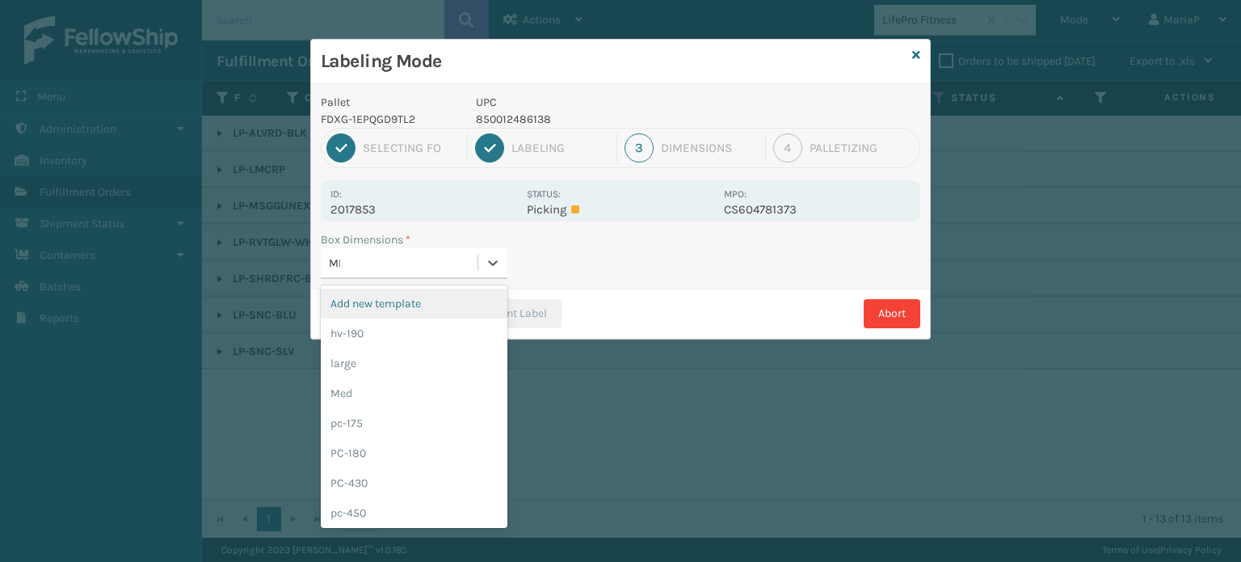
type input "MED"
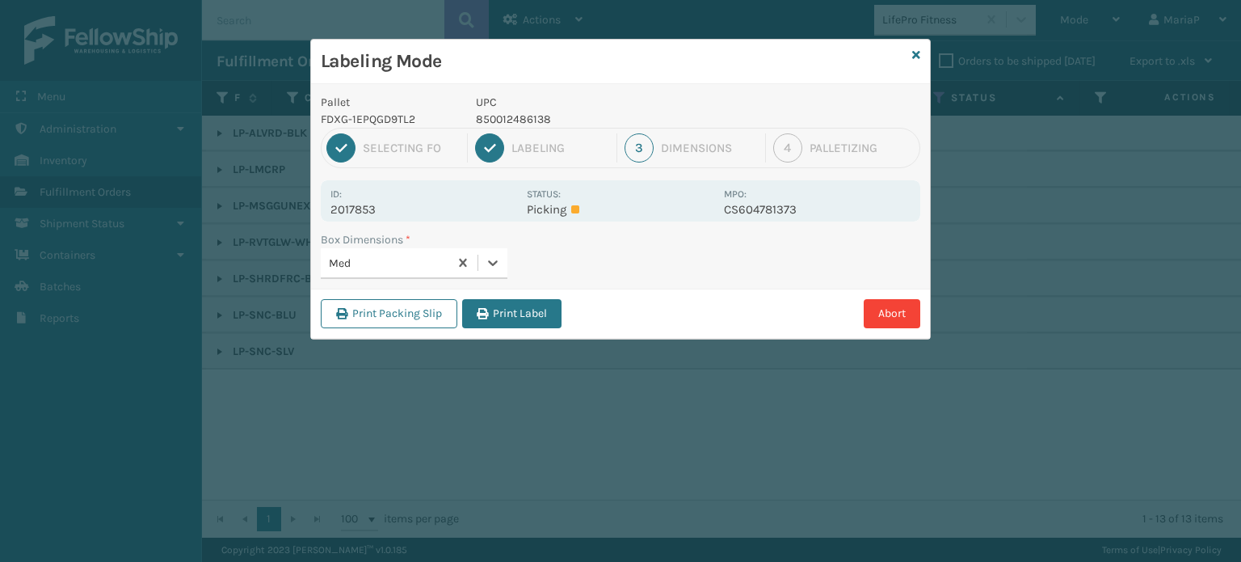
click at [499, 312] on button "Print Label" at bounding box center [511, 313] width 99 height 29
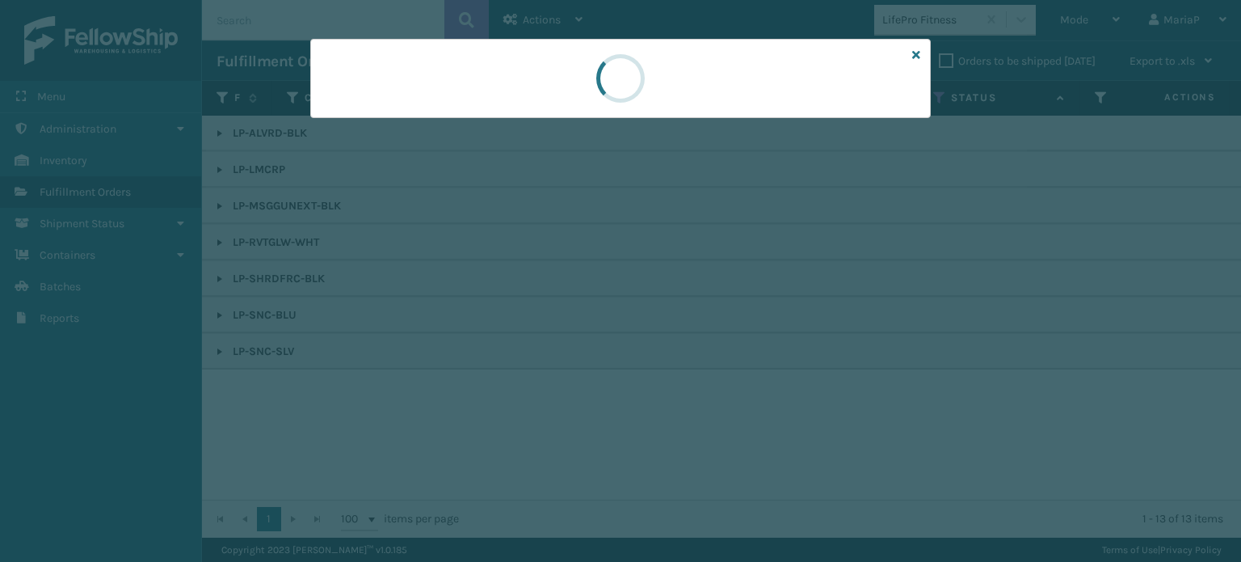
click at [499, 312] on div at bounding box center [620, 281] width 1241 height 562
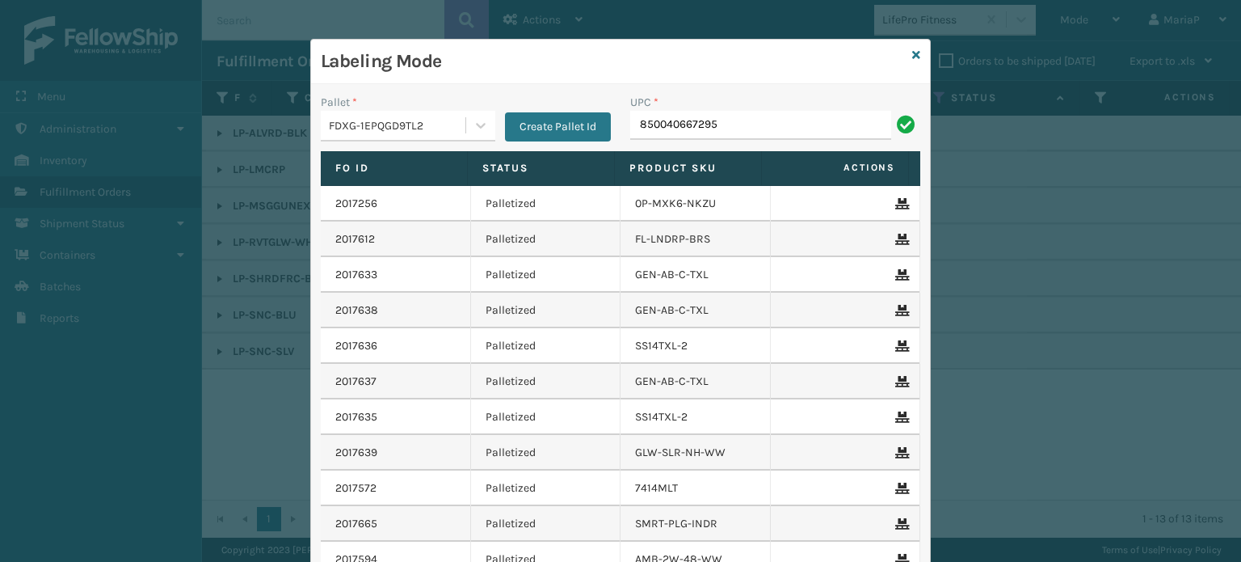
type input "850040667295"
type input "858100007920"
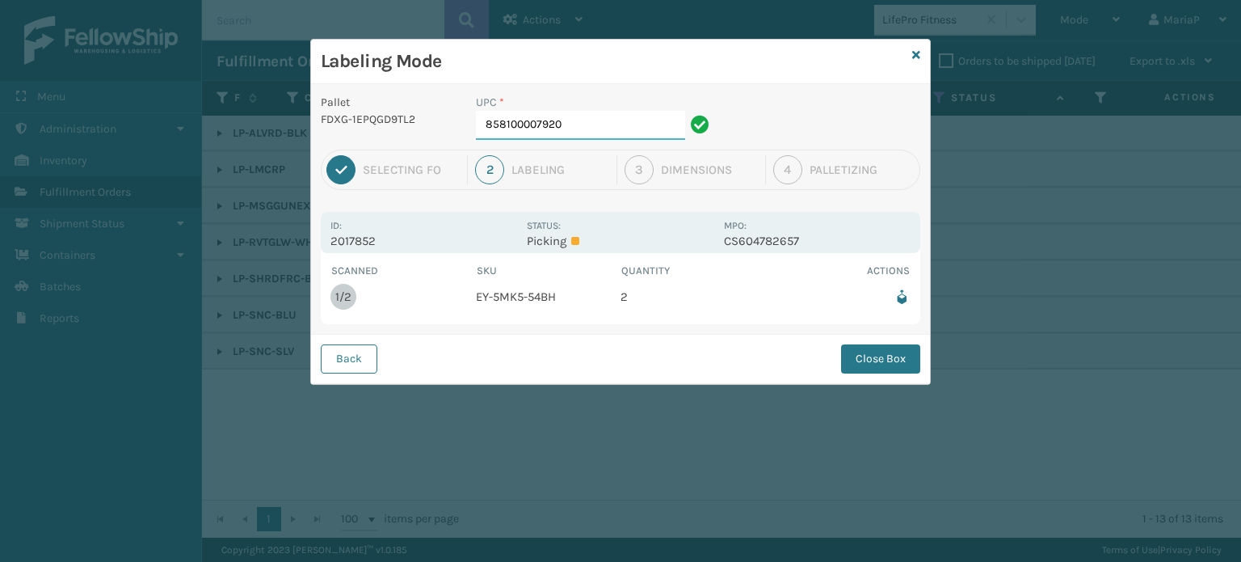
click at [627, 124] on input "858100007920" at bounding box center [580, 125] width 209 height 29
click at [860, 360] on button "Close Box" at bounding box center [880, 358] width 79 height 29
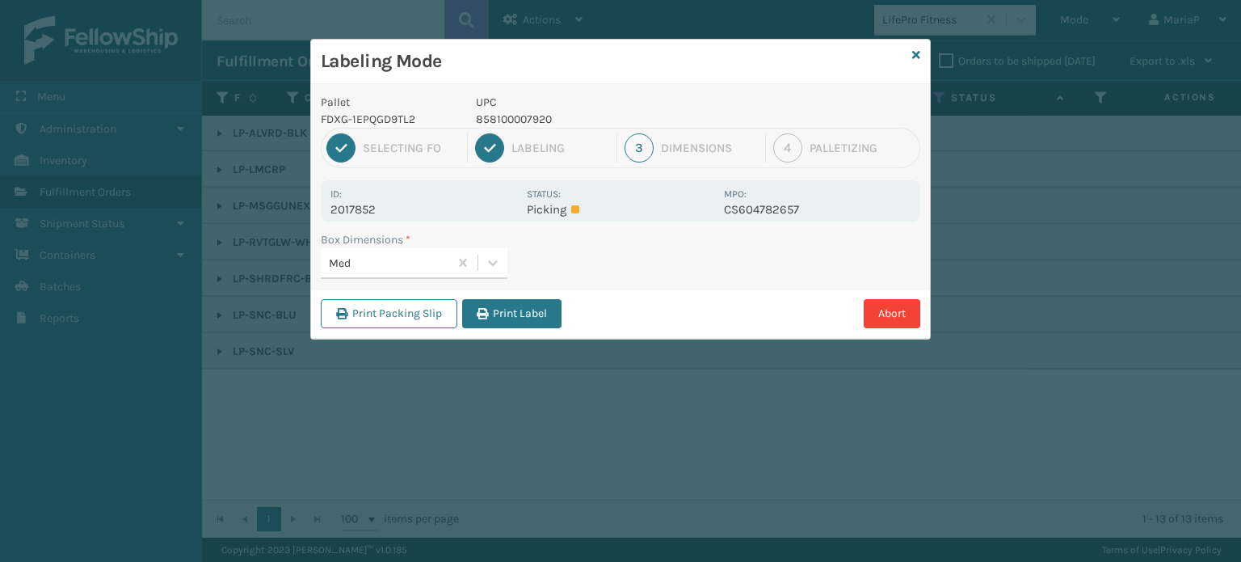
click at [517, 333] on div "Print Packing Slip Print Label Abort" at bounding box center [620, 312] width 619 height 49
click at [529, 320] on button "Print Label" at bounding box center [511, 313] width 99 height 29
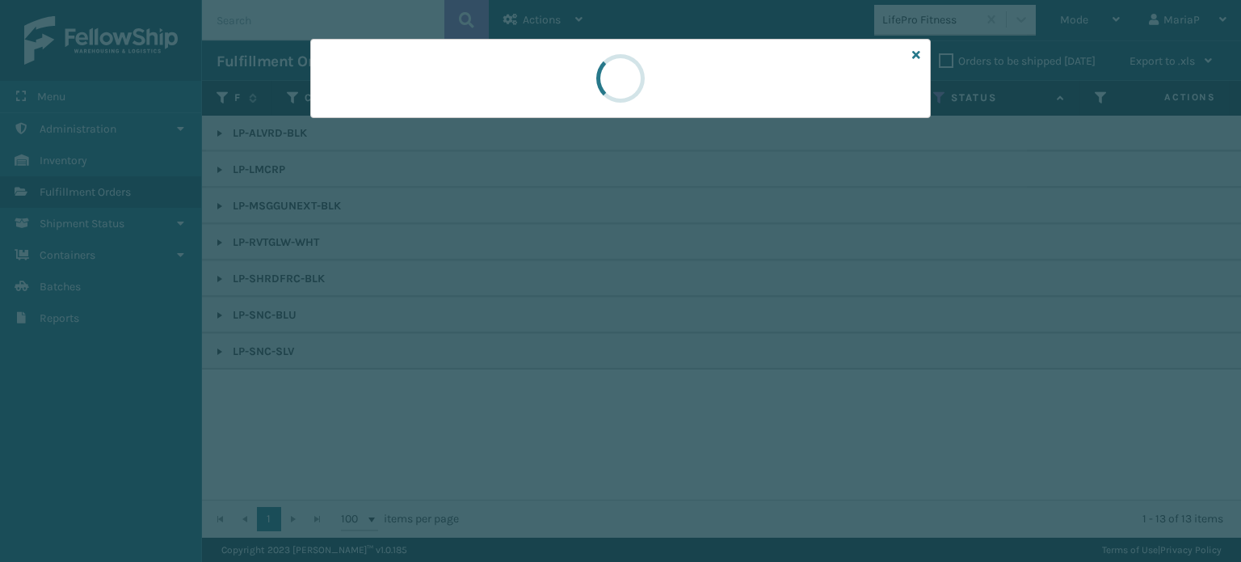
click at [532, 319] on div at bounding box center [620, 281] width 1241 height 562
click at [533, 319] on div at bounding box center [620, 281] width 1241 height 562
click at [537, 303] on div at bounding box center [620, 281] width 1241 height 562
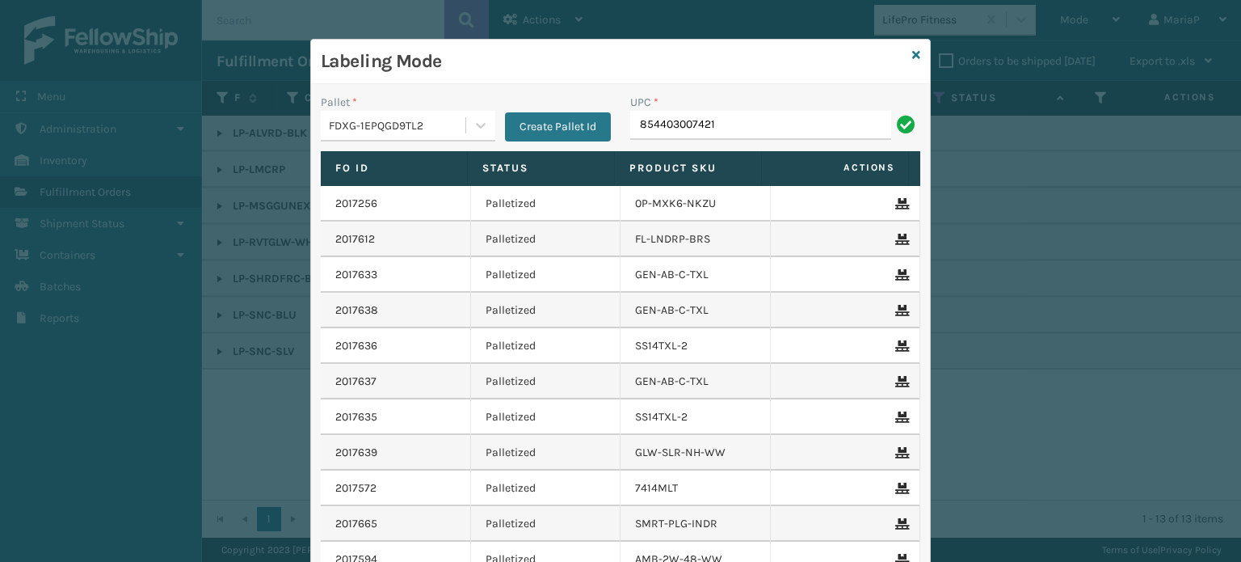
type input "854403007421"
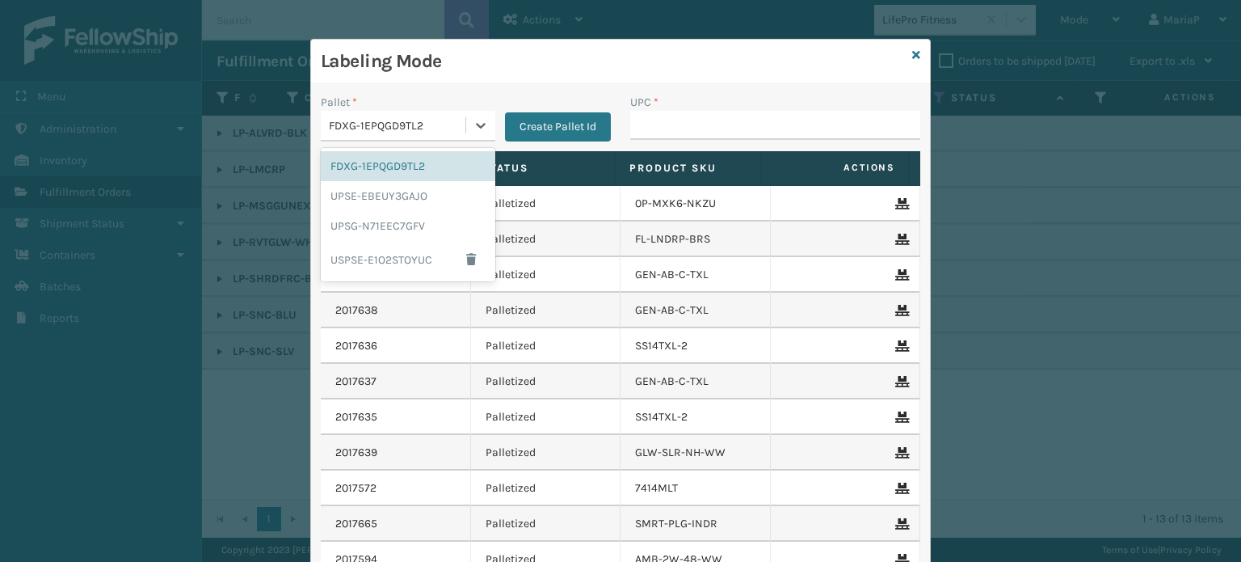
click at [402, 124] on div "FDXG-1EPQGD9TL2" at bounding box center [398, 125] width 138 height 17
click at [423, 223] on div "UPSG-N71EEC7GFV" at bounding box center [408, 226] width 175 height 30
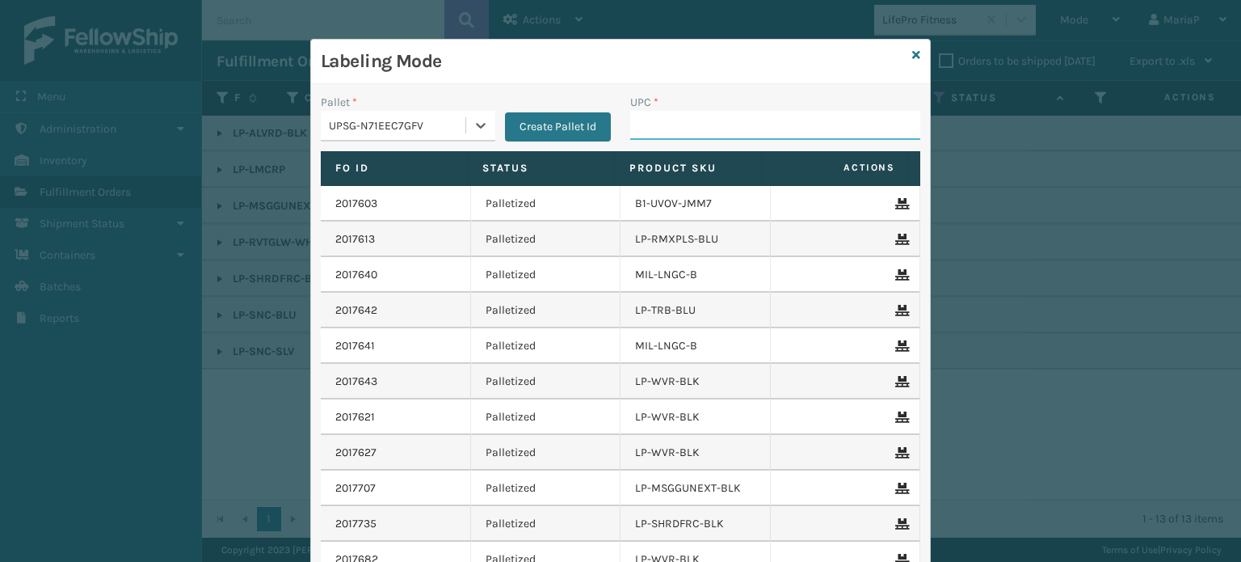
click at [670, 128] on input "UPC *" at bounding box center [775, 125] width 290 height 29
click at [703, 116] on input "UPC *" at bounding box center [775, 125] width 290 height 29
click at [398, 122] on div "UPSG-N71EEC7GFV" at bounding box center [398, 125] width 138 height 17
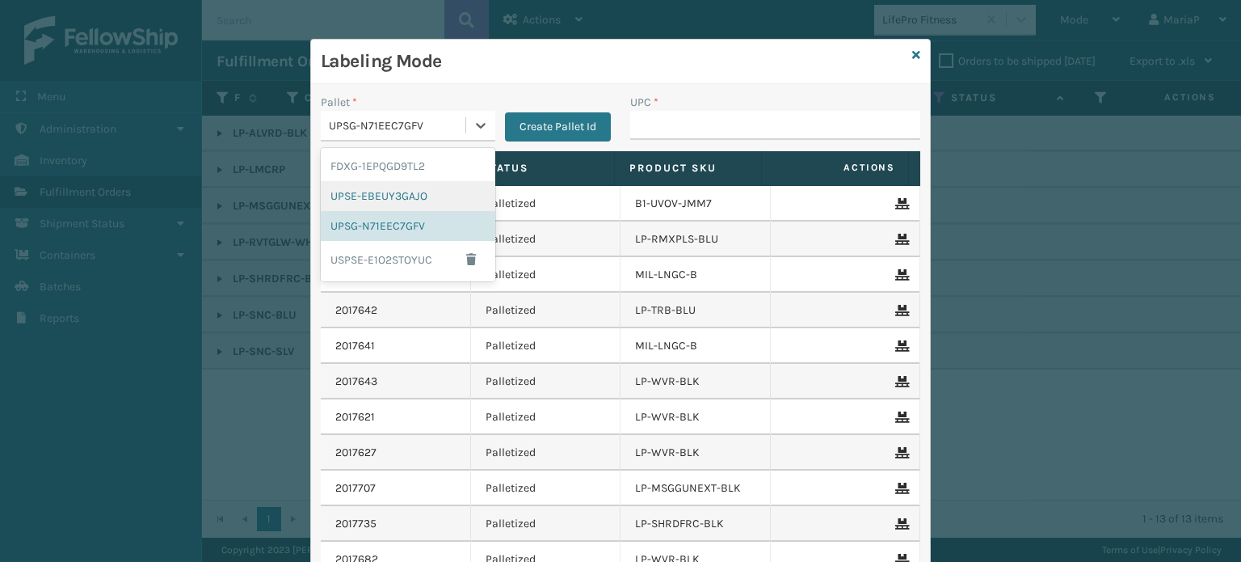
click at [362, 192] on div "UPSE-EBEUY3GAJO" at bounding box center [408, 196] width 175 height 30
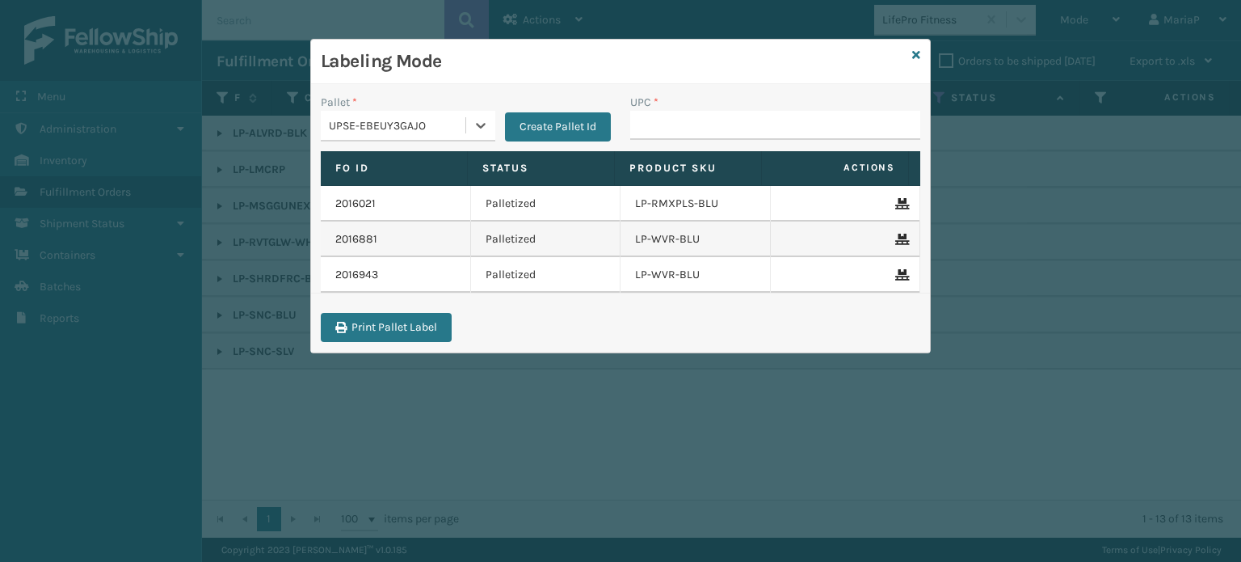
click at [412, 124] on div "UPSE-EBEUY3GAJO" at bounding box center [398, 125] width 138 height 17
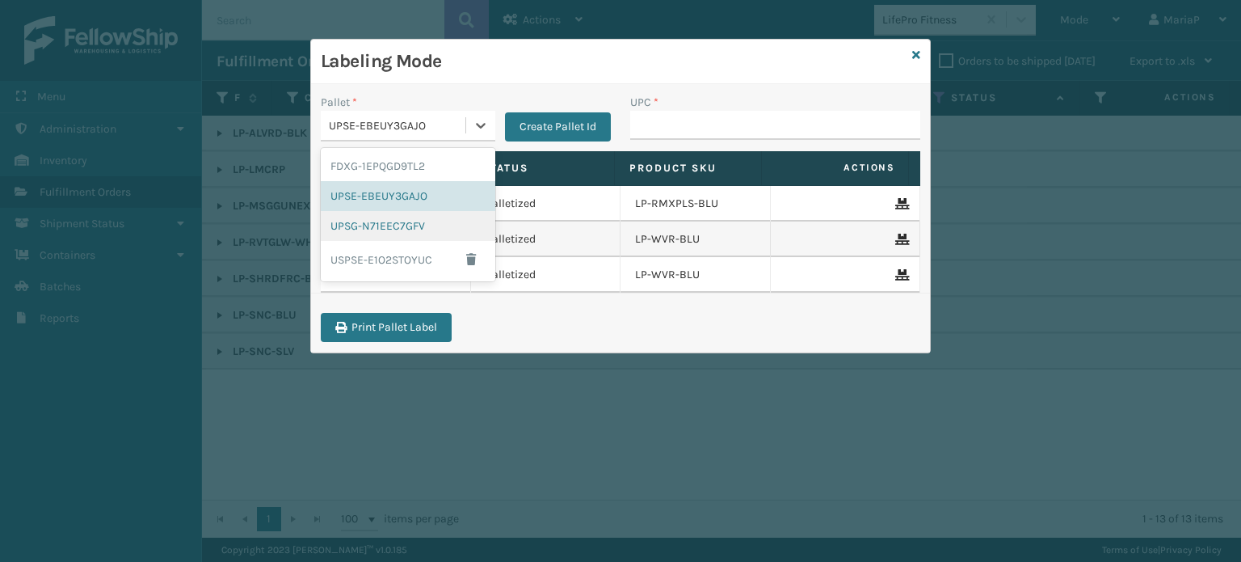
click at [396, 222] on div "UPSG-N71EEC7GFV" at bounding box center [408, 226] width 175 height 30
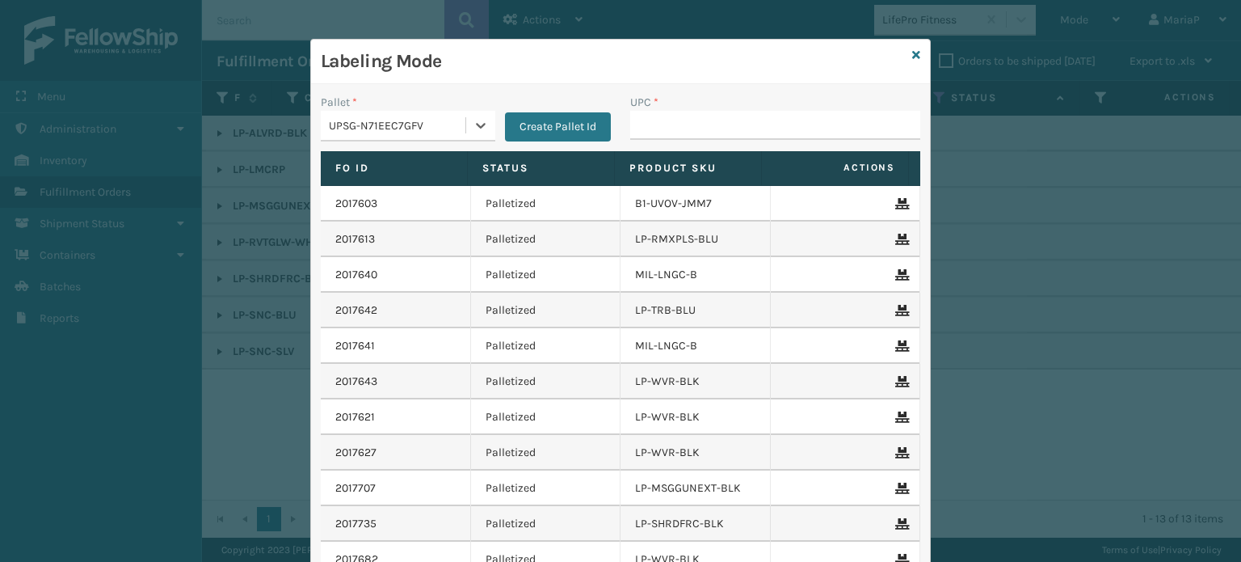
click at [384, 109] on div "Pallet *" at bounding box center [408, 102] width 175 height 17
click at [393, 132] on div "UPSG-N71EEC7GFV" at bounding box center [398, 125] width 138 height 17
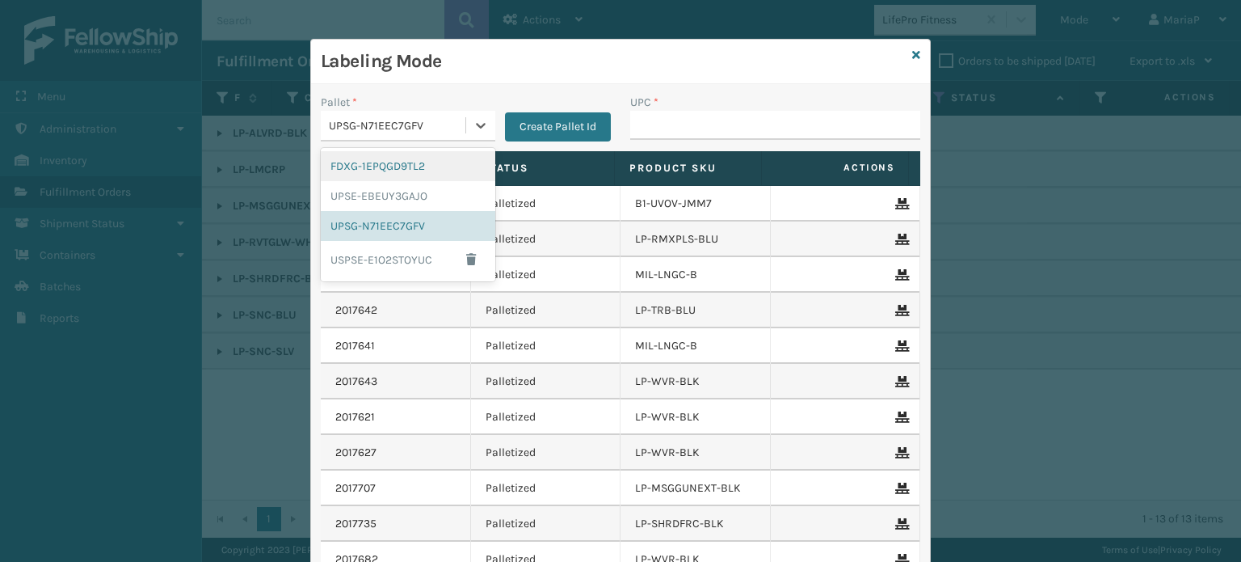
click at [375, 166] on div "FDXG-1EPQGD9TL2" at bounding box center [408, 166] width 175 height 30
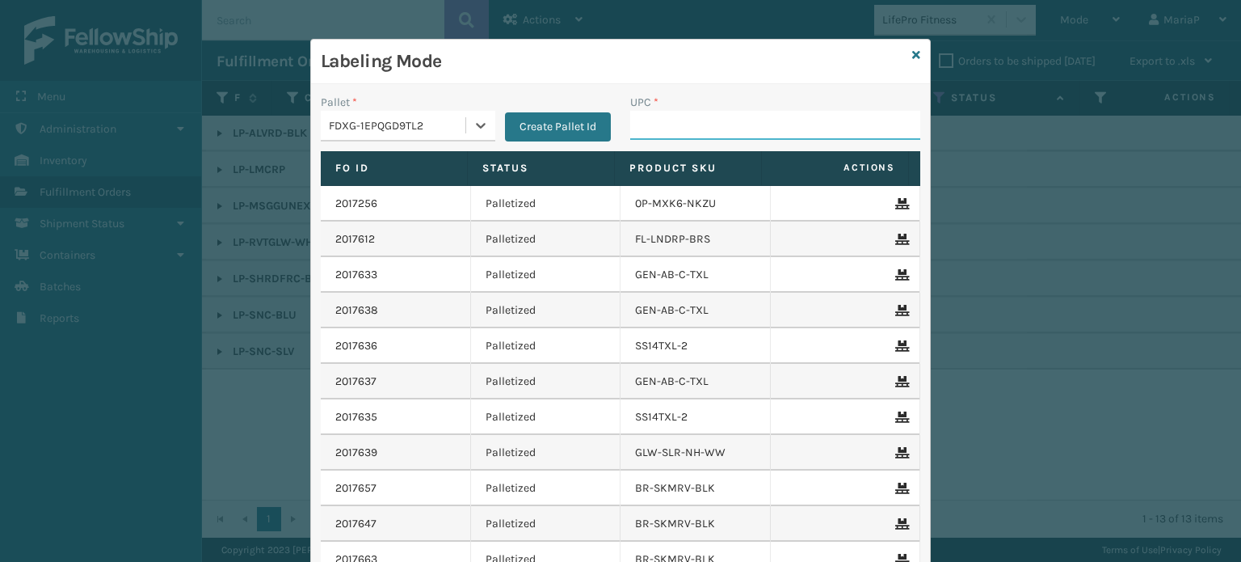
click at [670, 121] on input "UPC *" at bounding box center [775, 125] width 290 height 29
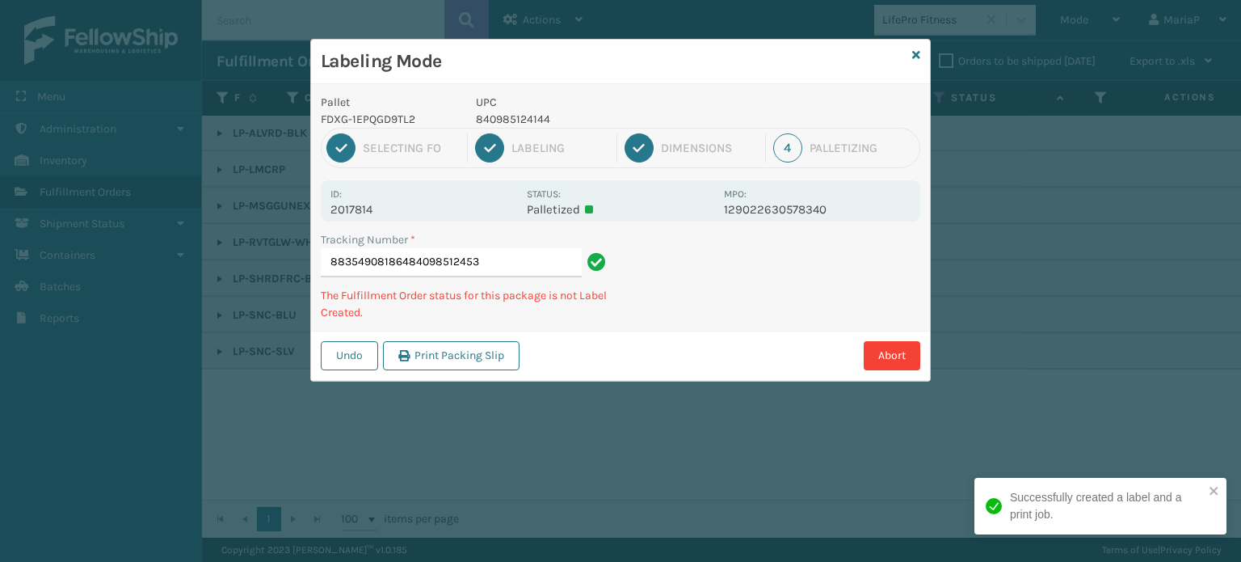
type input "883549081864840985124533"
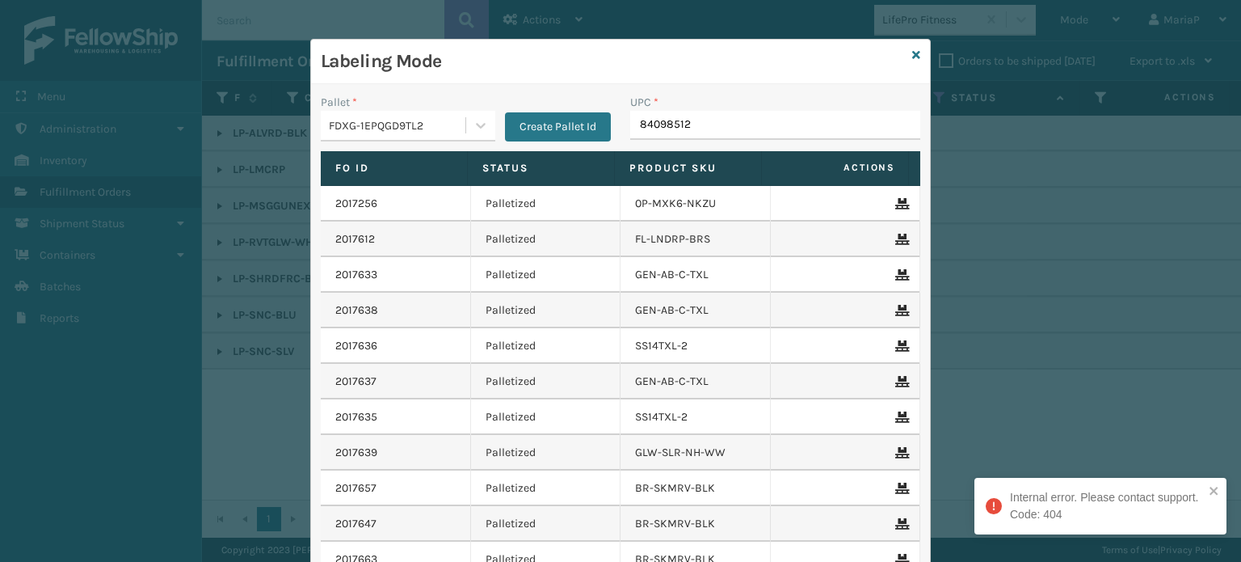
type input "840985124"
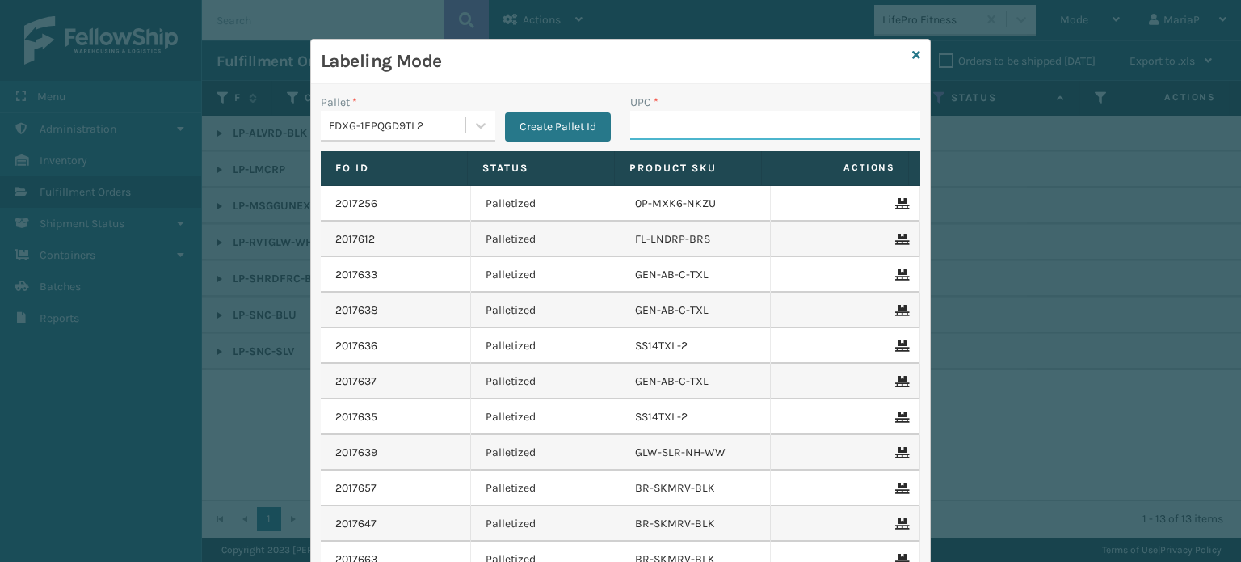
click at [664, 129] on input "UPC *" at bounding box center [775, 125] width 290 height 29
type input "8500124"
type input "85810000"
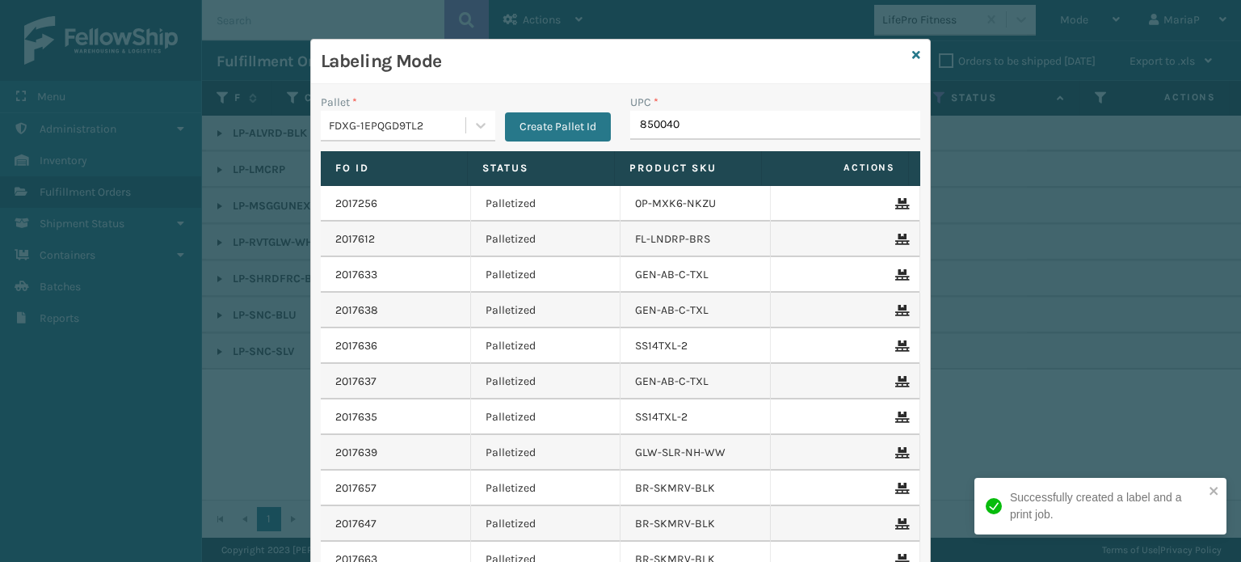
type input "8500406"
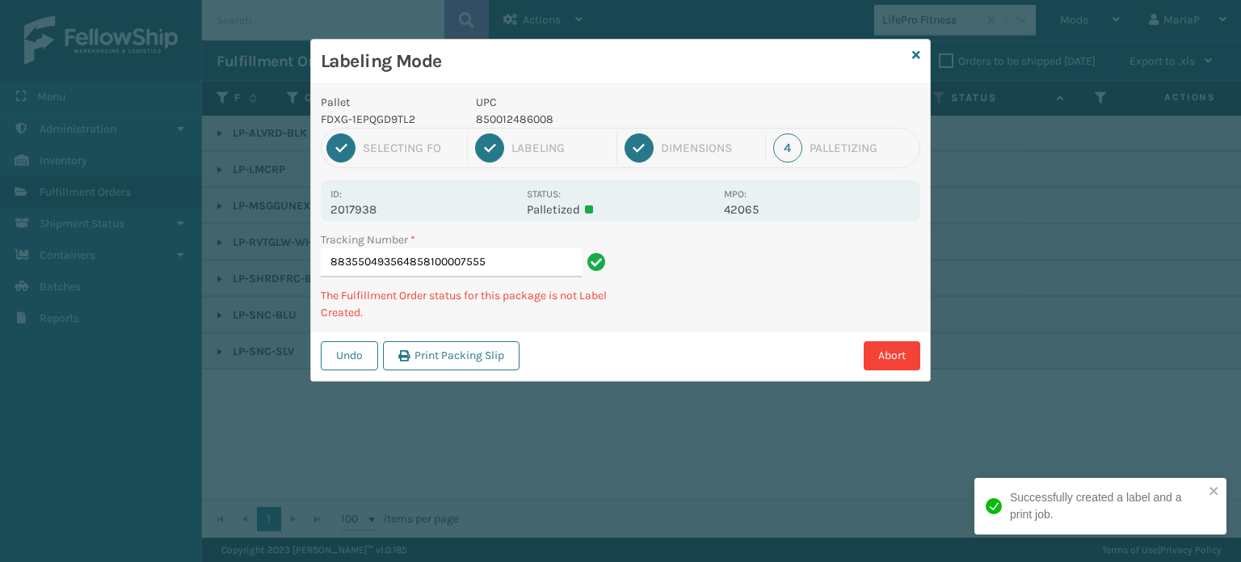
type input "883550493564858100007555"
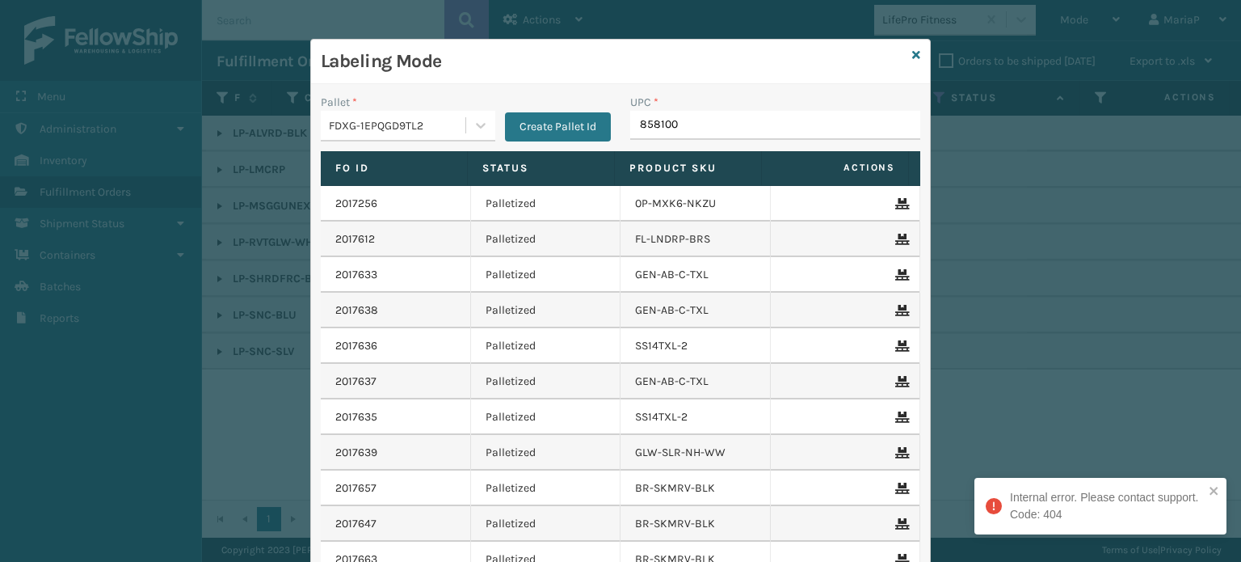
type input "8581000"
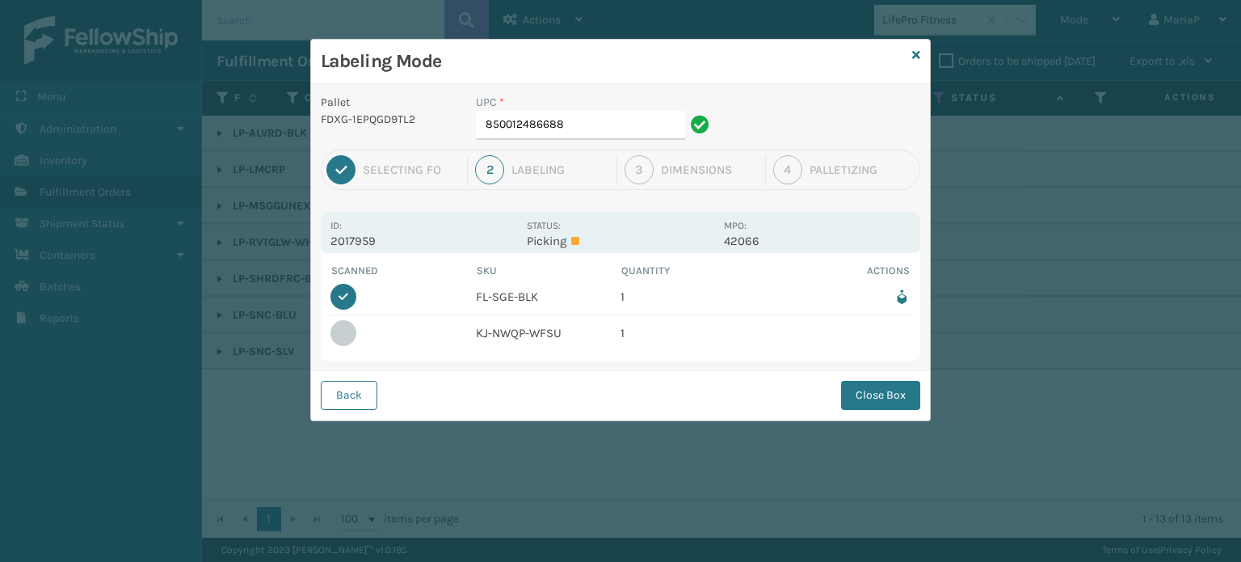
click at [879, 377] on div "Back Close Box" at bounding box center [620, 394] width 619 height 49
click at [895, 389] on button "Close Box" at bounding box center [880, 395] width 79 height 29
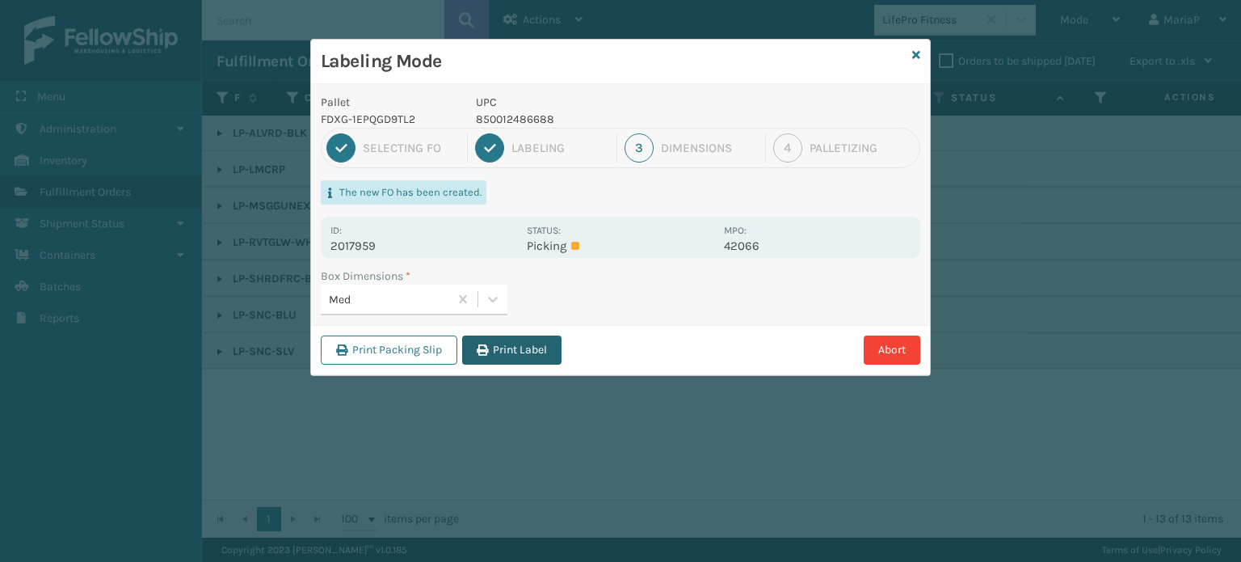
click at [515, 345] on button "Print Label" at bounding box center [511, 349] width 99 height 29
click at [516, 345] on div "Labeling Mode Pallet FDXG-1EPQGD9TL2 UPC 850012486688 1 Selecting FO 2 Labeling…" at bounding box center [620, 281] width 1241 height 562
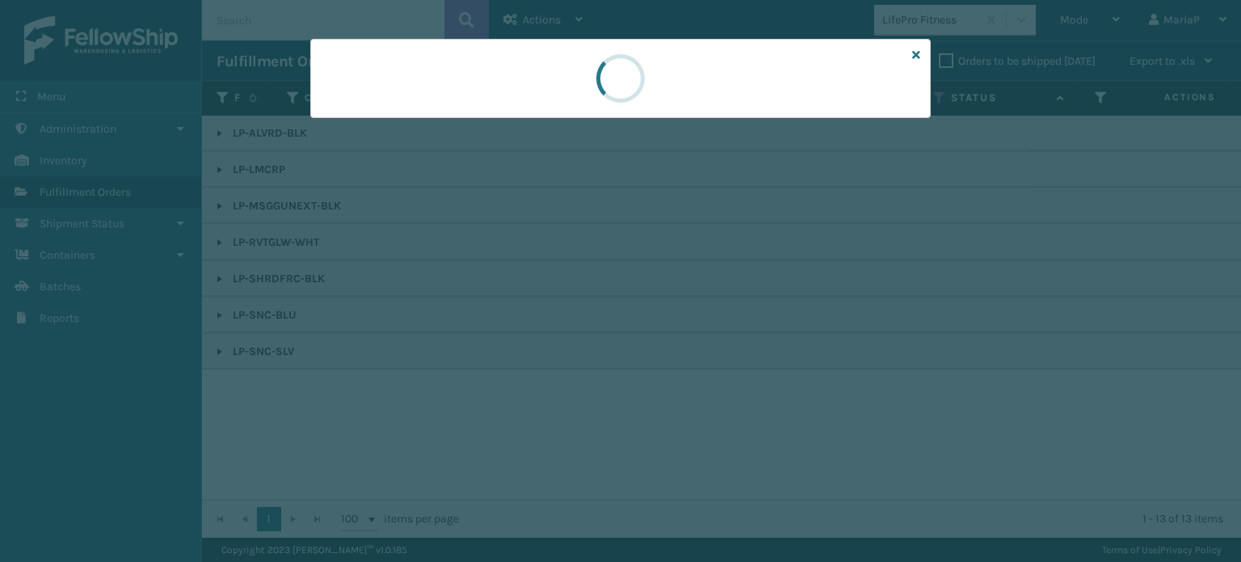
click at [518, 343] on div at bounding box center [620, 281] width 1241 height 562
click at [520, 341] on div at bounding box center [620, 281] width 1241 height 562
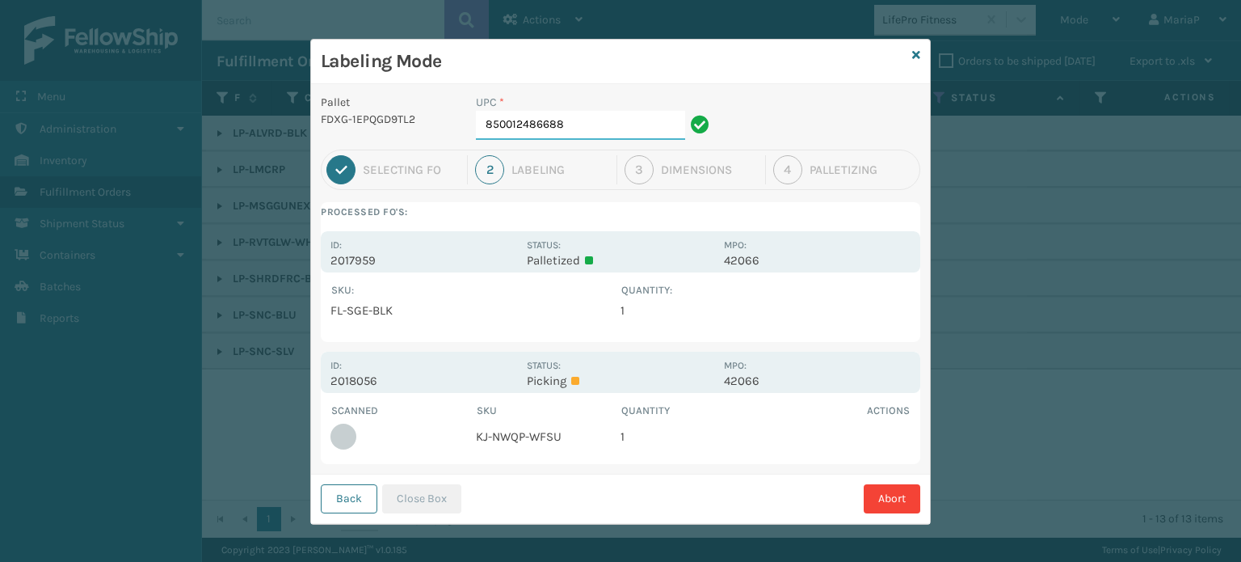
click at [574, 128] on input "850012486688" at bounding box center [580, 125] width 209 height 29
type input "854403007537"
click at [441, 499] on button "Close Box" at bounding box center [421, 498] width 79 height 29
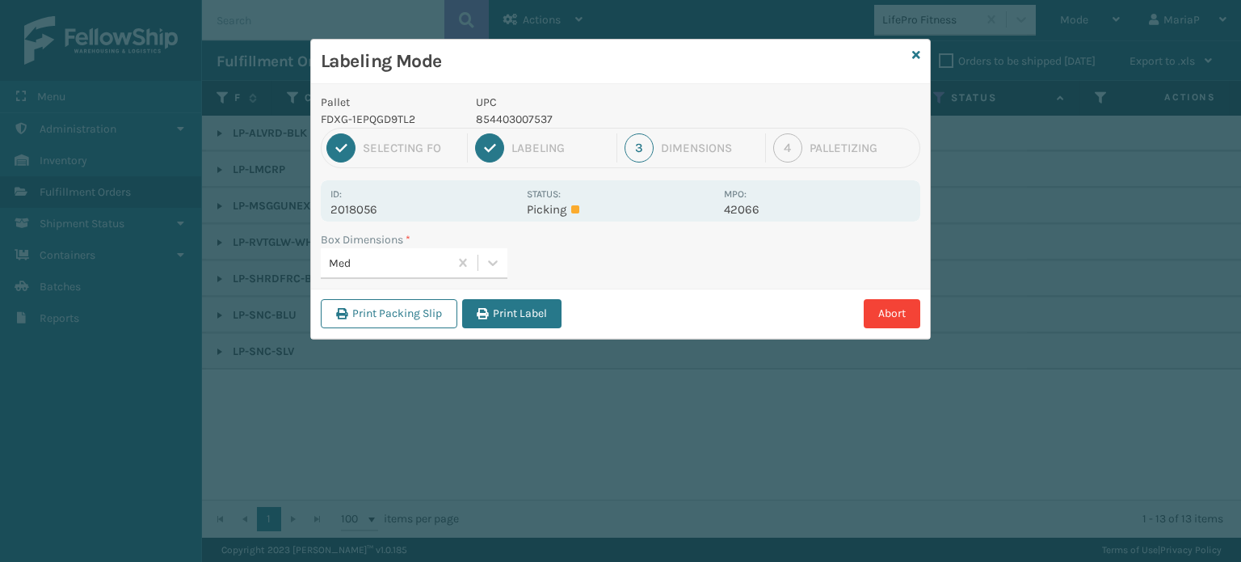
click at [538, 316] on button "Print Label" at bounding box center [511, 313] width 99 height 29
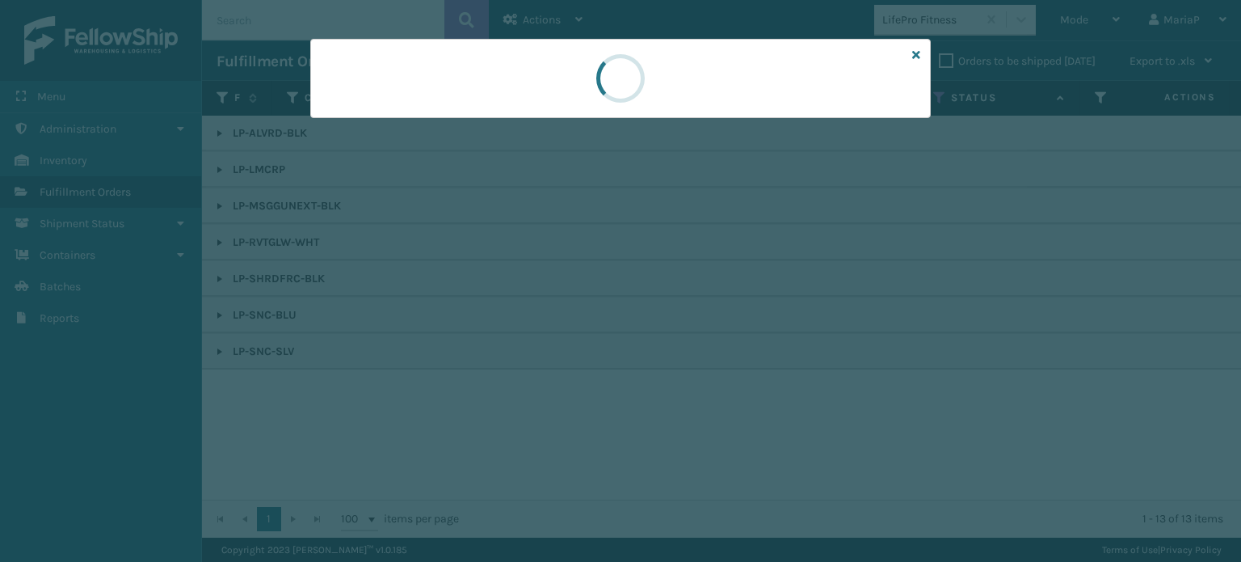
click at [540, 314] on div at bounding box center [620, 281] width 1241 height 562
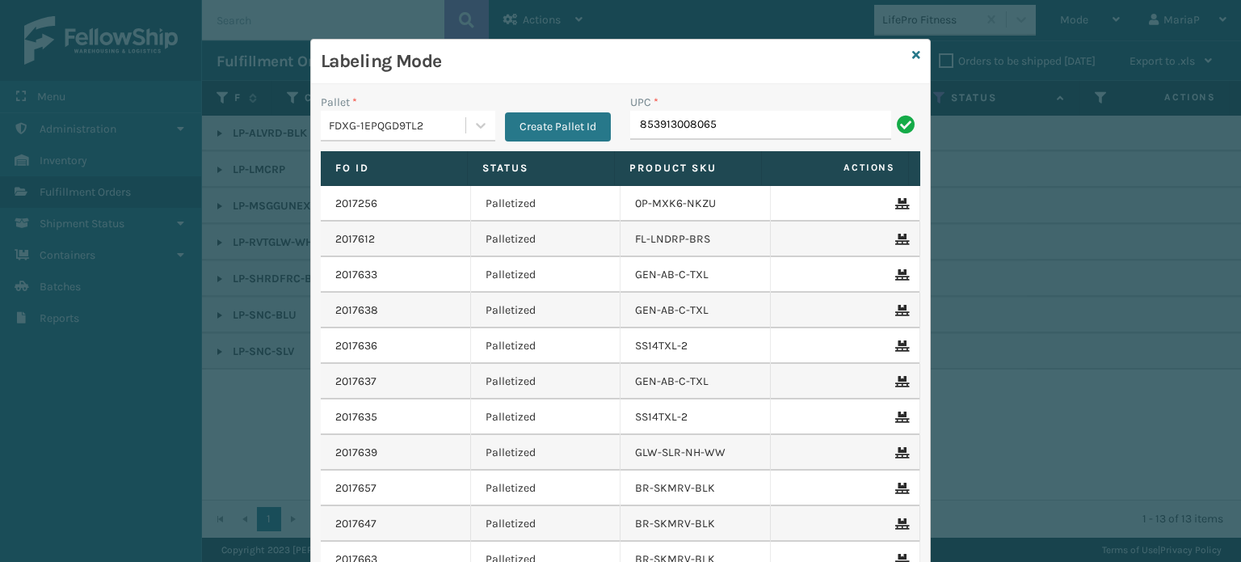
type input "853913008065"
type input "10080313074148"
type input "850064526288"
click at [912, 52] on icon at bounding box center [916, 54] width 8 height 11
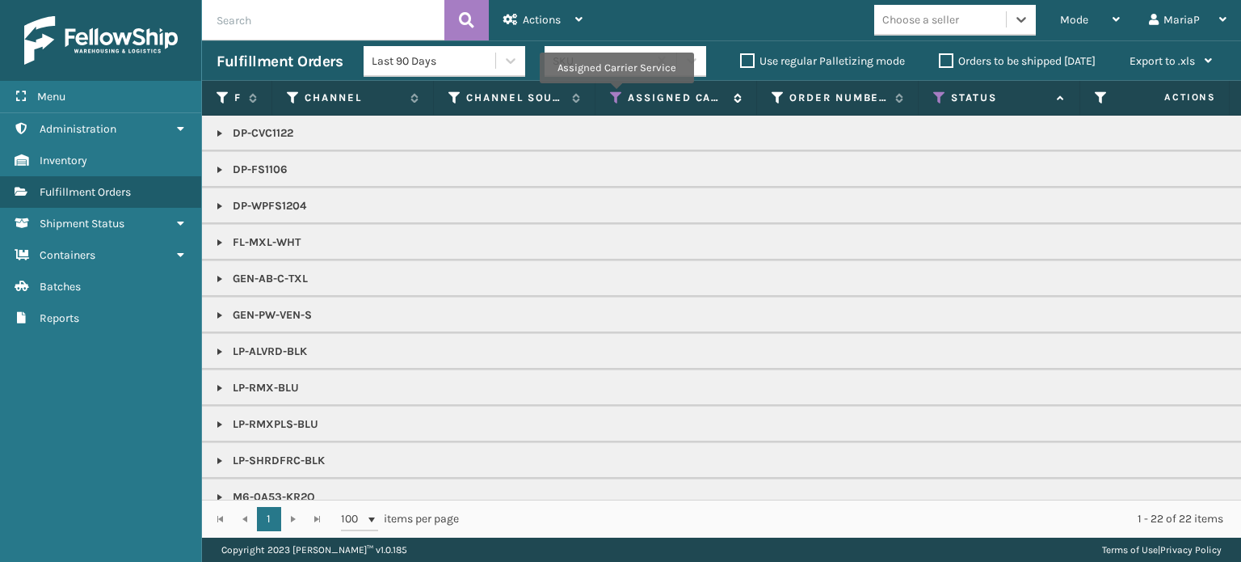
click at [617, 93] on icon at bounding box center [616, 98] width 13 height 15
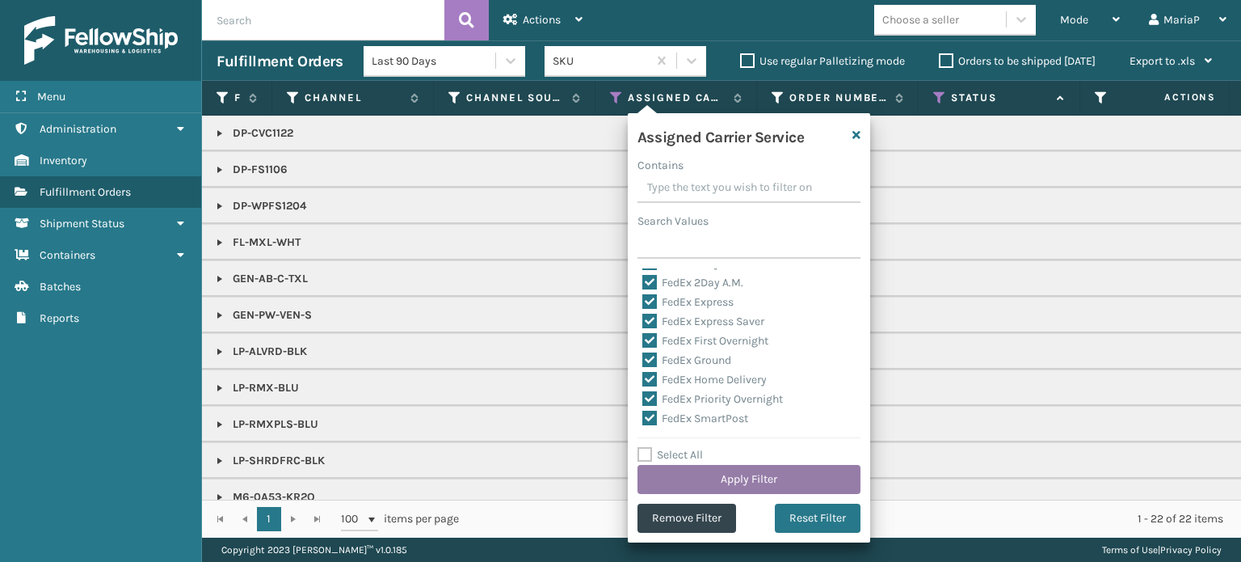
scroll to position [81, 0]
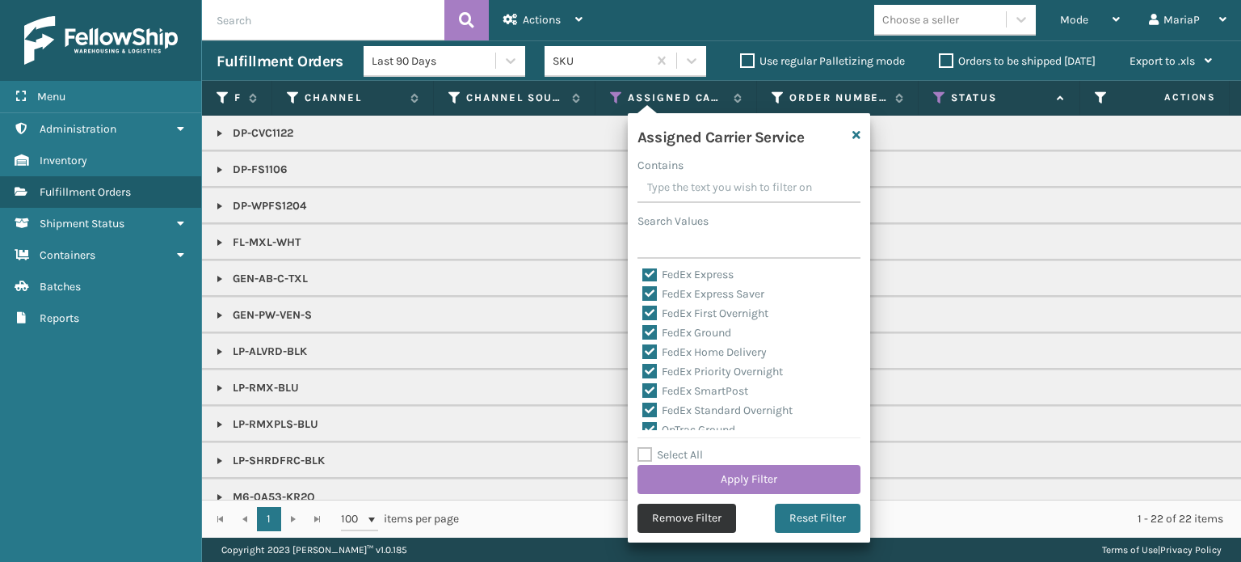
click at [688, 524] on button "Remove Filter" at bounding box center [687, 517] width 99 height 29
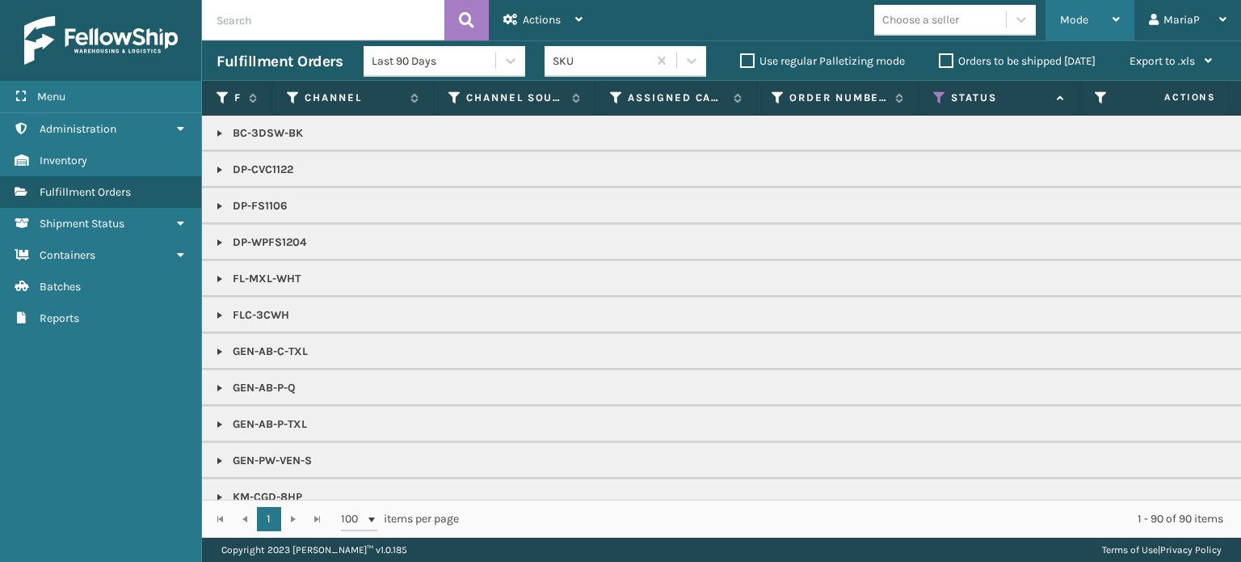
click at [1093, 19] on div "Mode" at bounding box center [1090, 20] width 60 height 40
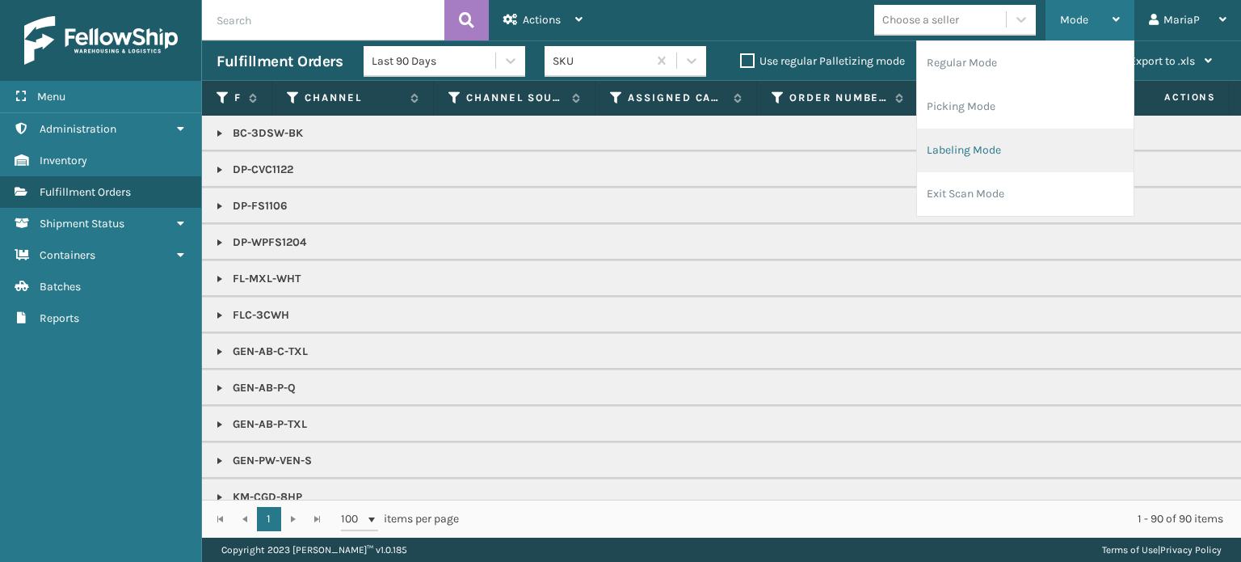
click at [1030, 154] on li "Labeling Mode" at bounding box center [1025, 150] width 217 height 44
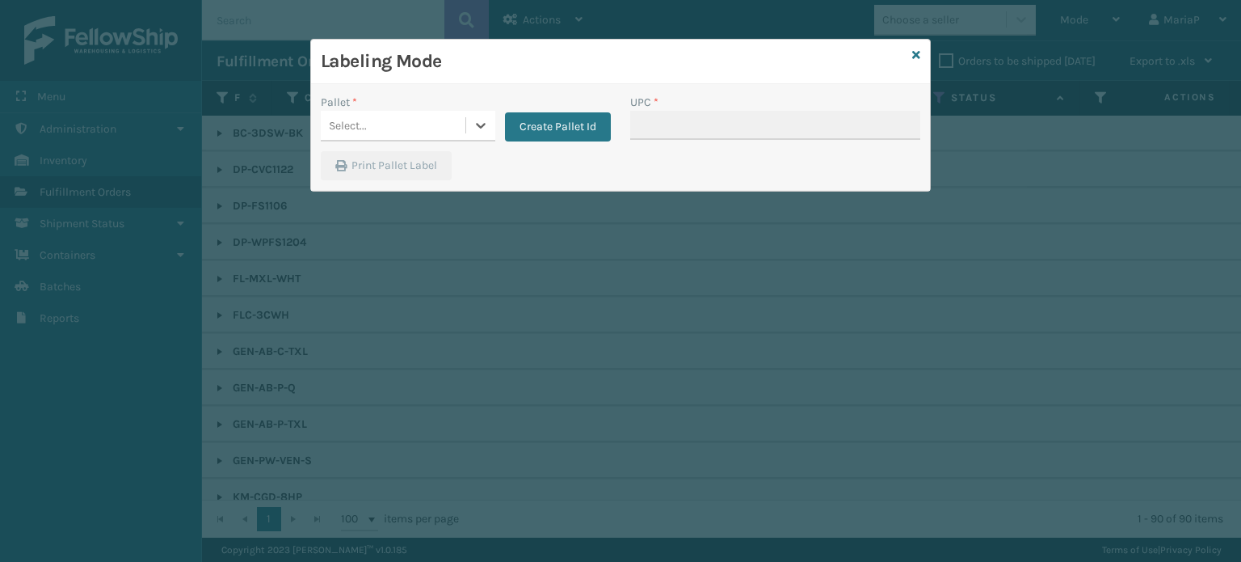
click at [440, 129] on div "Select..." at bounding box center [393, 125] width 145 height 27
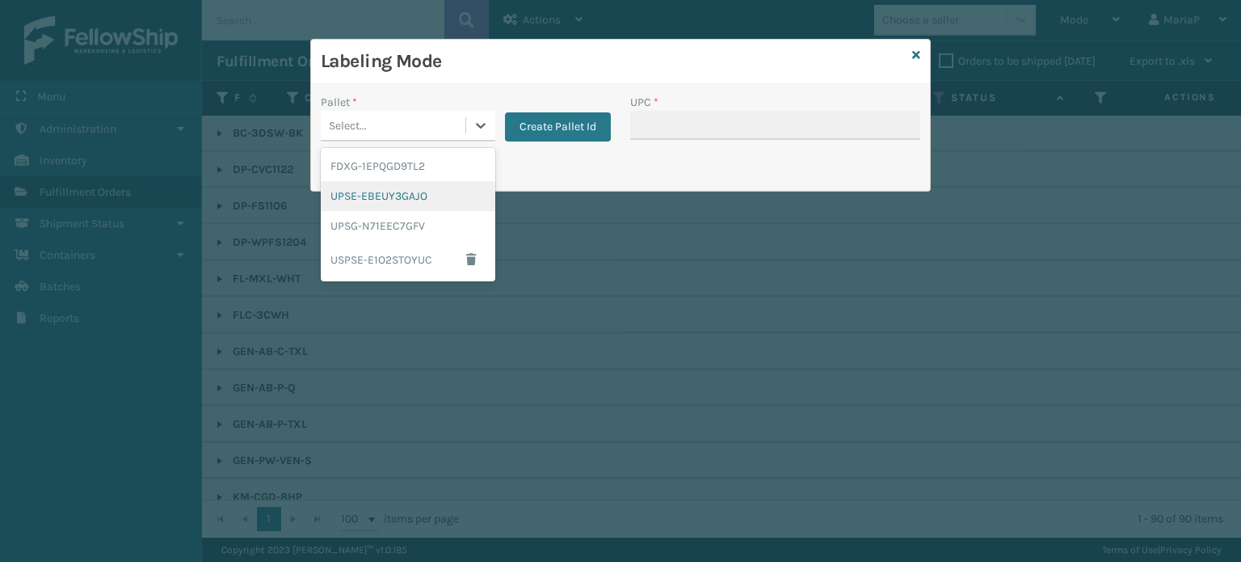
click at [423, 182] on div "UPSE-EBEUY3GAJO" at bounding box center [408, 196] width 175 height 30
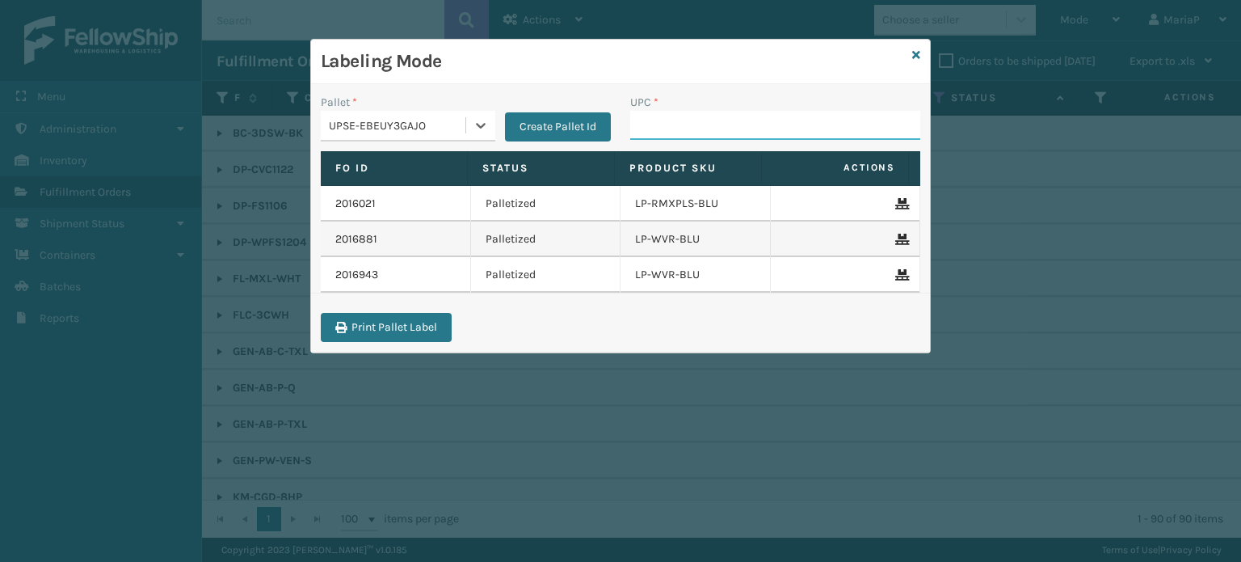
click at [650, 129] on input "UPC *" at bounding box center [775, 125] width 290 height 29
click at [457, 119] on div "UPSE-EBEUY3GAJO" at bounding box center [398, 125] width 138 height 17
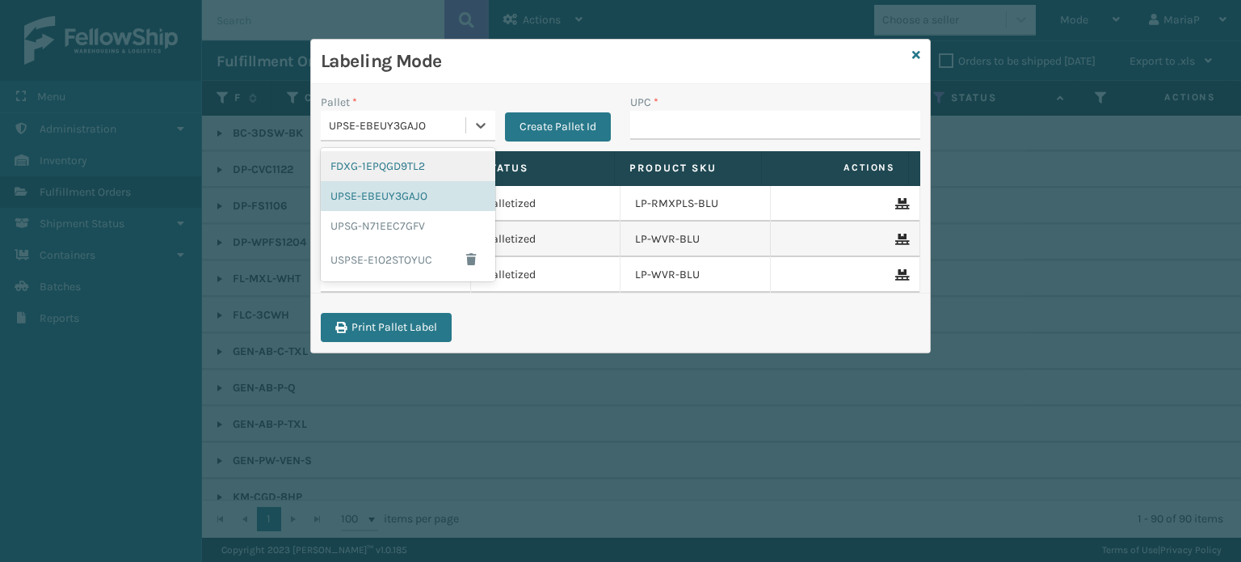
drag, startPoint x: 407, startPoint y: 154, endPoint x: 461, endPoint y: 163, distance: 54.2
click at [409, 154] on div "FDXG-1EPQGD9TL2" at bounding box center [408, 166] width 175 height 30
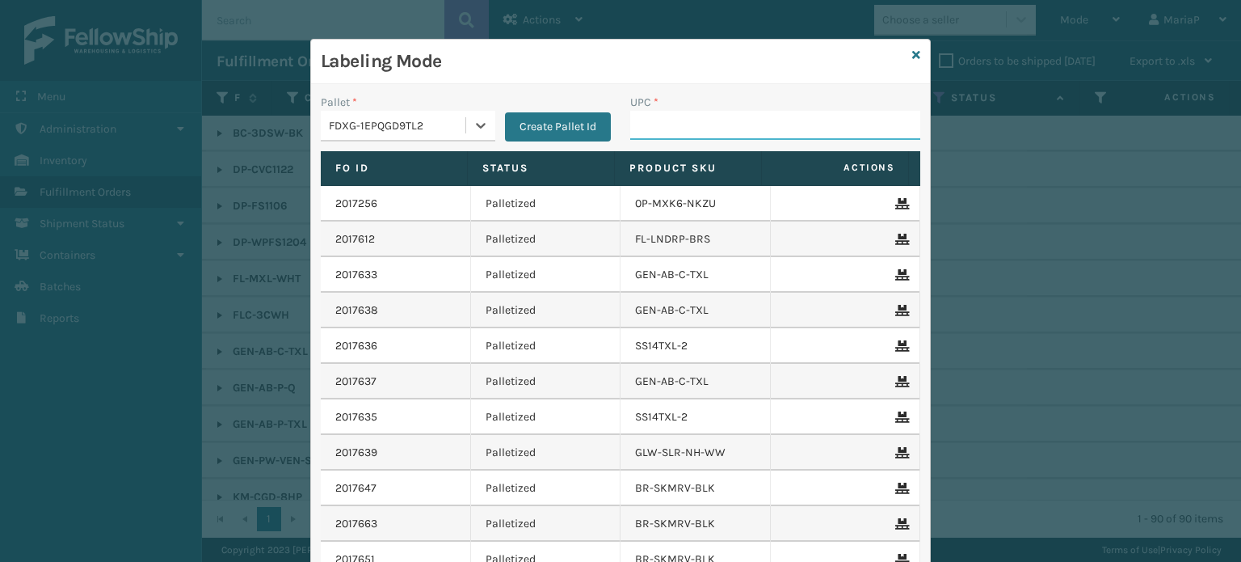
click at [684, 135] on input "UPC *" at bounding box center [775, 125] width 290 height 29
type input "GEN-AB-"
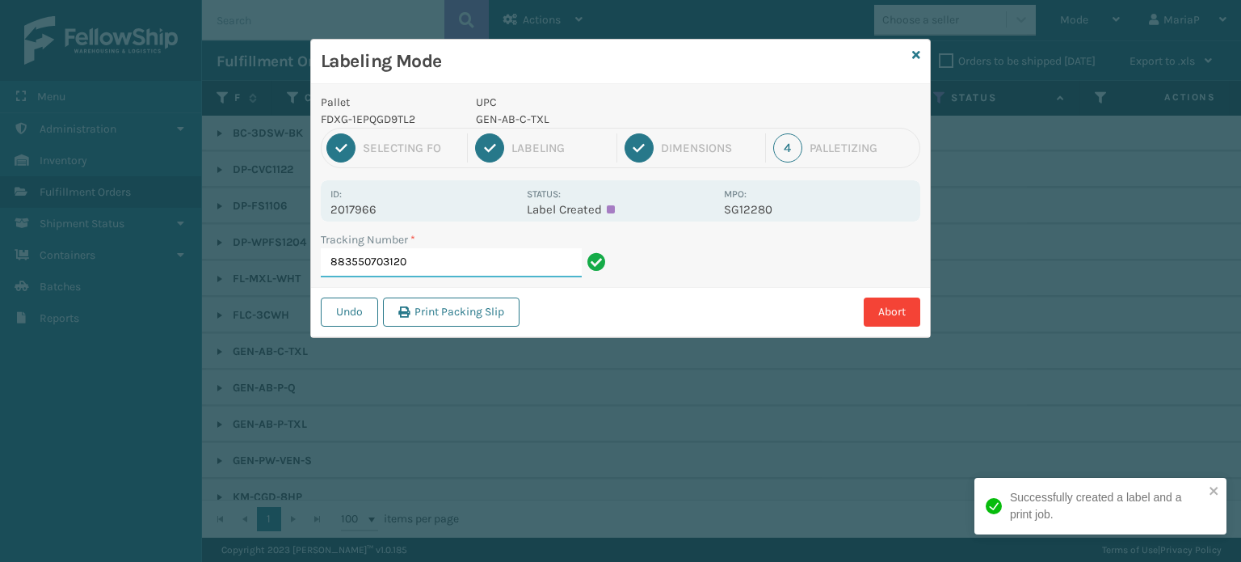
click at [420, 263] on input "883550703120" at bounding box center [451, 262] width 261 height 29
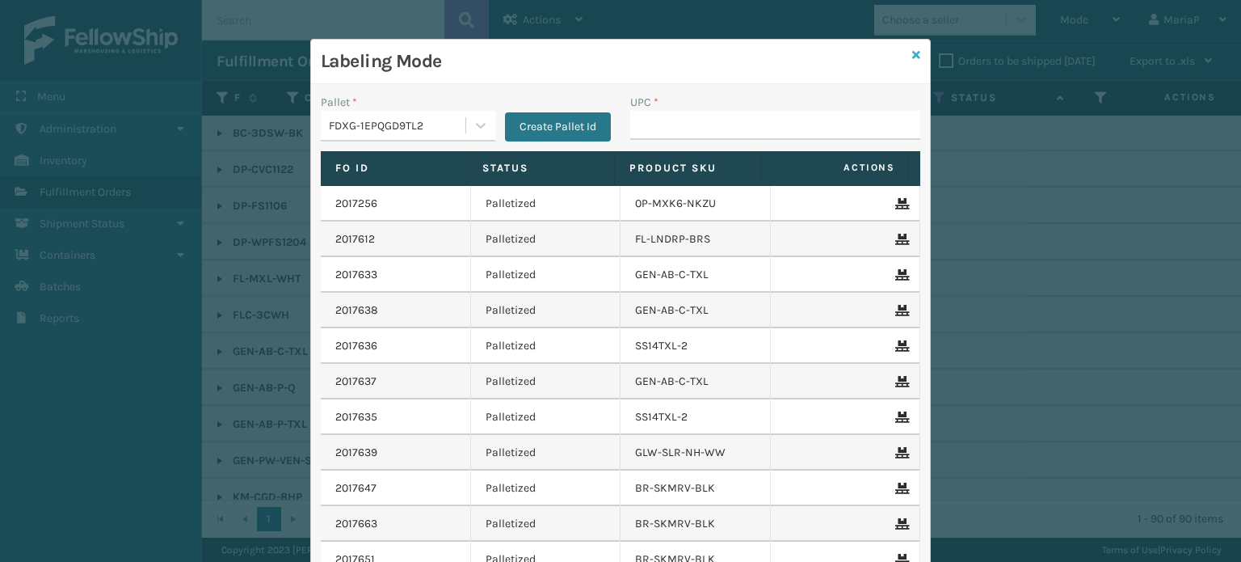
click at [914, 54] on div "Labeling Mode Pallet * FDXG-1EPQGD9TL2 Create Pallet Id UPC * Fo Id Status Prod…" at bounding box center [620, 354] width 621 height 630
click at [912, 54] on icon at bounding box center [916, 54] width 8 height 11
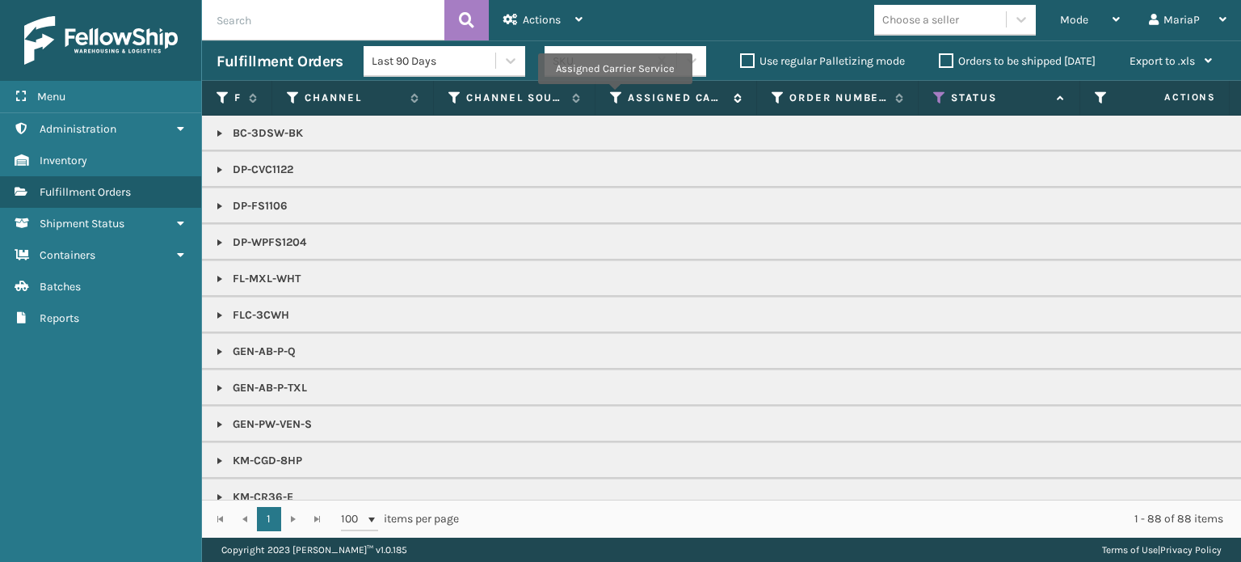
click at [614, 95] on icon at bounding box center [616, 98] width 13 height 15
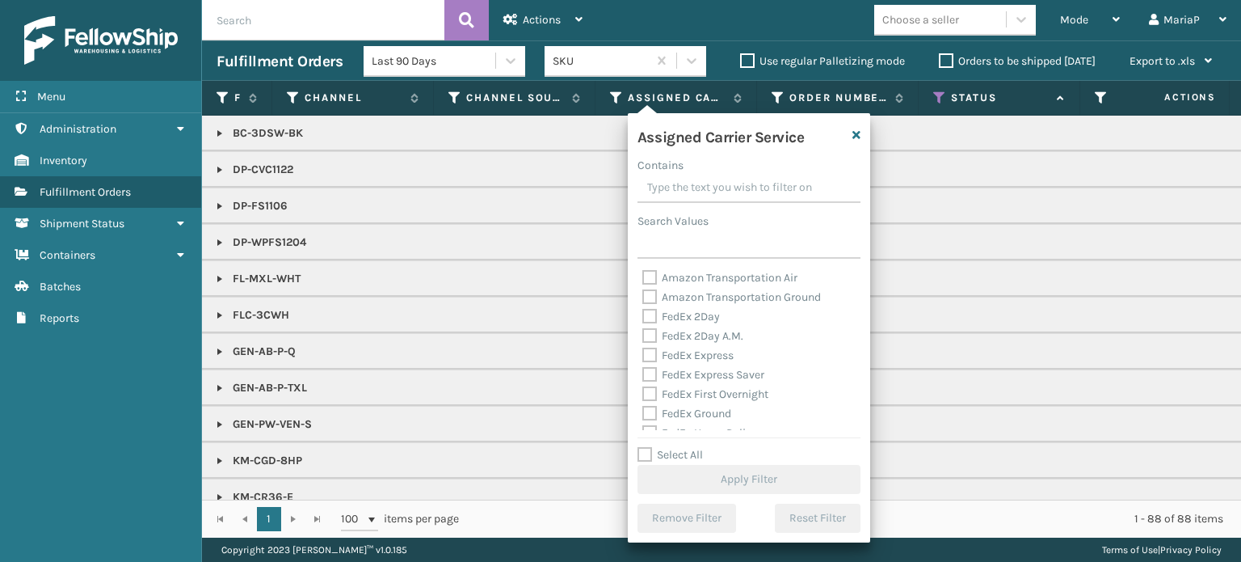
click at [651, 410] on label "FedEx Ground" at bounding box center [686, 413] width 89 height 14
click at [643, 410] on input "FedEx Ground" at bounding box center [642, 409] width 1 height 11
checkbox input "true"
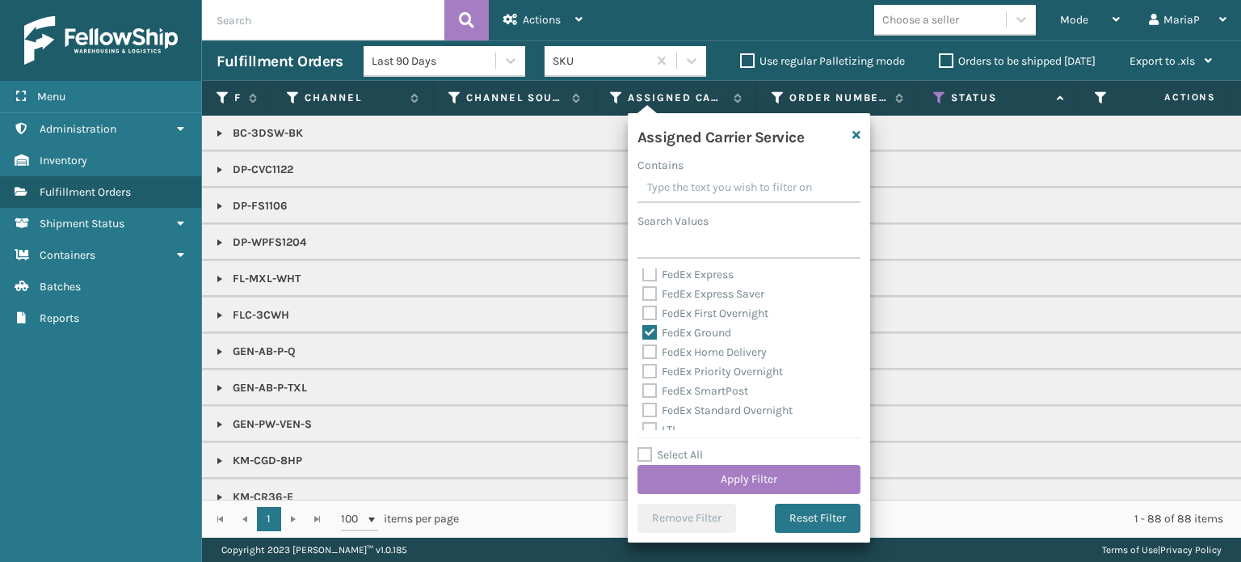
click at [647, 349] on label "FedEx Home Delivery" at bounding box center [704, 352] width 124 height 14
click at [643, 349] on input "FedEx Home Delivery" at bounding box center [642, 348] width 1 height 11
checkbox input "true"
click at [787, 471] on button "Apply Filter" at bounding box center [749, 479] width 223 height 29
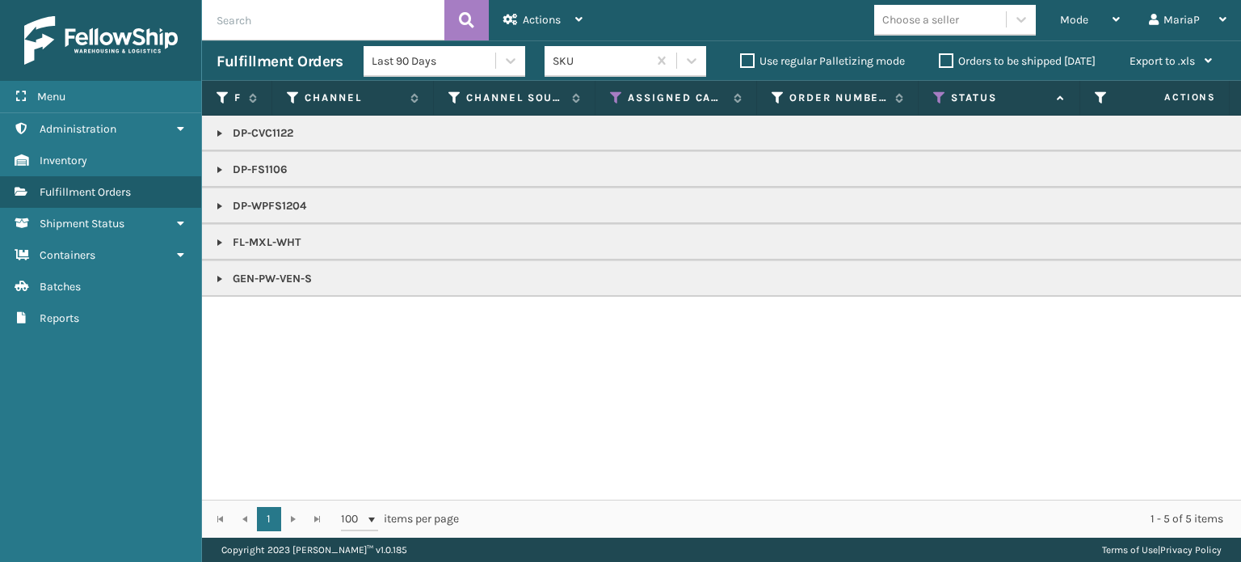
click at [219, 206] on link at bounding box center [219, 206] width 13 height 13
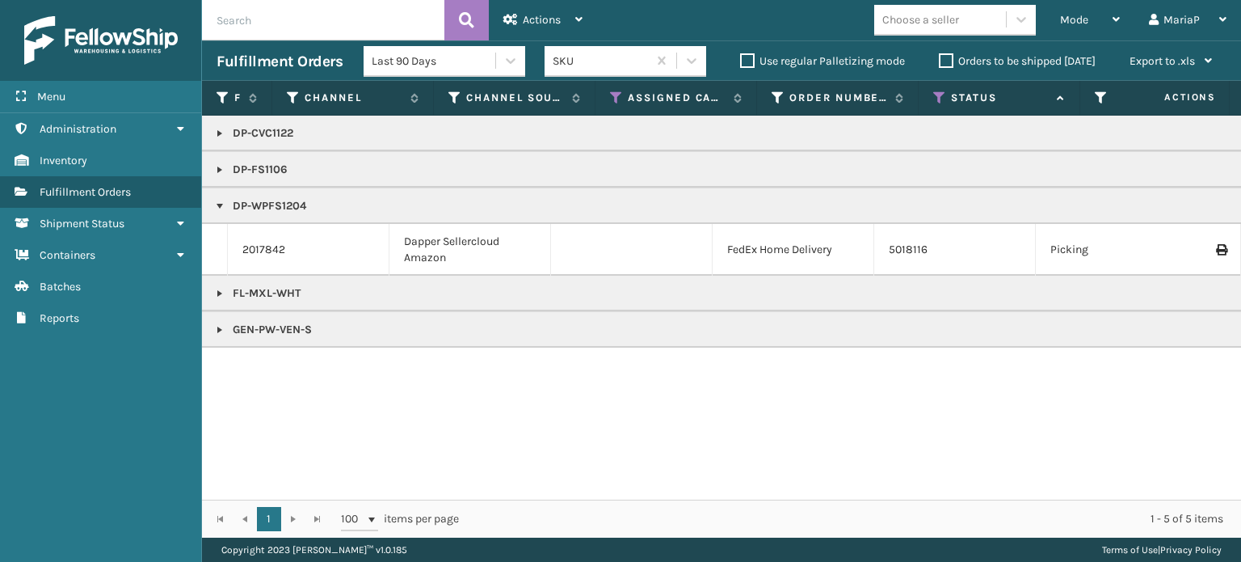
click at [216, 135] on link at bounding box center [219, 133] width 13 height 13
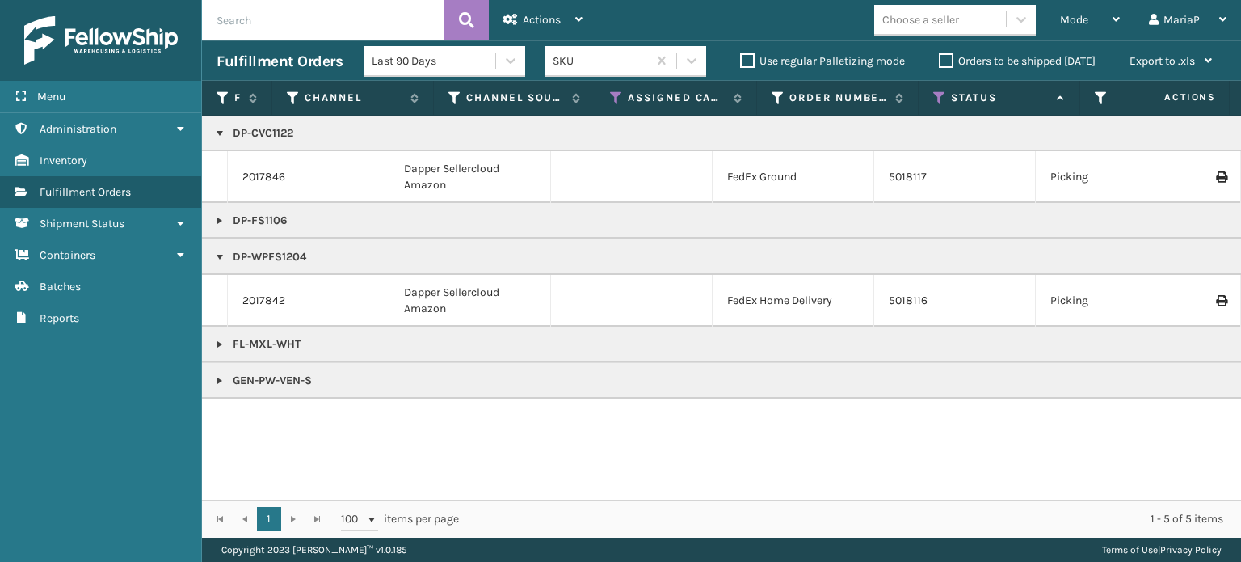
click at [220, 218] on link at bounding box center [219, 220] width 13 height 13
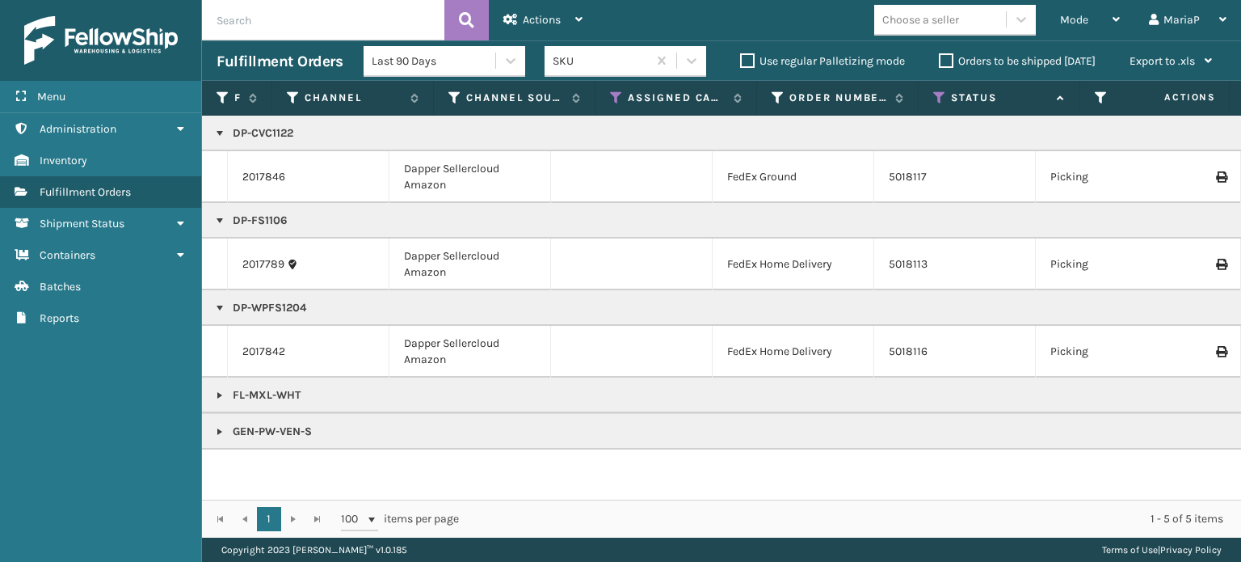
click at [217, 427] on link at bounding box center [219, 431] width 13 height 13
click at [217, 387] on link at bounding box center [219, 393] width 13 height 13
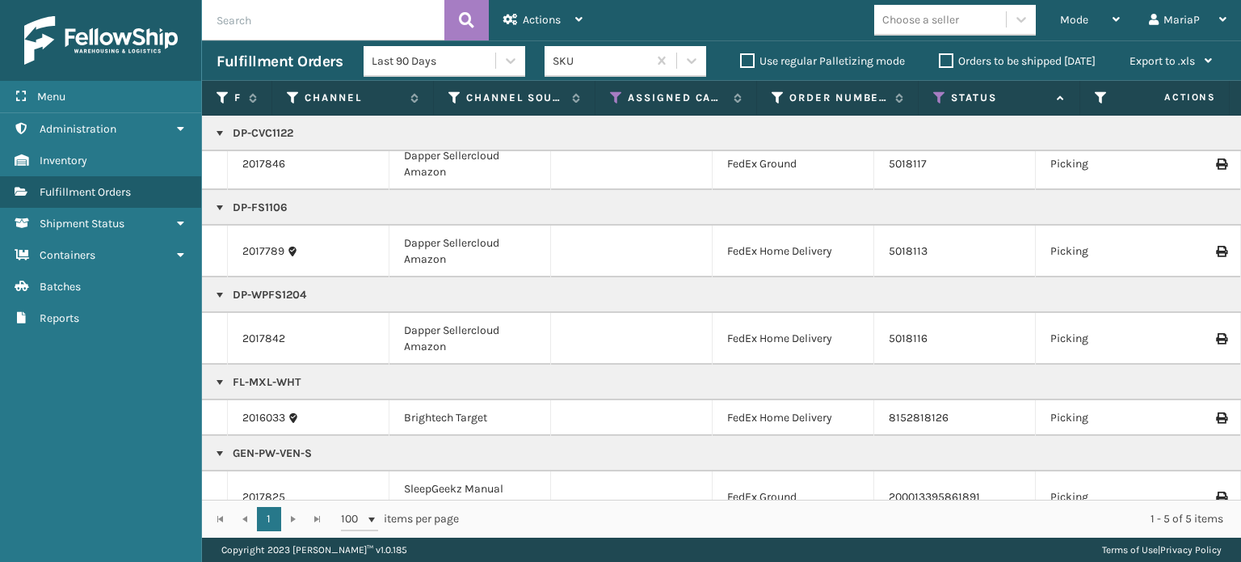
click at [966, 10] on div "Choose a seller" at bounding box center [940, 19] width 132 height 27
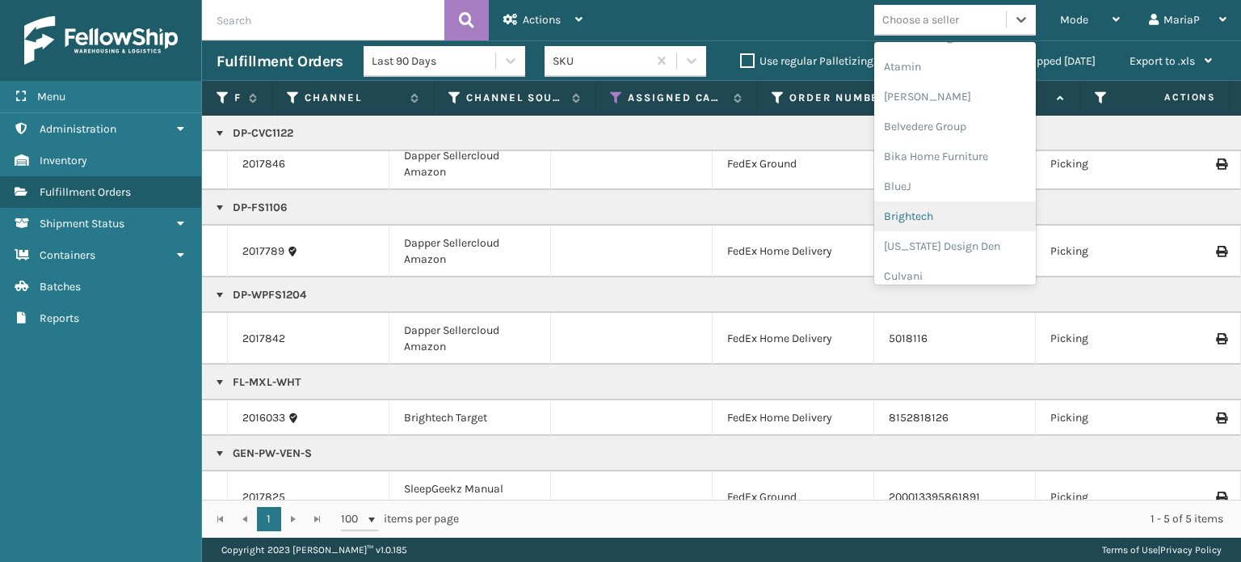
scroll to position [81, 0]
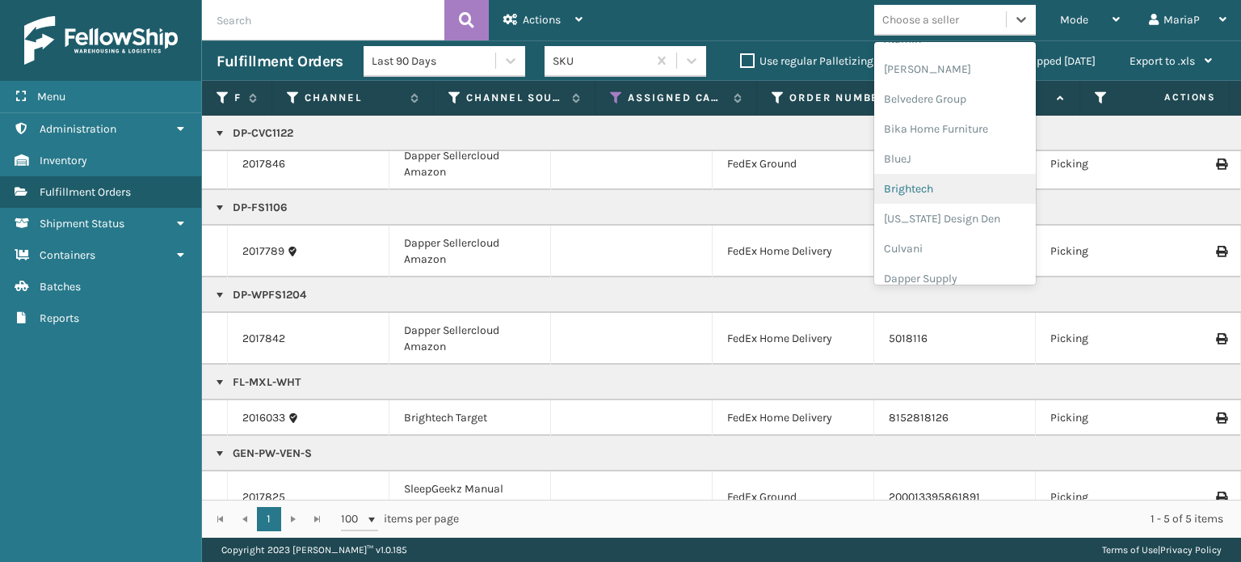
click at [939, 191] on div "Brightech" at bounding box center [955, 189] width 162 height 30
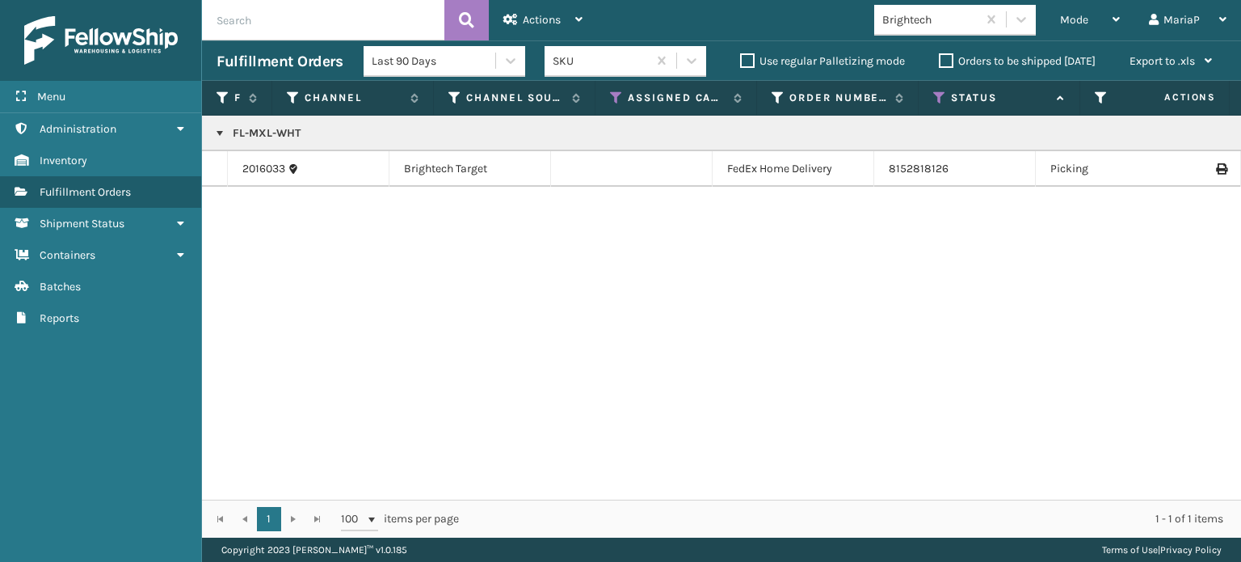
copy p "FL-MXL-WHT"
click at [614, 100] on icon at bounding box center [616, 98] width 13 height 15
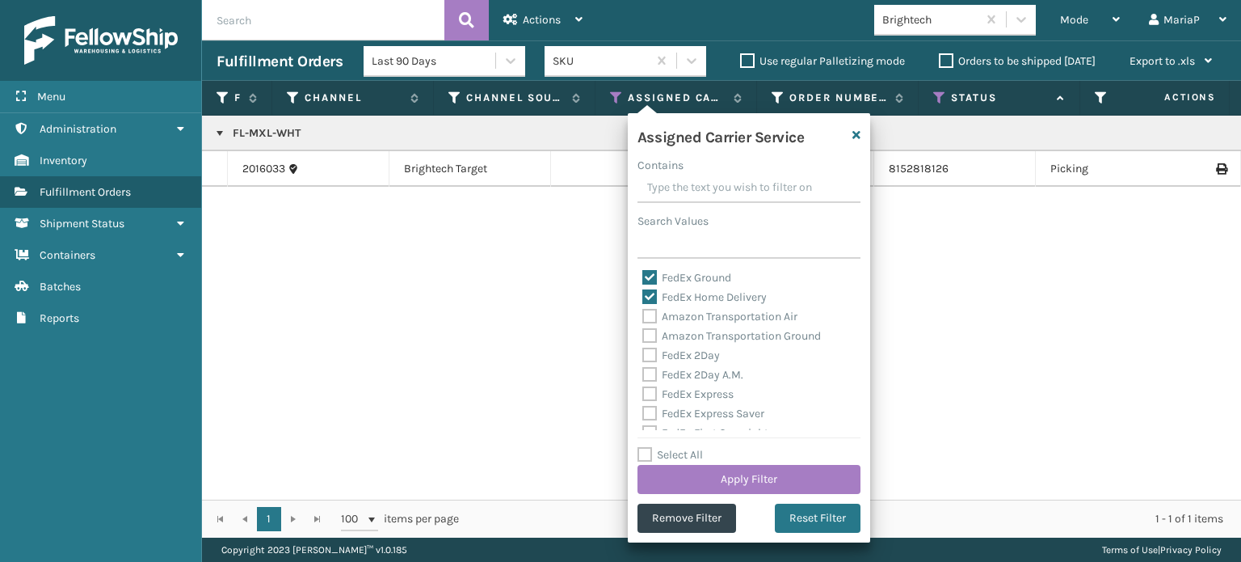
click at [646, 448] on label "Select All" at bounding box center [670, 455] width 65 height 14
click at [646, 447] on input "Select All" at bounding box center [759, 446] width 242 height 2
checkbox input "true"
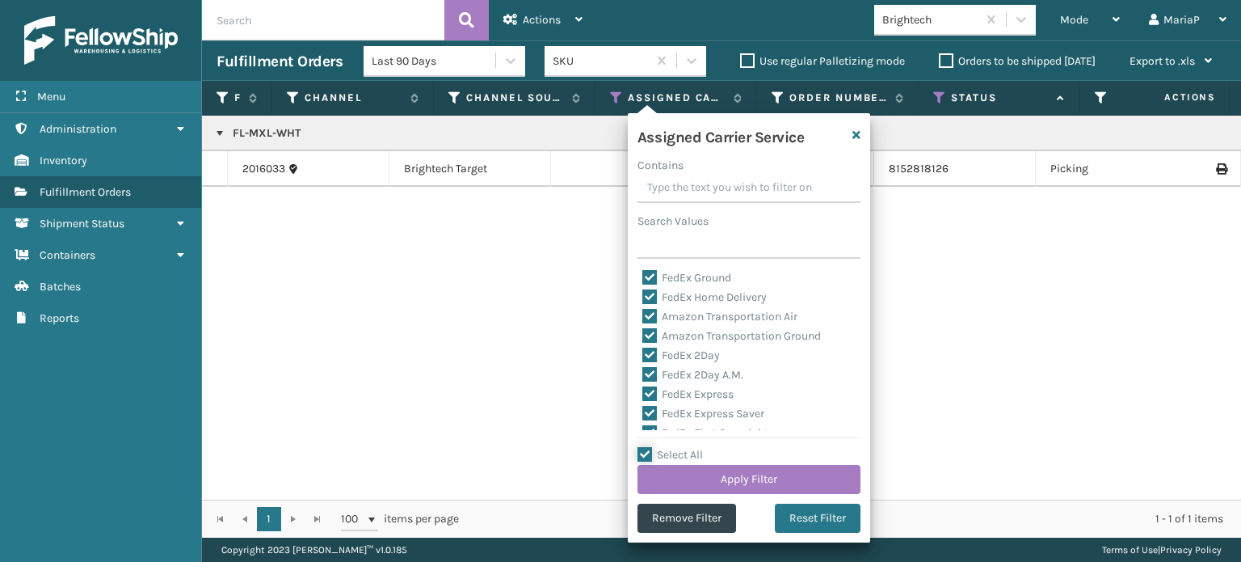
checkbox input "true"
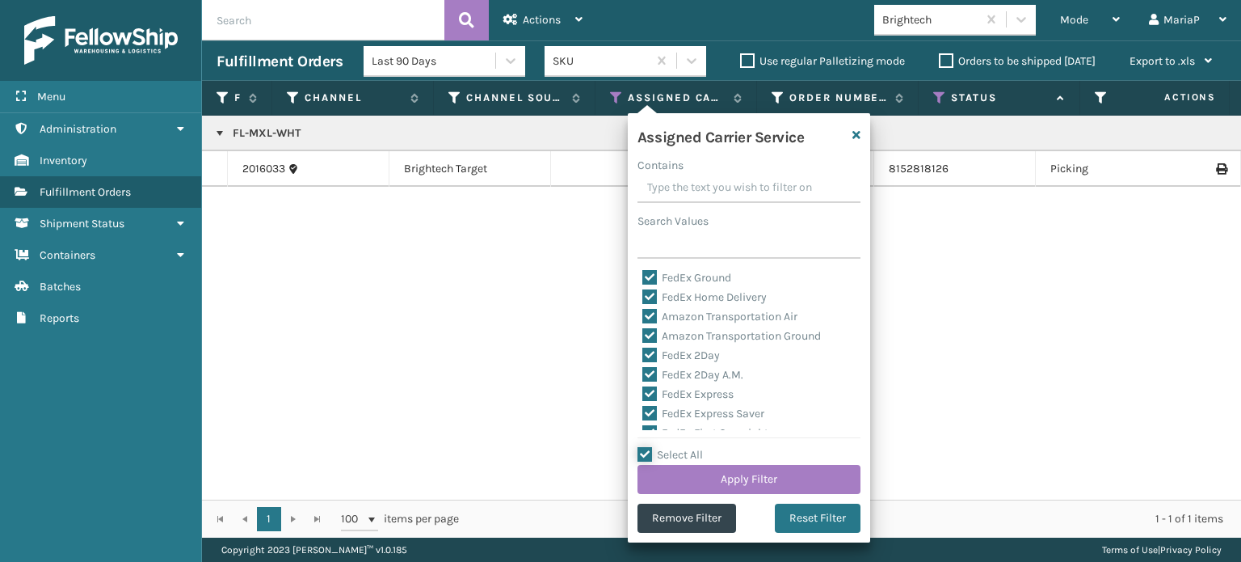
checkbox input "true"
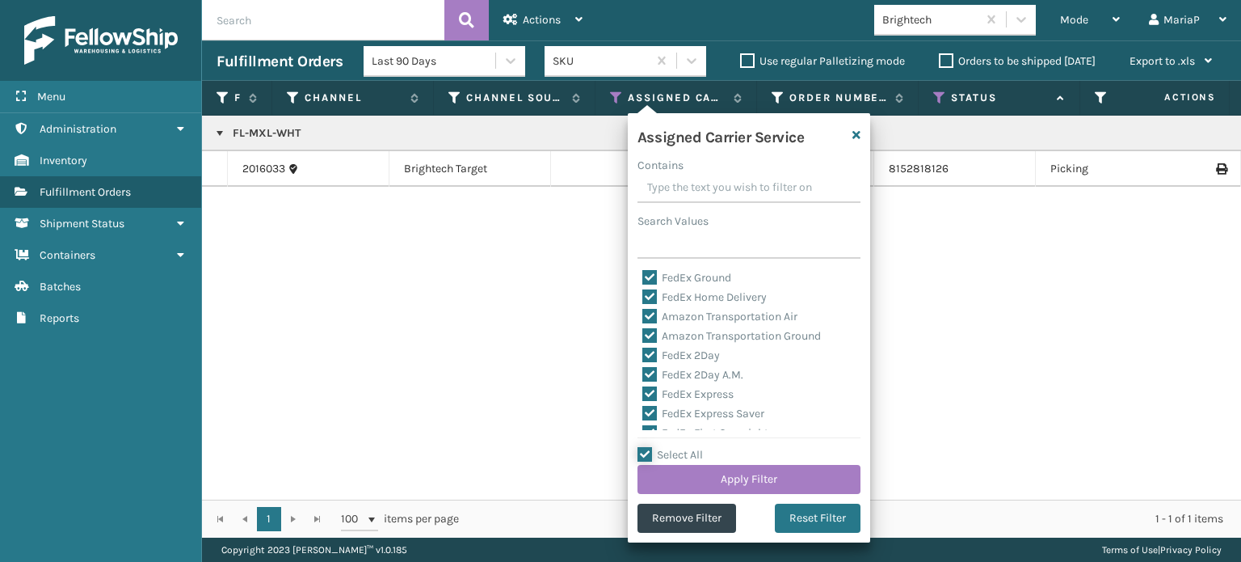
checkbox input "true"
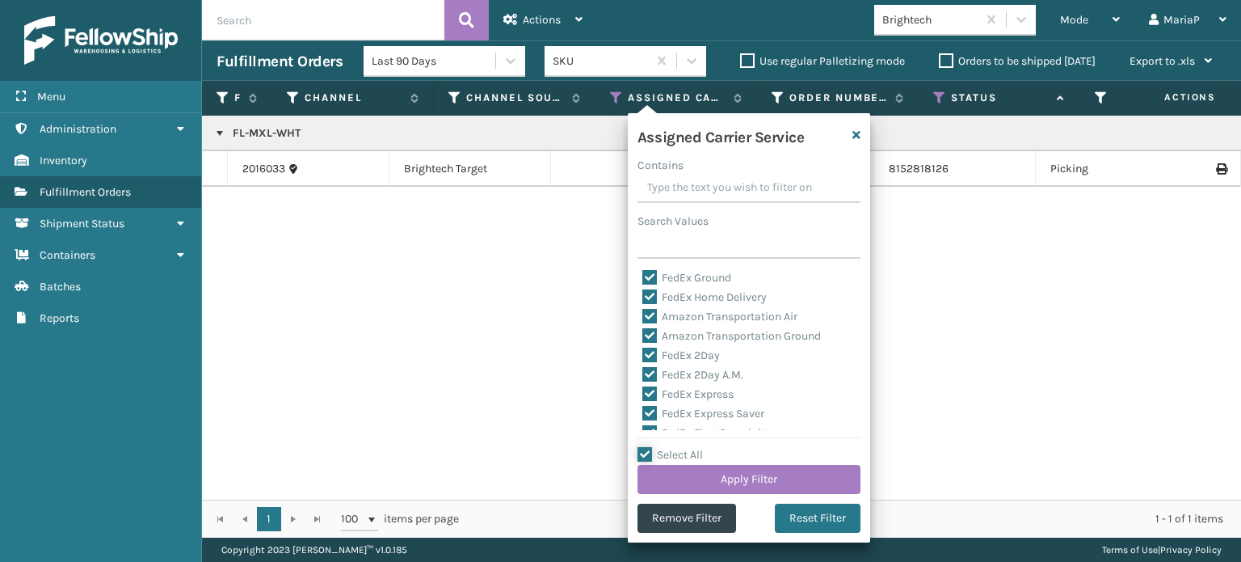
checkbox input "true"
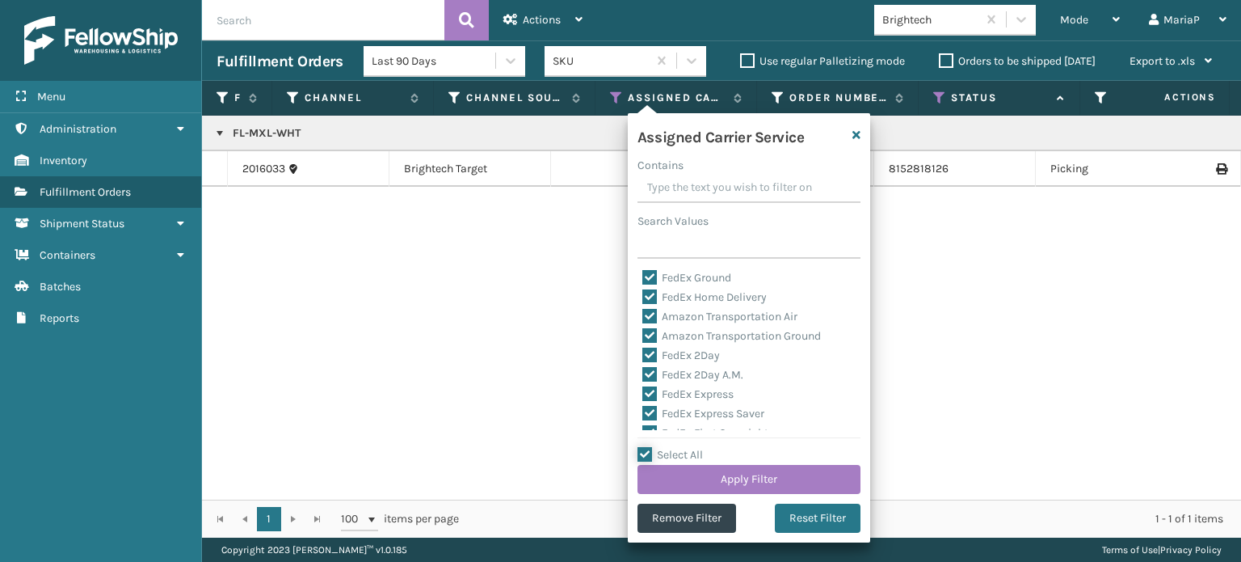
checkbox input "true"
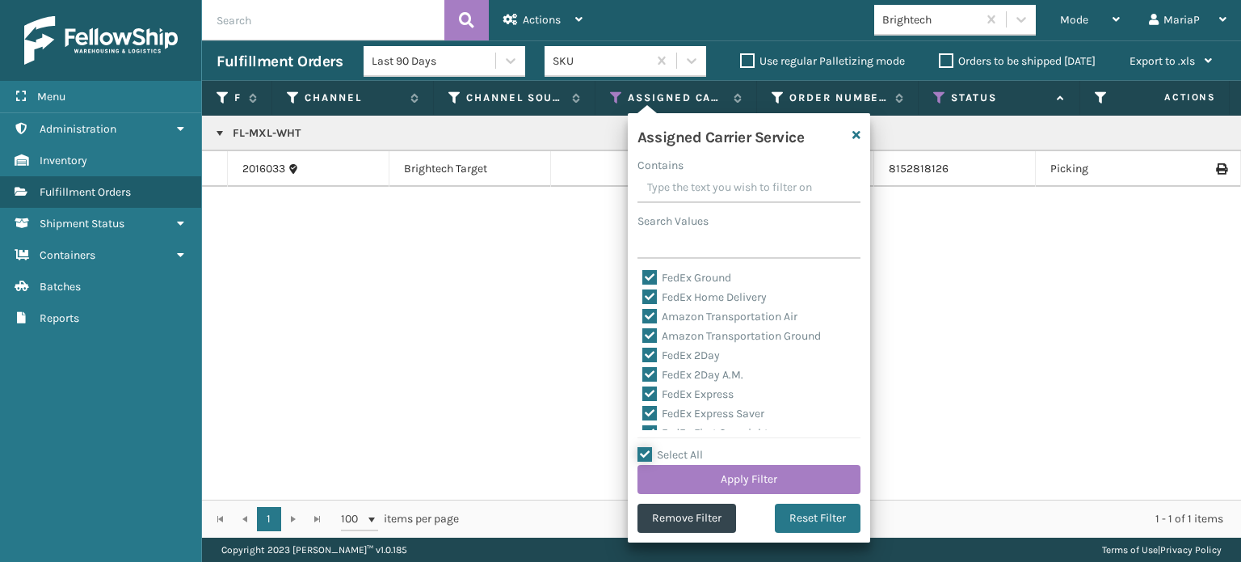
checkbox input "true"
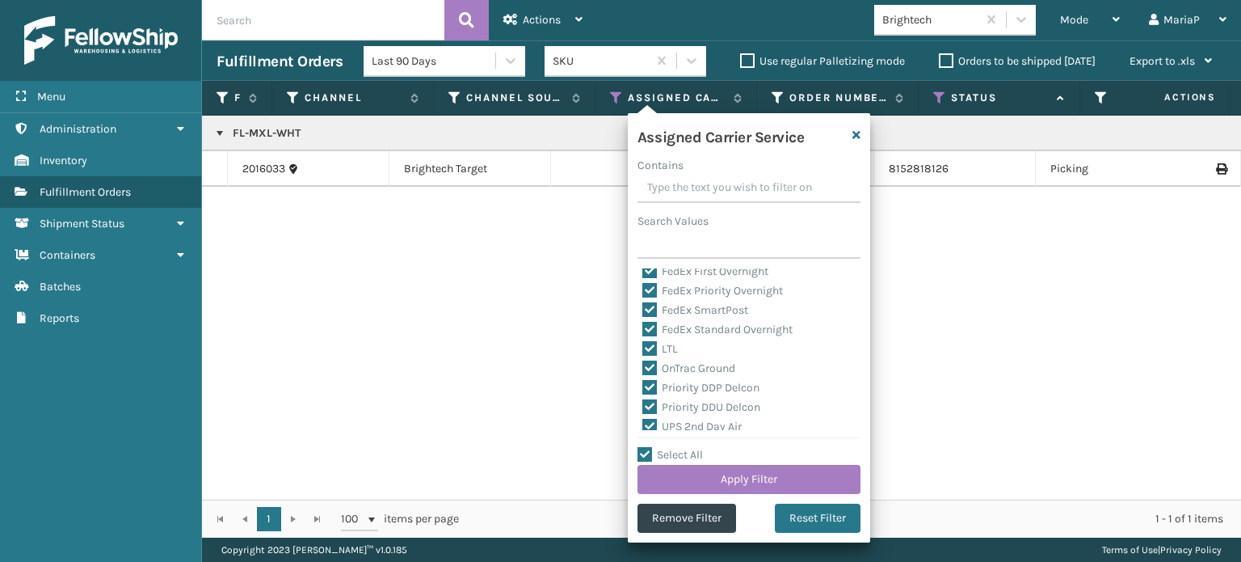
click at [649, 345] on label "LTL" at bounding box center [660, 349] width 36 height 14
click at [643, 345] on input "LTL" at bounding box center [642, 344] width 1 height 11
checkbox input "false"
click at [798, 487] on button "Apply Filter" at bounding box center [749, 479] width 223 height 29
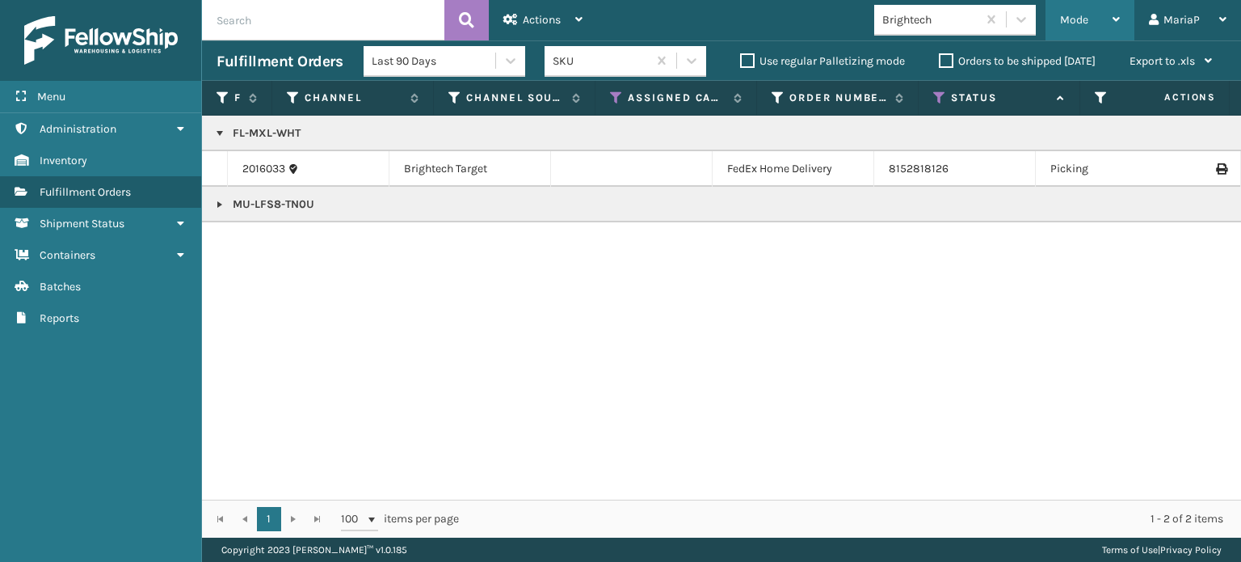
click at [1070, 15] on span "Mode" at bounding box center [1074, 20] width 28 height 14
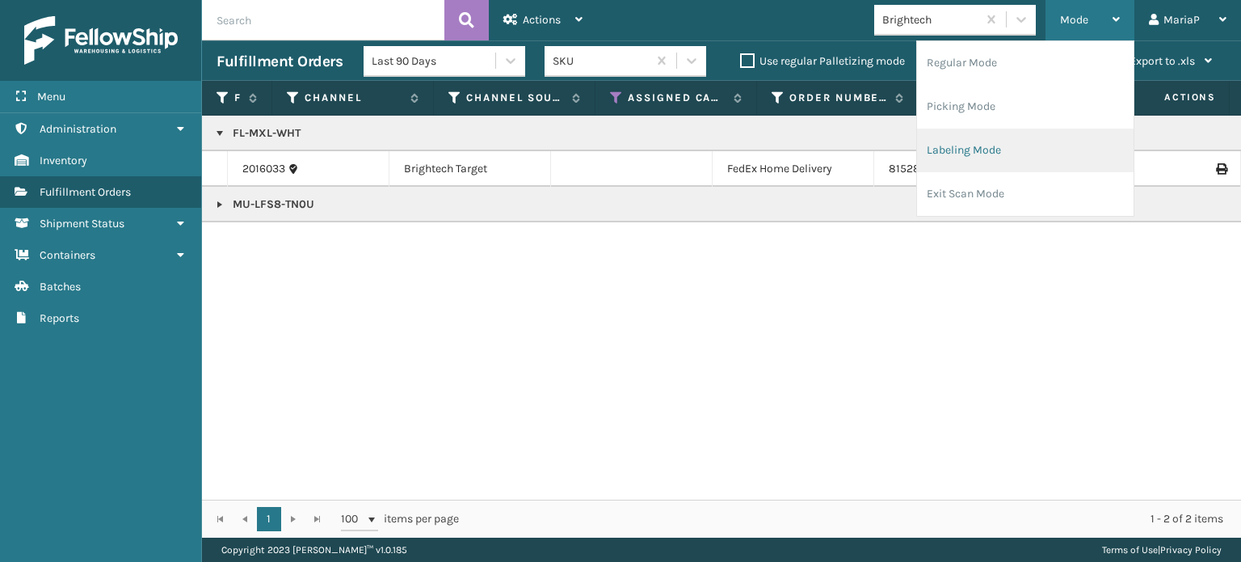
click at [968, 157] on li "Labeling Mode" at bounding box center [1025, 150] width 217 height 44
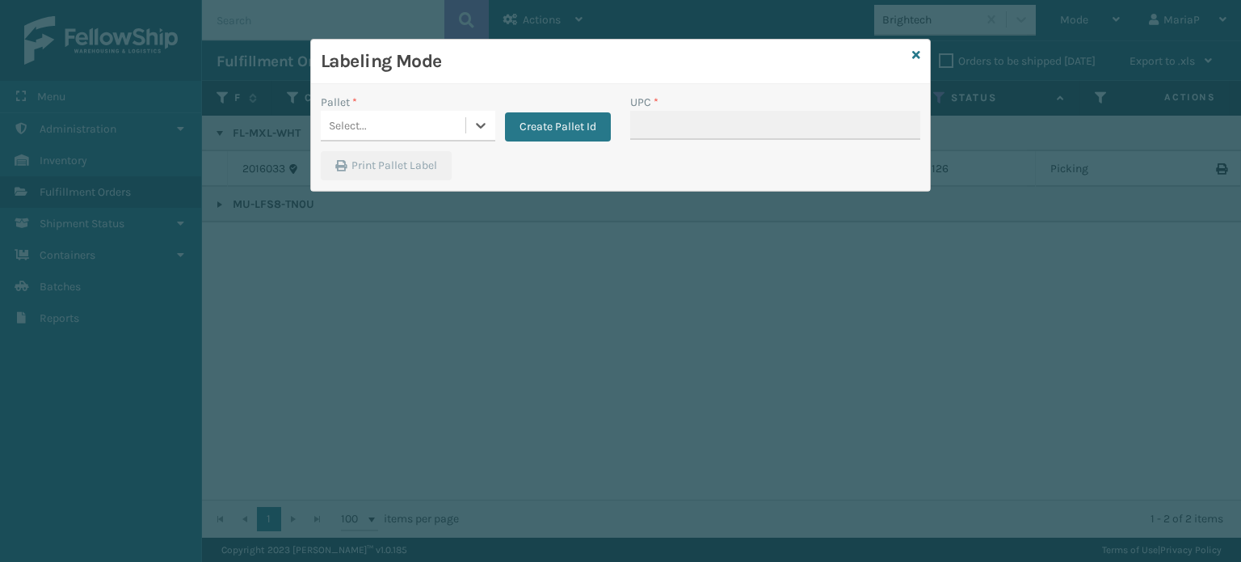
click at [400, 115] on div "Select..." at bounding box center [393, 125] width 145 height 27
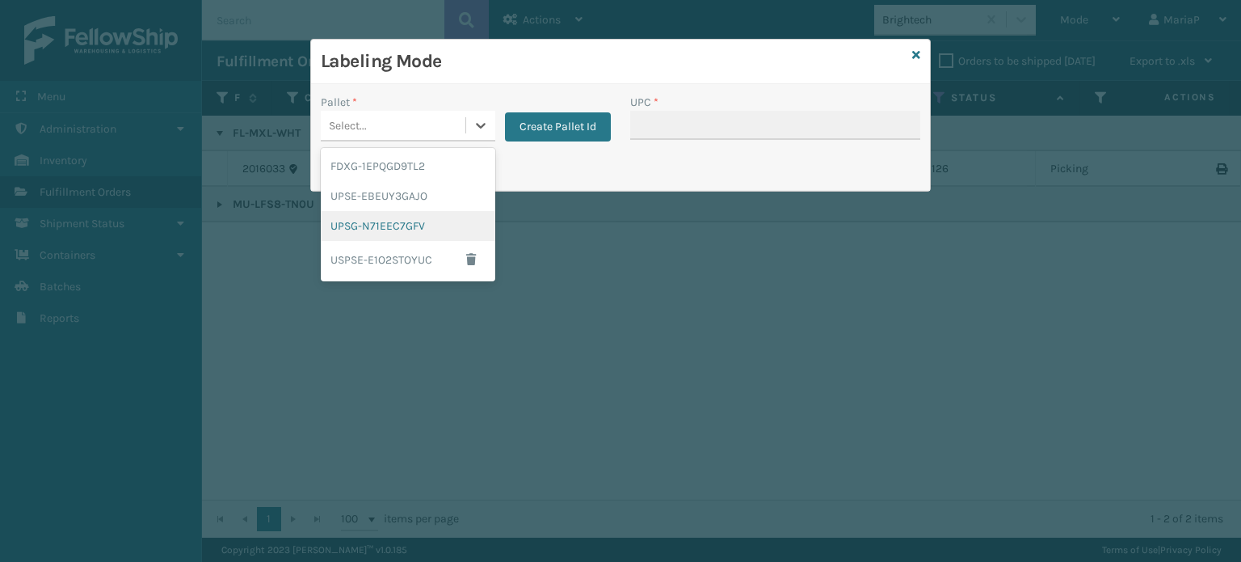
click at [406, 230] on div "UPSG-N71EEC7GFV" at bounding box center [408, 226] width 175 height 30
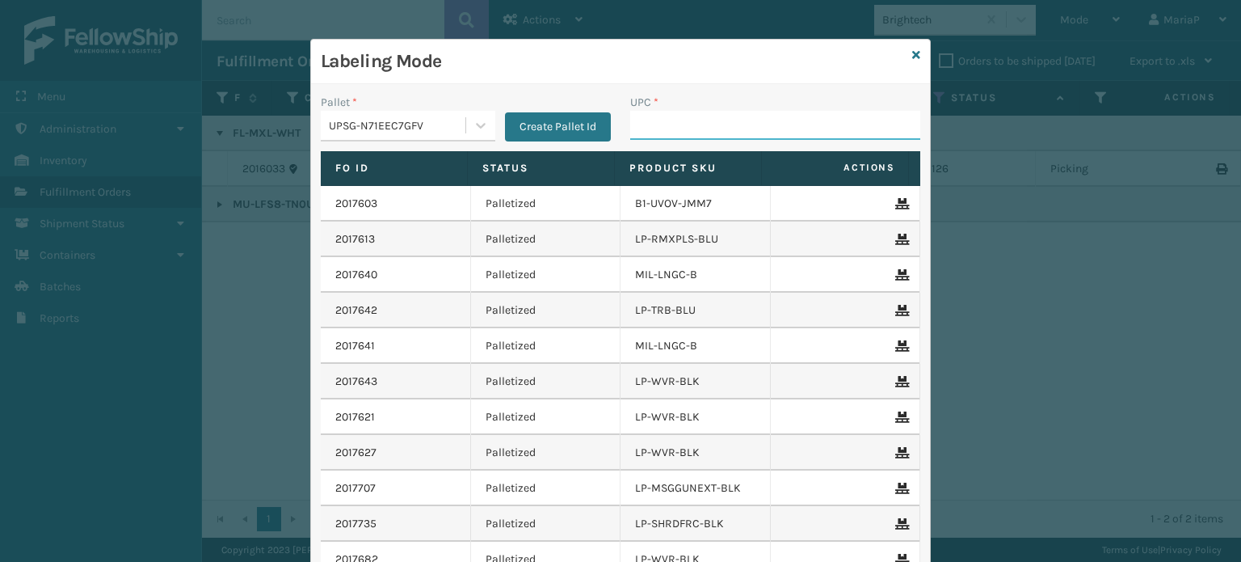
click at [680, 130] on input "UPC *" at bounding box center [775, 125] width 290 height 29
click at [849, 120] on input "UPC *" at bounding box center [775, 125] width 290 height 29
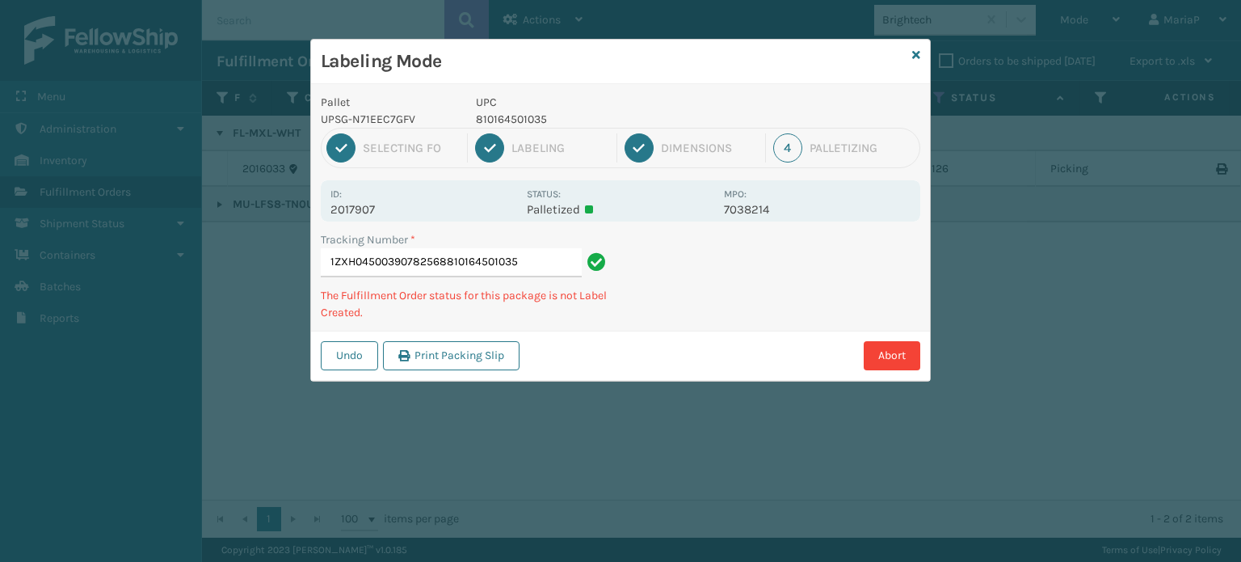
type input "1ZXH04500390782568810164501035"
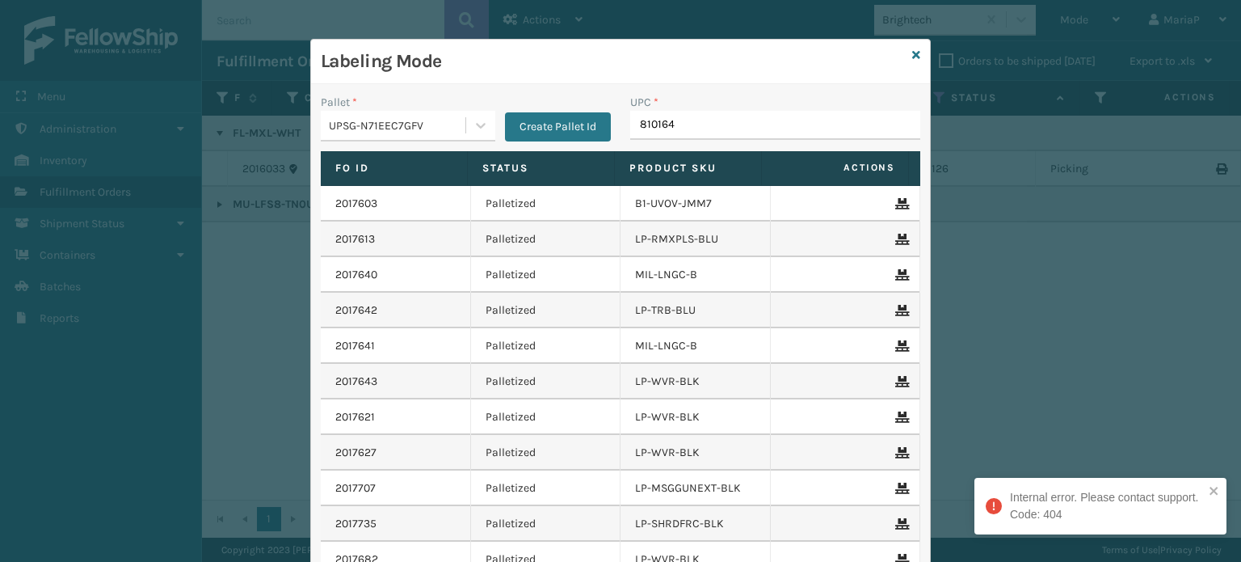
type input "8101645"
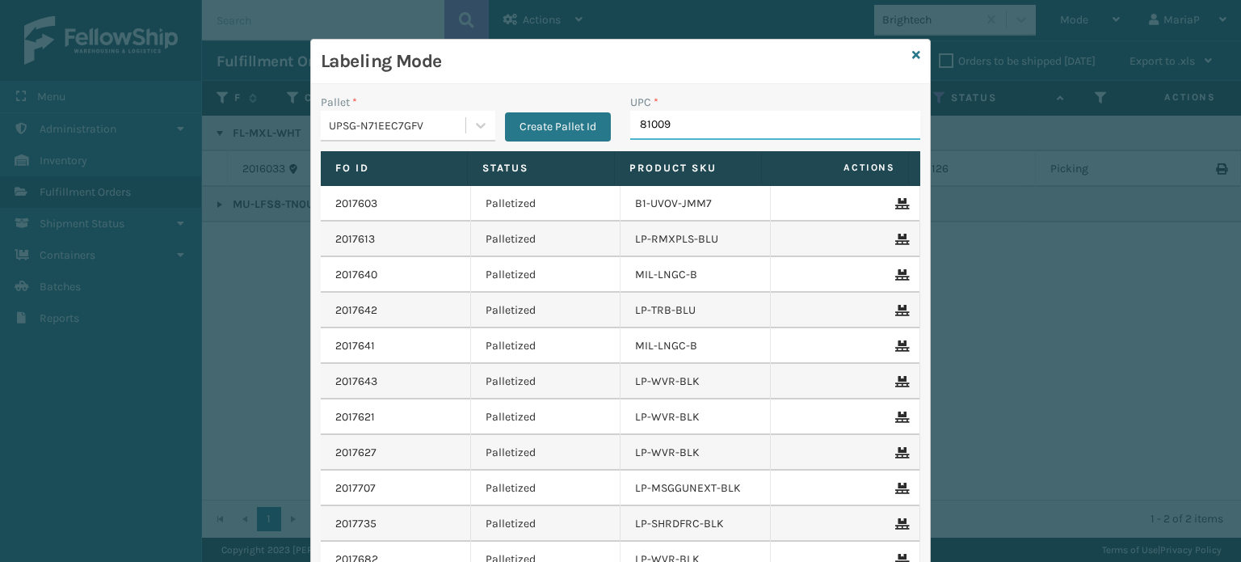
type input "810090"
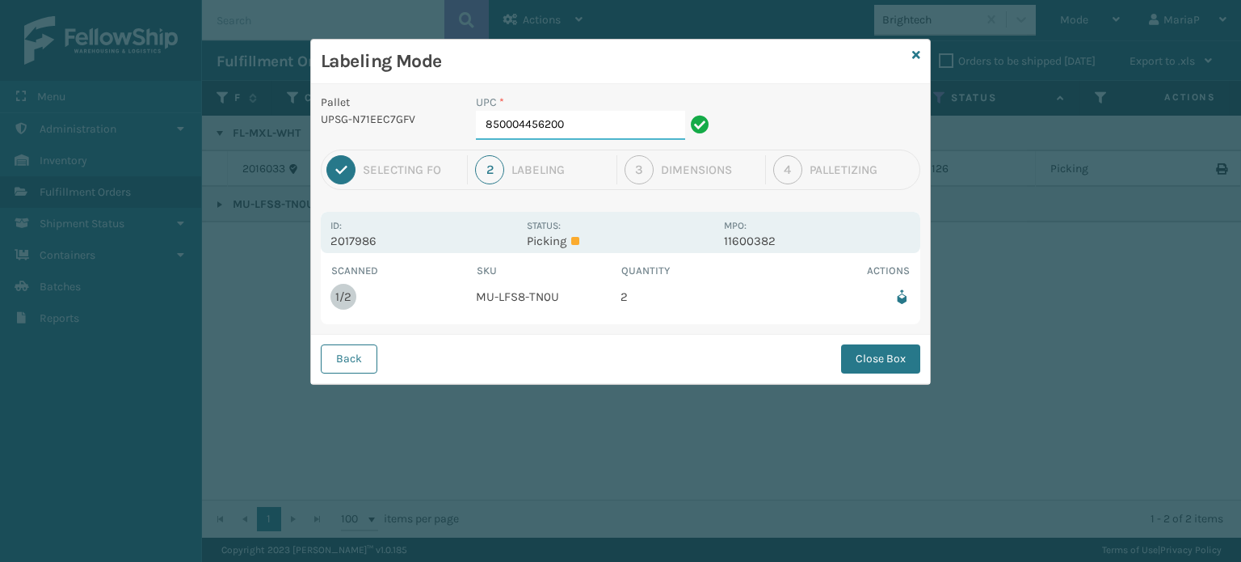
click at [608, 121] on input "850004456200" at bounding box center [580, 125] width 209 height 29
click at [886, 363] on button "Close Box" at bounding box center [880, 358] width 79 height 29
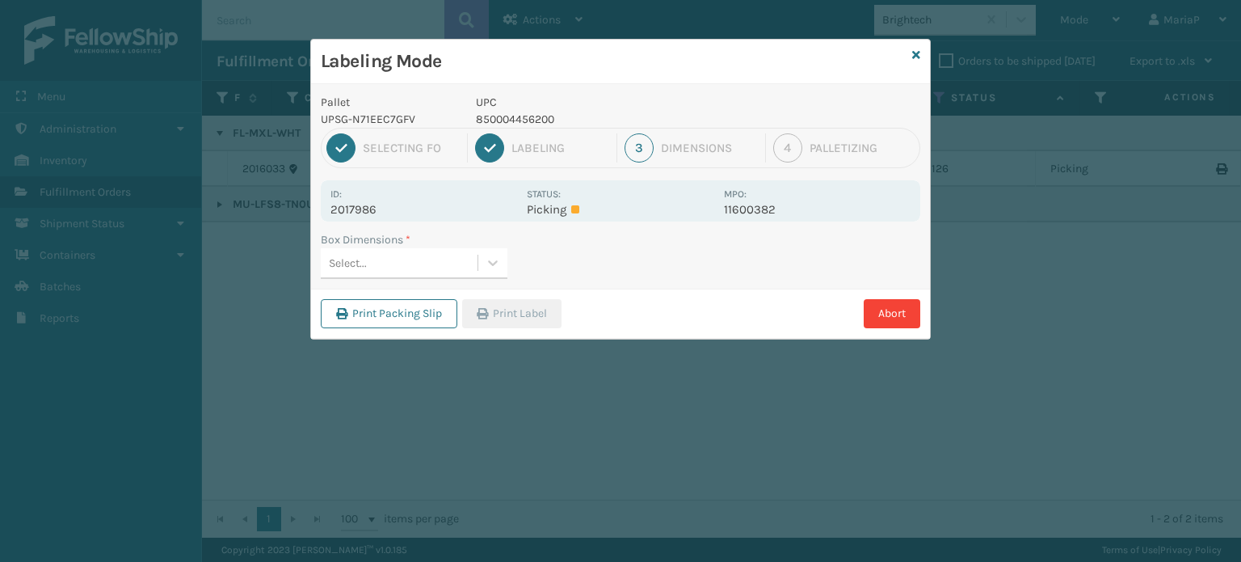
click at [423, 255] on div "Select..." at bounding box center [399, 263] width 157 height 27
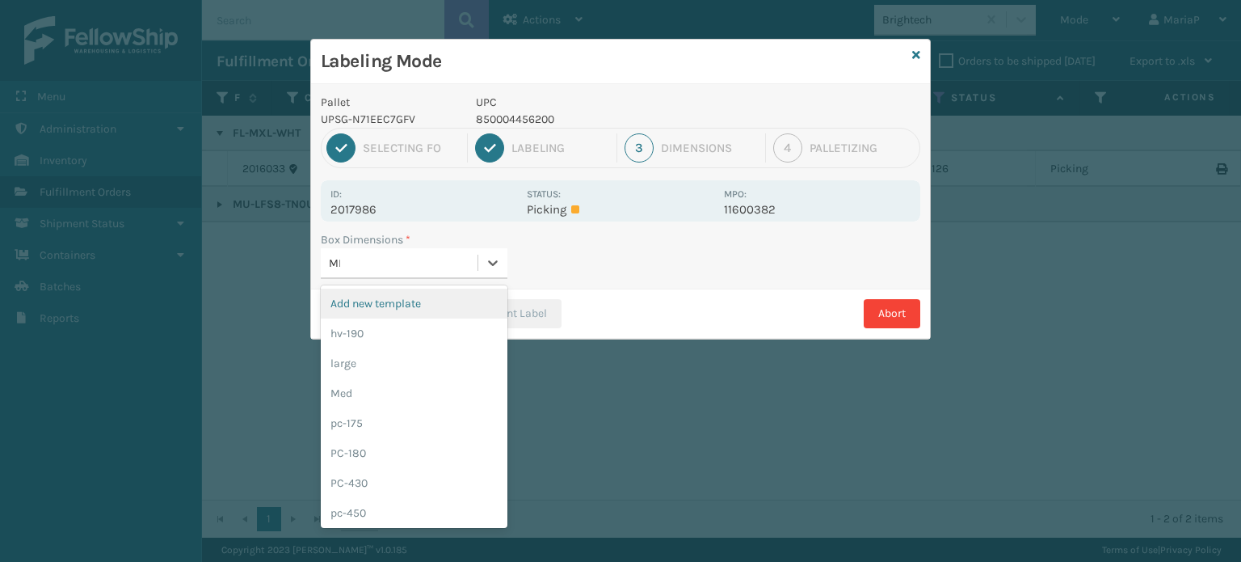
type input "MED"
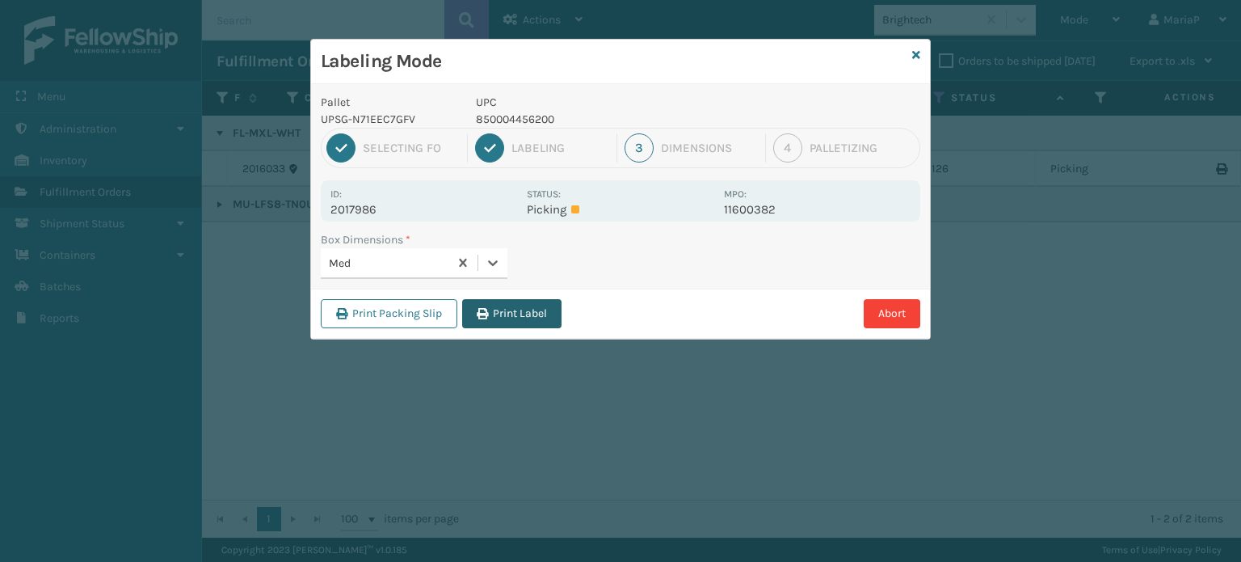
click at [537, 318] on button "Print Label" at bounding box center [511, 313] width 99 height 29
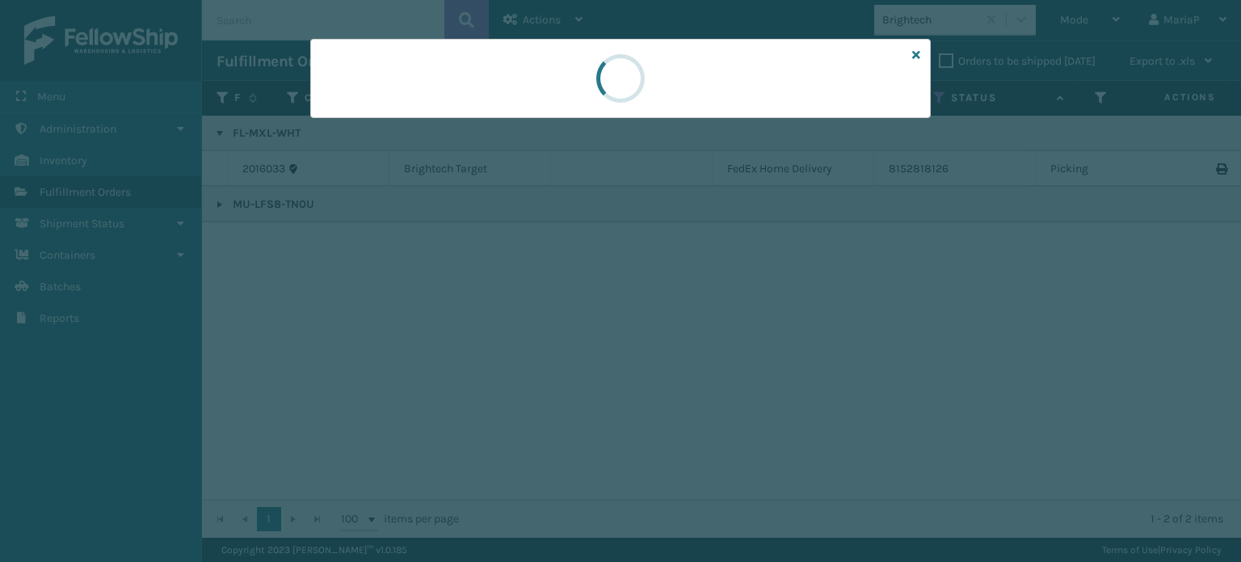
click at [537, 318] on div at bounding box center [620, 281] width 1241 height 562
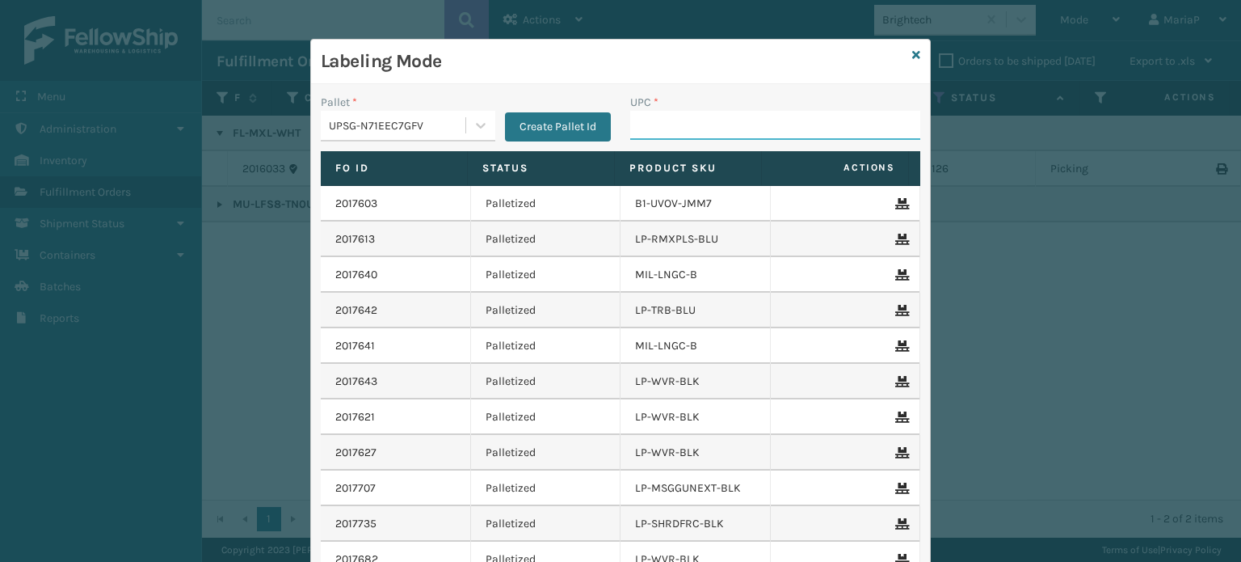
click at [708, 137] on input "UPC *" at bounding box center [775, 125] width 290 height 29
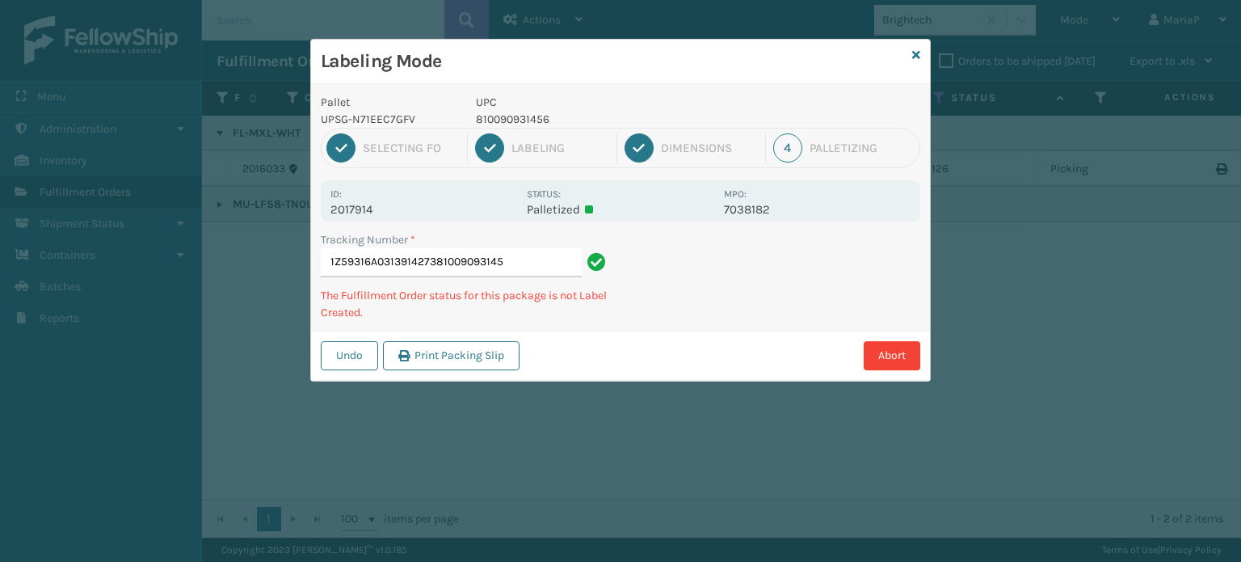
type input "1Z59316A0313914273810090931456"
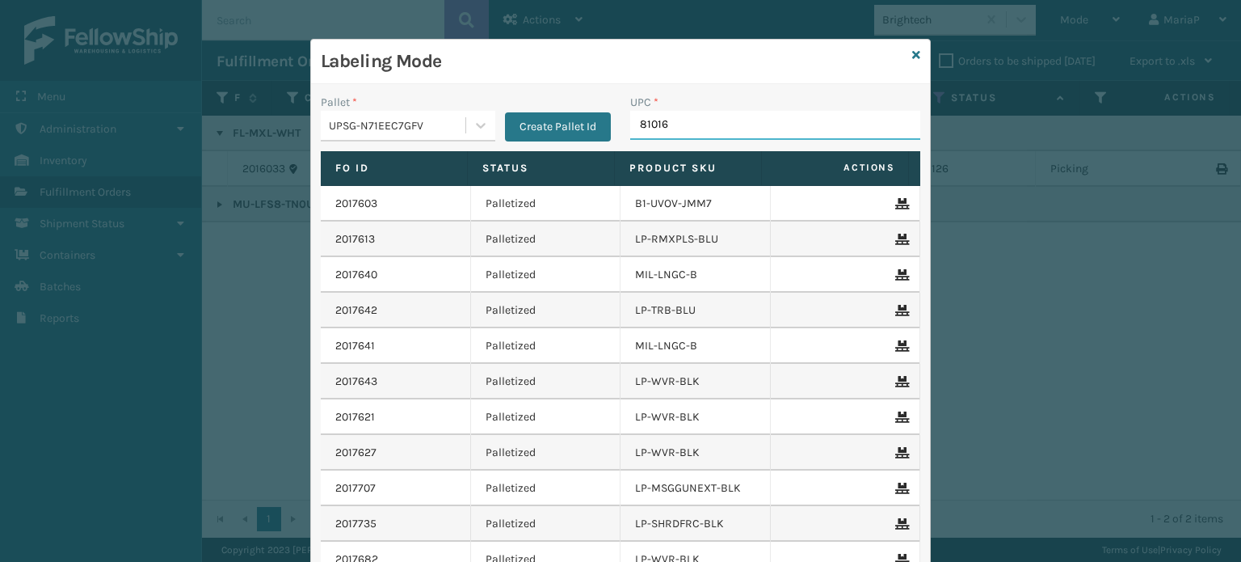
type input "810161"
click at [912, 49] on icon at bounding box center [916, 54] width 8 height 11
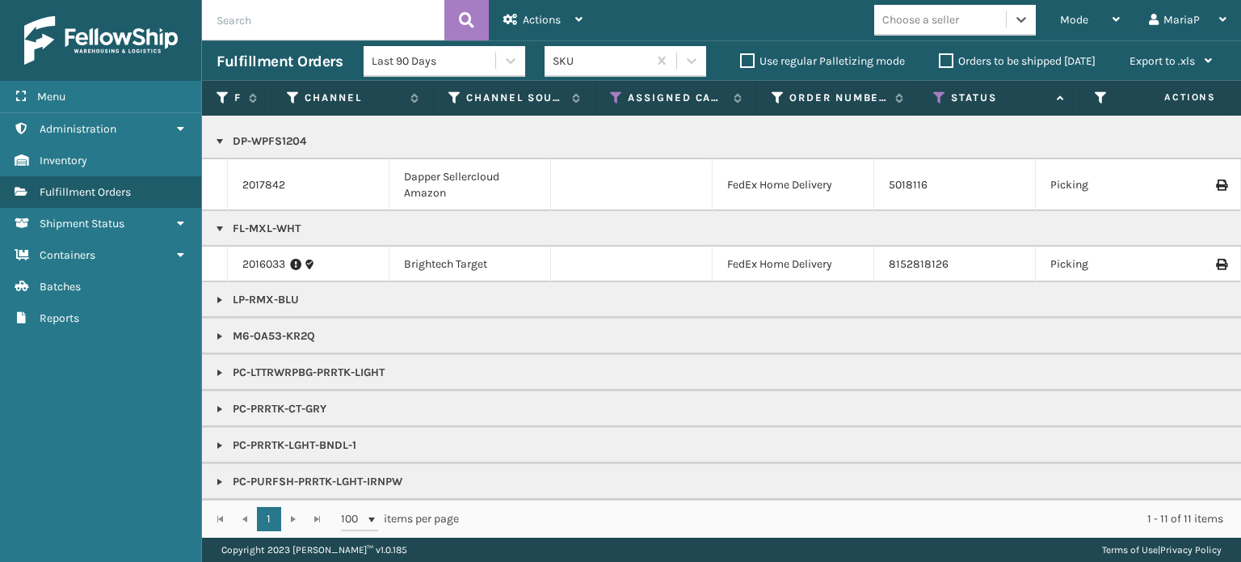
scroll to position [177, 0]
click at [217, 293] on link at bounding box center [219, 299] width 13 height 13
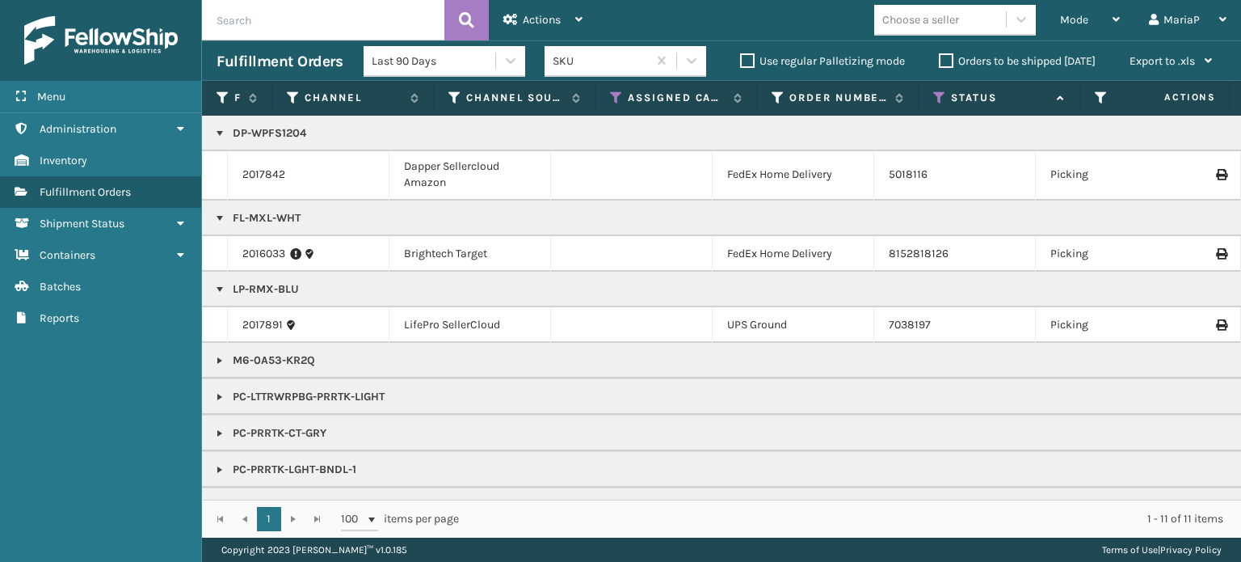
click at [217, 287] on link at bounding box center [219, 289] width 13 height 13
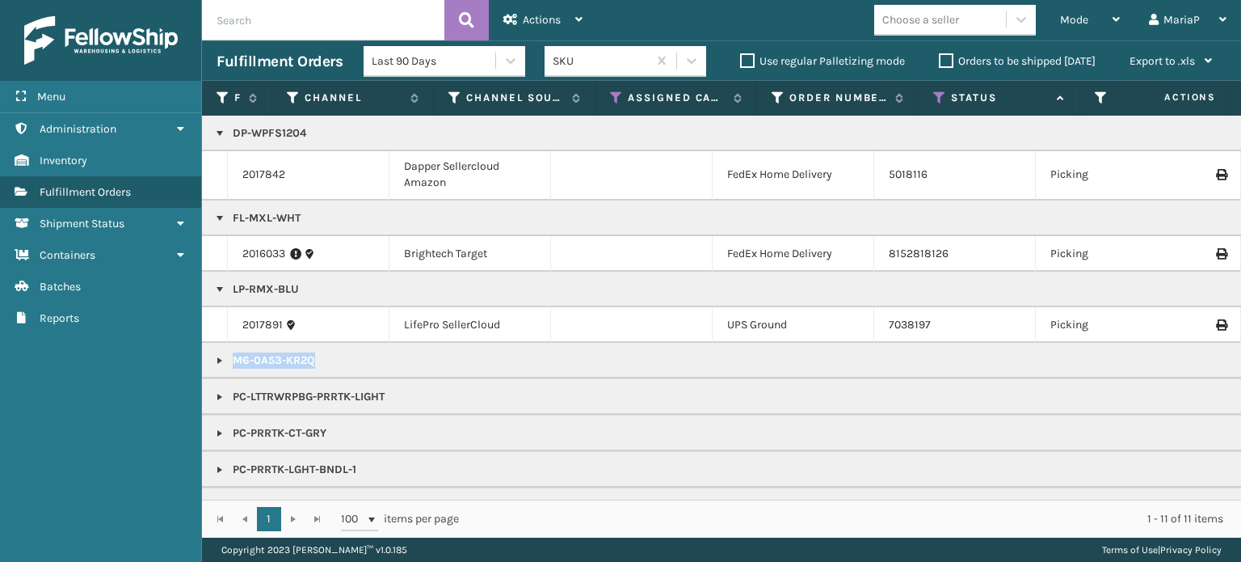
copy p "M6-0A53-KR2Q"
click at [1073, 16] on span "Mode" at bounding box center [1074, 20] width 28 height 14
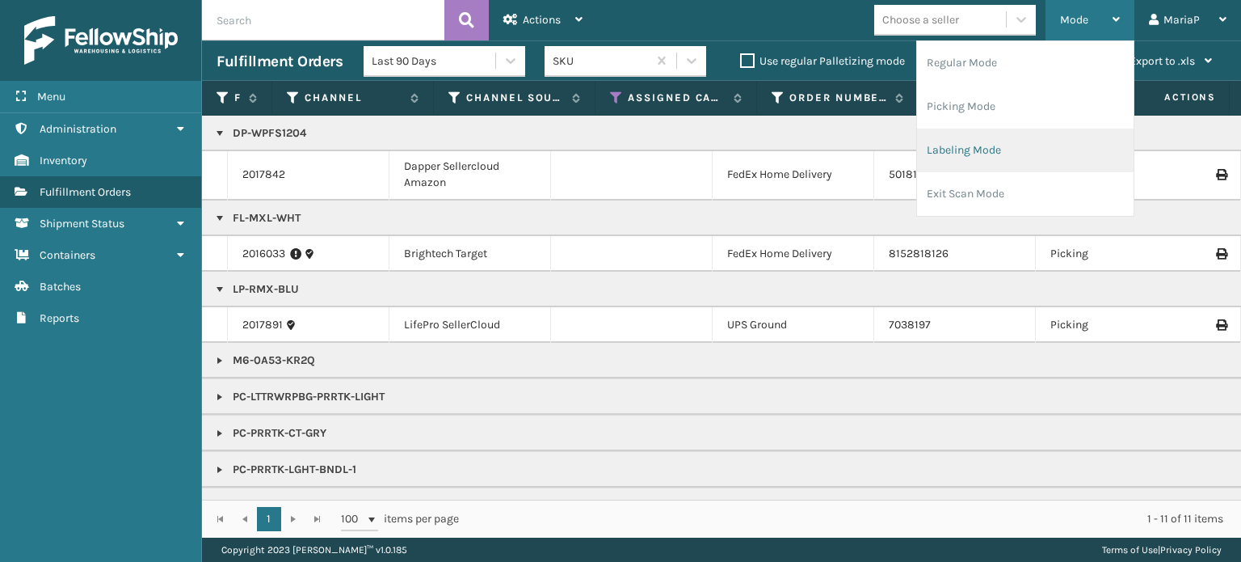
click at [992, 151] on li "Labeling Mode" at bounding box center [1025, 150] width 217 height 44
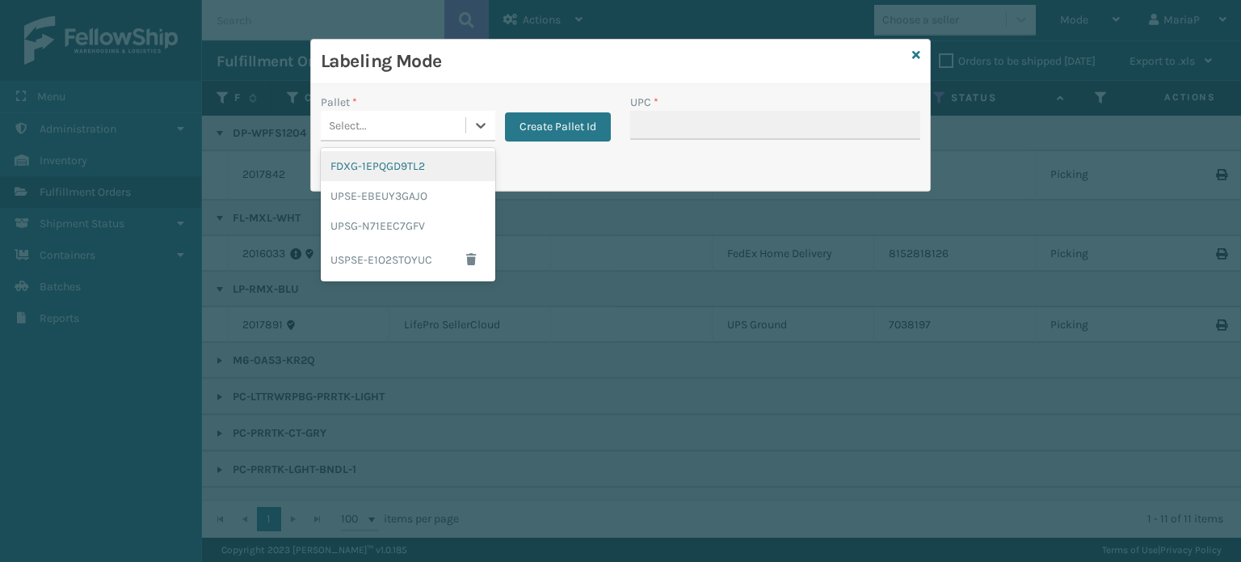
drag, startPoint x: 395, startPoint y: 126, endPoint x: 402, endPoint y: 161, distance: 35.3
click at [395, 125] on div "Select..." at bounding box center [393, 125] width 145 height 27
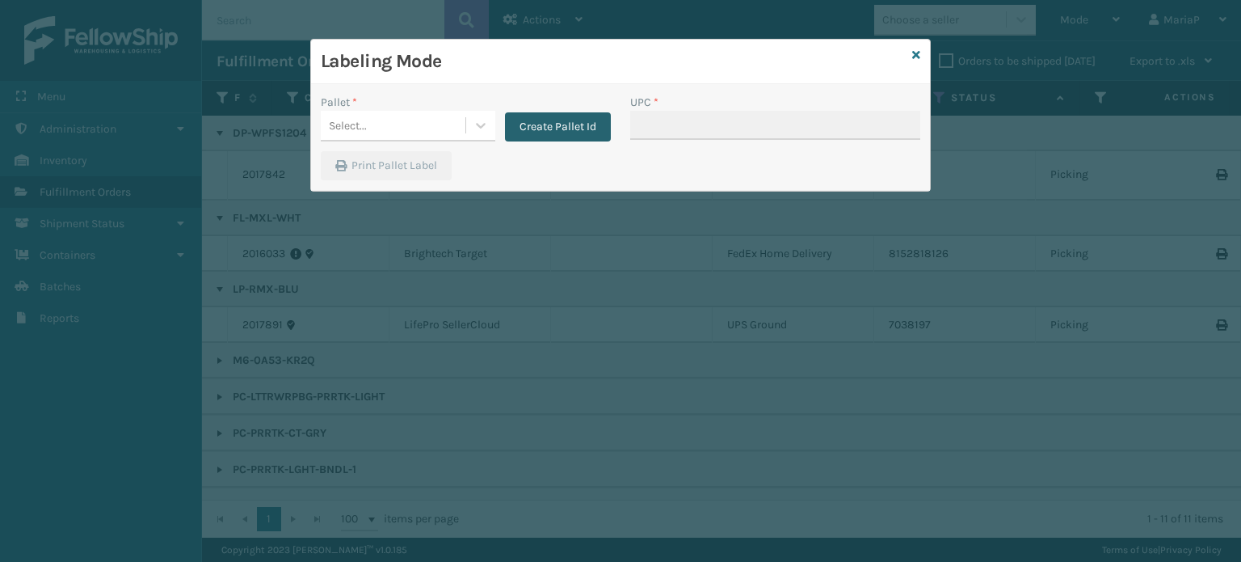
click at [549, 120] on button "Create Pallet Id" at bounding box center [558, 126] width 106 height 29
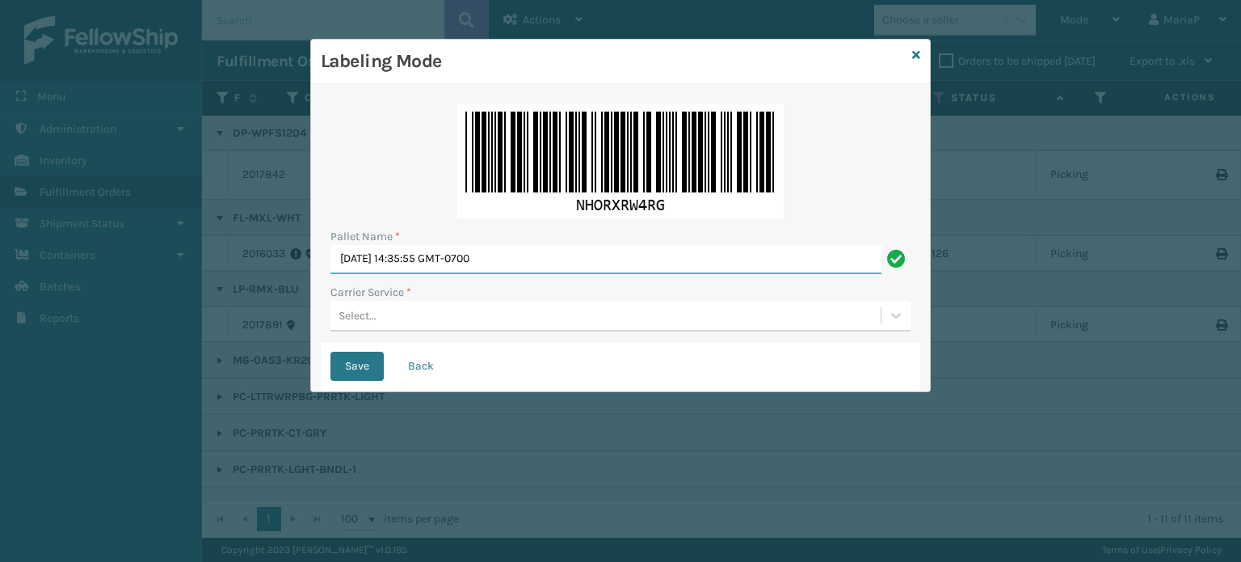
click at [537, 260] on input "[DATE] 14:35:55 GMT-0700" at bounding box center [606, 259] width 551 height 29
click at [537, 259] on input "[DATE] 14:35:55 GMT-0700" at bounding box center [606, 259] width 551 height 29
type input "U"
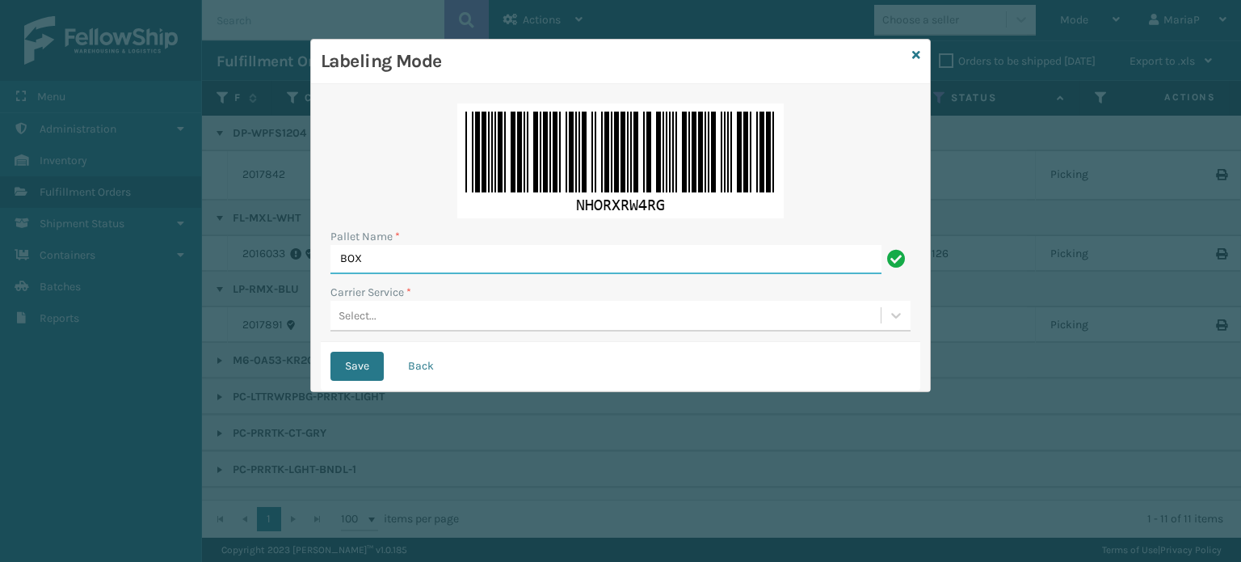
type input "BOX TRUCK"
click at [377, 318] on div "Select..." at bounding box center [606, 315] width 550 height 27
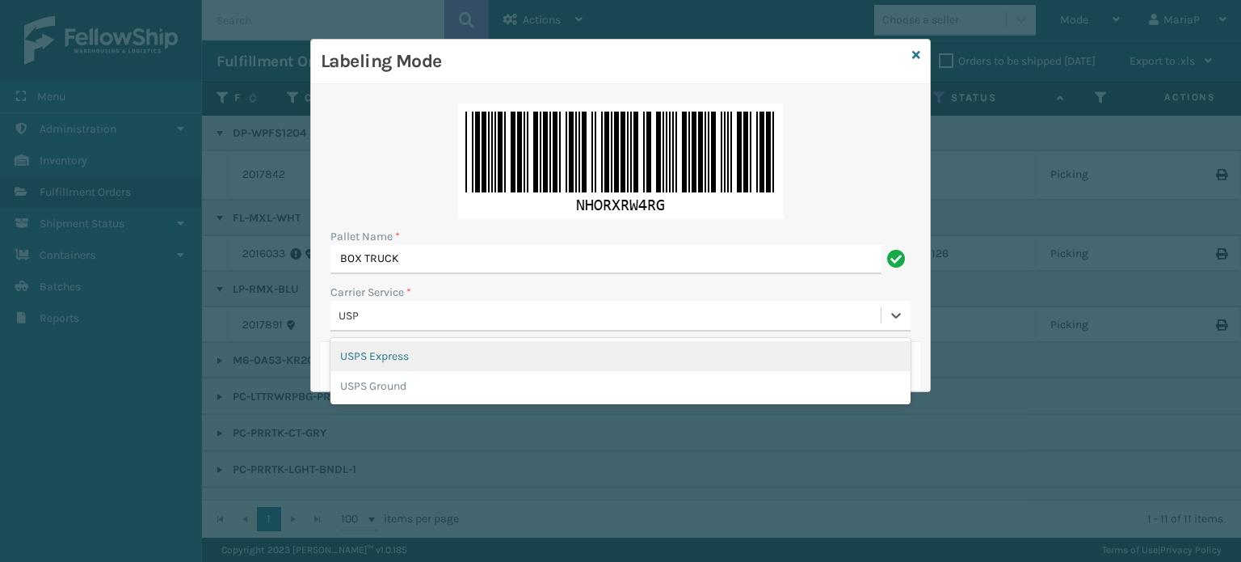
type input "USPS"
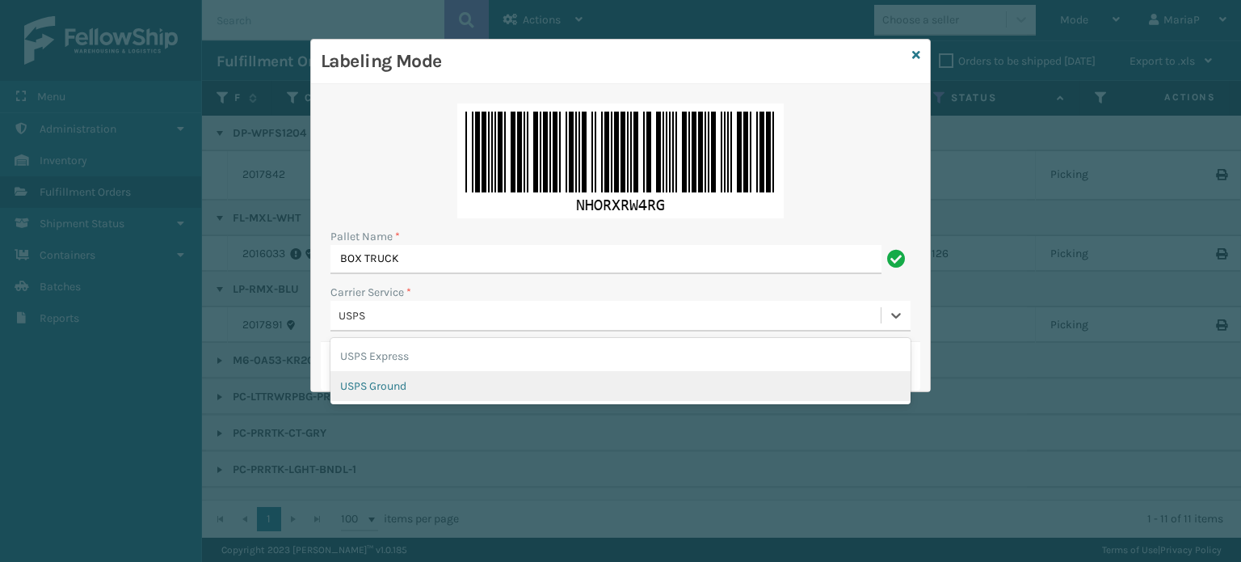
click at [385, 402] on div "USPS Express USPS Ground" at bounding box center [621, 371] width 580 height 66
click at [394, 393] on div "USPS Ground" at bounding box center [621, 386] width 580 height 30
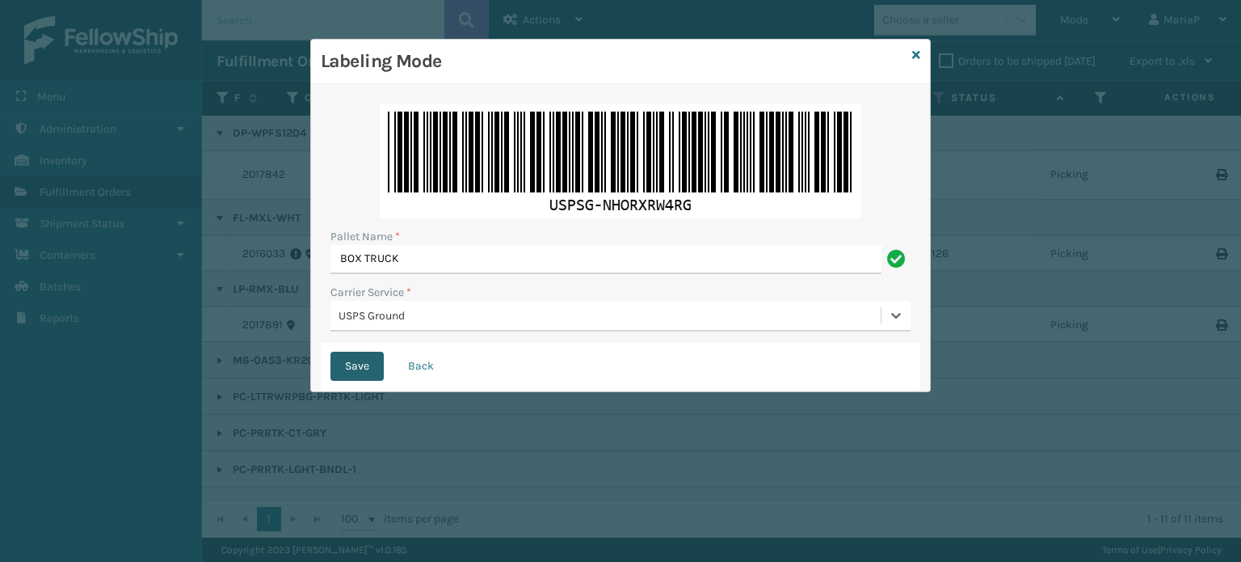
click at [374, 360] on button "Save" at bounding box center [357, 366] width 53 height 29
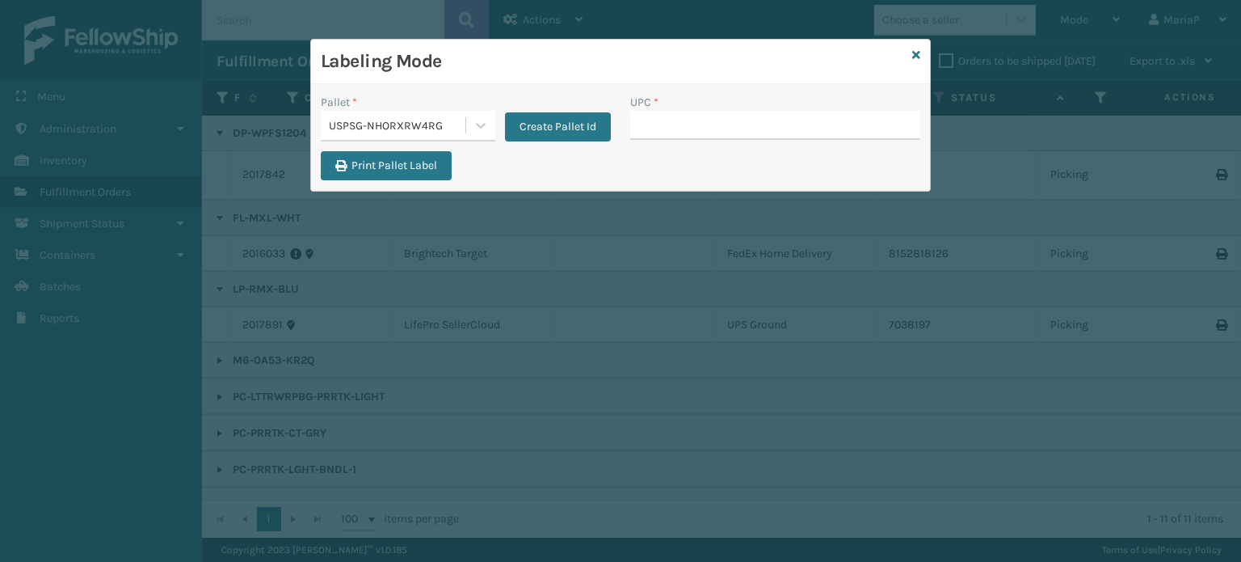
click at [659, 122] on input "UPC *" at bounding box center [775, 125] width 290 height 29
type input "M6-0A53-KR2Q"
click at [914, 54] on icon at bounding box center [916, 54] width 8 height 11
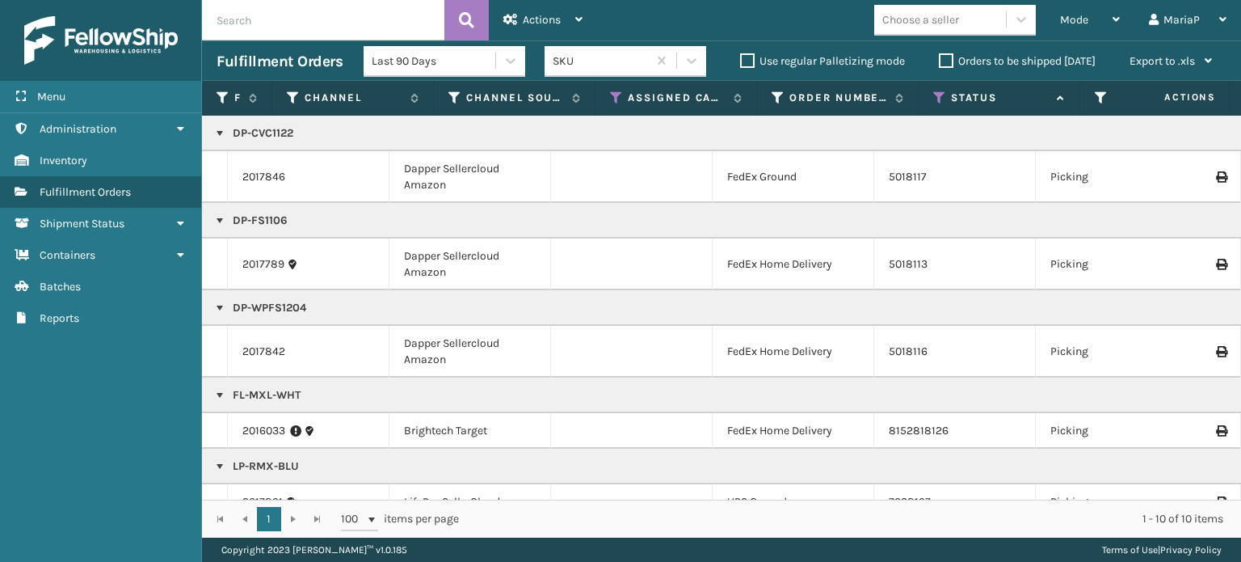
click at [939, 19] on div "Choose a seller" at bounding box center [920, 19] width 77 height 17
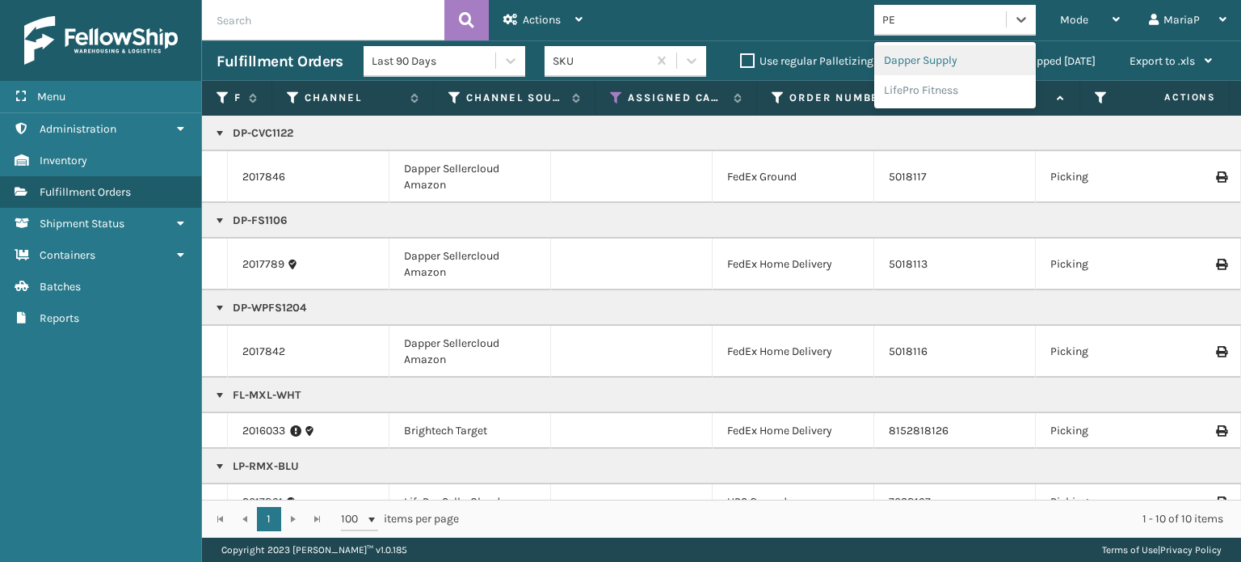
type input "PET"
click at [938, 64] on div "Petcove" at bounding box center [955, 60] width 162 height 30
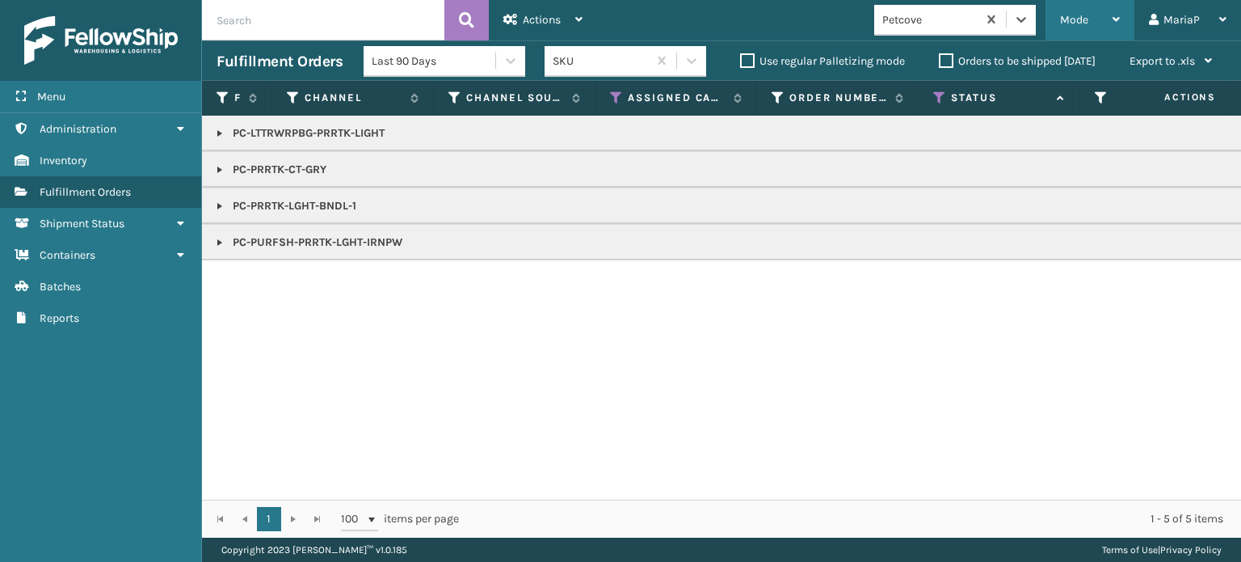
click at [1086, 13] on span "Mode" at bounding box center [1074, 20] width 28 height 14
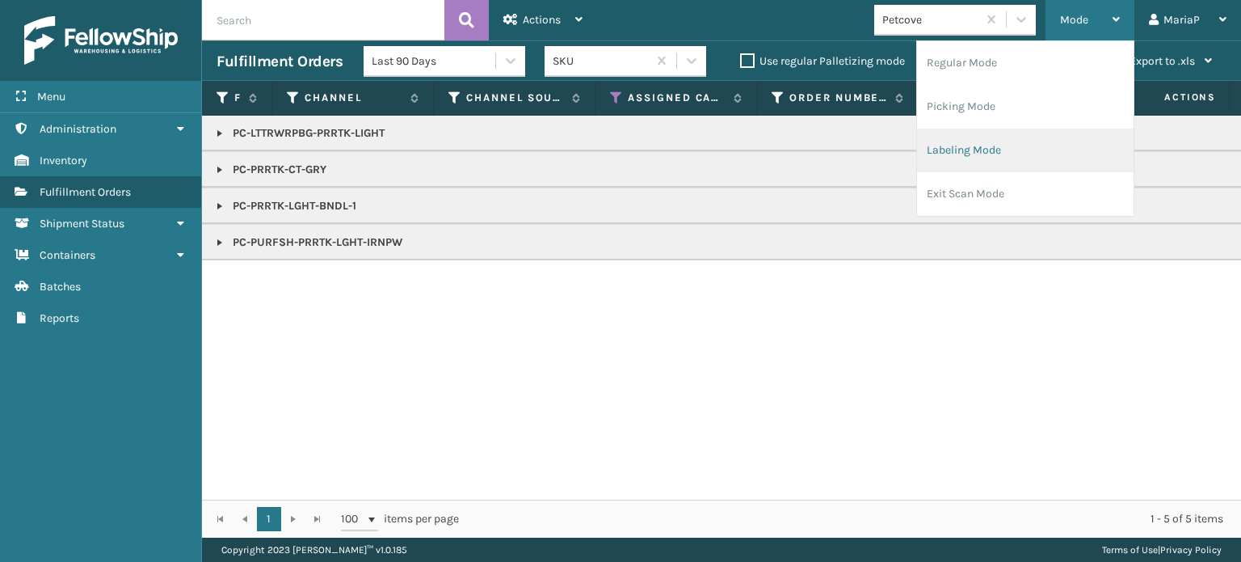
click at [985, 139] on li "Labeling Mode" at bounding box center [1025, 150] width 217 height 44
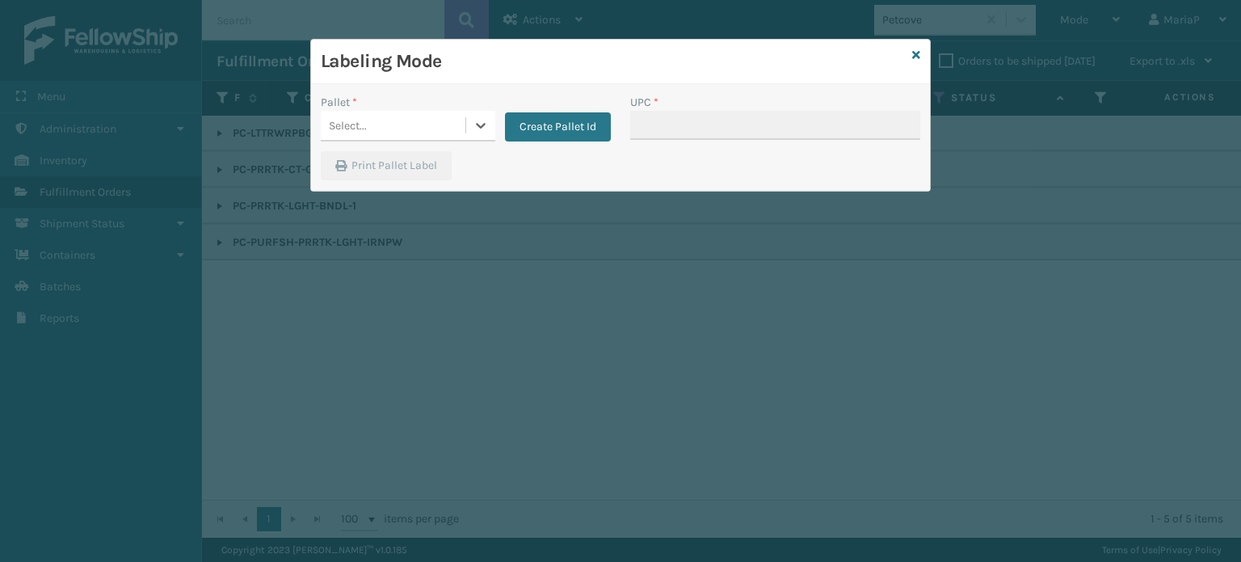
click at [427, 123] on div "Select..." at bounding box center [393, 125] width 145 height 27
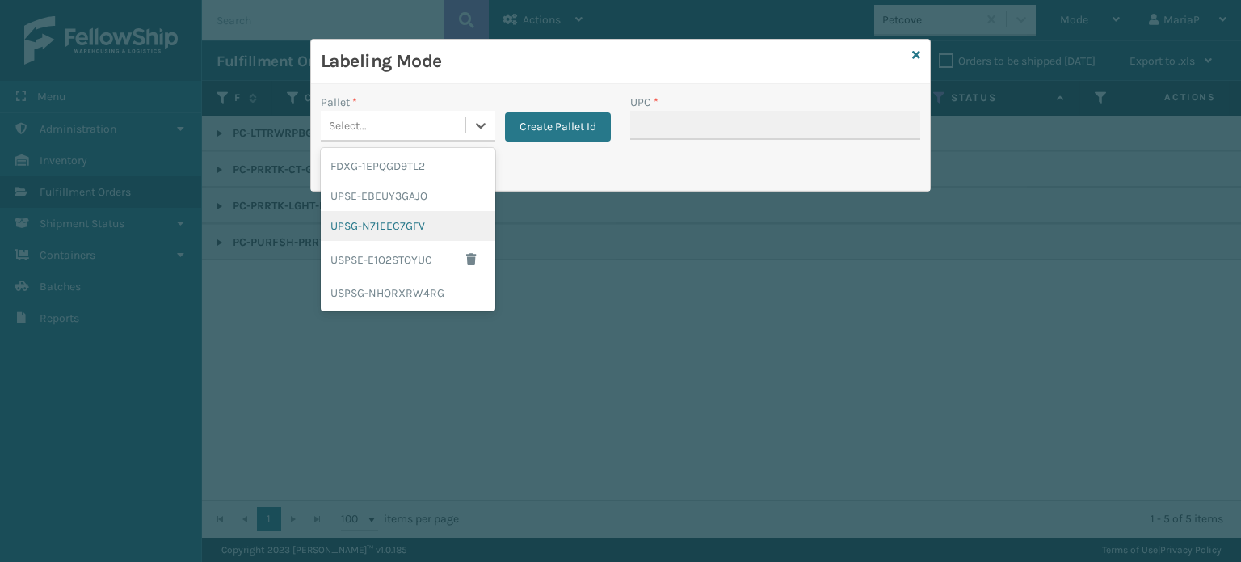
click at [443, 219] on div "UPSG-N71EEC7GFV" at bounding box center [408, 226] width 175 height 30
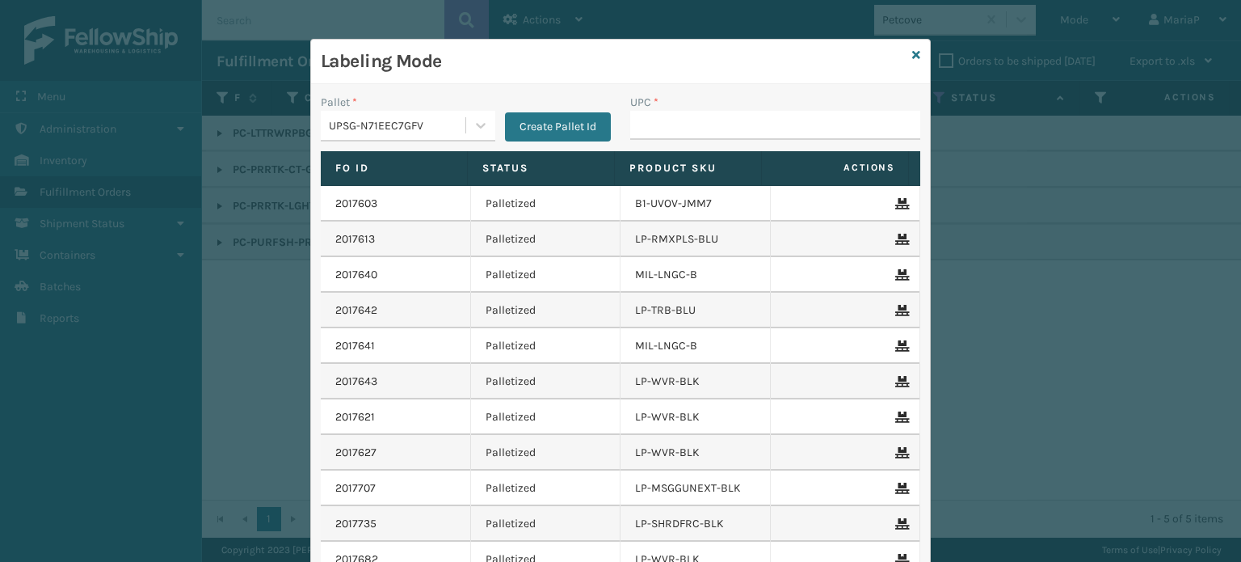
click at [670, 140] on div "UPC *" at bounding box center [776, 122] width 310 height 57
click at [676, 126] on input "UPC *" at bounding box center [775, 125] width 290 height 29
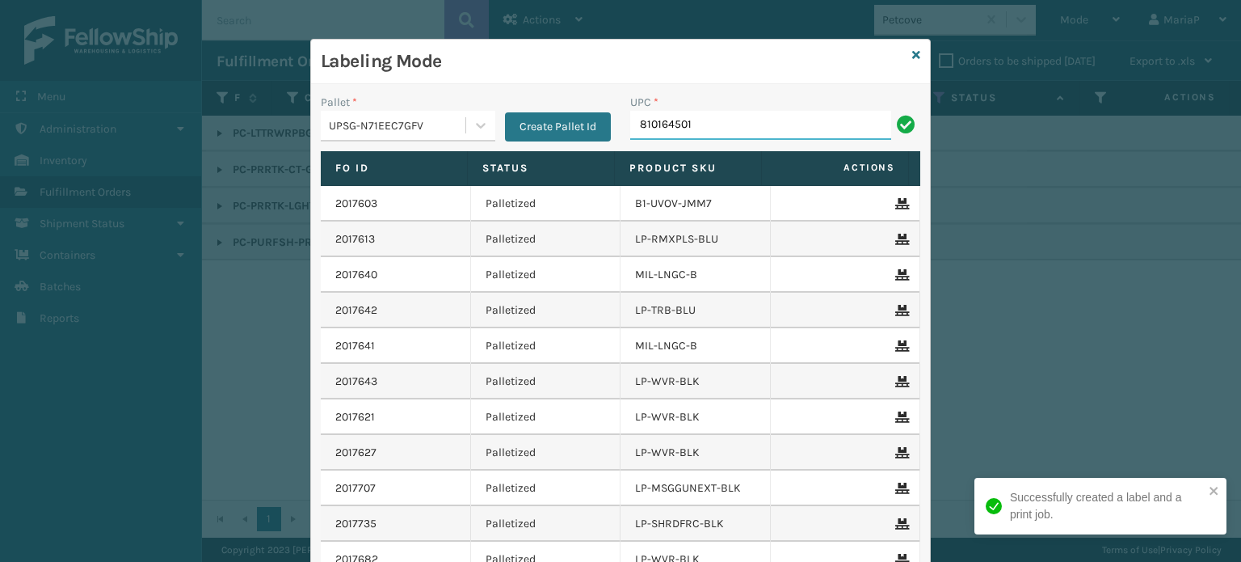
type input "8101645012"
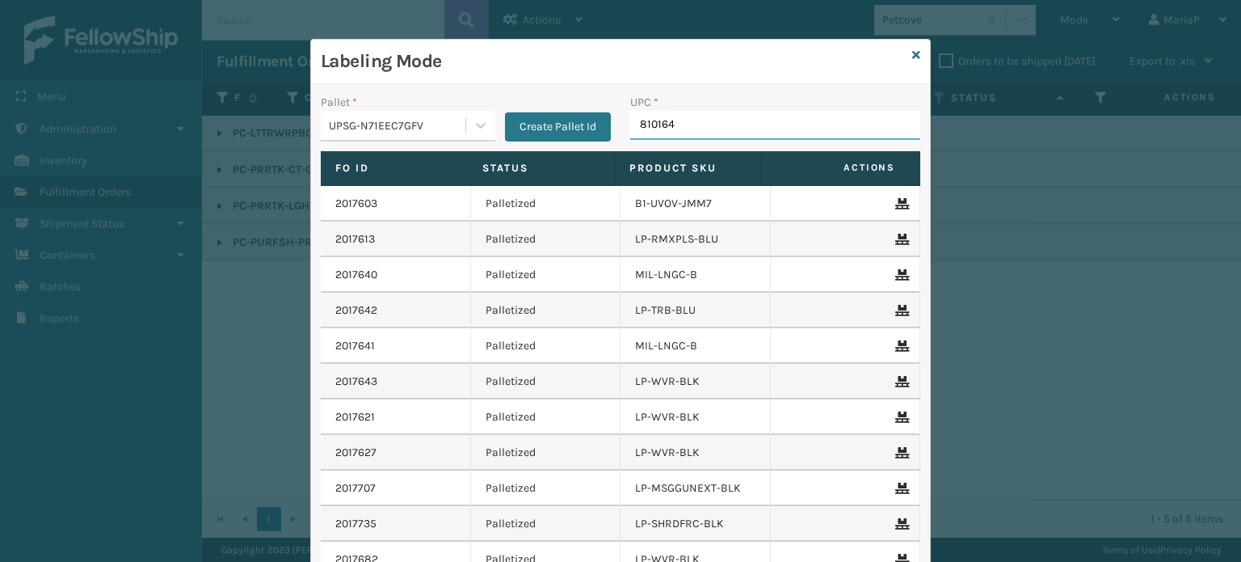
type input "8101645"
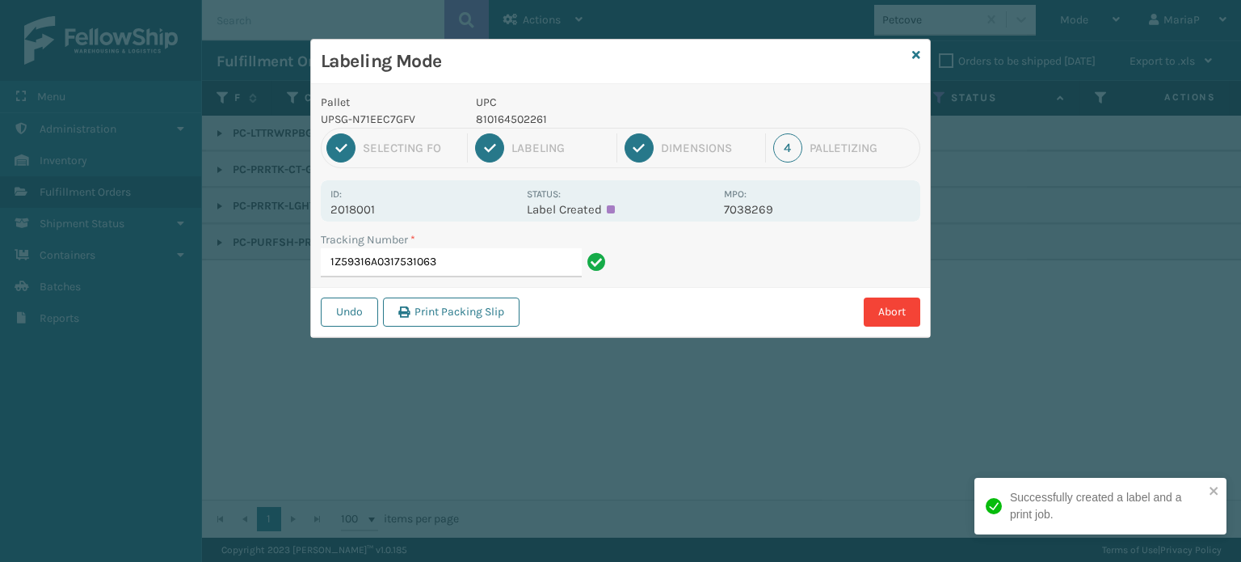
click at [509, 107] on p "UPC" at bounding box center [595, 102] width 238 height 17
click at [511, 112] on p "810164502261" at bounding box center [595, 119] width 238 height 17
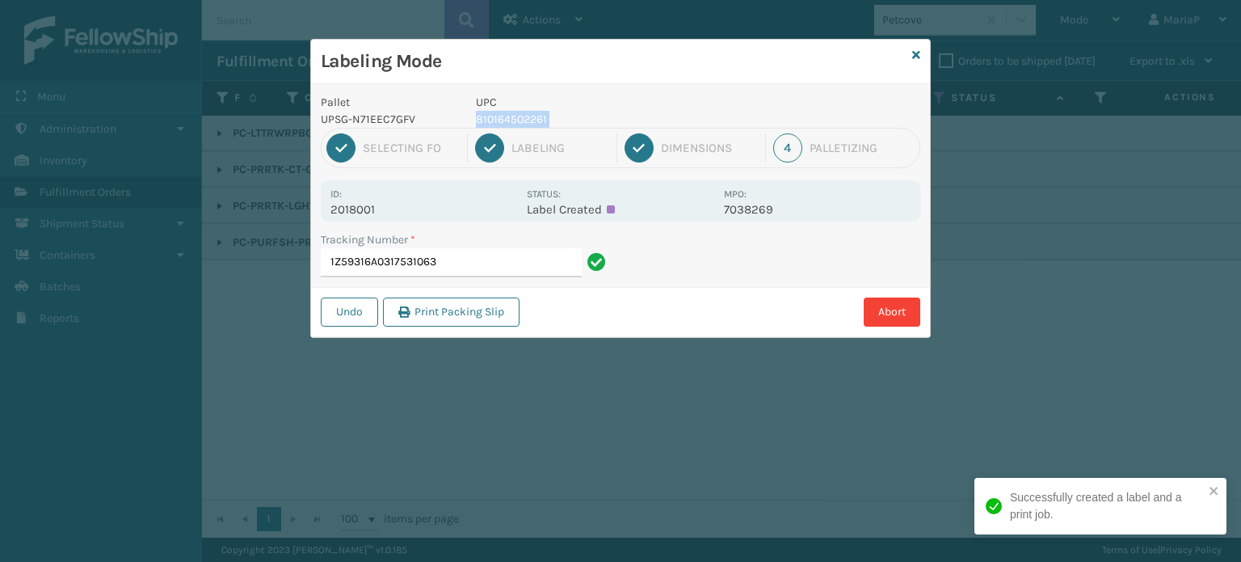
copy p "810164502261"
click at [474, 258] on input "1Z59316A0317531063" at bounding box center [451, 262] width 261 height 29
click at [474, 259] on input "1Z59316A0317531063" at bounding box center [451, 262] width 261 height 29
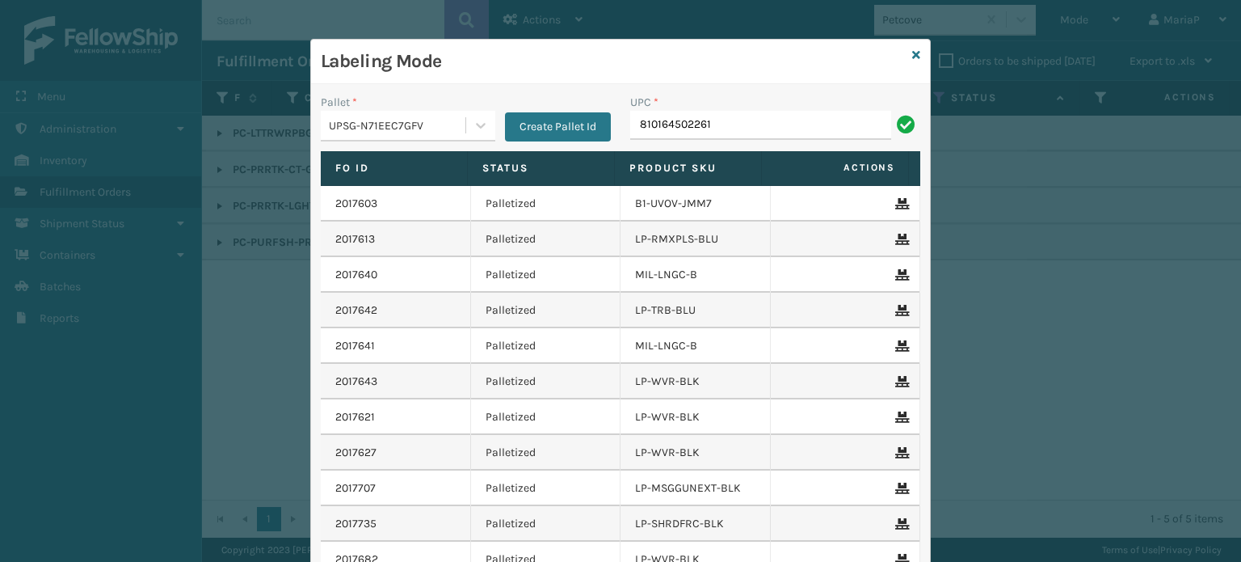
type input "810164502261"
type input "8101645019"
type input "810164501929"
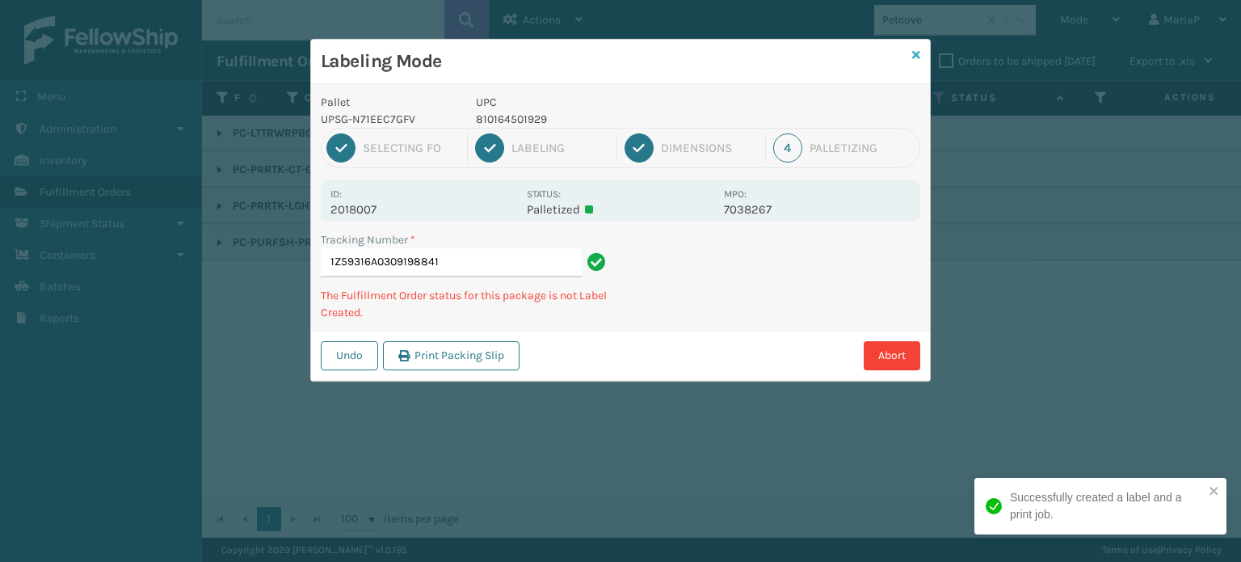
click at [918, 53] on icon at bounding box center [916, 54] width 8 height 11
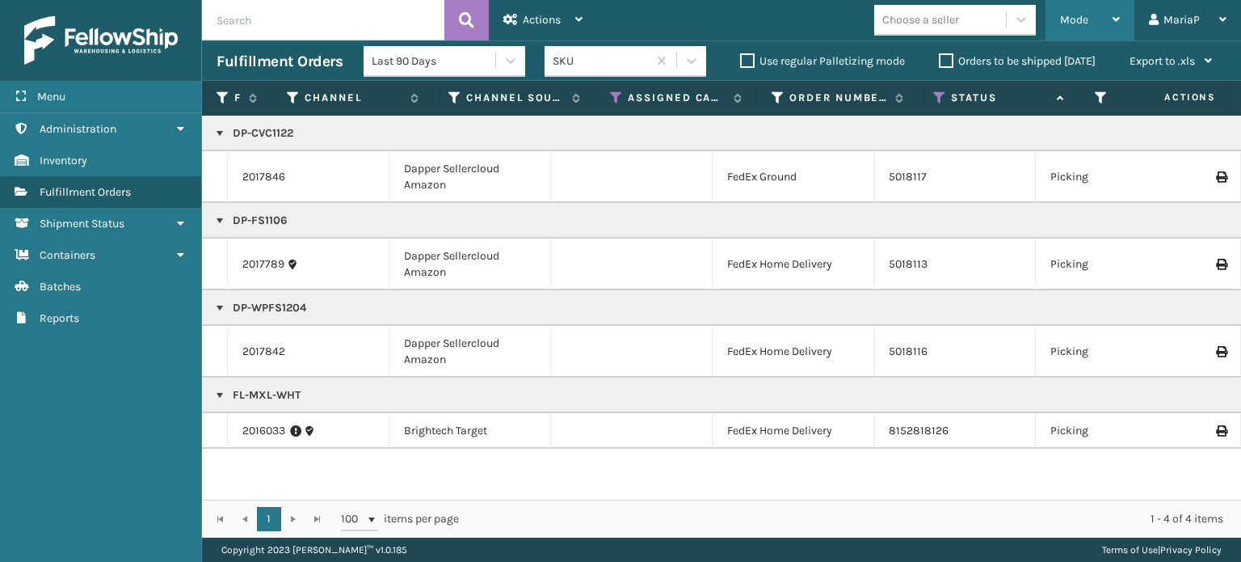
click at [1074, 20] on span "Mode" at bounding box center [1074, 20] width 28 height 14
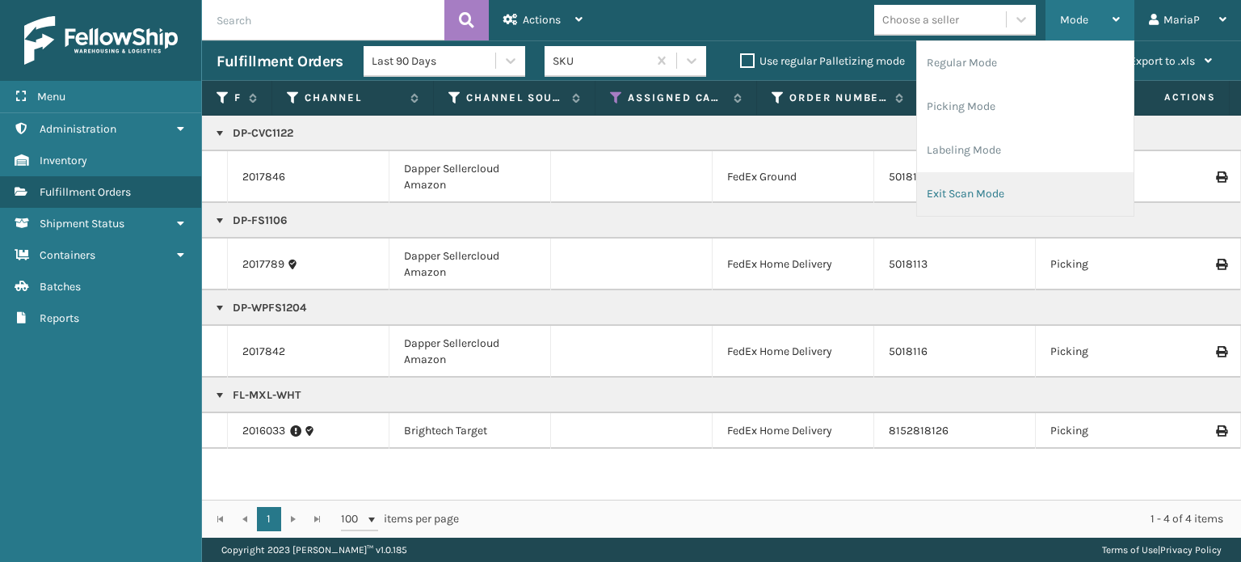
click at [1024, 185] on li "Exit Scan Mode" at bounding box center [1025, 194] width 217 height 44
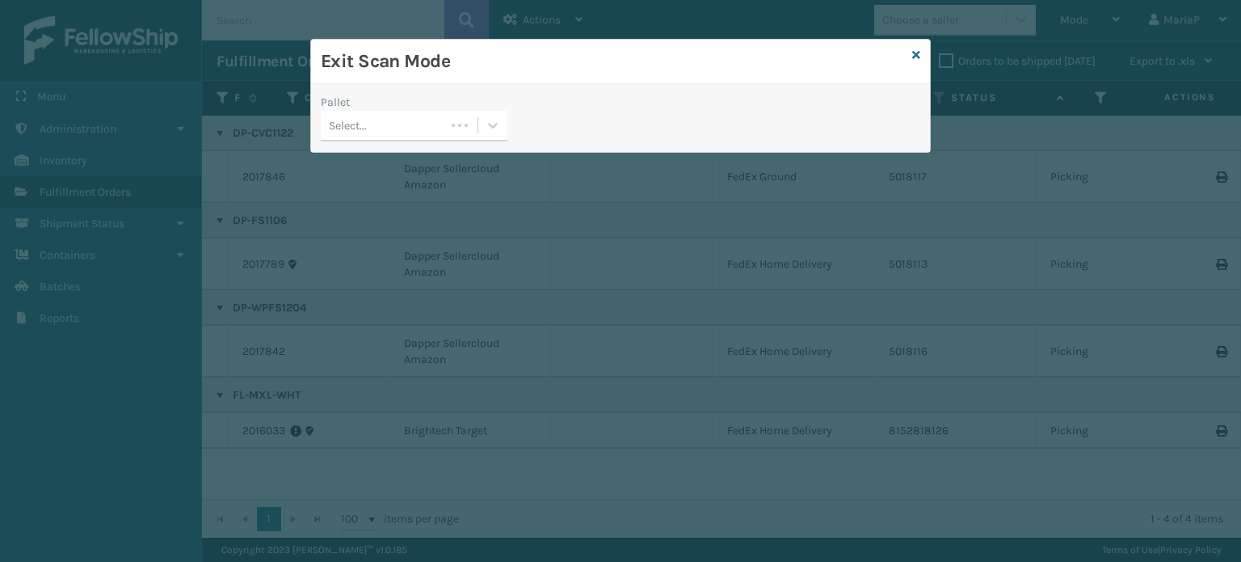
click at [419, 127] on div "Select..." at bounding box center [383, 125] width 124 height 27
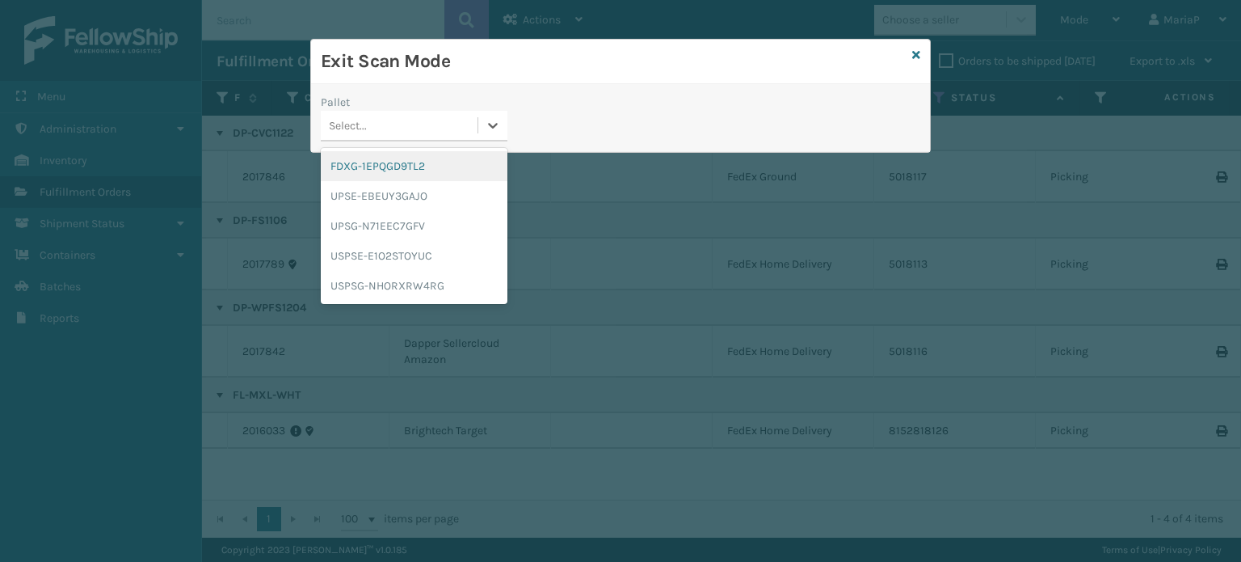
click at [419, 166] on div "FDXG-1EPQGD9TL2" at bounding box center [414, 166] width 187 height 30
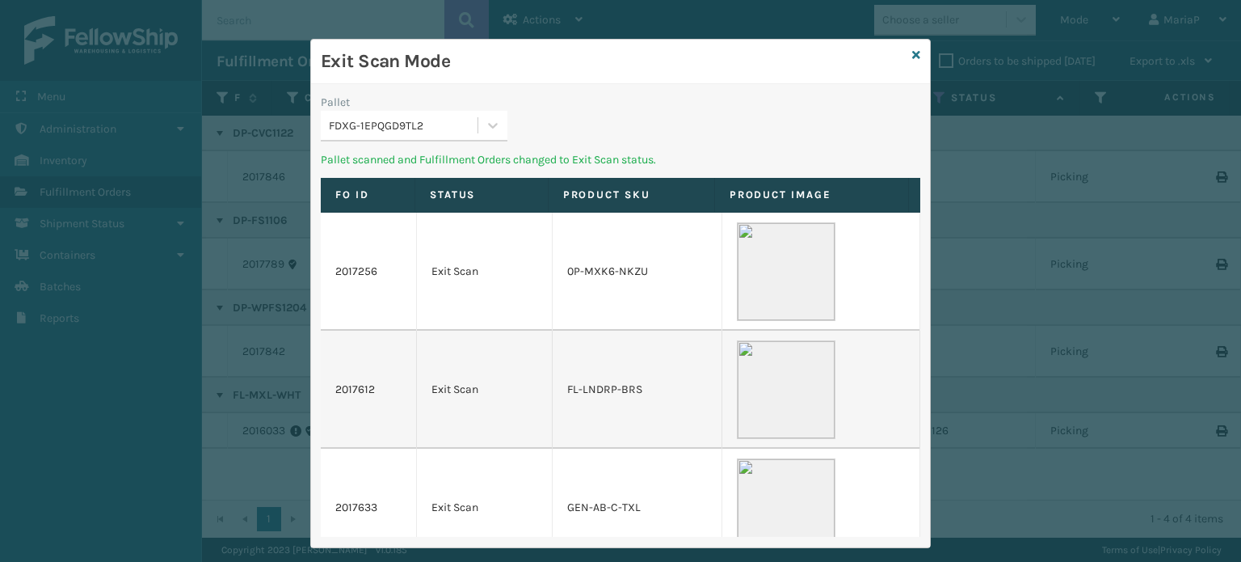
drag, startPoint x: 455, startPoint y: 133, endPoint x: 456, endPoint y: 143, distance: 9.7
click at [455, 133] on div "FDXG-1EPQGD9TL2" at bounding box center [399, 125] width 157 height 27
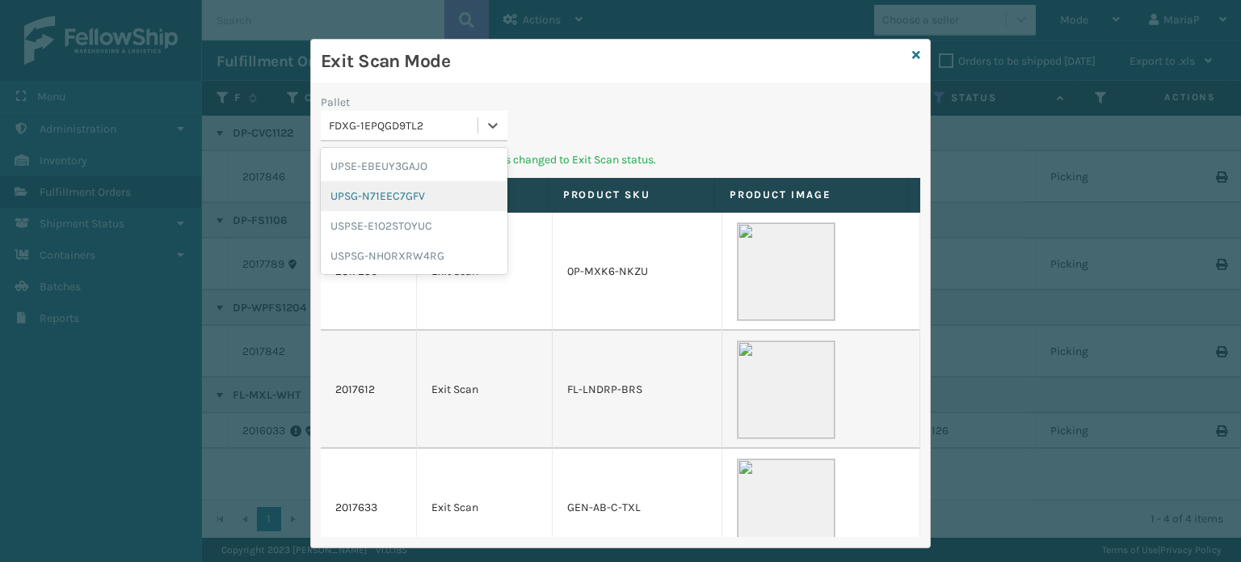
click at [453, 186] on div "UPSG-N71EEC7GFV" at bounding box center [414, 196] width 187 height 30
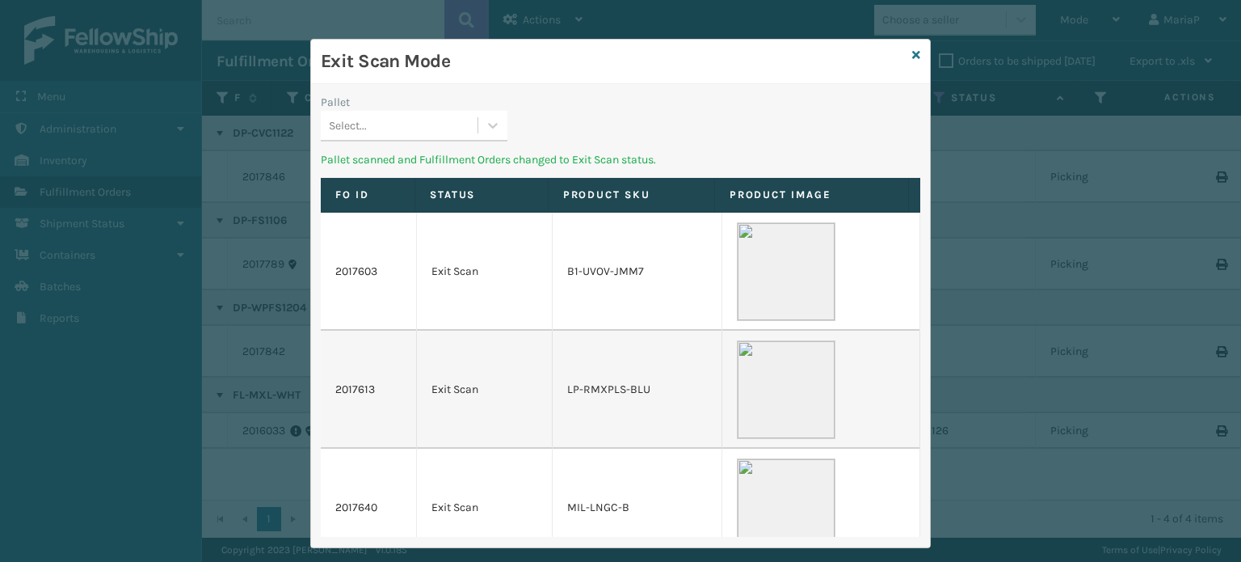
click at [392, 109] on div "Pallet" at bounding box center [414, 102] width 187 height 17
click at [399, 132] on div "Select..." at bounding box center [399, 125] width 157 height 27
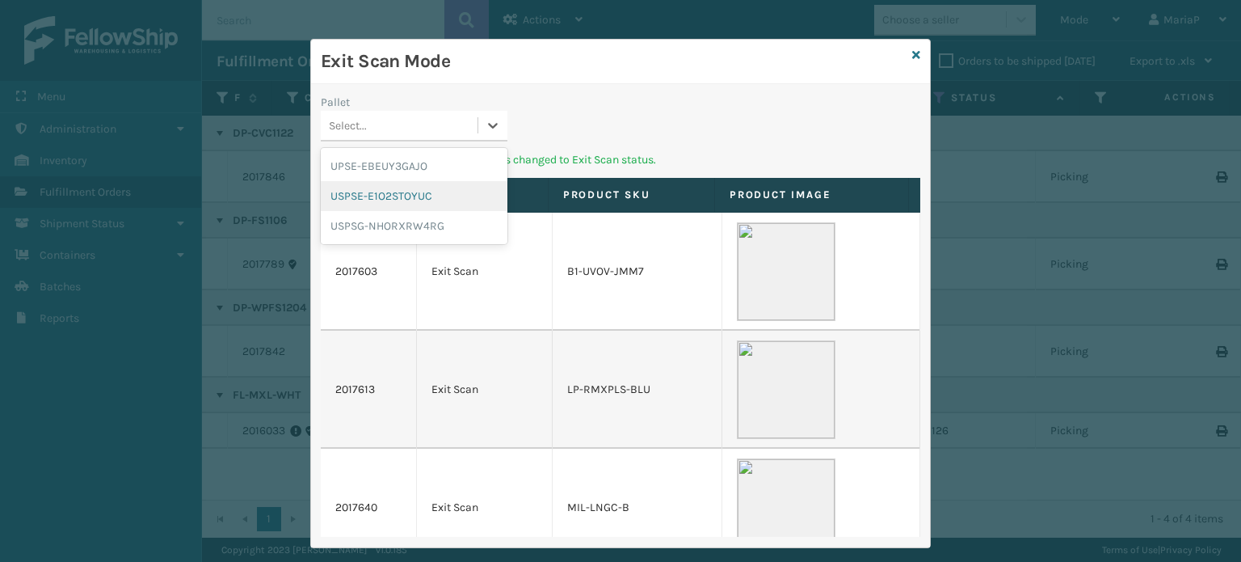
click at [394, 195] on div "USPSE-E1O2STOYUC" at bounding box center [414, 196] width 187 height 30
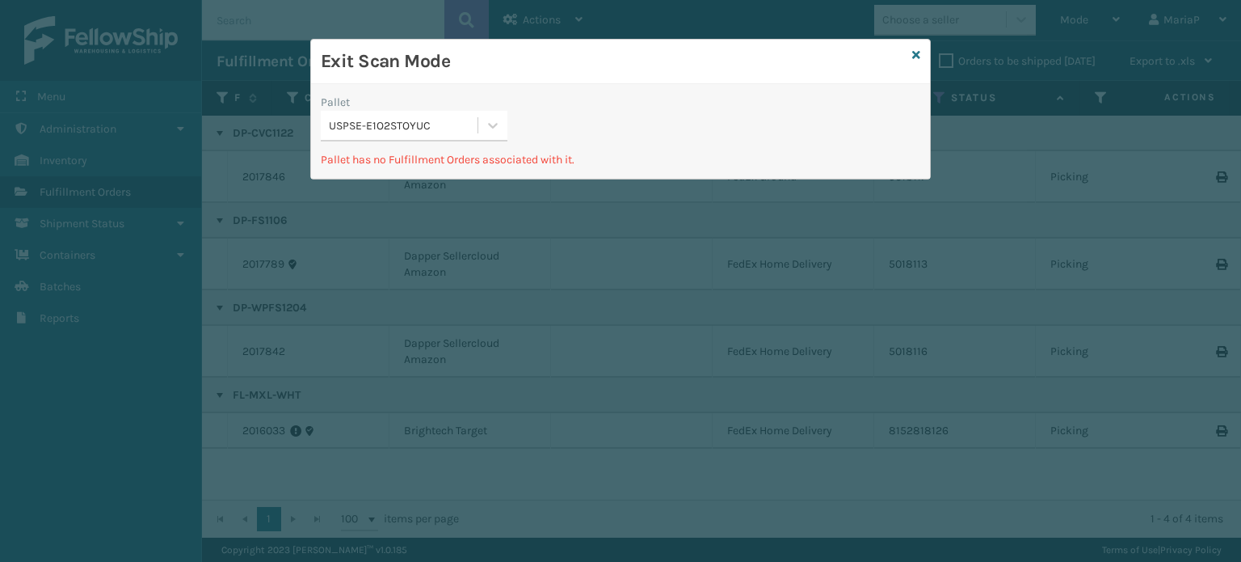
drag, startPoint x: 427, startPoint y: 120, endPoint x: 425, endPoint y: 133, distance: 12.4
click at [428, 121] on div "USPSE-E1O2STOYUC" at bounding box center [404, 125] width 150 height 17
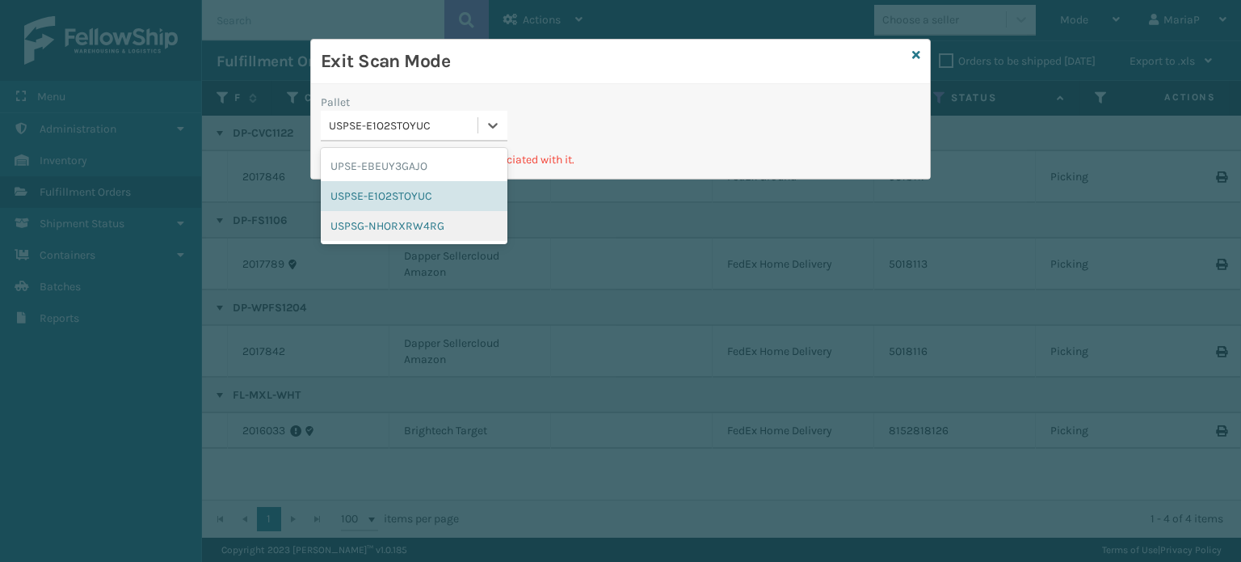
click at [411, 216] on div "USPSG-NHORXRW4RG" at bounding box center [414, 226] width 187 height 30
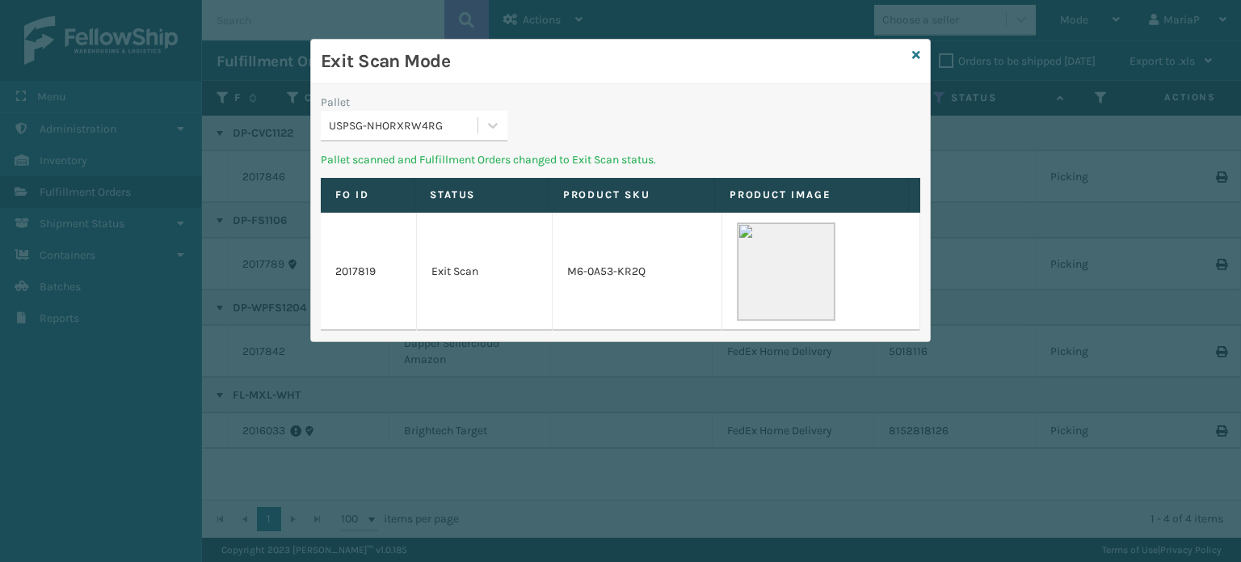
drag, startPoint x: 430, startPoint y: 93, endPoint x: 445, endPoint y: 110, distance: 22.9
click at [445, 111] on div "USPSG-NHORXRW4RG" at bounding box center [414, 126] width 187 height 31
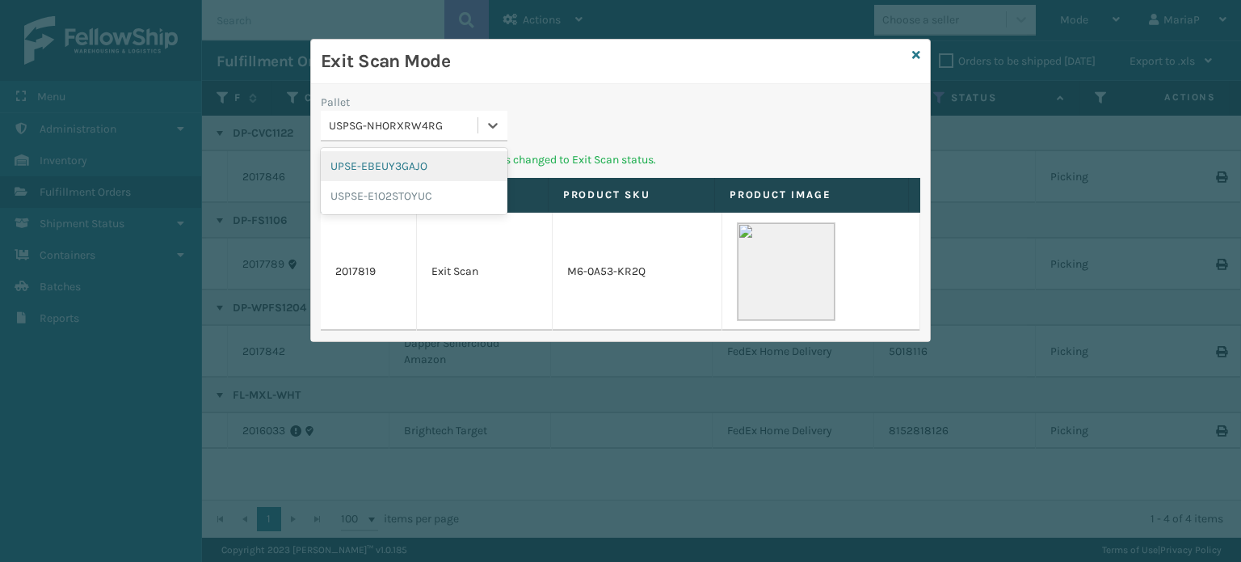
click at [432, 149] on div "UPSE-EBEUY3GAJO USPSE-E1O2STOYUC" at bounding box center [414, 181] width 187 height 66
click at [433, 153] on div "UPSE-EBEUY3GAJO" at bounding box center [414, 166] width 187 height 30
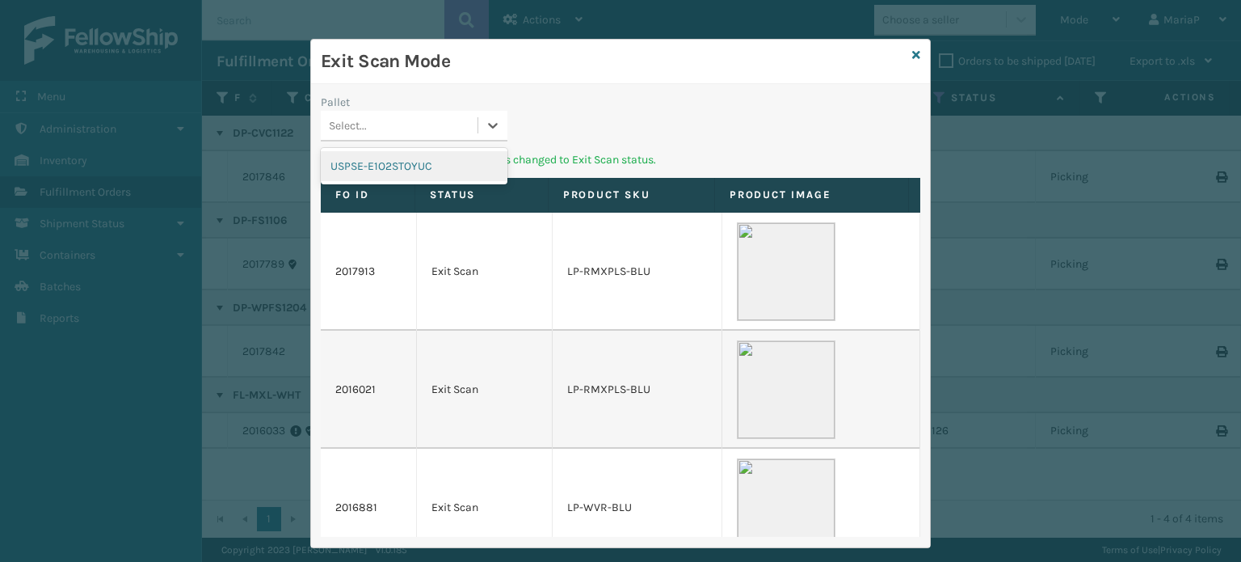
drag, startPoint x: 450, startPoint y: 119, endPoint x: 449, endPoint y: 152, distance: 33.1
click at [451, 117] on div "Select..." at bounding box center [399, 125] width 157 height 27
drag, startPoint x: 423, startPoint y: 170, endPoint x: 493, endPoint y: 149, distance: 72.4
click at [423, 169] on div "USPSE-E1O2STOYUC" at bounding box center [414, 166] width 187 height 30
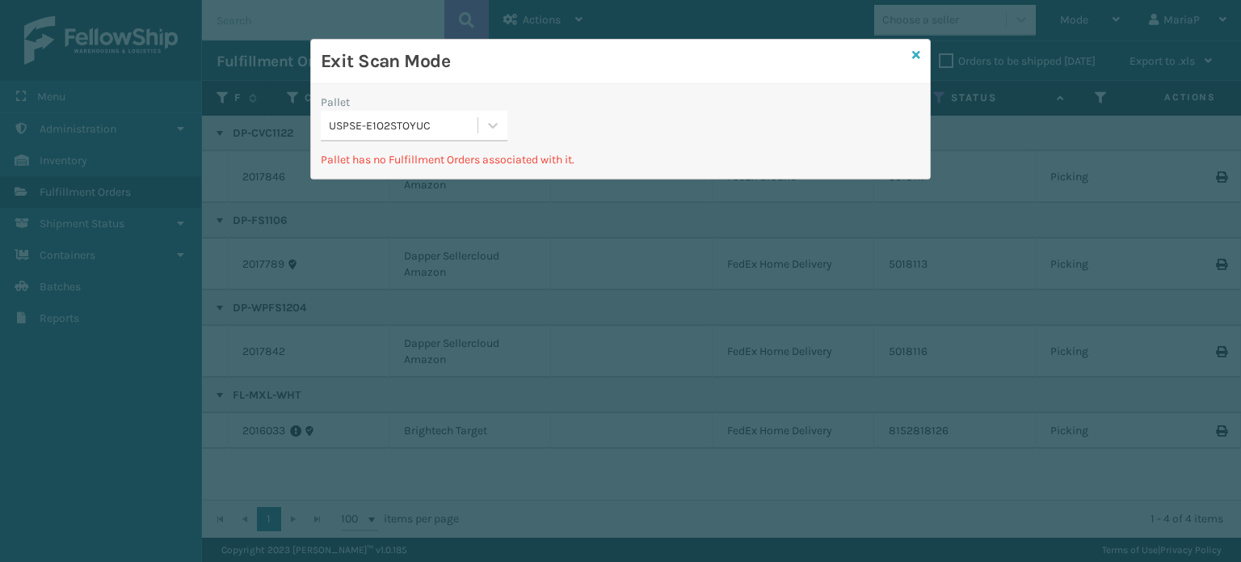
click at [920, 59] on icon at bounding box center [916, 54] width 8 height 11
